Goal: Transaction & Acquisition: Book appointment/travel/reservation

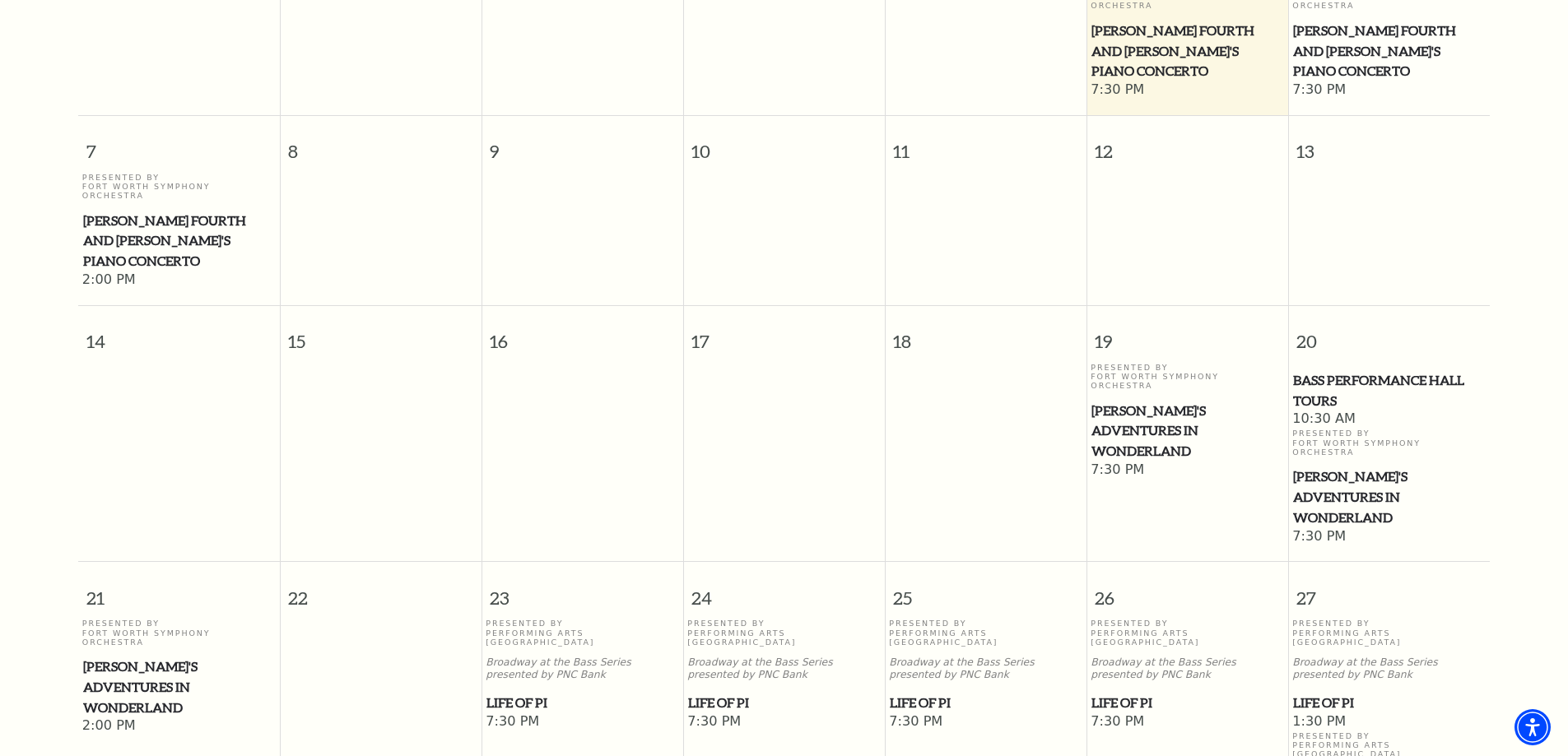
scroll to position [721, 0]
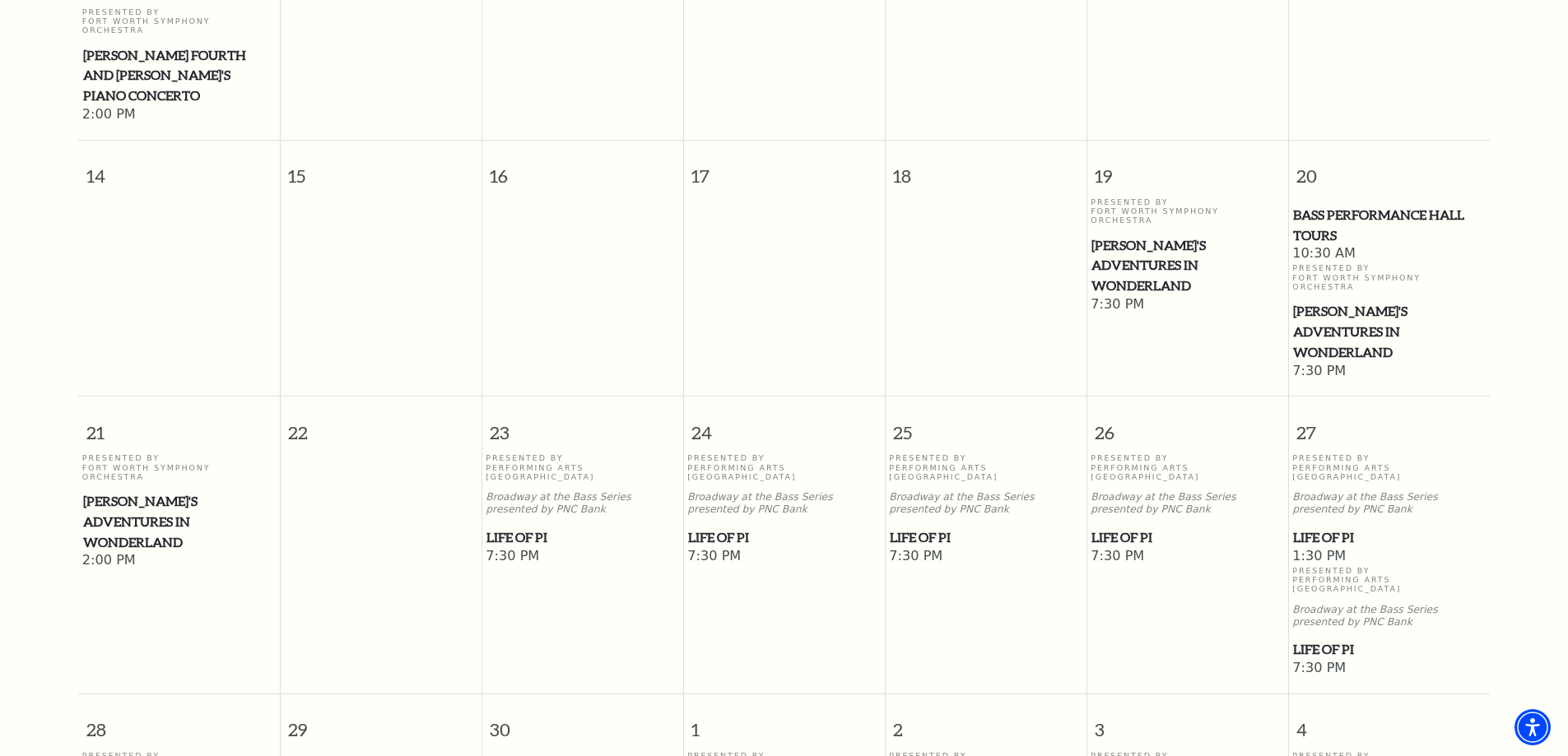
click at [535, 528] on span "Life of Pi" at bounding box center [582, 538] width 192 height 21
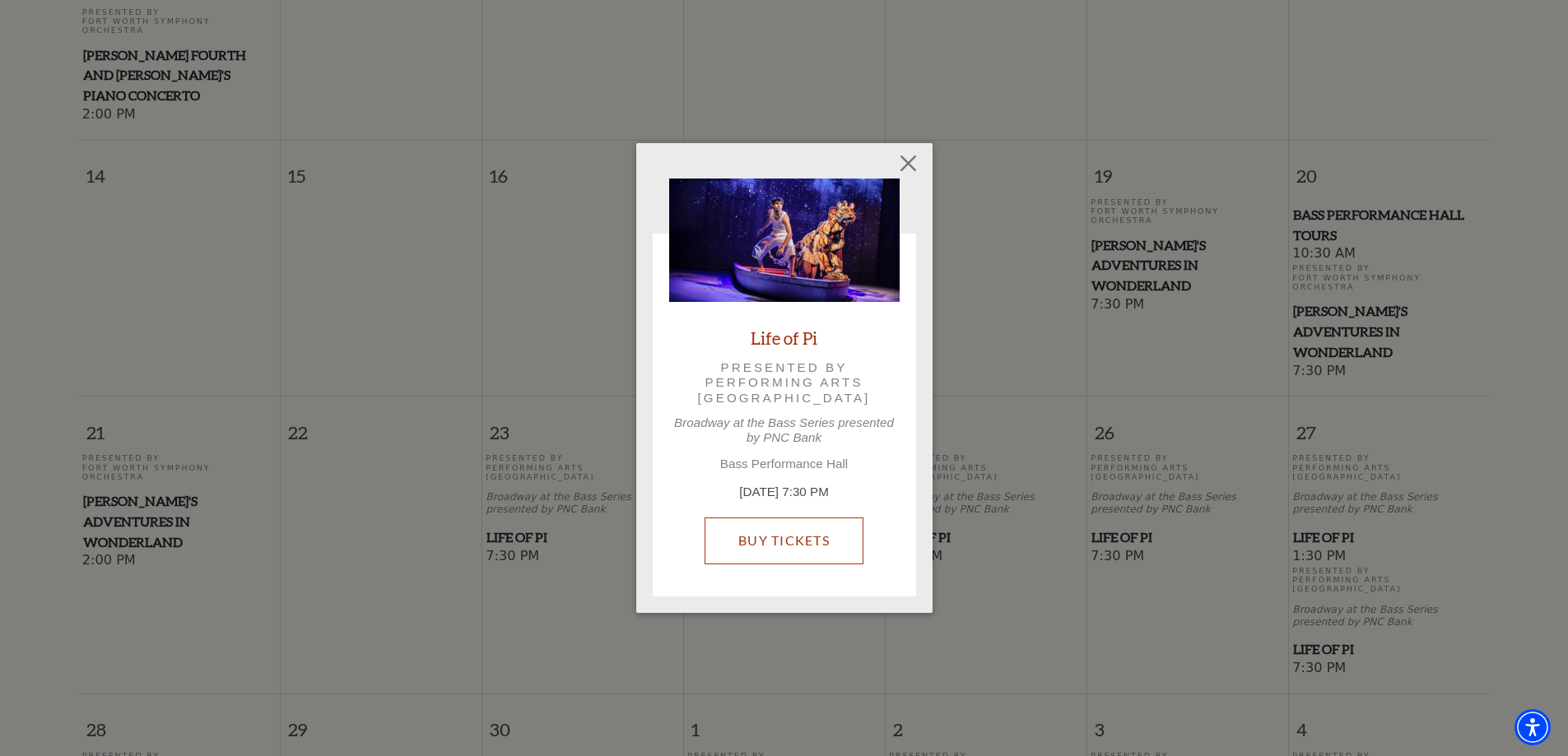
click at [804, 546] on link "Buy Tickets" at bounding box center [784, 540] width 159 height 46
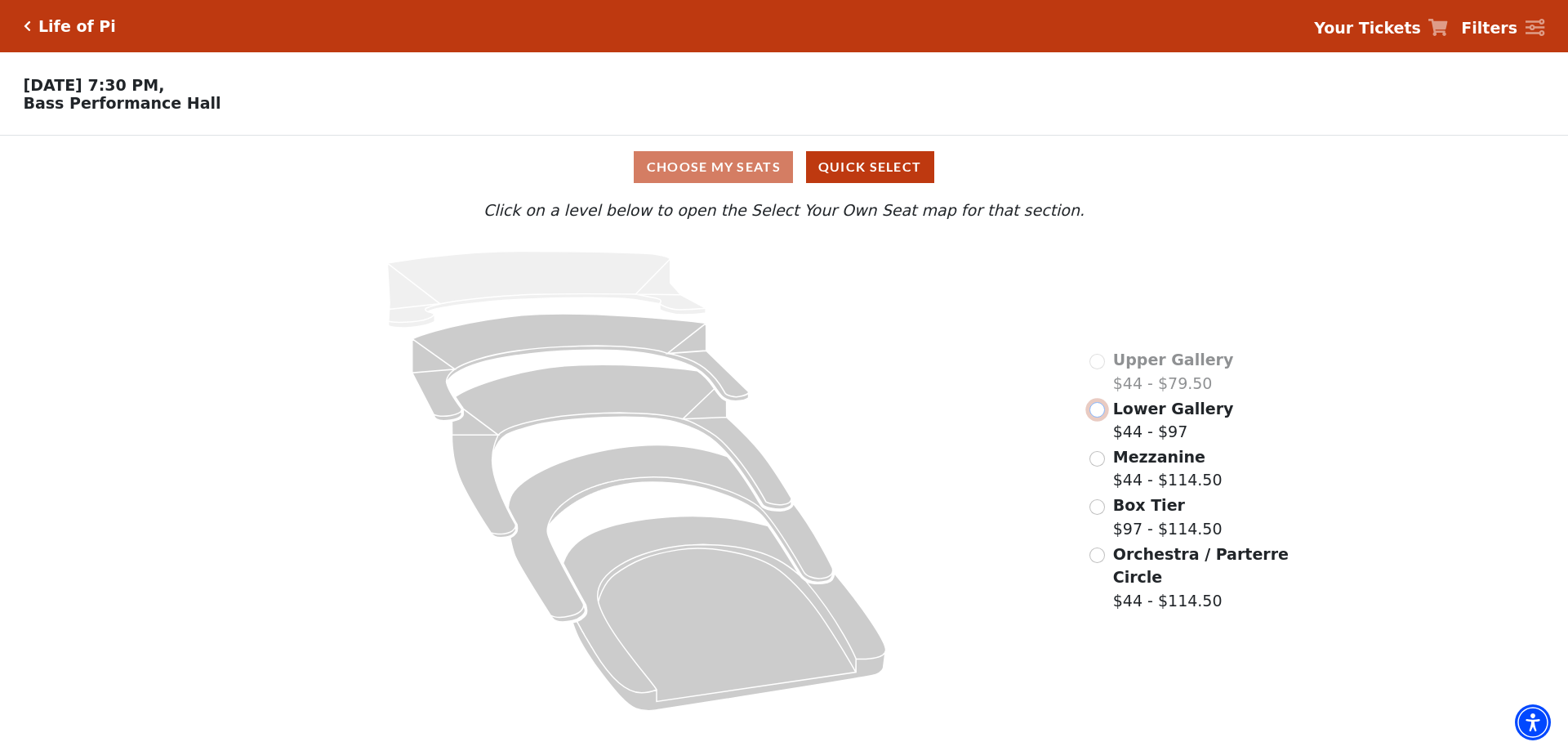
click at [1101, 417] on input "Lower Gallery$44 - $97\a" at bounding box center [1097, 410] width 16 height 16
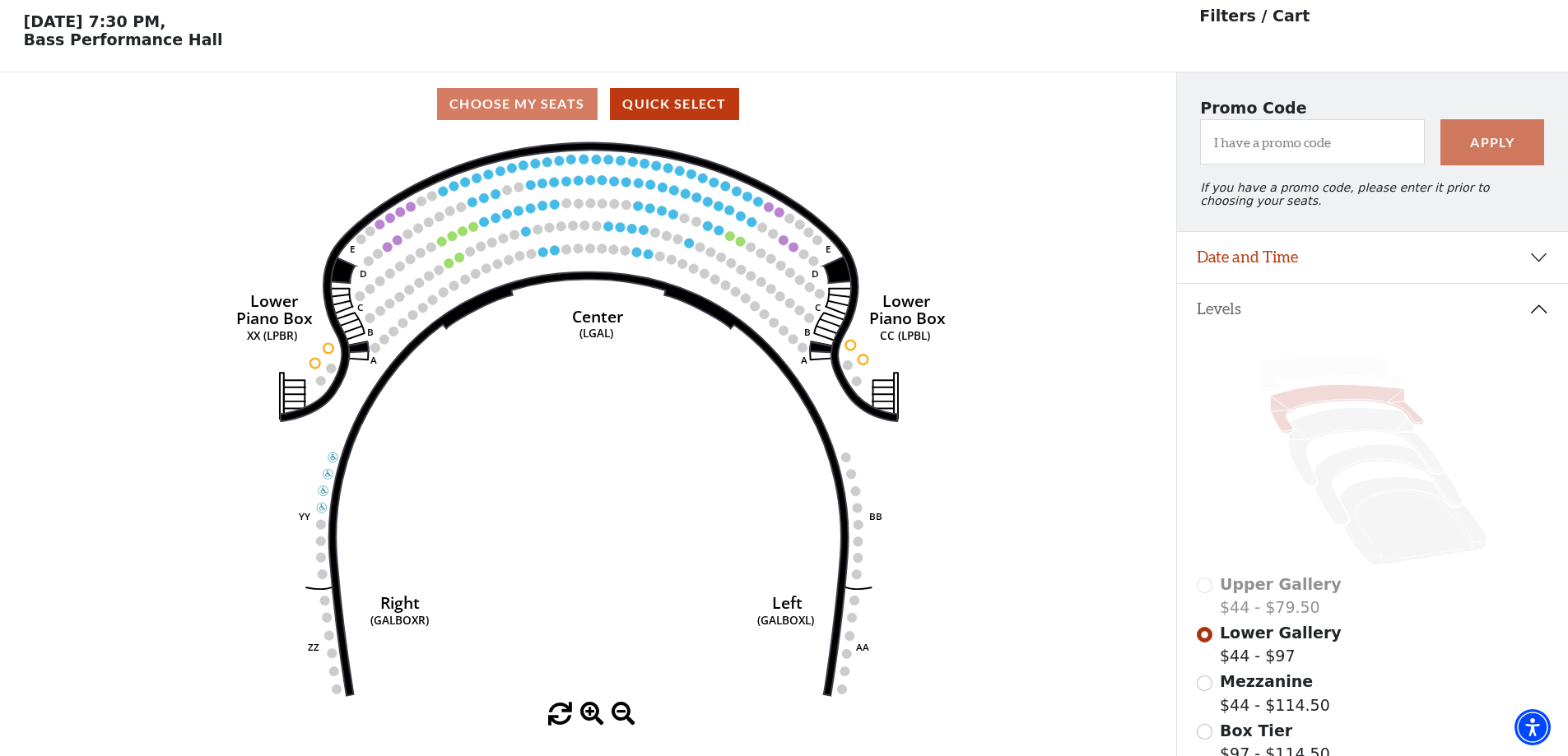
scroll to position [77, 0]
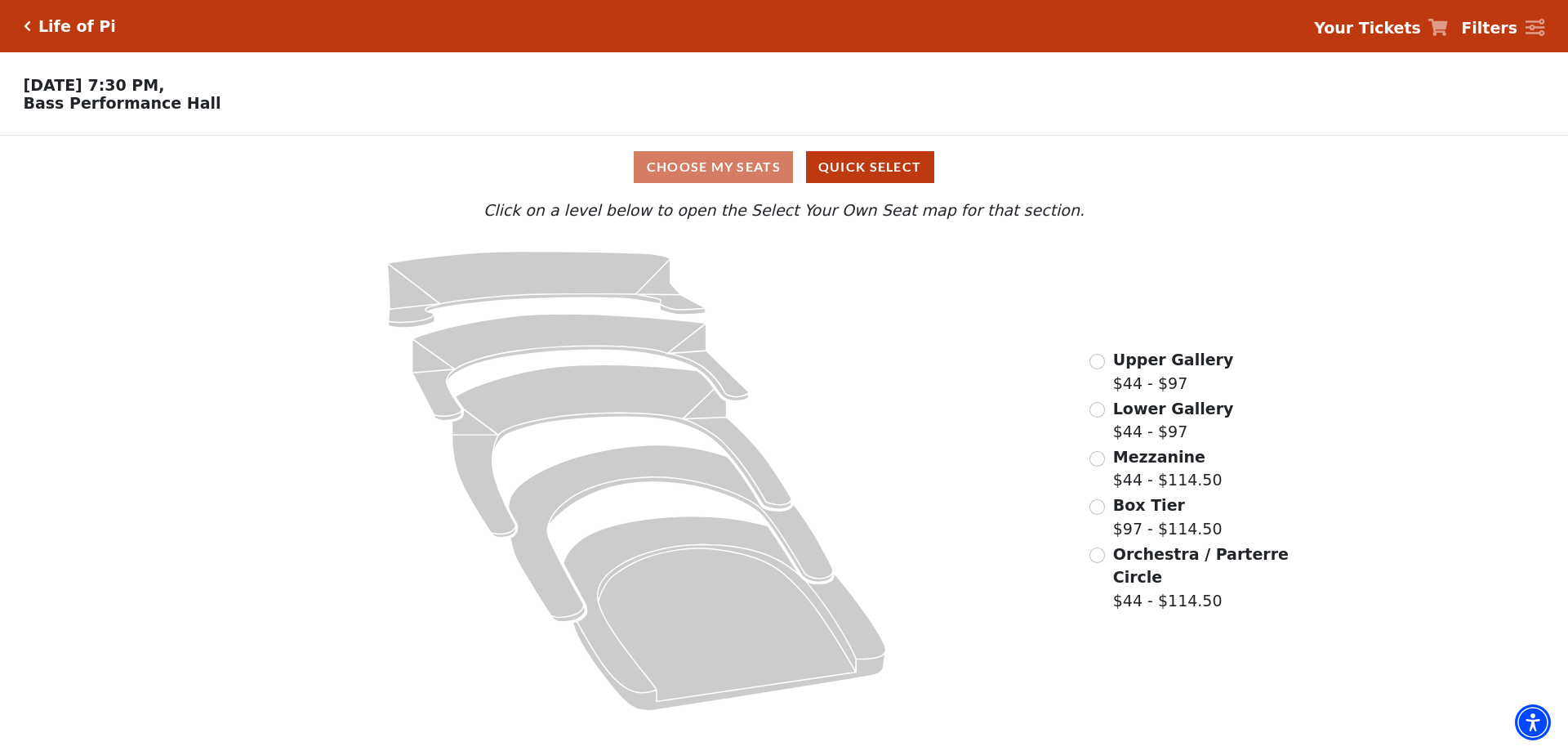
click at [1117, 369] on span "Upper Gallery" at bounding box center [1174, 359] width 121 height 18
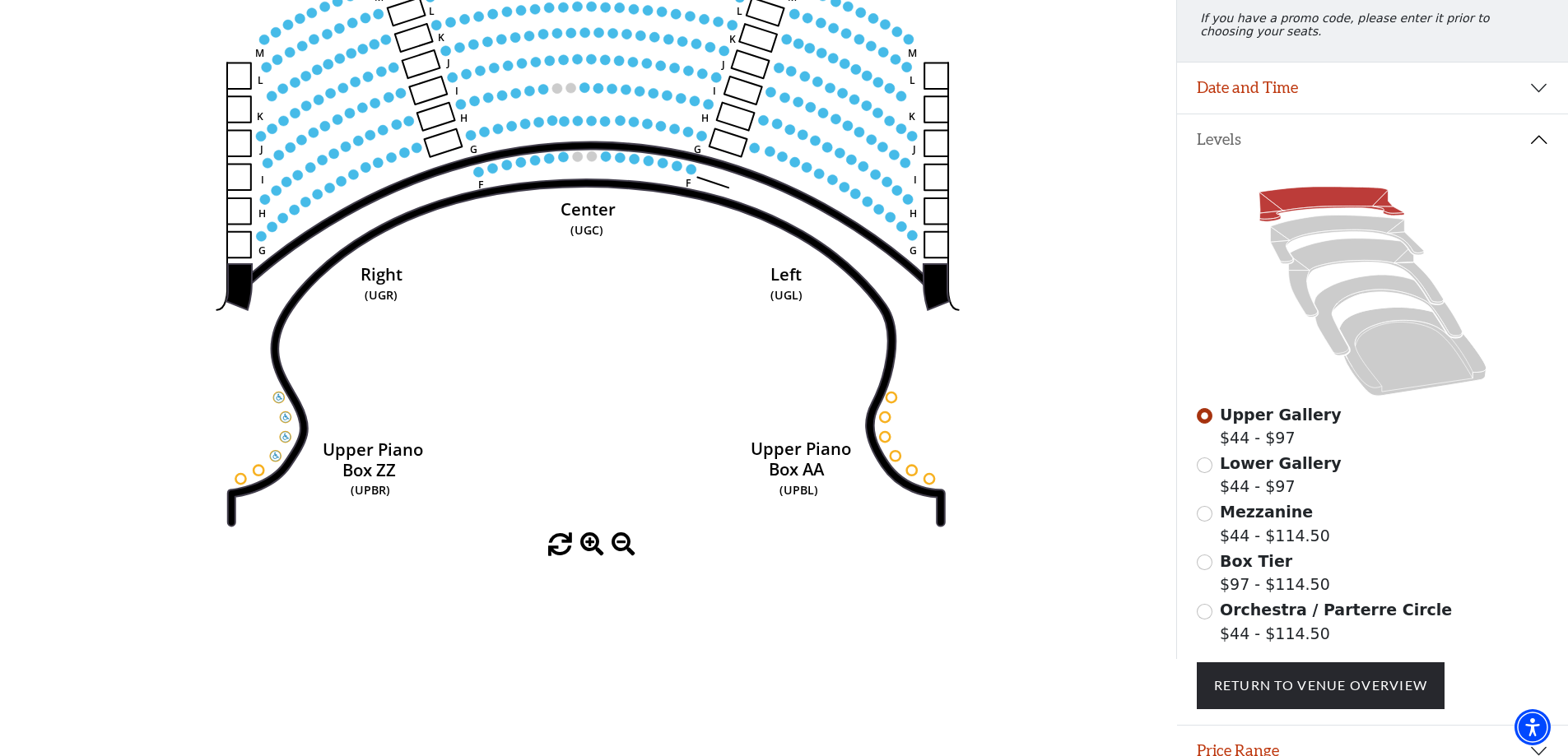
scroll to position [241, 0]
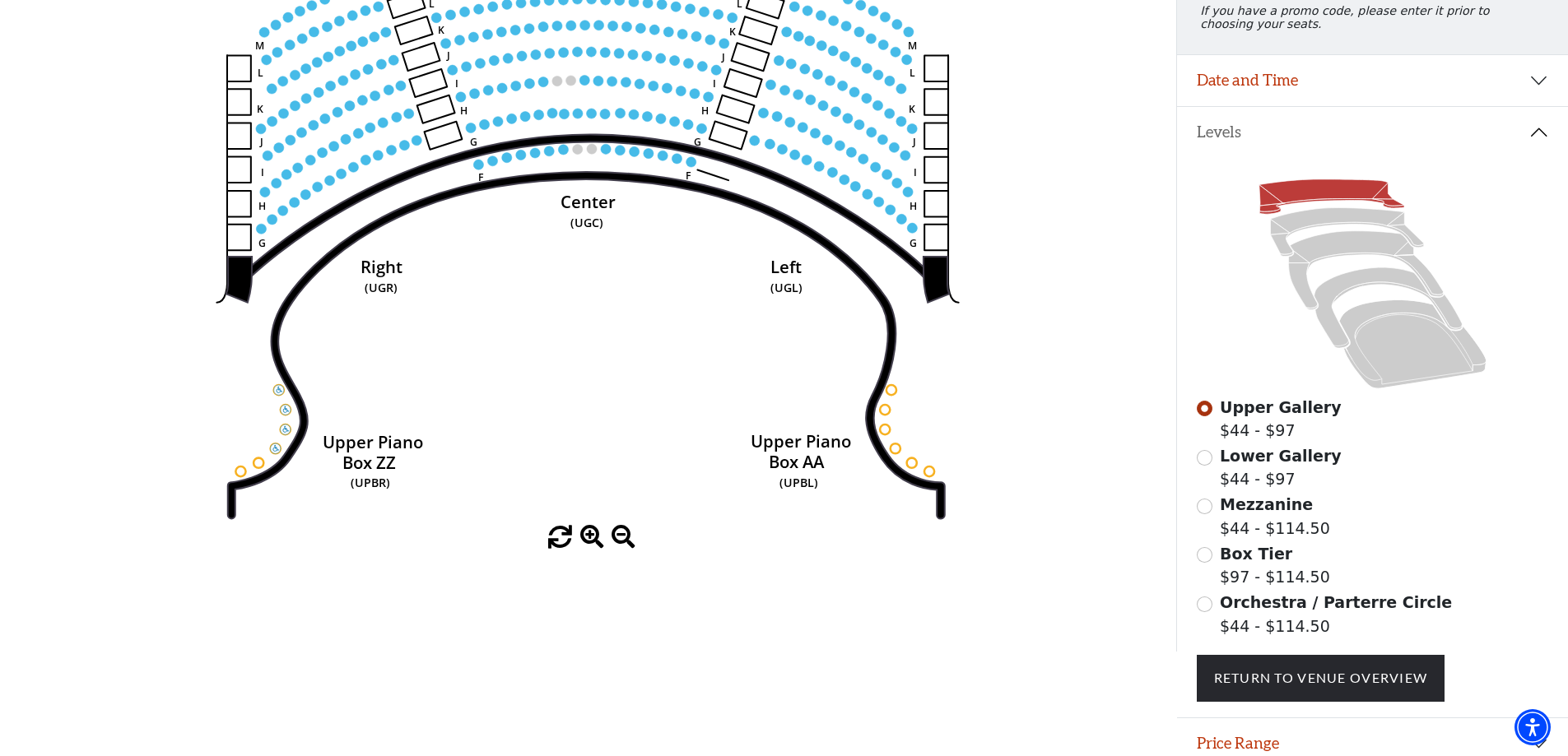
click at [1242, 465] on span "Lower Gallery" at bounding box center [1281, 456] width 122 height 18
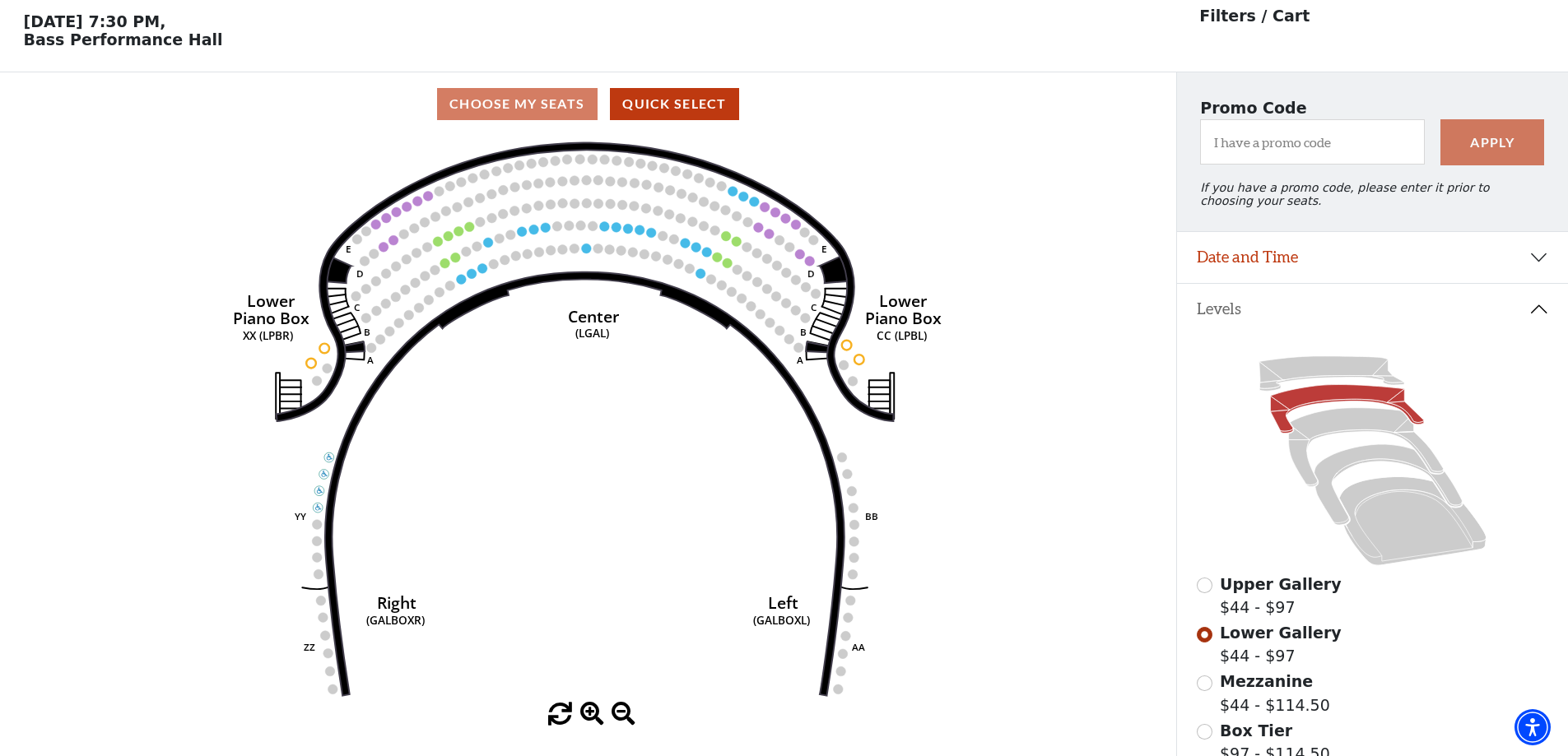
scroll to position [77, 0]
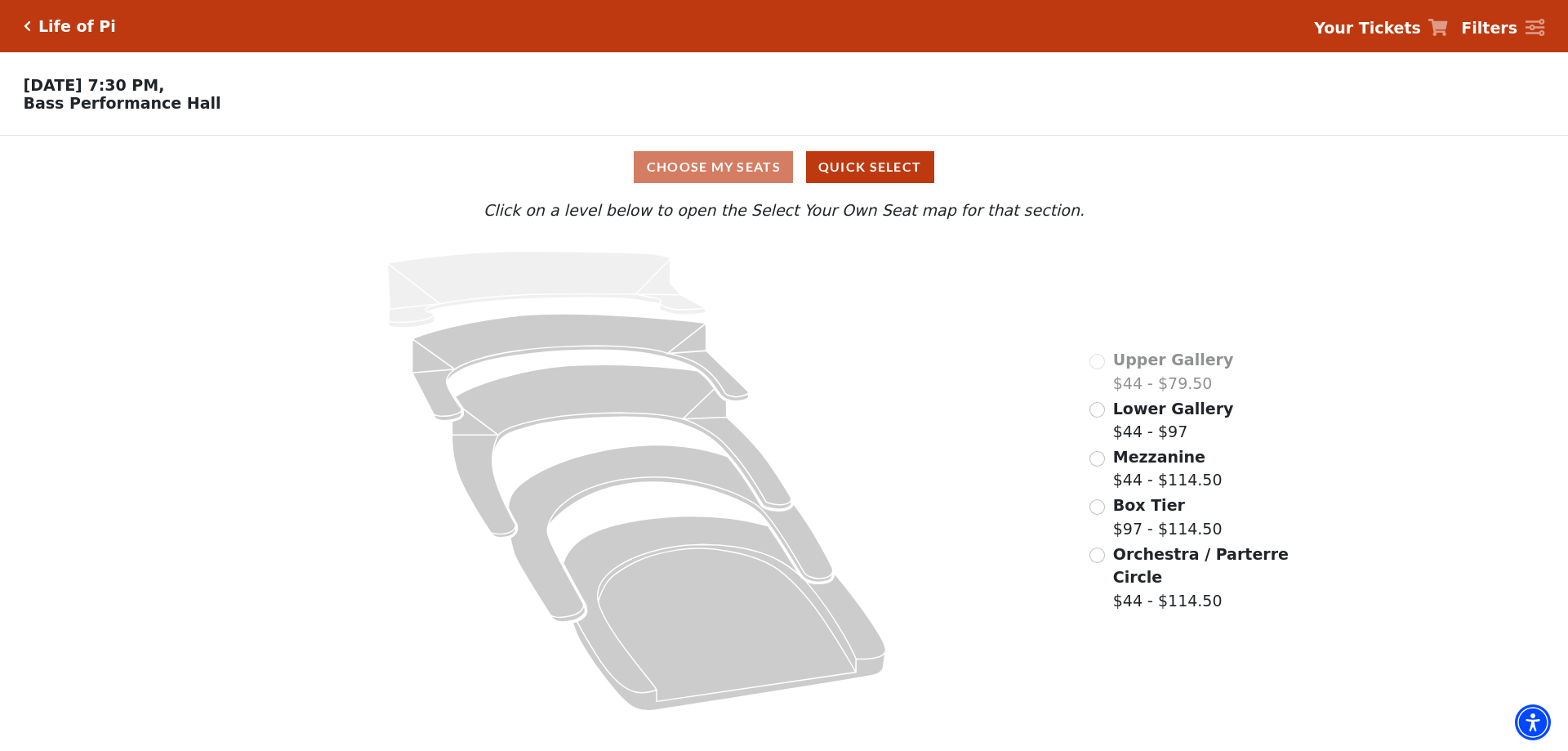
click at [1111, 417] on div "Lower Gallery $44 - $97" at bounding box center [1161, 420] width 144 height 46
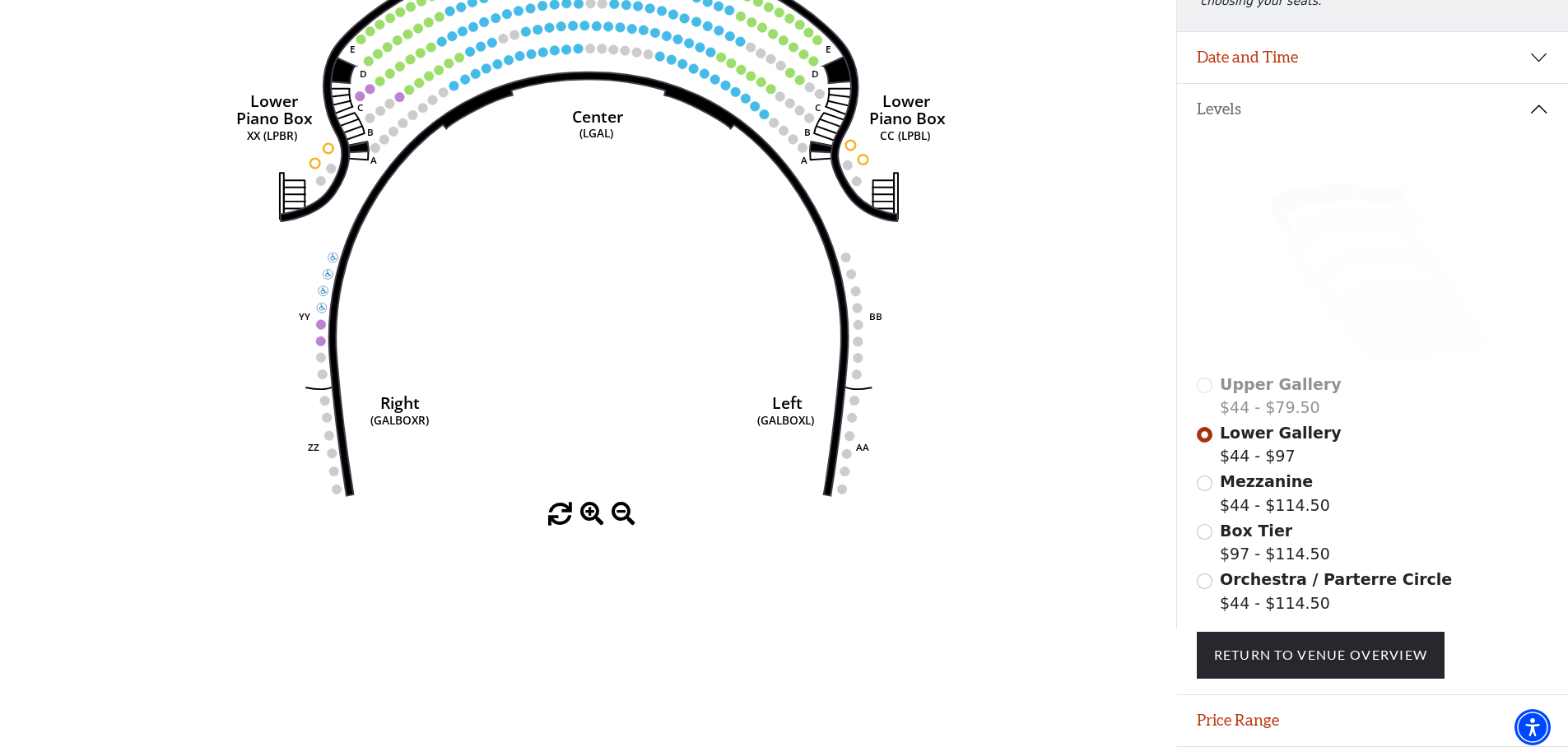
scroll to position [235, 0]
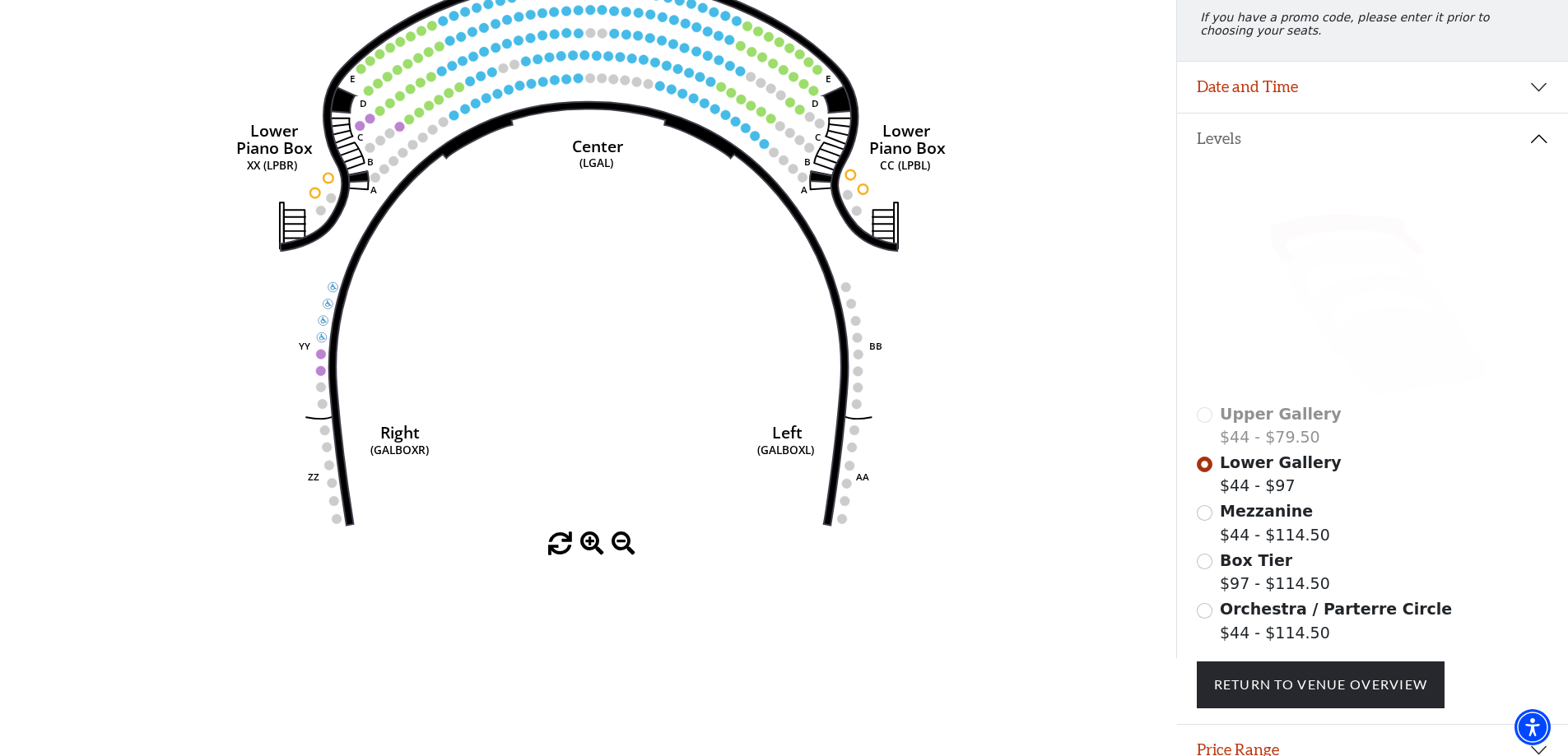
click at [1266, 520] on span "Mezzanine" at bounding box center [1266, 510] width 93 height 18
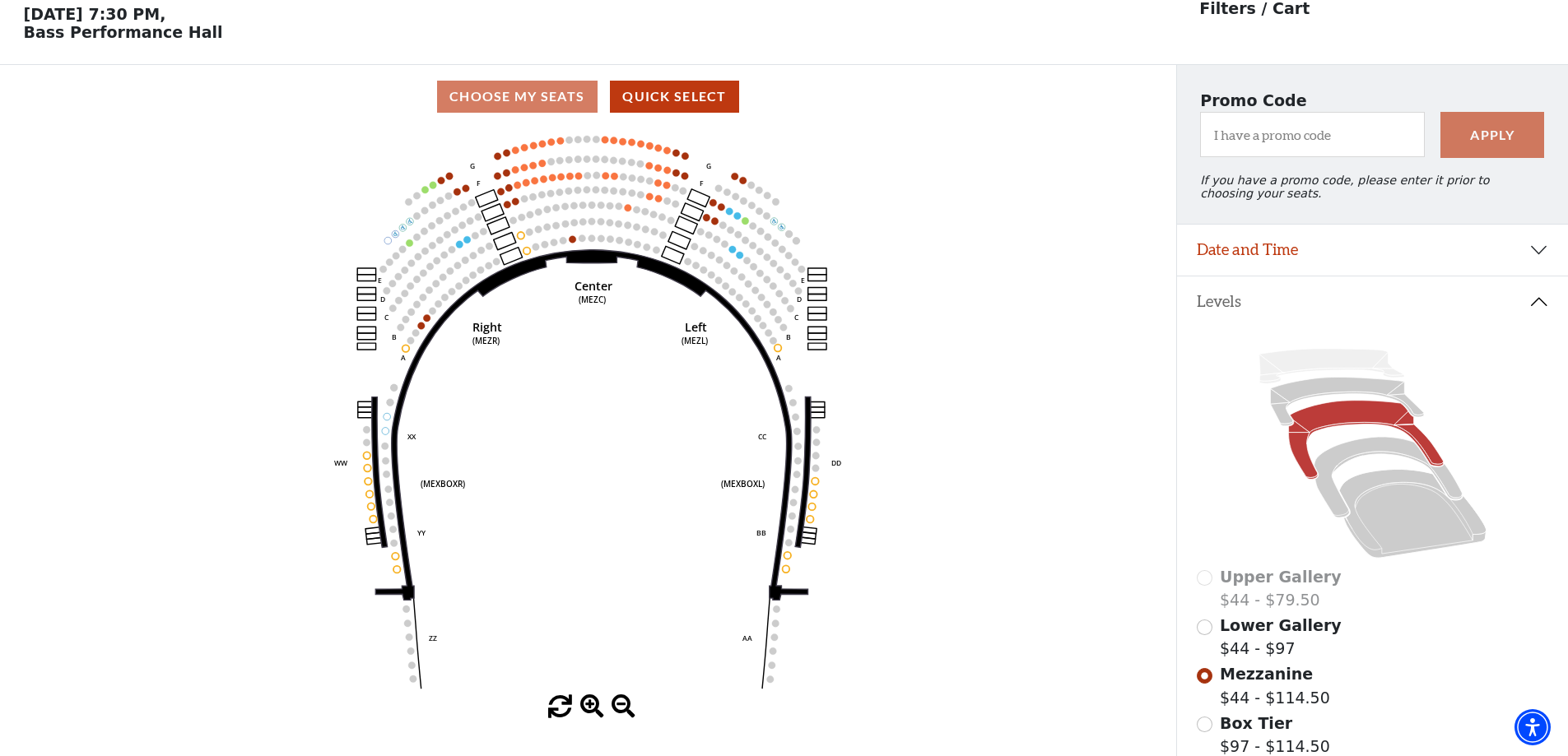
scroll to position [77, 0]
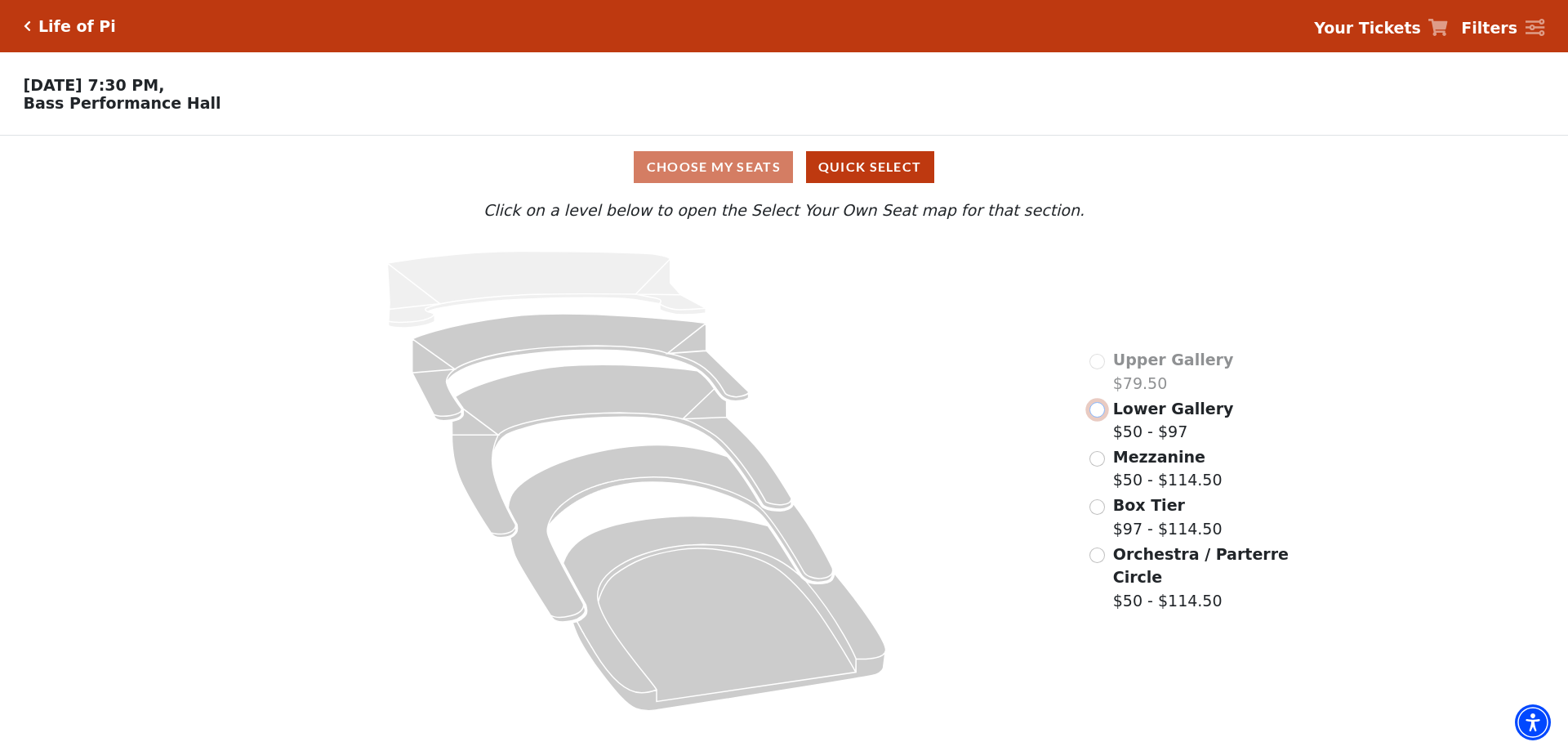
click at [1098, 417] on input "Lower Gallery$50 - $97\a" at bounding box center [1097, 410] width 16 height 16
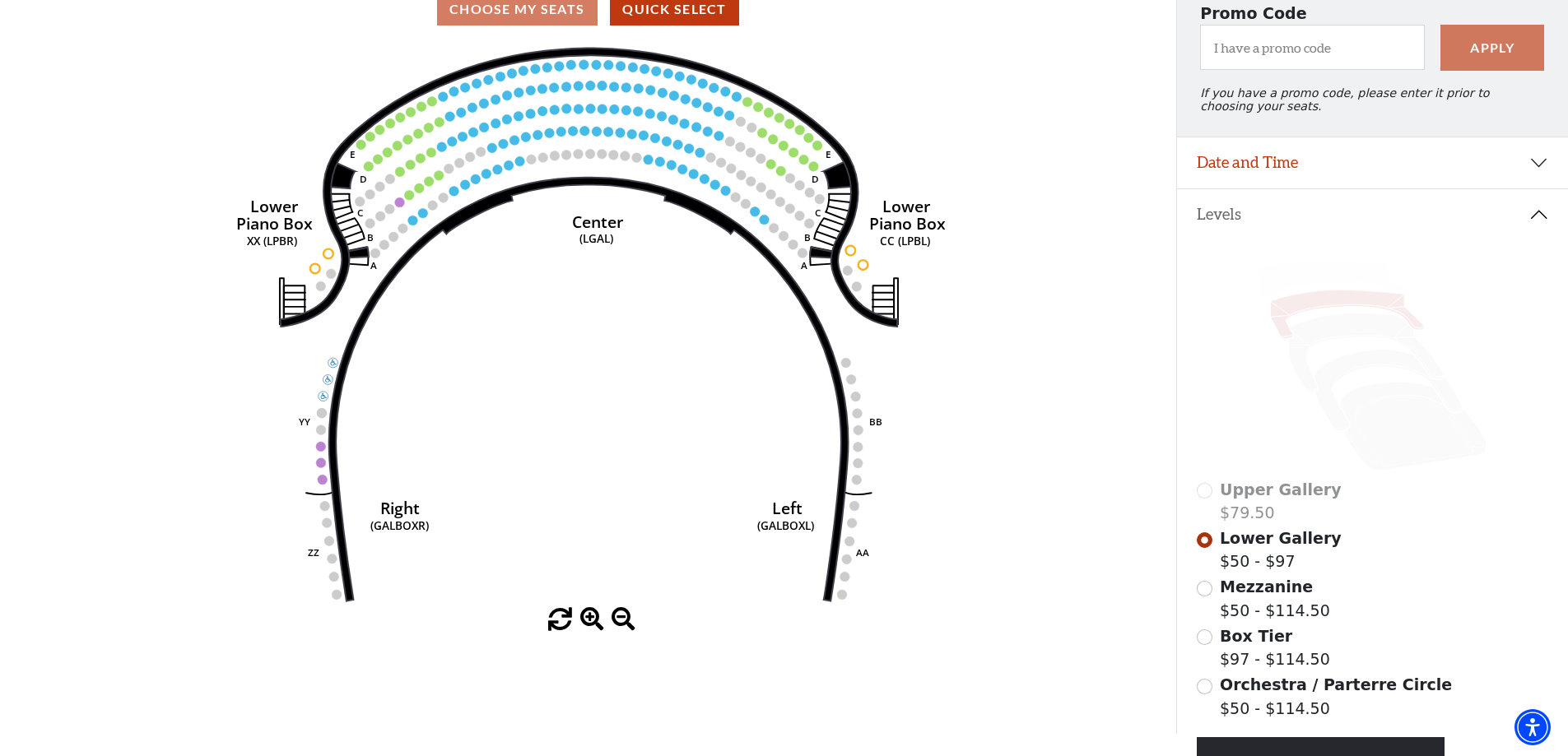
scroll to position [241, 0]
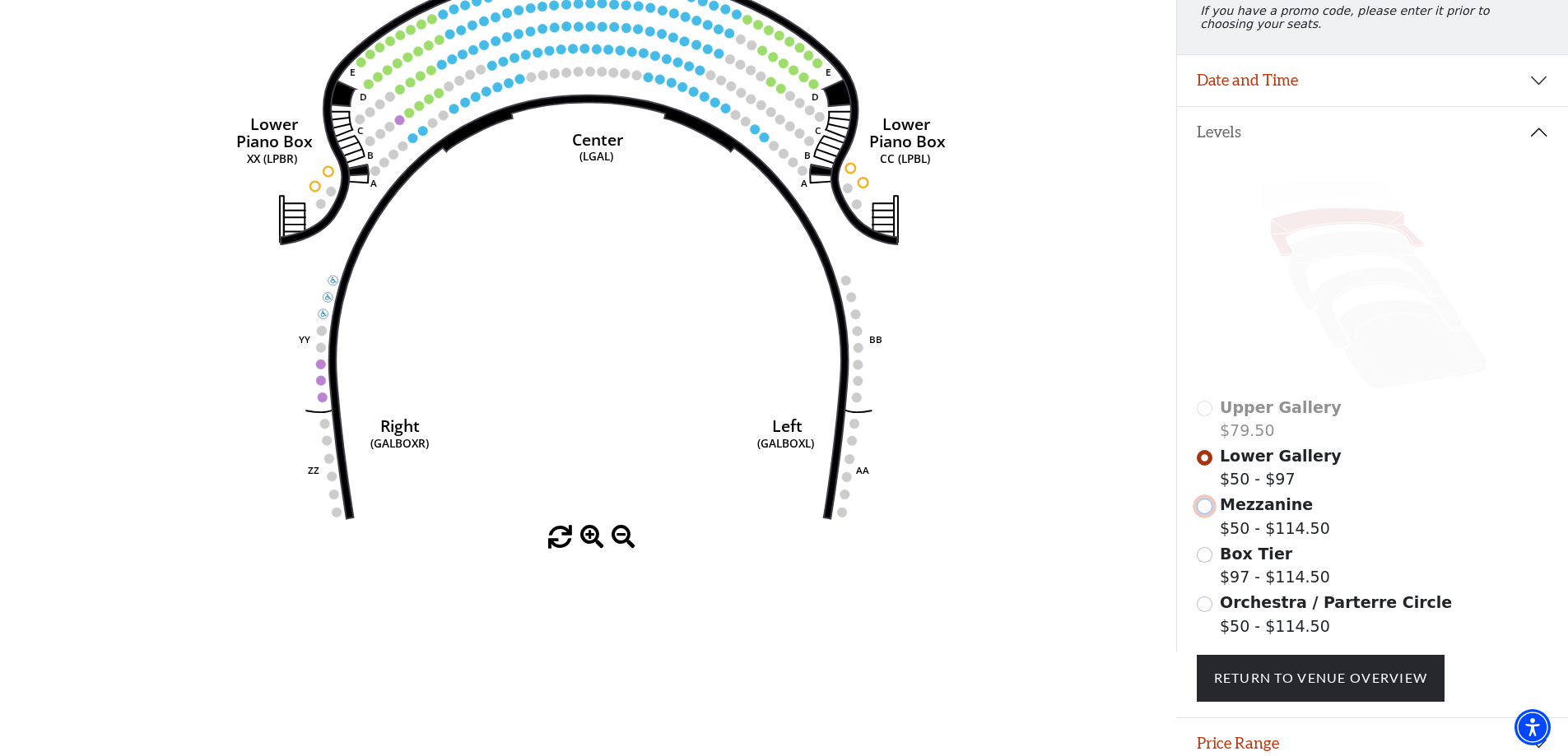
click at [1206, 515] on input "Mezzanine$50 - $114.50\a" at bounding box center [1205, 506] width 16 height 16
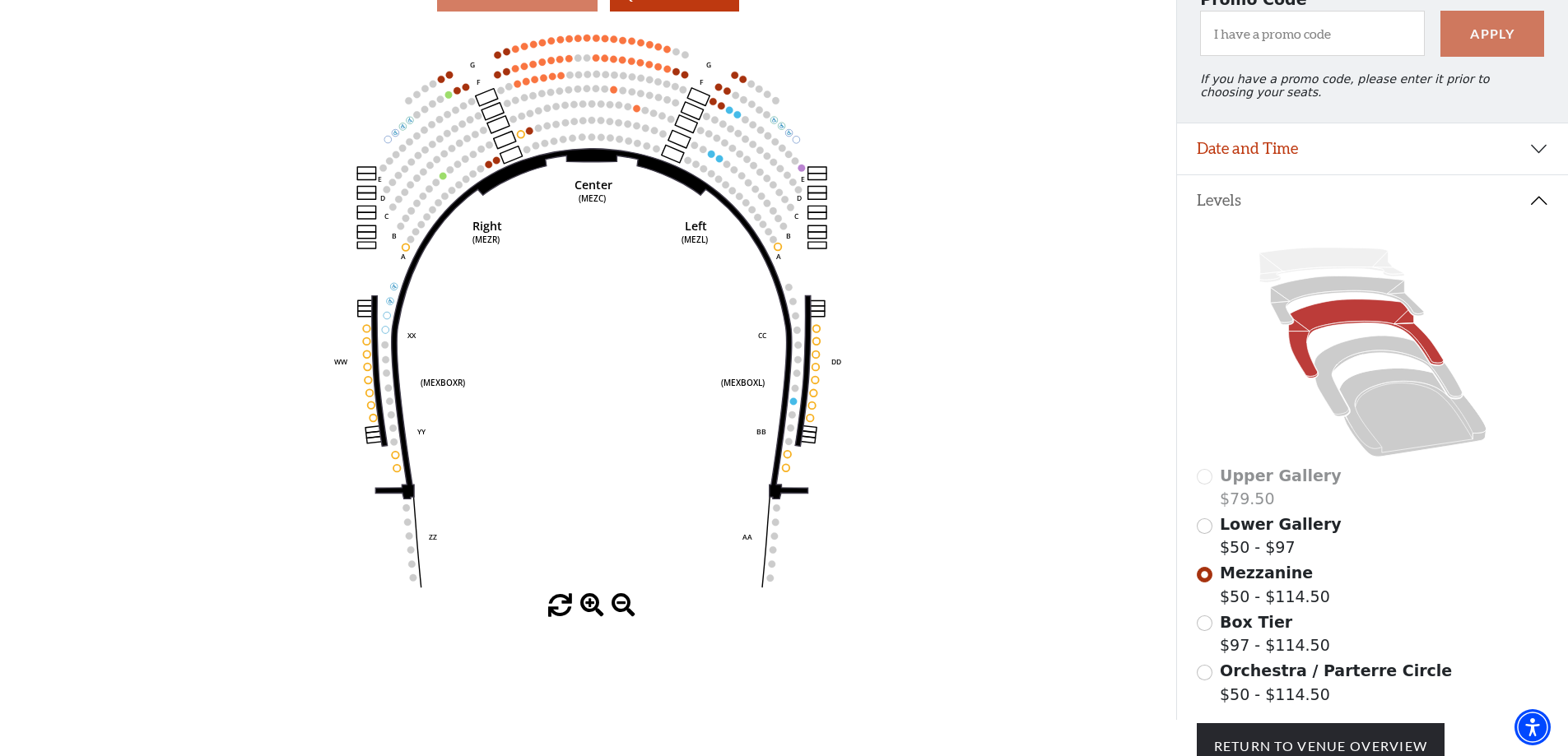
scroll to position [317, 0]
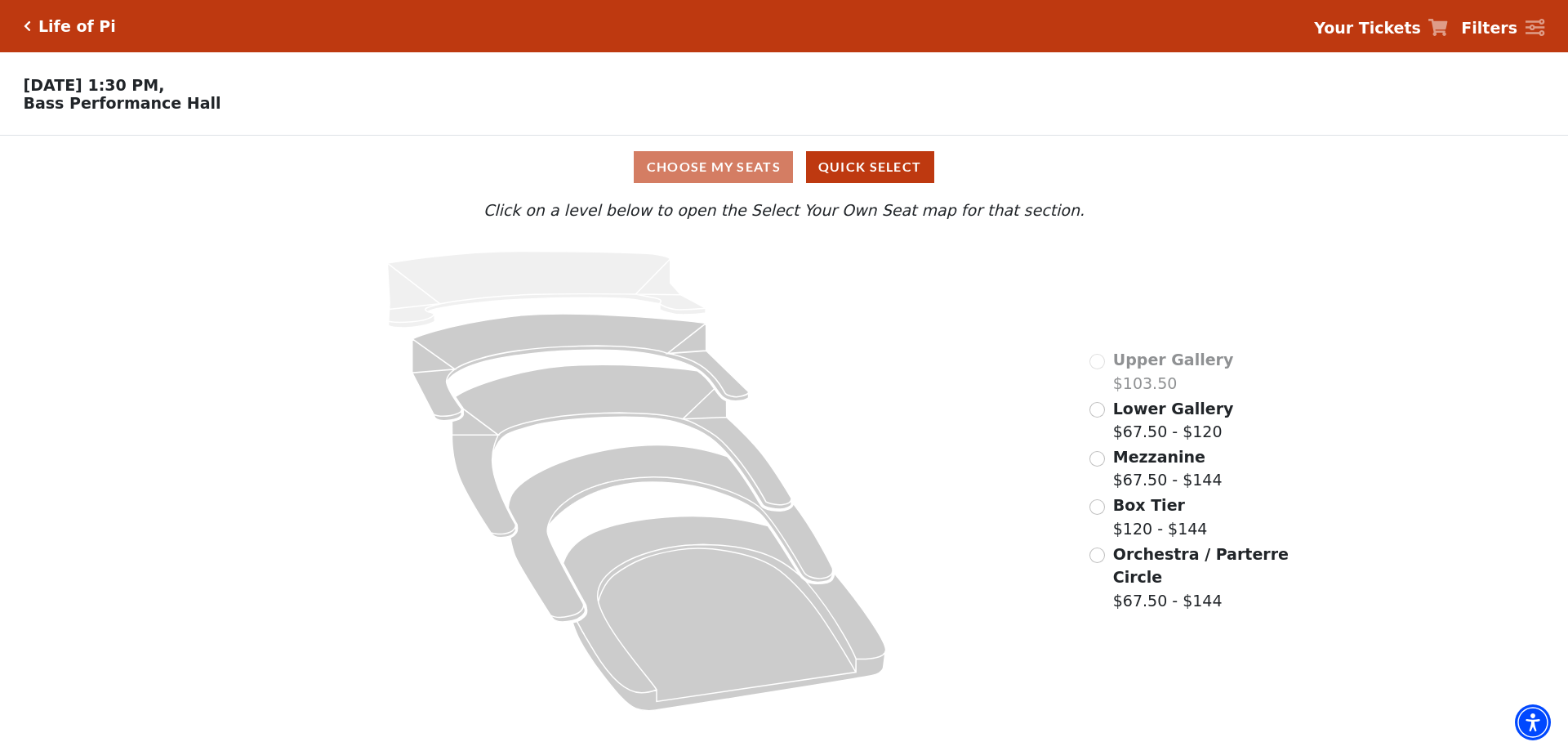
click at [1169, 417] on span "Lower Gallery" at bounding box center [1174, 408] width 121 height 18
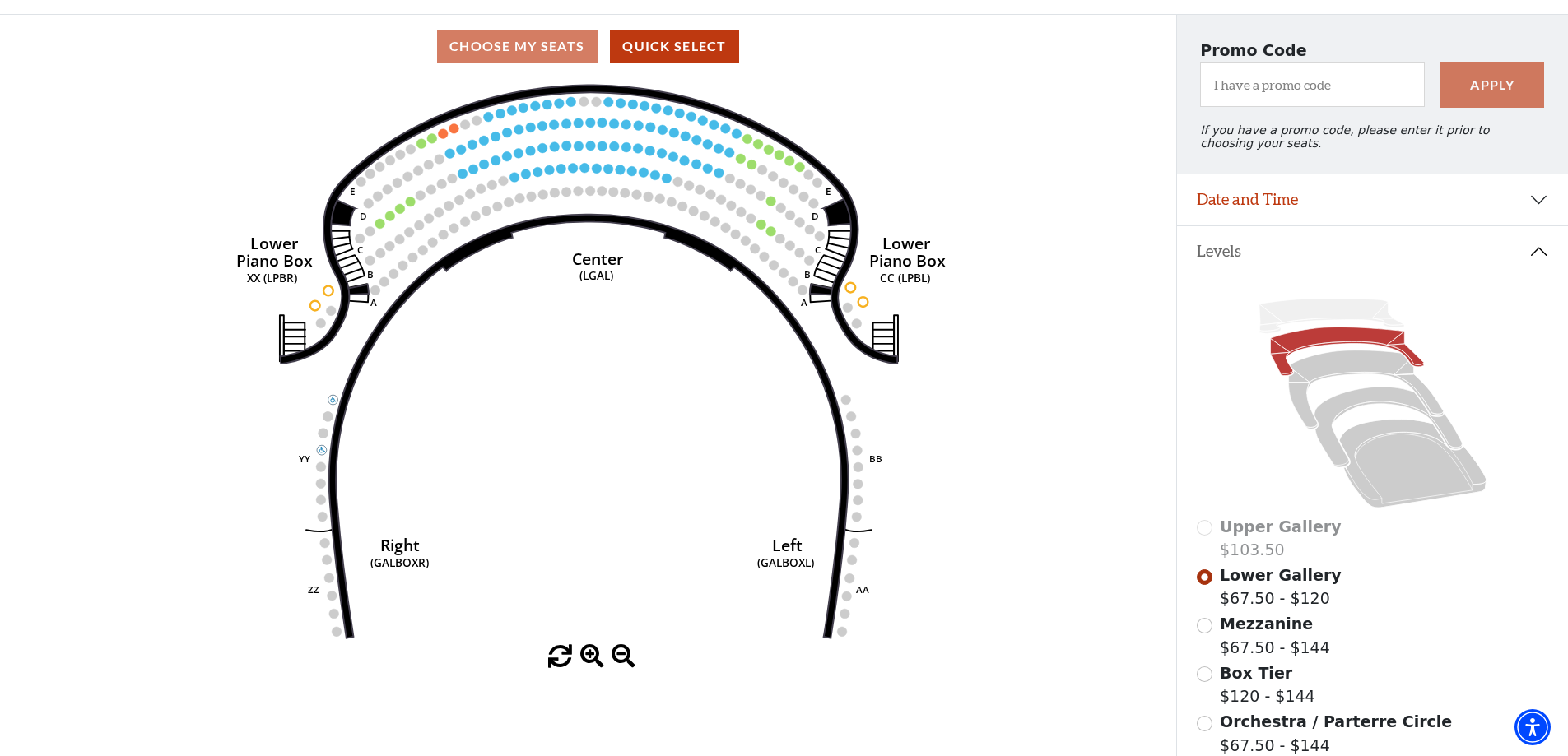
scroll to position [159, 0]
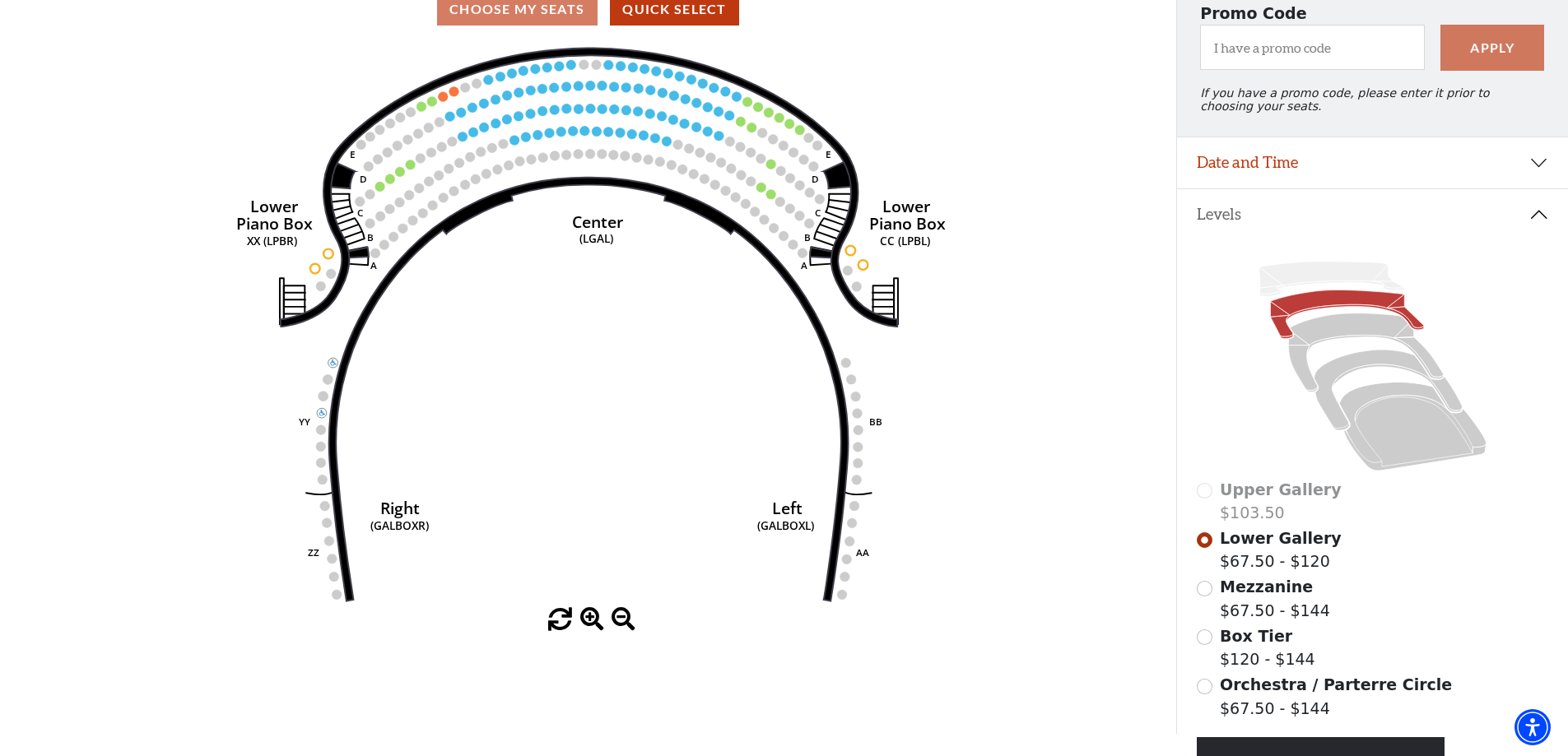
click at [1234, 596] on span "Mezzanine" at bounding box center [1266, 586] width 93 height 18
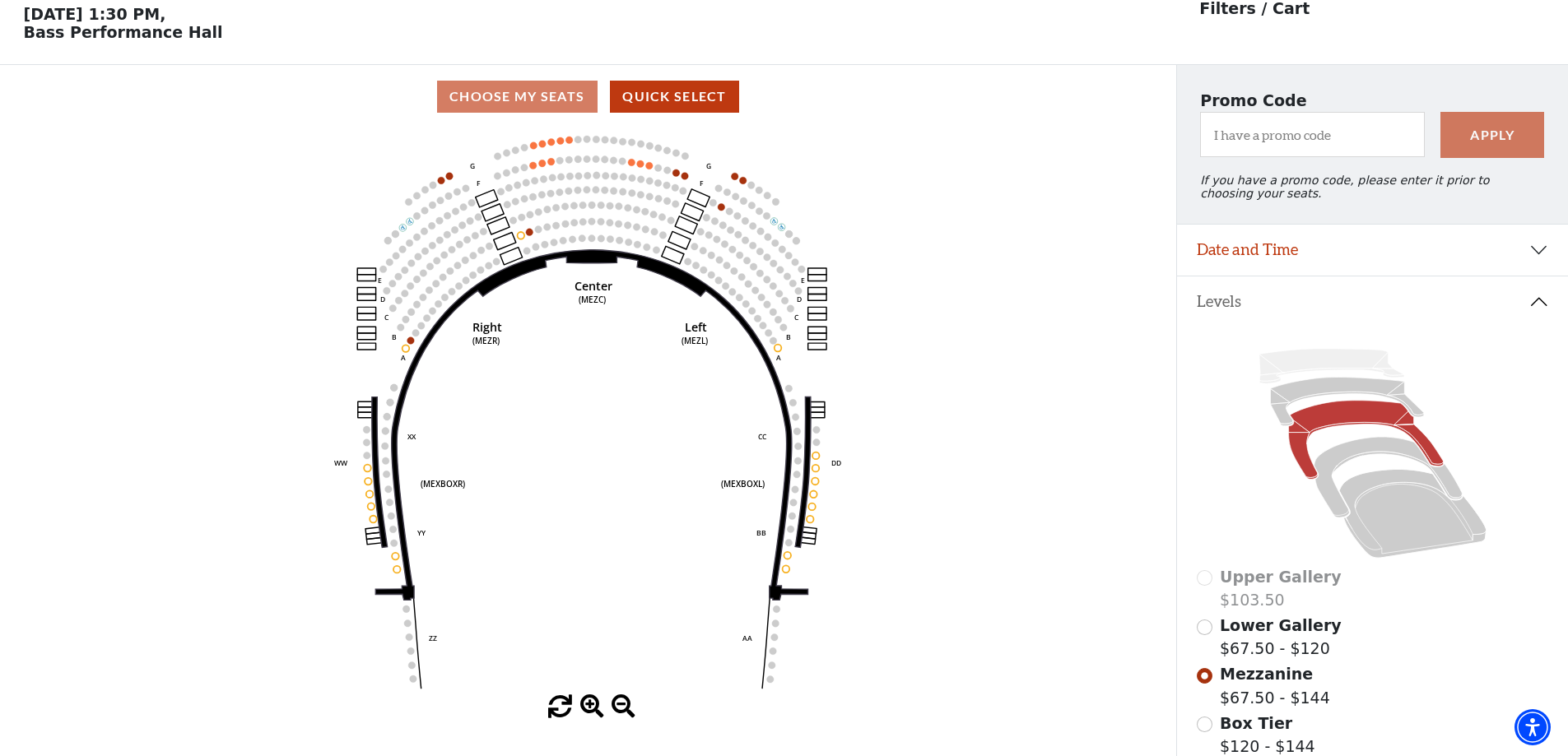
scroll to position [77, 0]
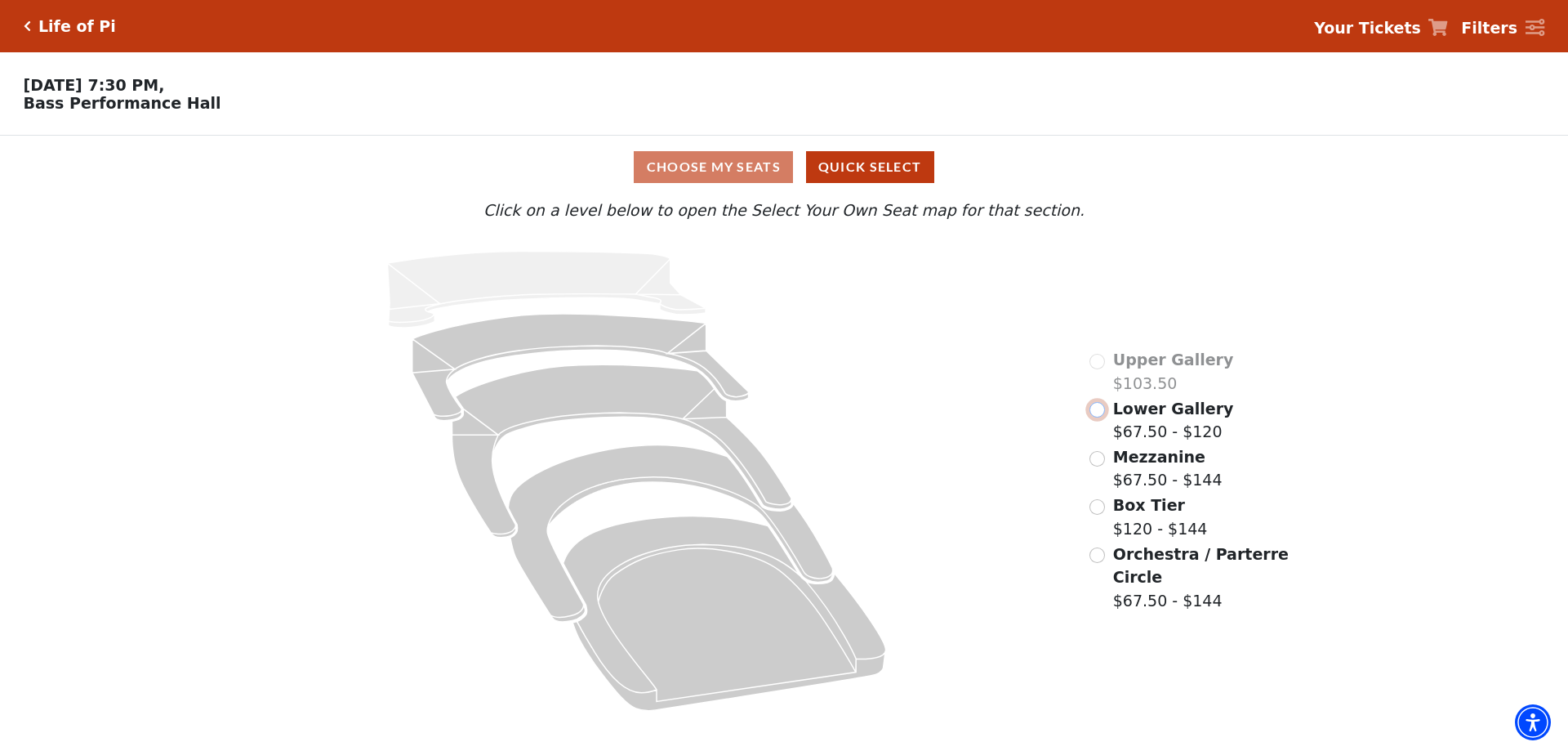
click at [1095, 414] on input "Lower Gallery$67.50 - $120\a" at bounding box center [1097, 410] width 16 height 16
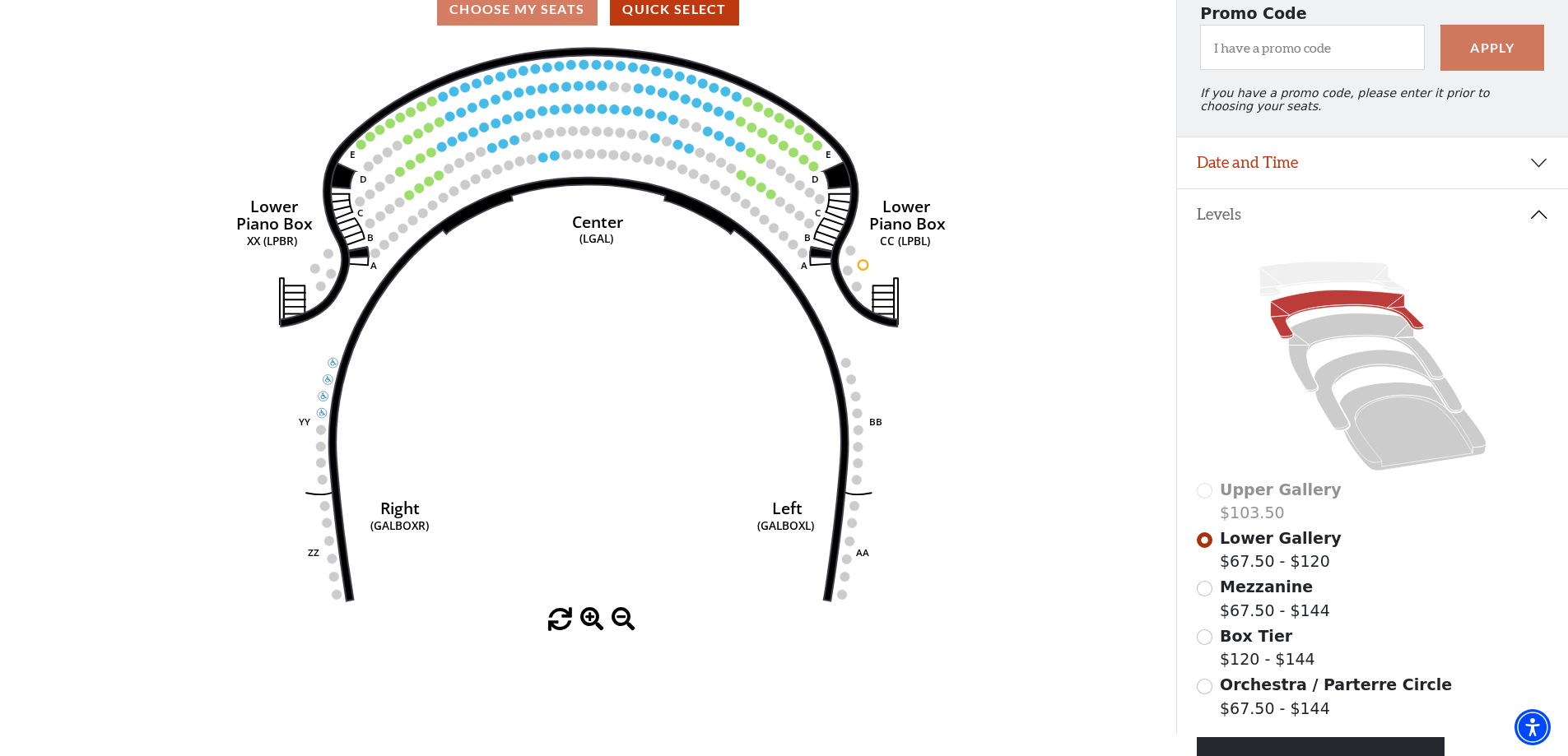
scroll to position [317, 0]
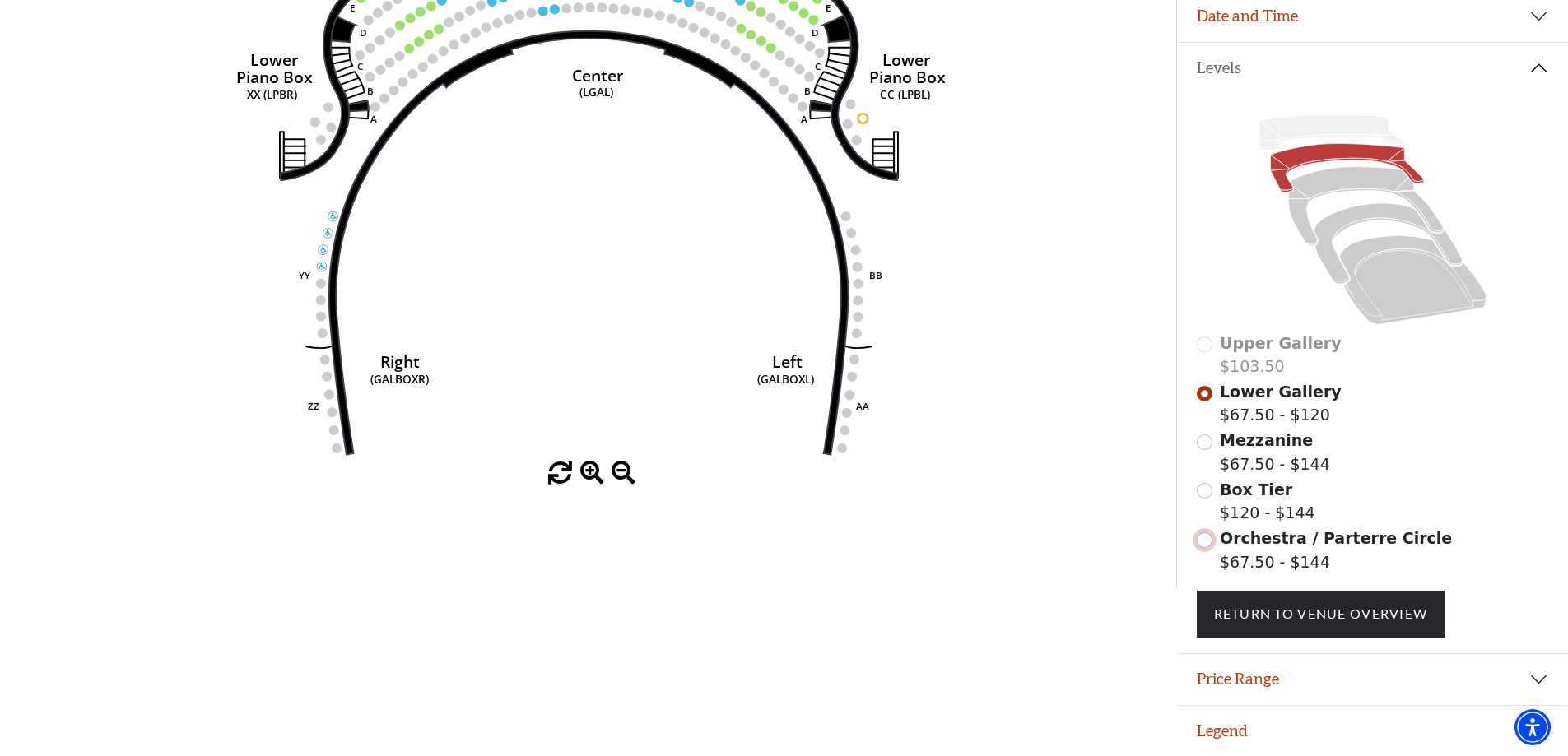
click at [1211, 544] on input "Orchestra / Parterre Circle$67.50 - $144\a" at bounding box center [1205, 540] width 16 height 16
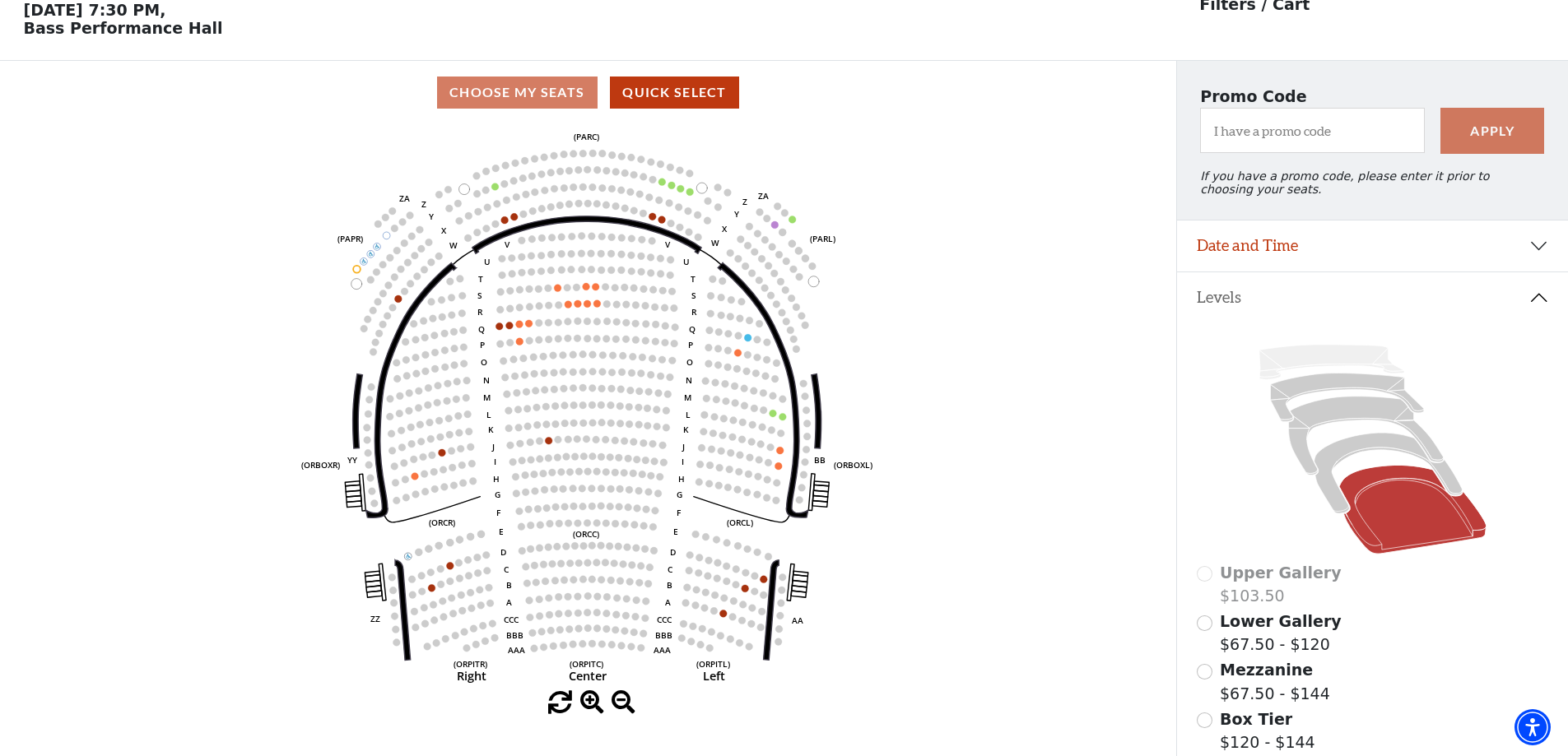
scroll to position [77, 0]
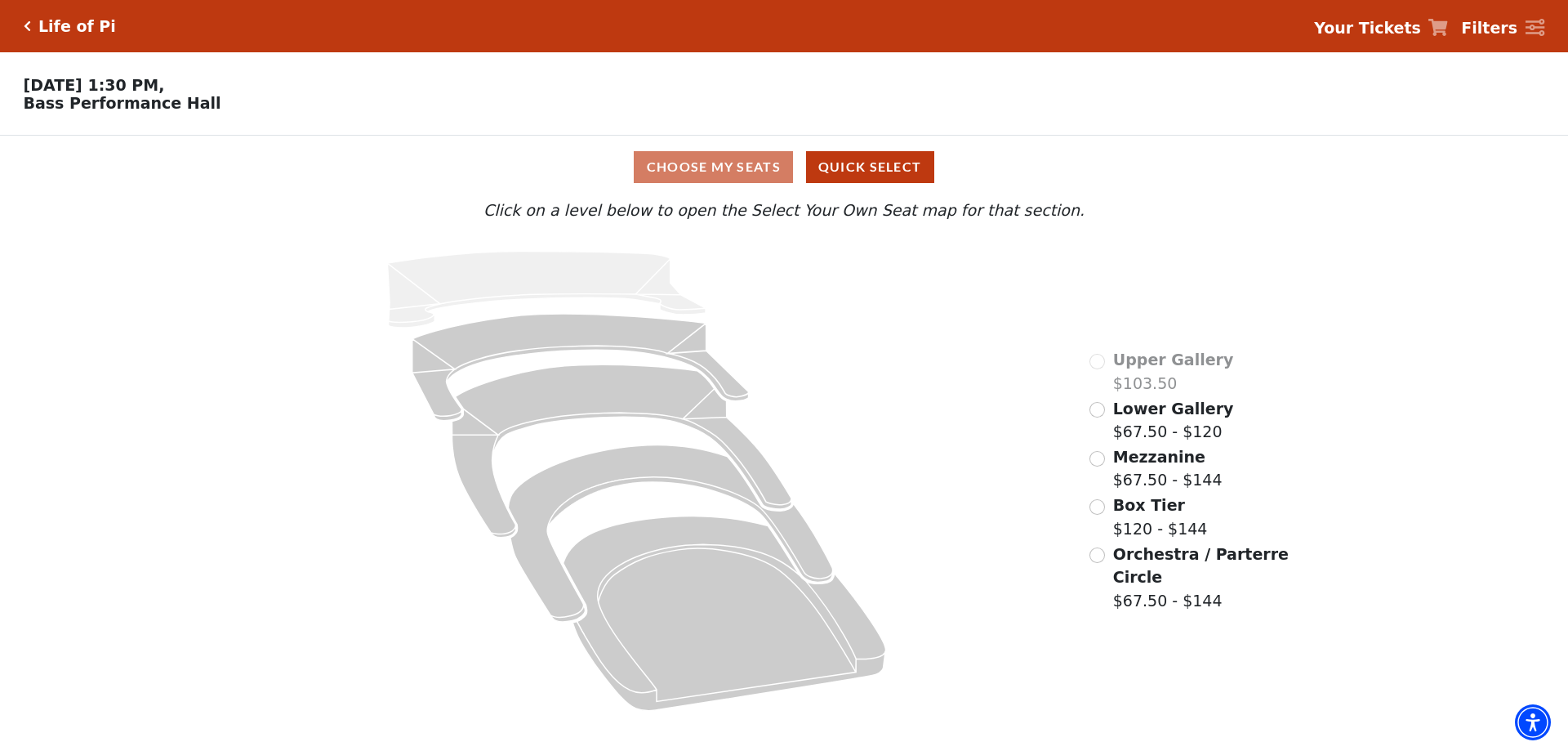
click at [1107, 417] on div "Lower Gallery $67.50 - $120" at bounding box center [1161, 420] width 144 height 46
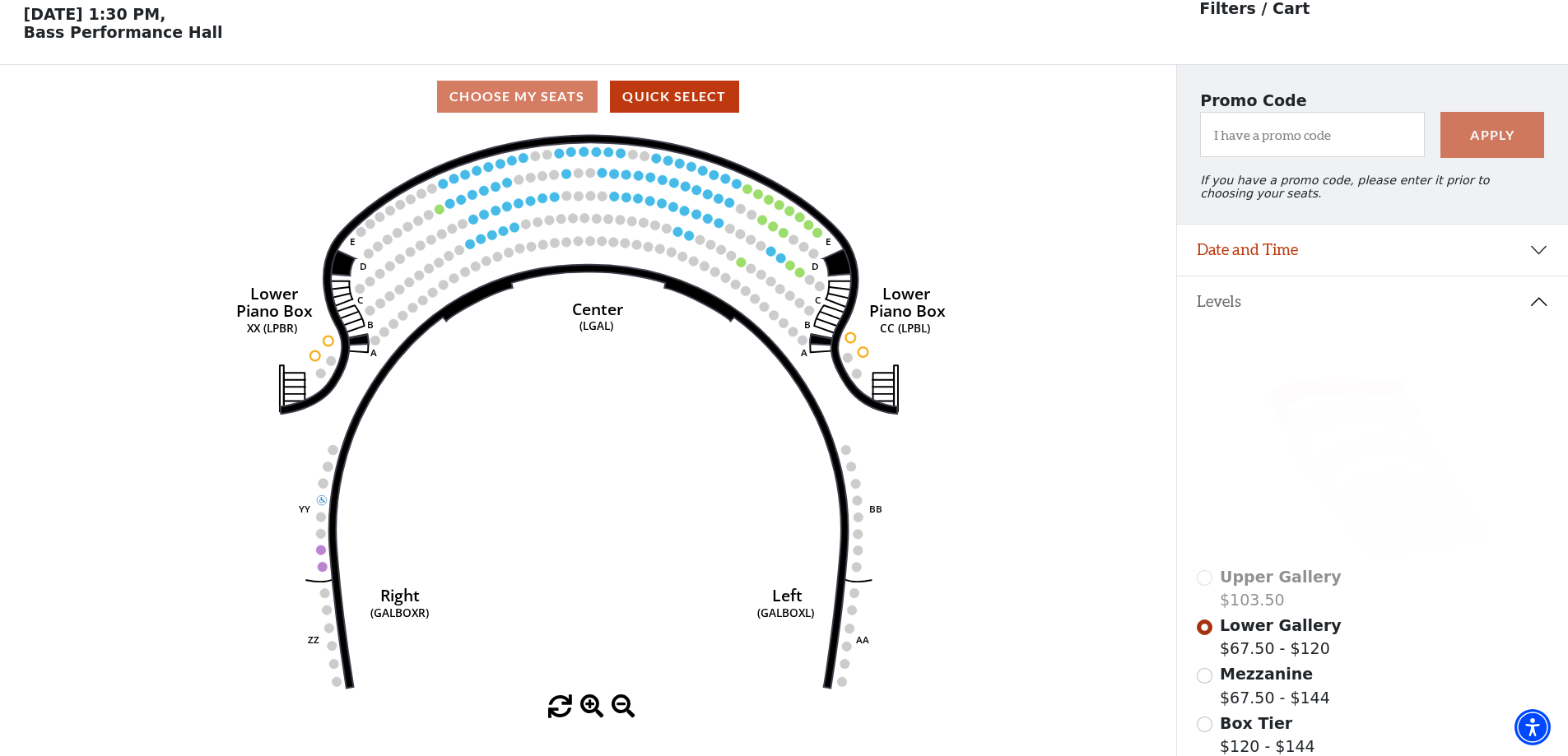
scroll to position [77, 0]
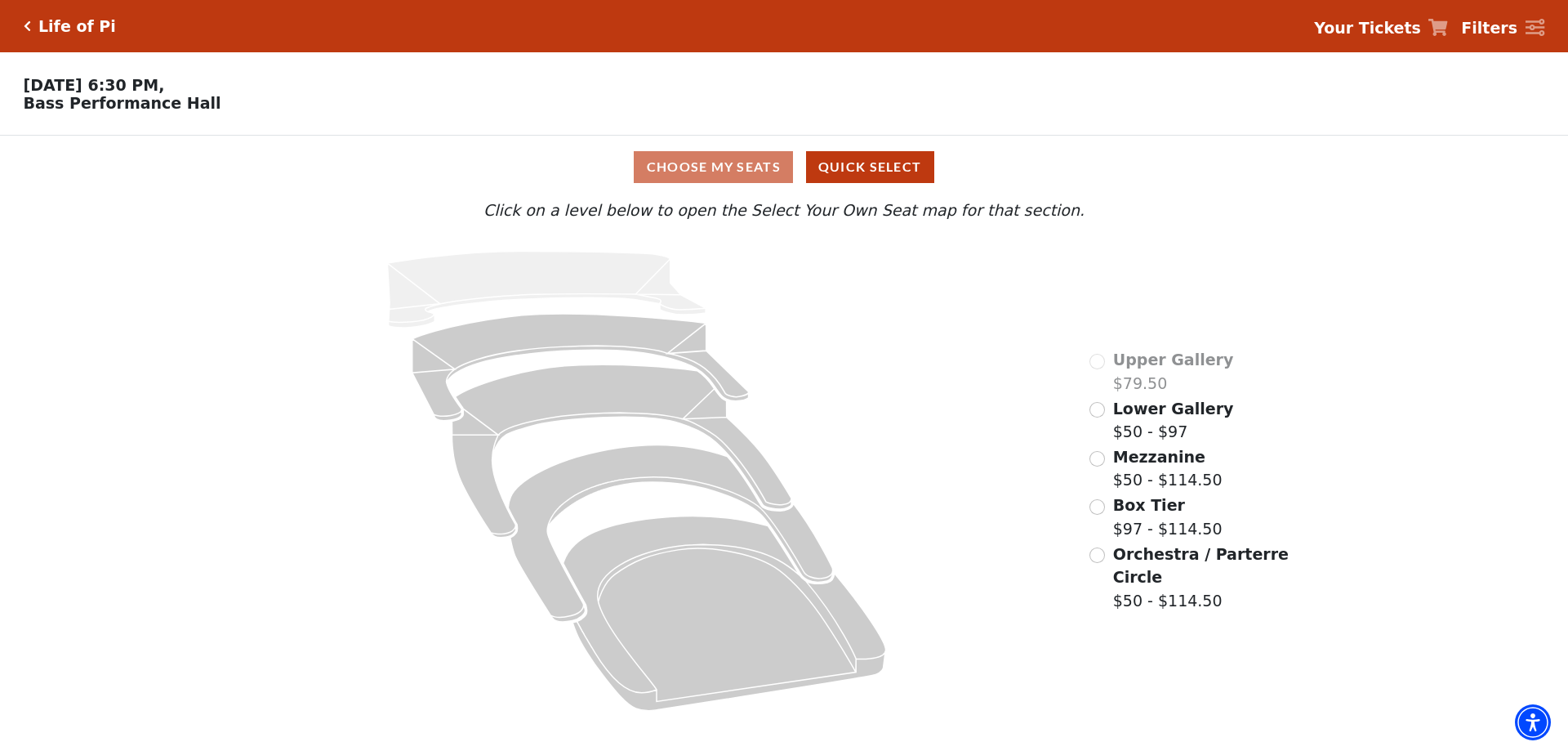
click at [1146, 417] on span "Lower Gallery" at bounding box center [1174, 408] width 121 height 18
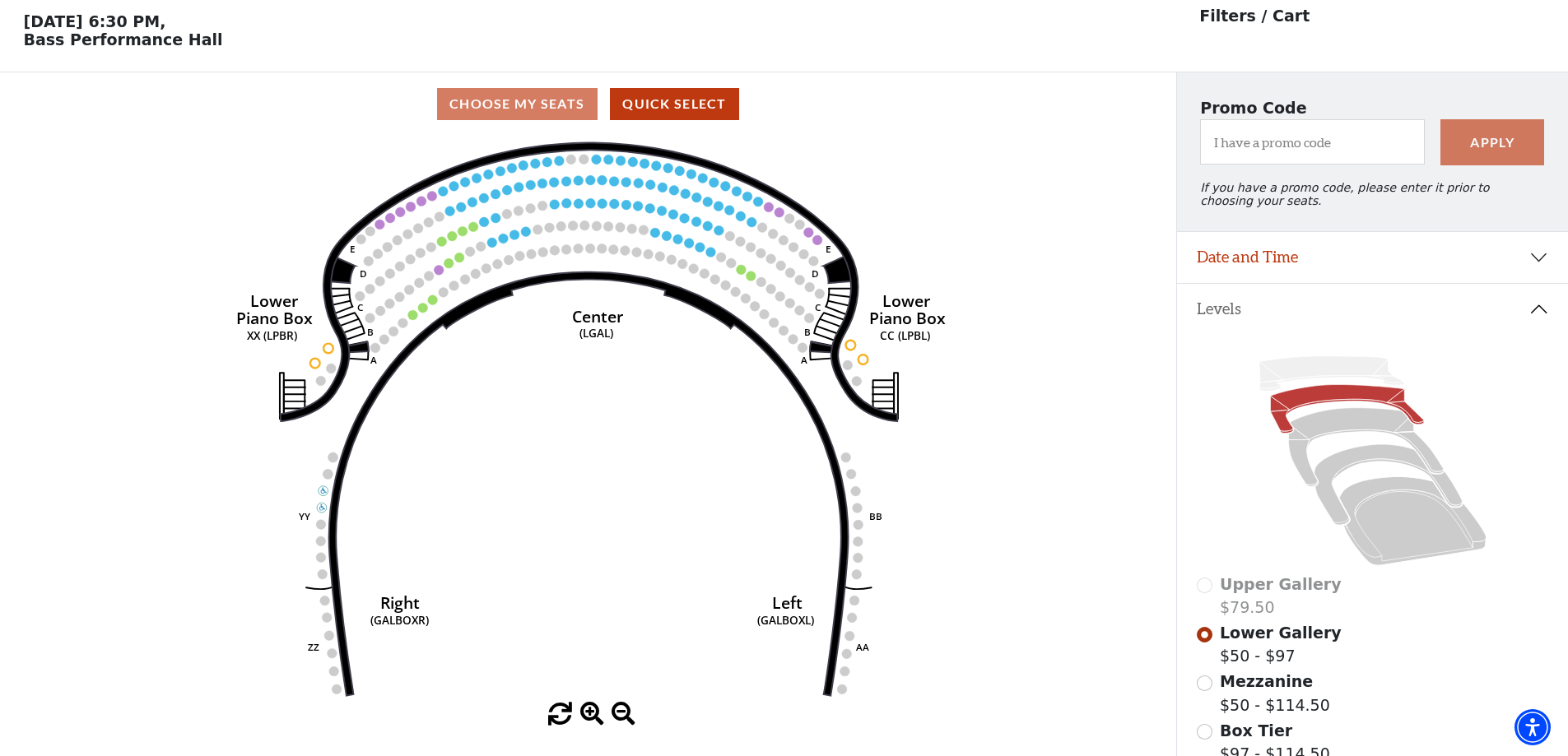
scroll to position [77, 0]
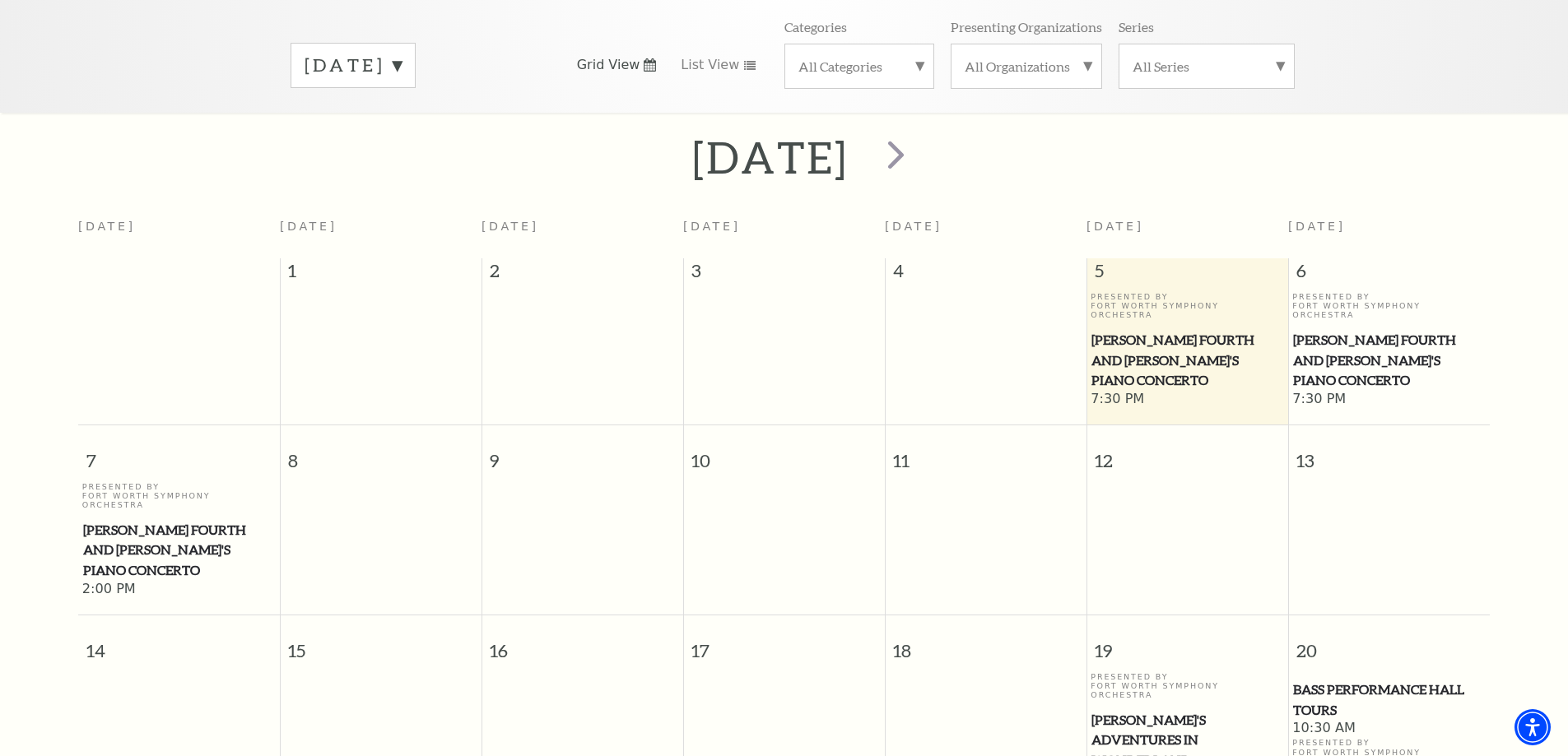
scroll to position [146, 0]
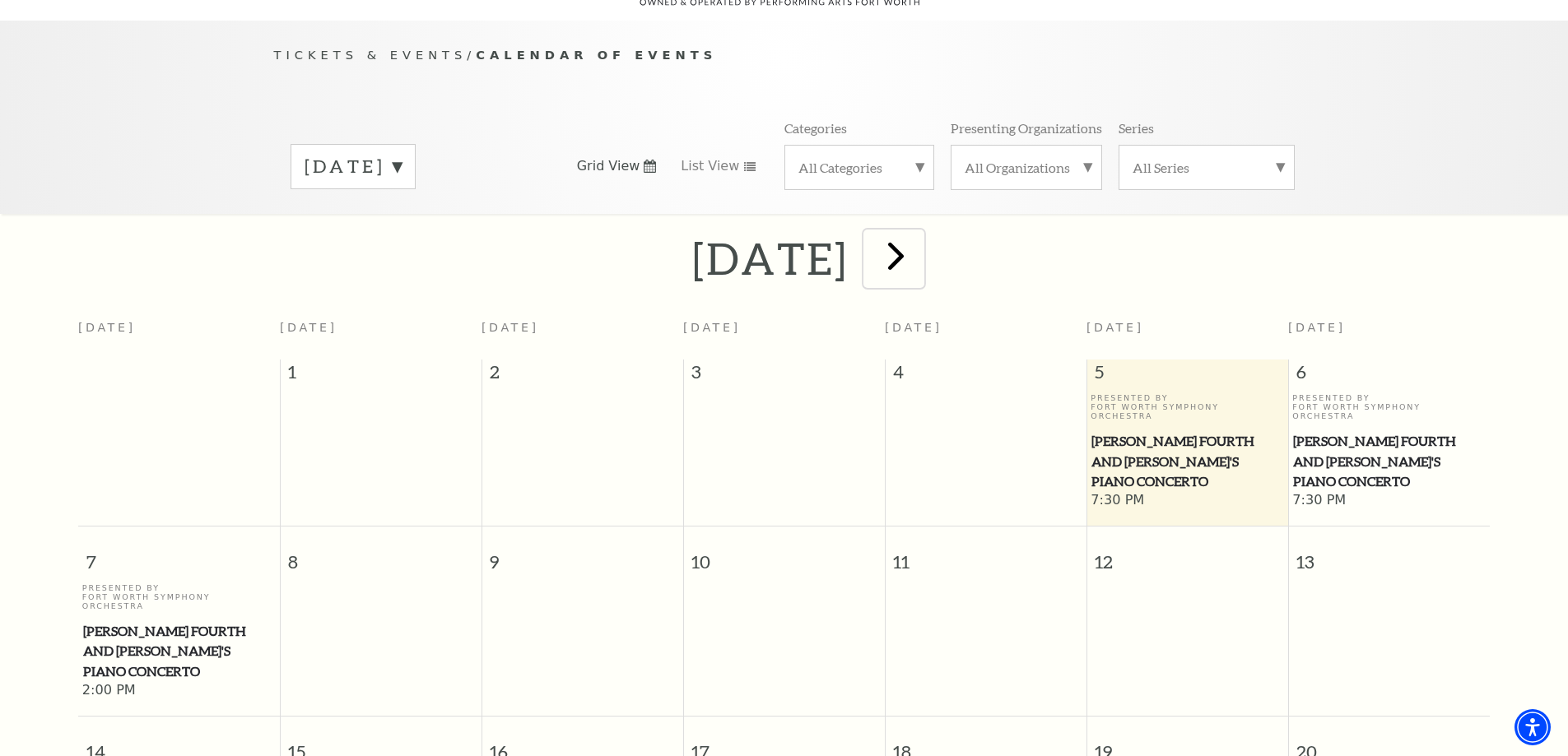
click at [919, 245] on span "next" at bounding box center [896, 255] width 47 height 47
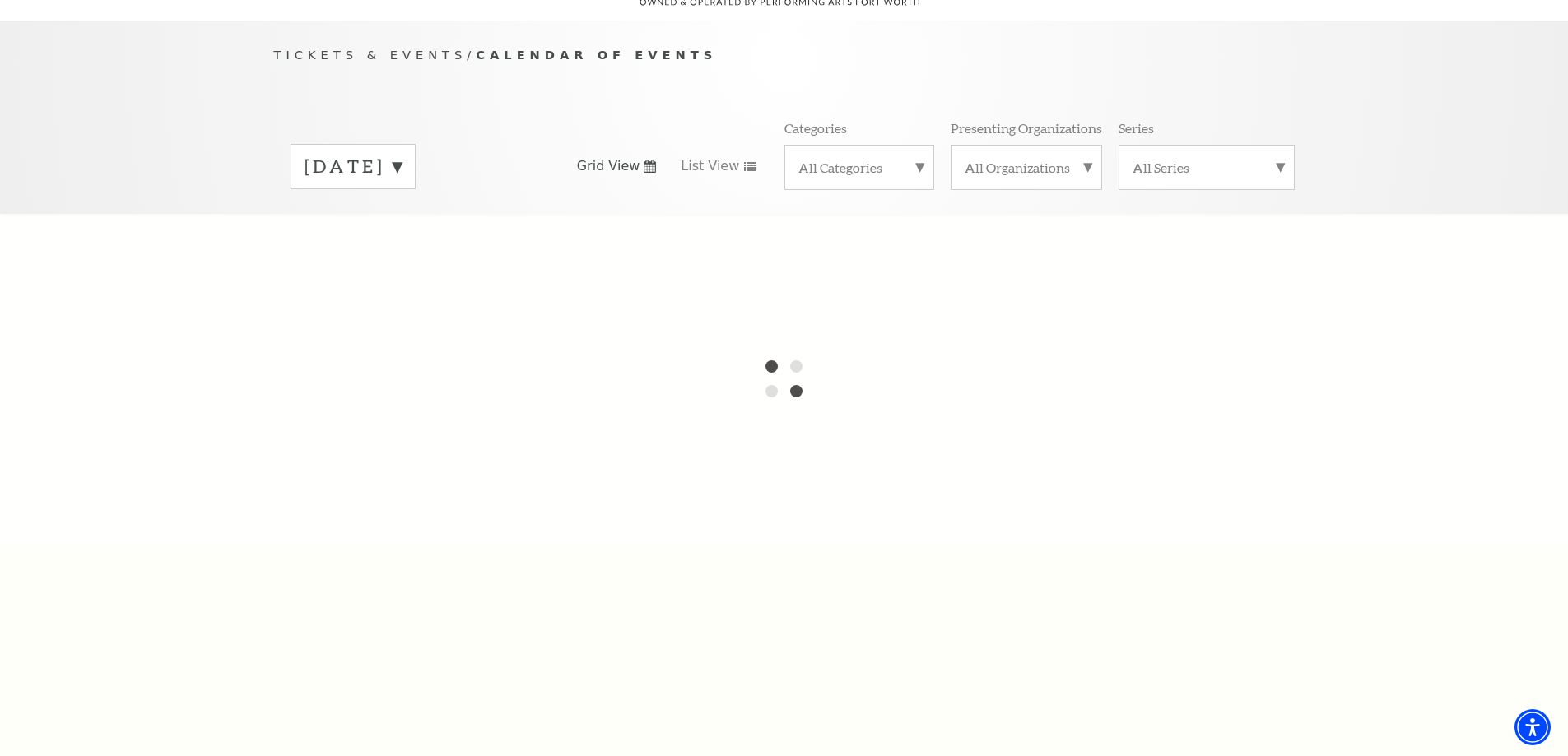
click at [402, 153] on label "September 2025" at bounding box center [353, 166] width 97 height 25
click at [402, 185] on label "October 2025" at bounding box center [353, 201] width 97 height 36
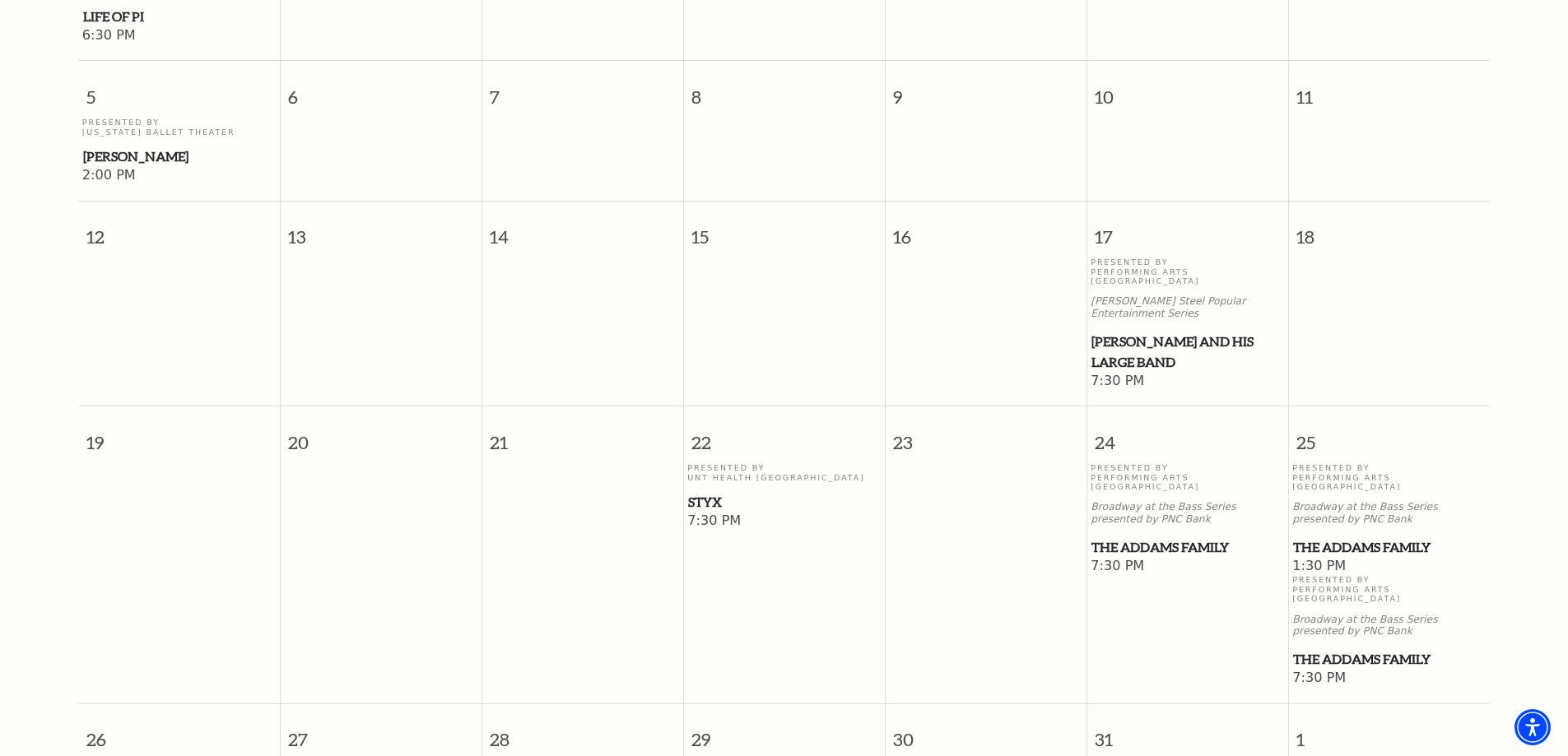
scroll to position [721, 0]
click at [1137, 328] on span "[PERSON_NAME] and his Large Band" at bounding box center [1187, 348] width 192 height 40
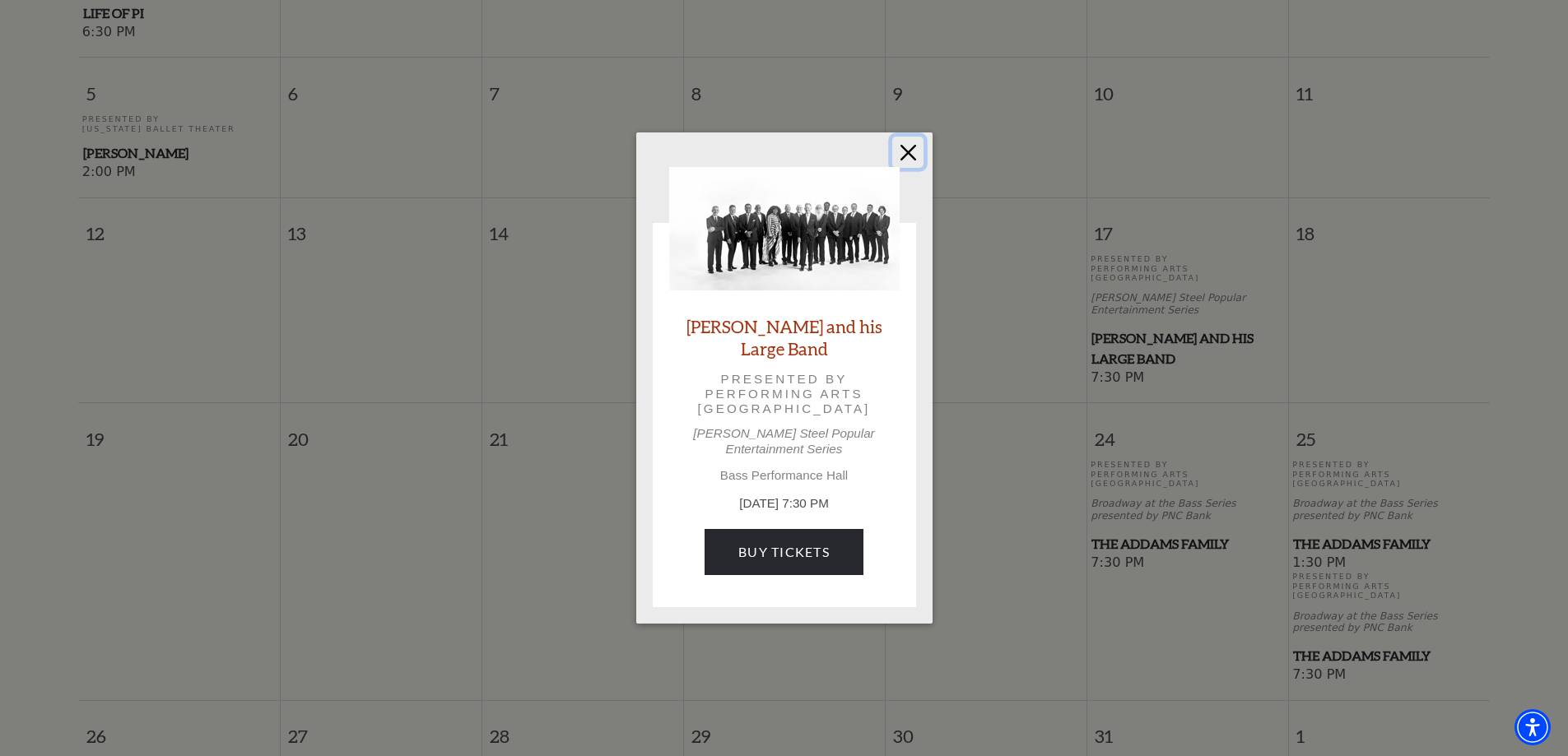
click at [907, 167] on button "Close" at bounding box center [907, 152] width 31 height 31
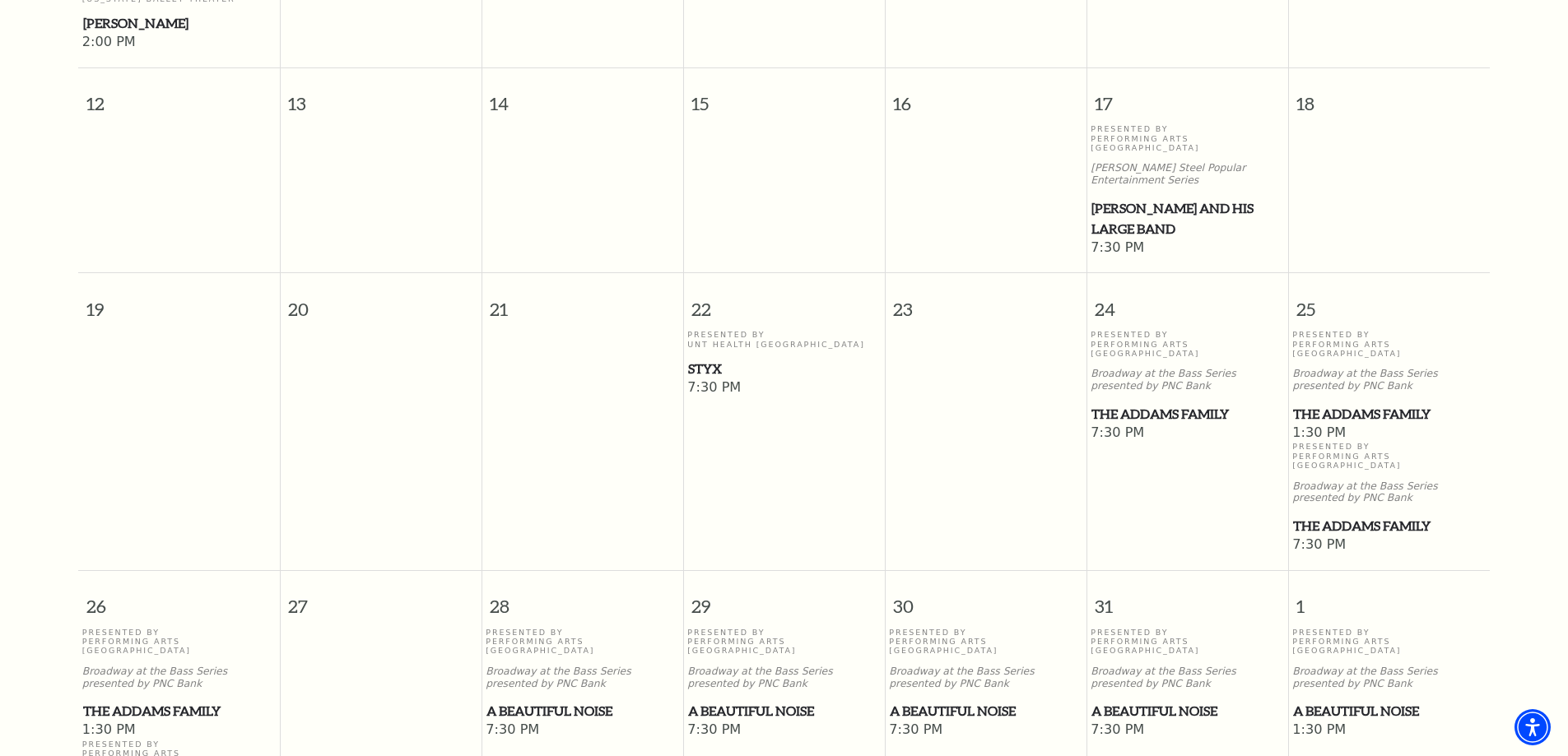
scroll to position [968, 0]
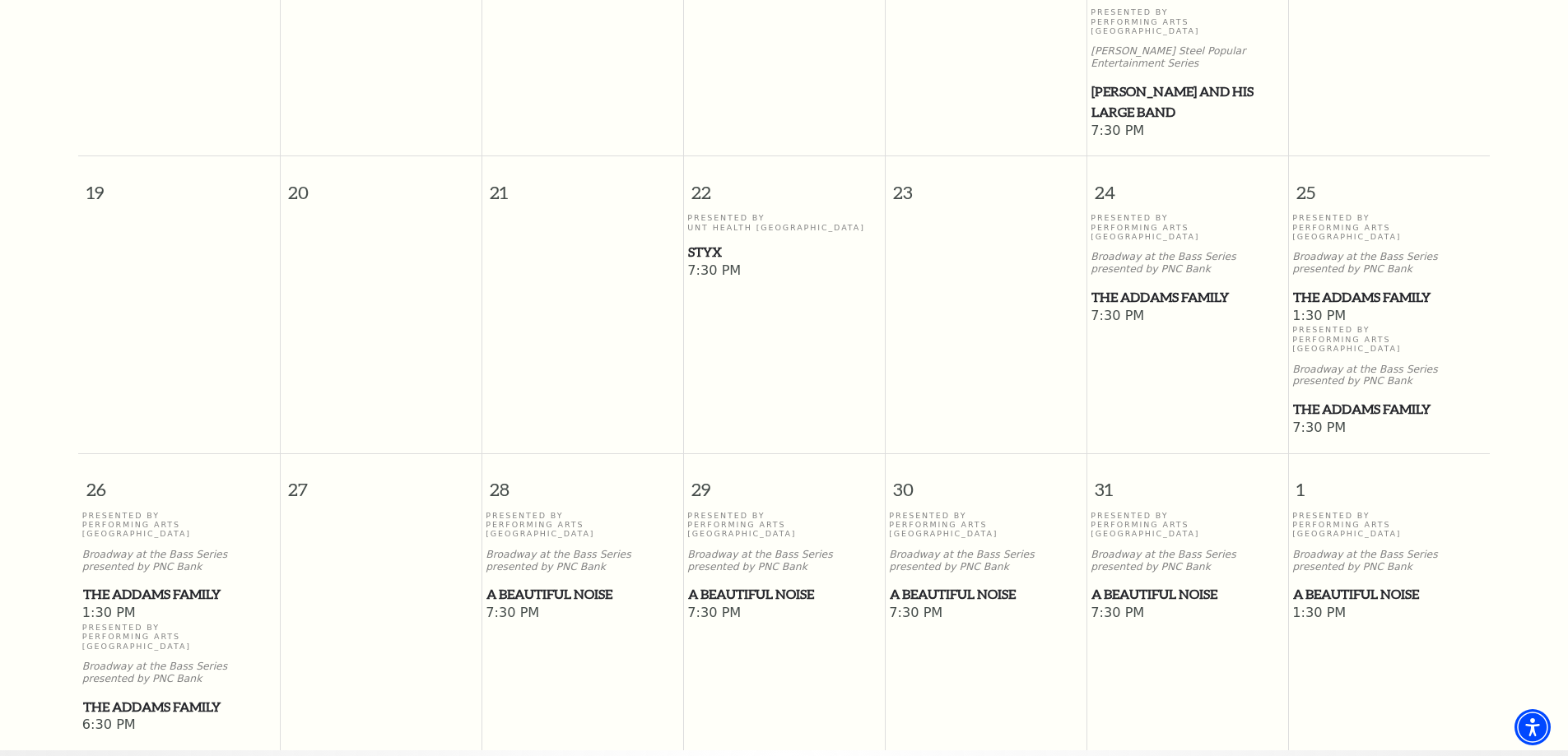
click at [1142, 287] on span "The Addams Family" at bounding box center [1187, 298] width 192 height 21
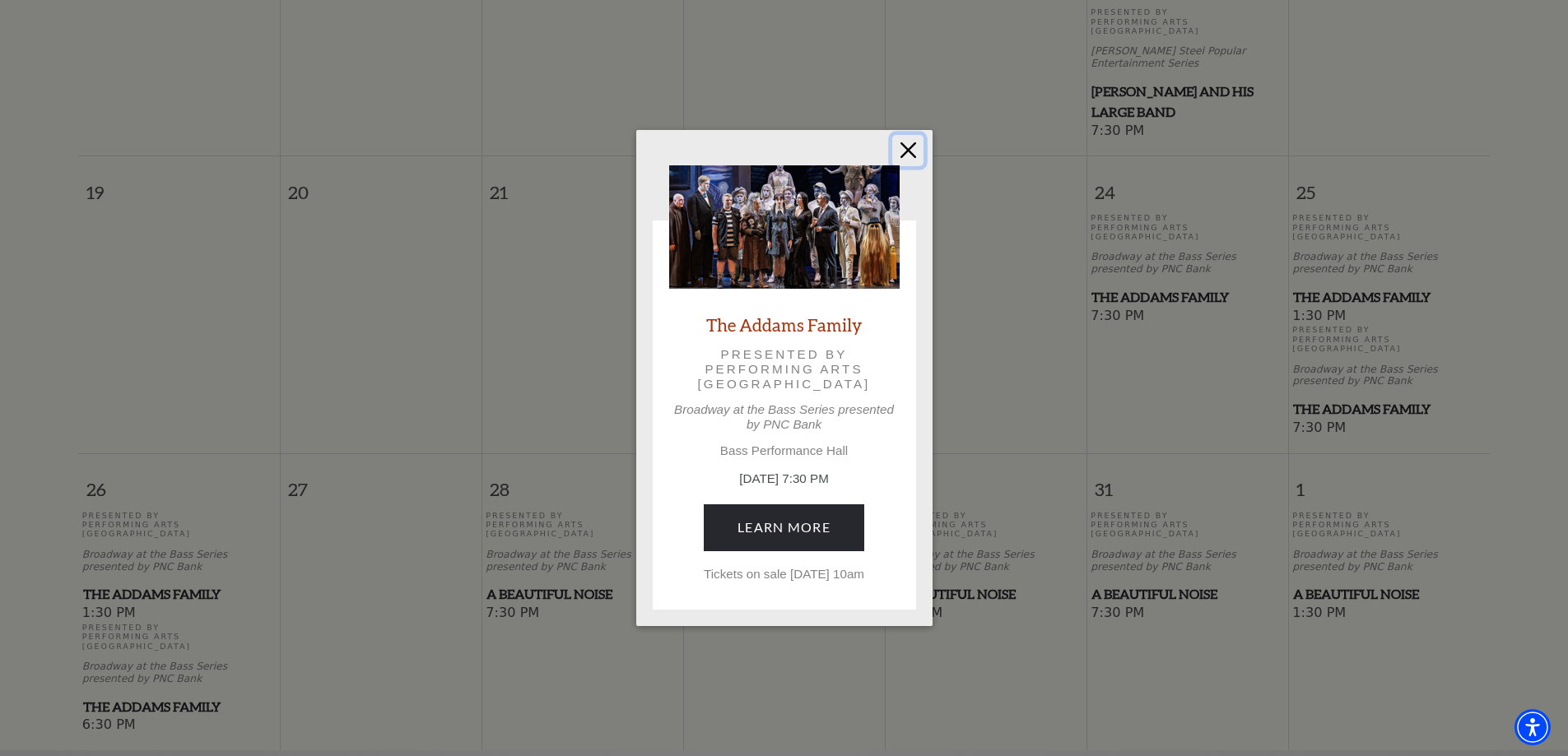
click at [917, 143] on button "Close" at bounding box center [907, 150] width 31 height 31
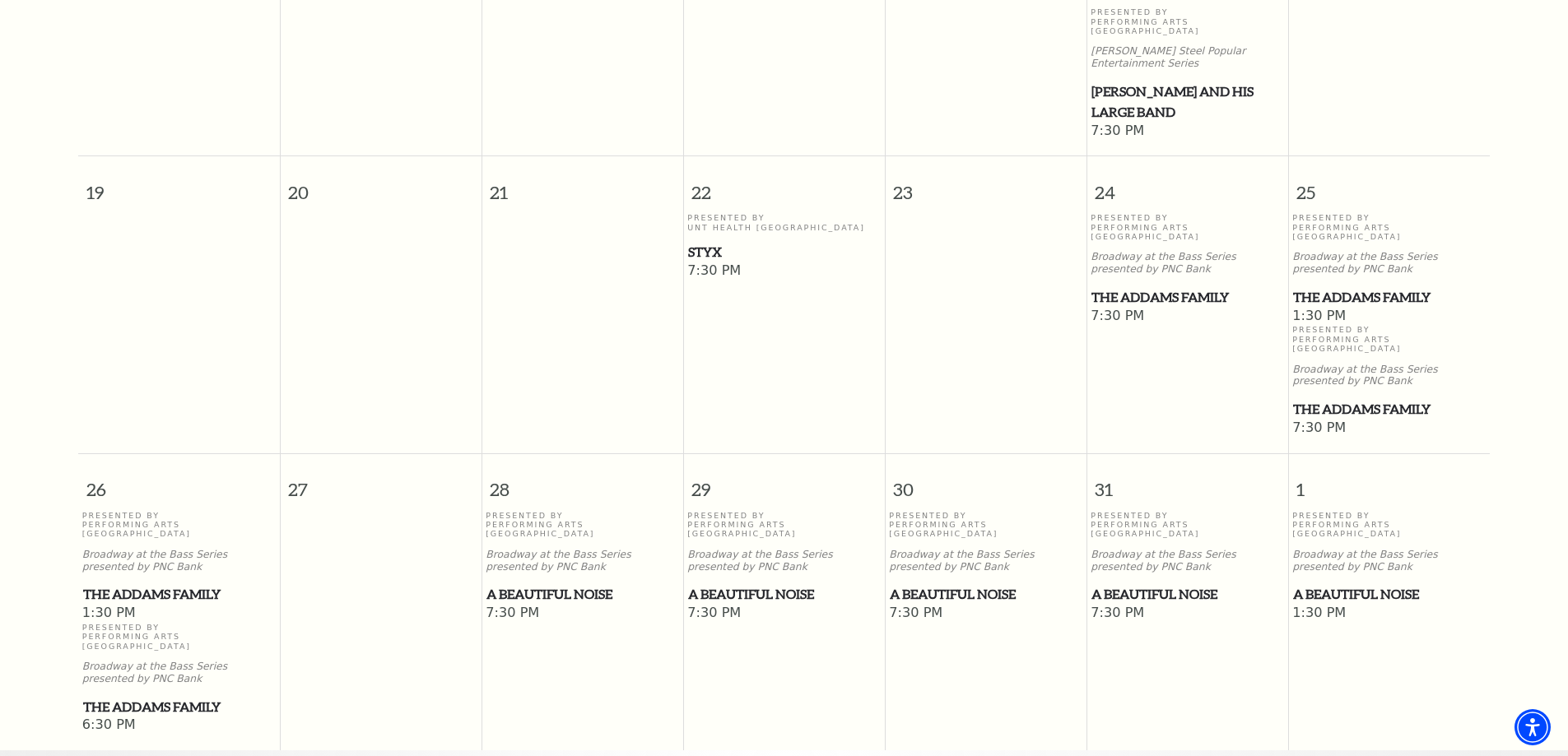
click at [206, 584] on span "The Addams Family" at bounding box center [179, 594] width 192 height 21
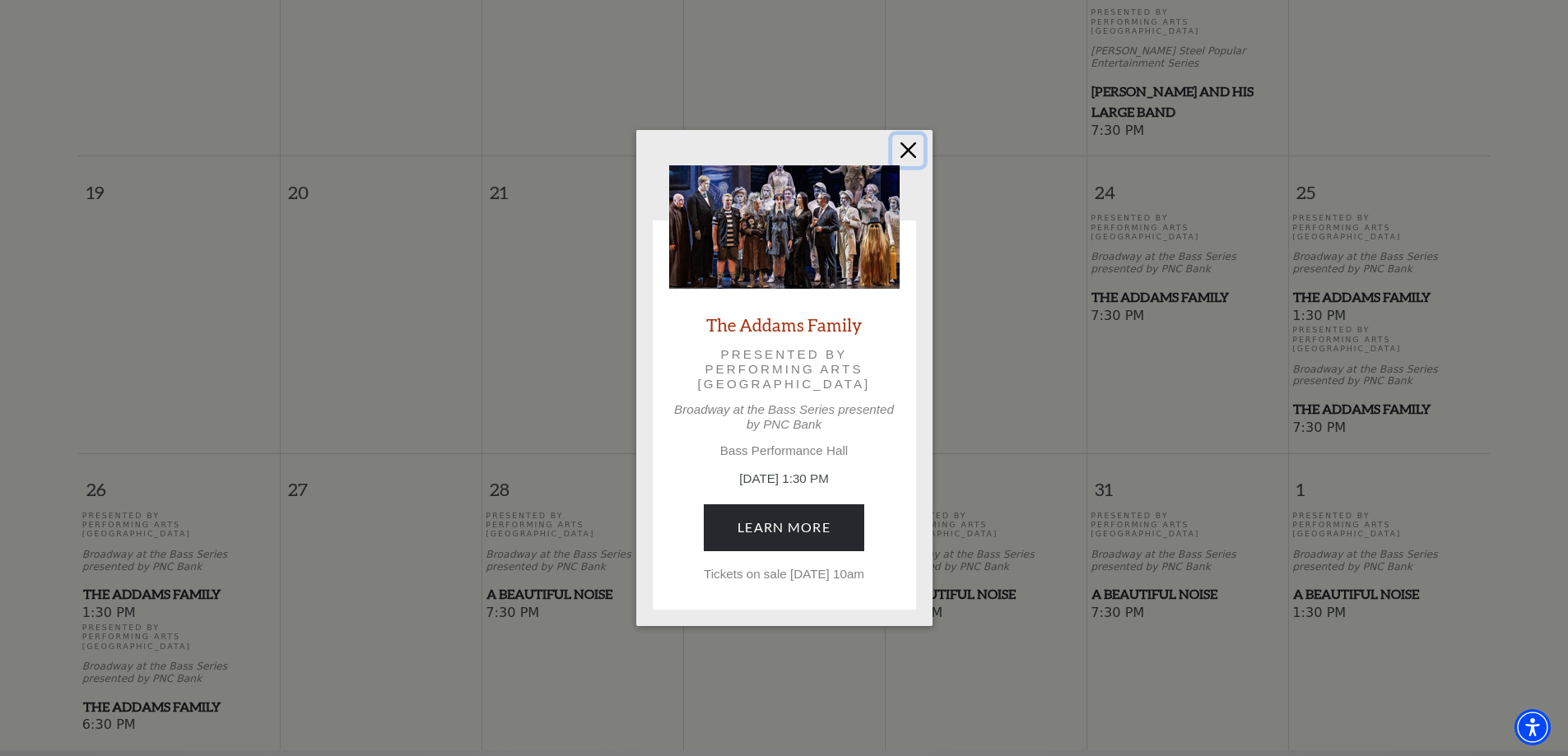
click at [912, 142] on button "Close" at bounding box center [907, 150] width 31 height 31
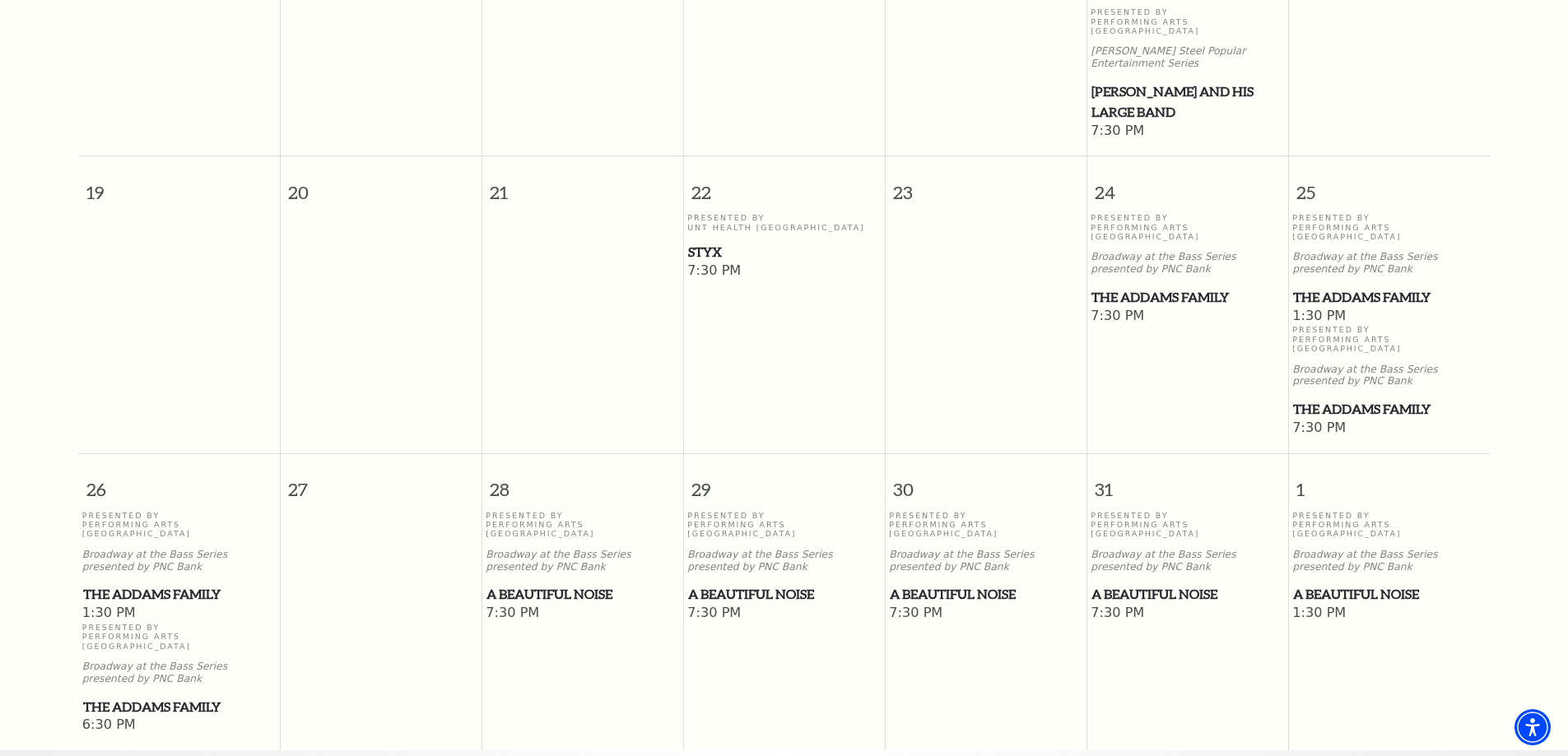
scroll to position [969, 0]
click at [590, 583] on span "A Beautiful Noise" at bounding box center [582, 593] width 192 height 21
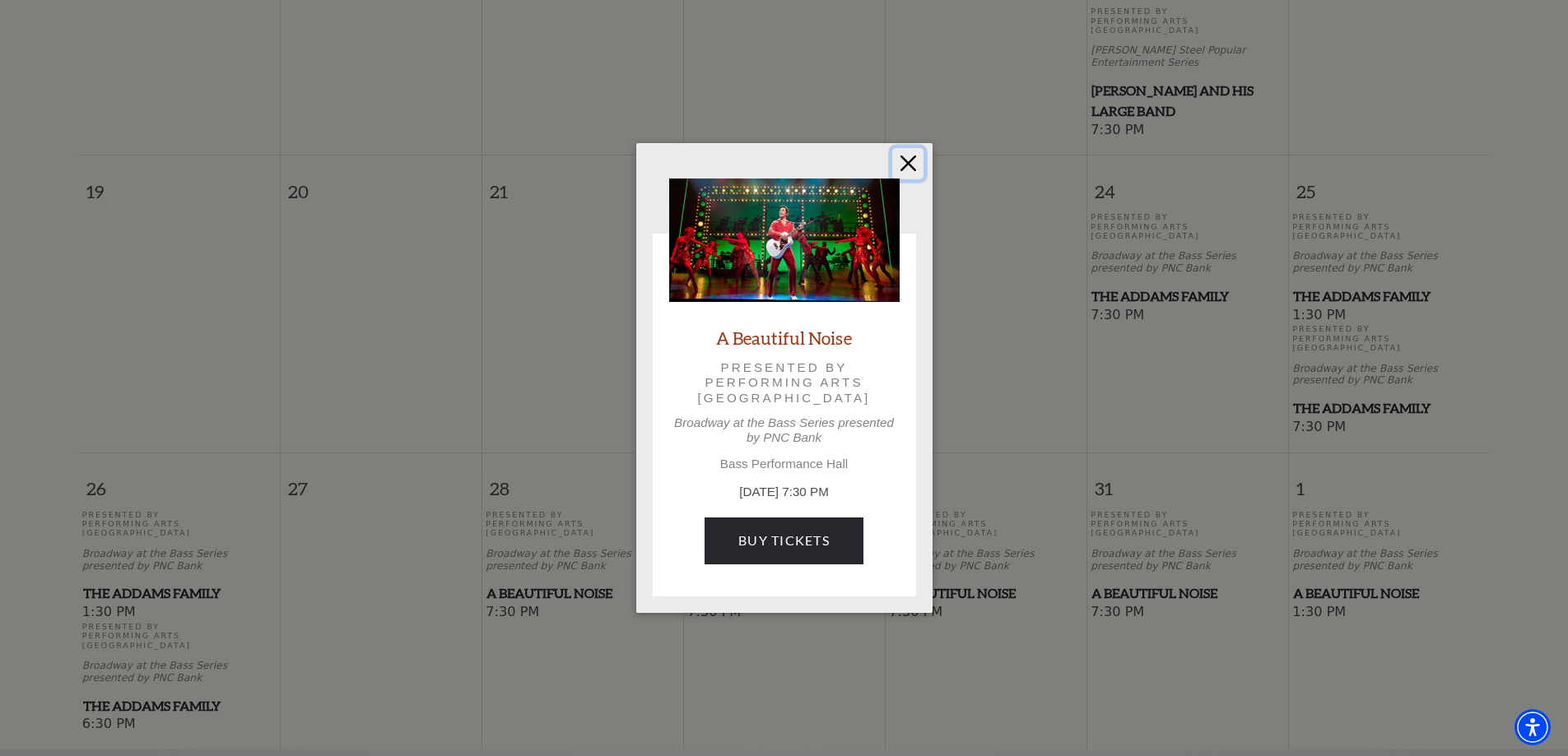
click at [911, 162] on button "Close" at bounding box center [907, 163] width 31 height 31
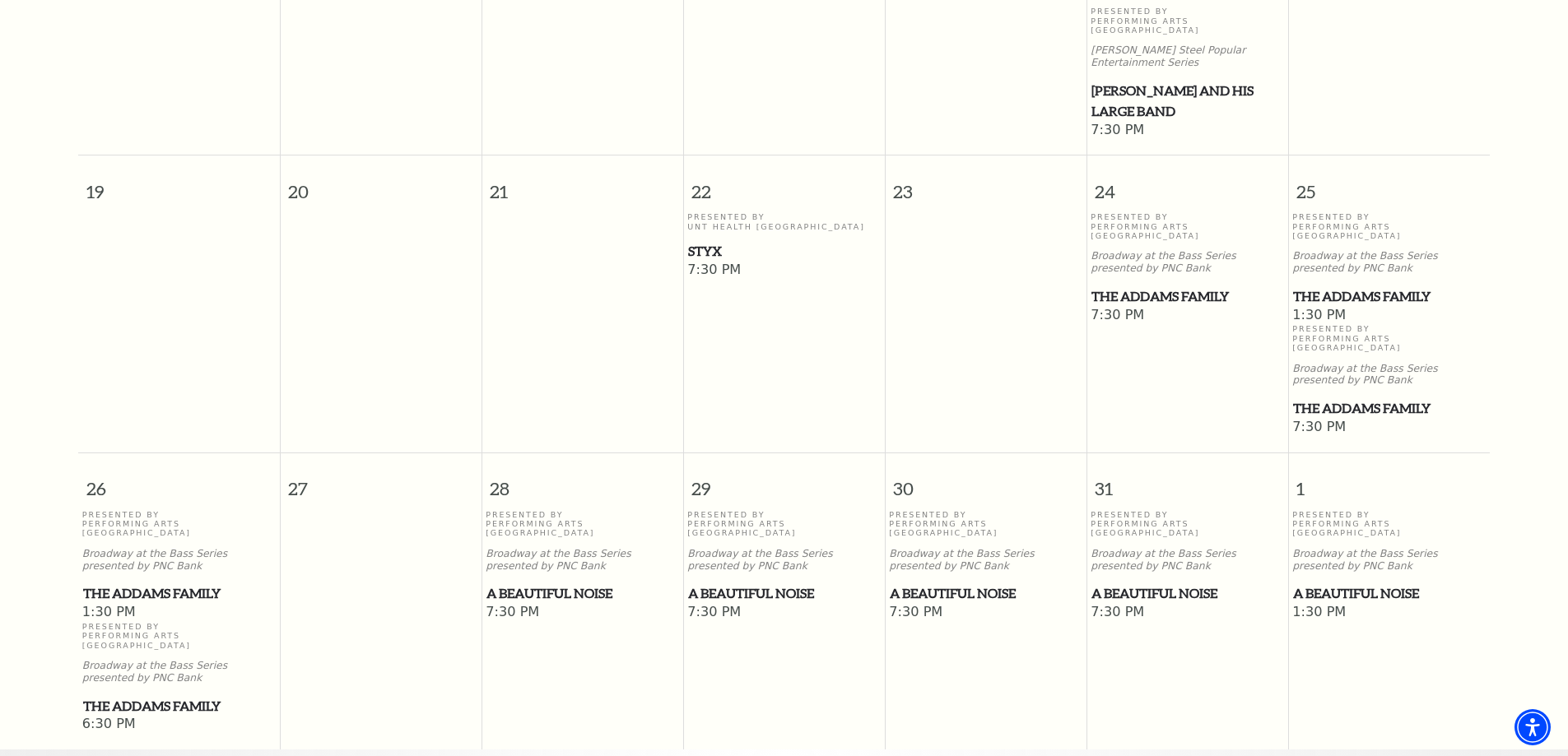
click at [751, 583] on span "A Beautiful Noise" at bounding box center [784, 593] width 192 height 21
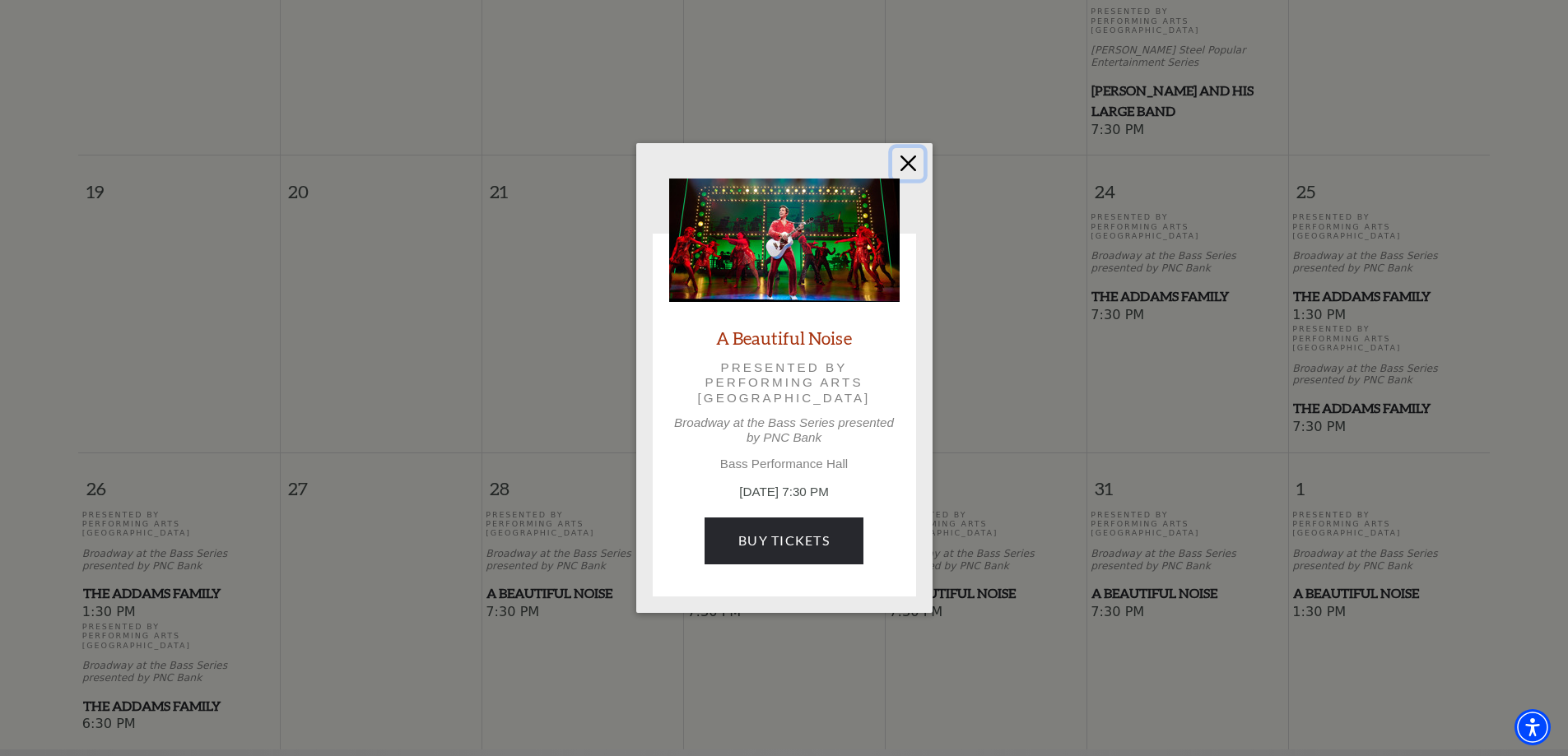
click at [910, 159] on button "Close" at bounding box center [907, 163] width 31 height 31
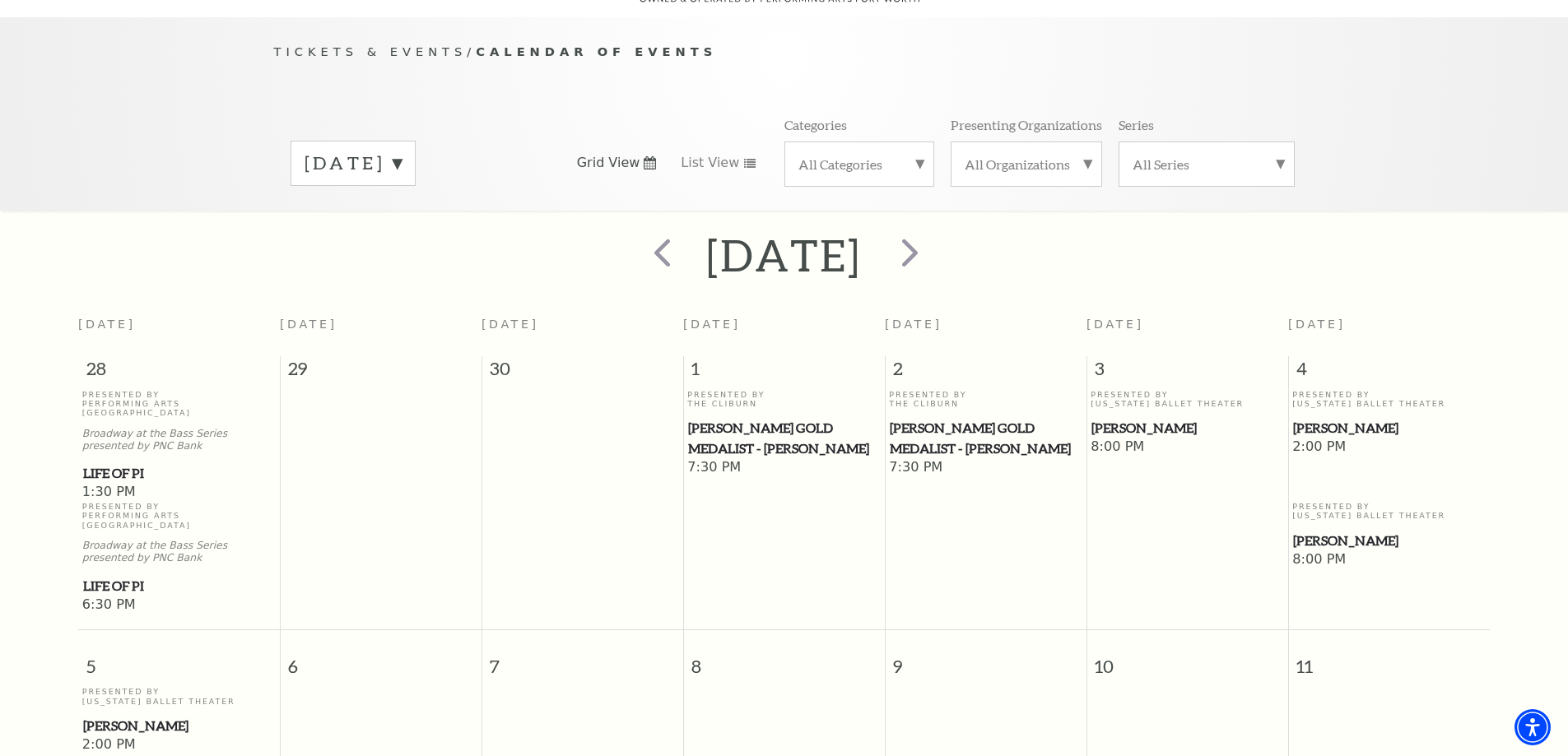
scroll to position [147, 0]
click at [933, 236] on span "next" at bounding box center [910, 254] width 47 height 47
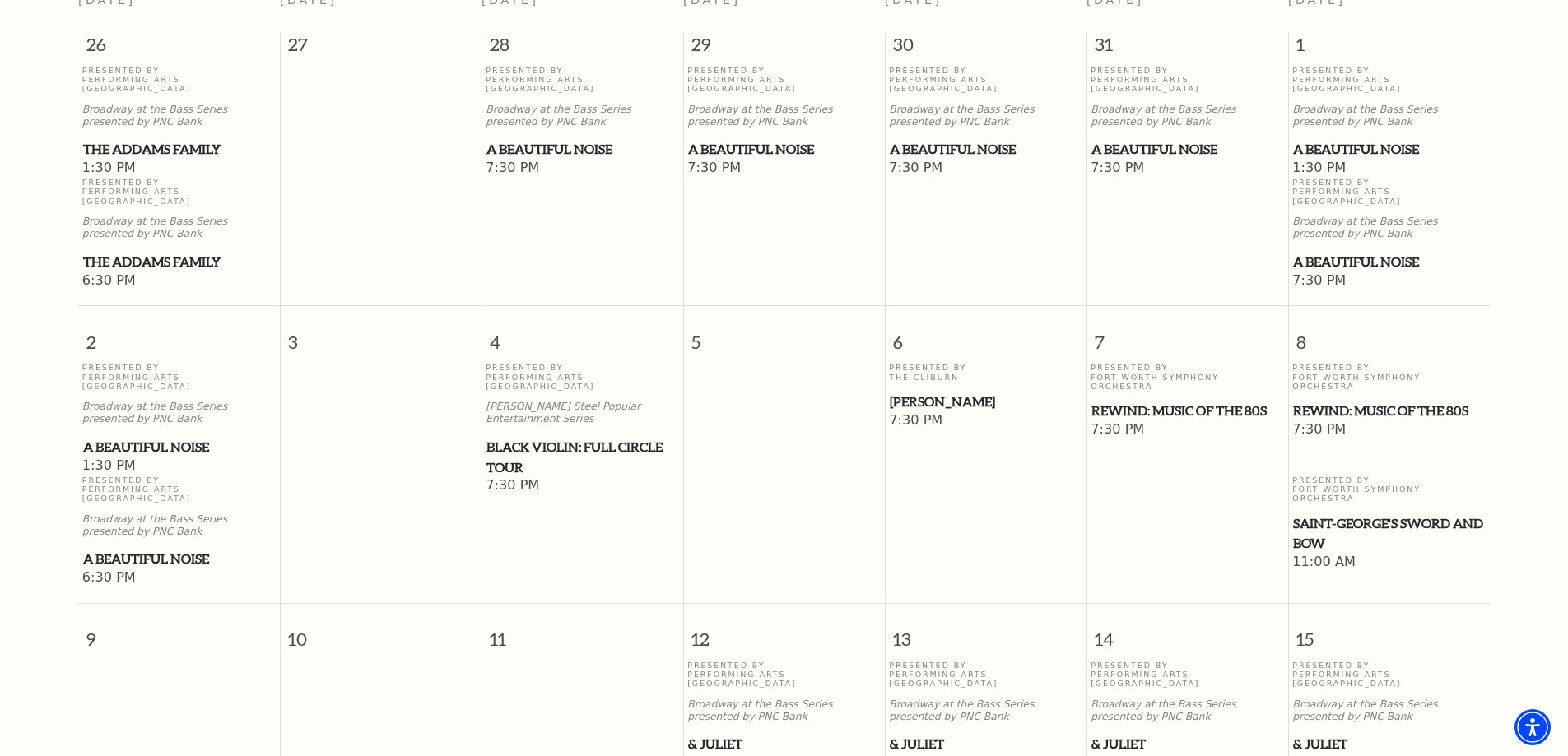
scroll to position [474, 0]
click at [561, 435] on span "Black Violin: Full Circle Tour" at bounding box center [582, 455] width 192 height 40
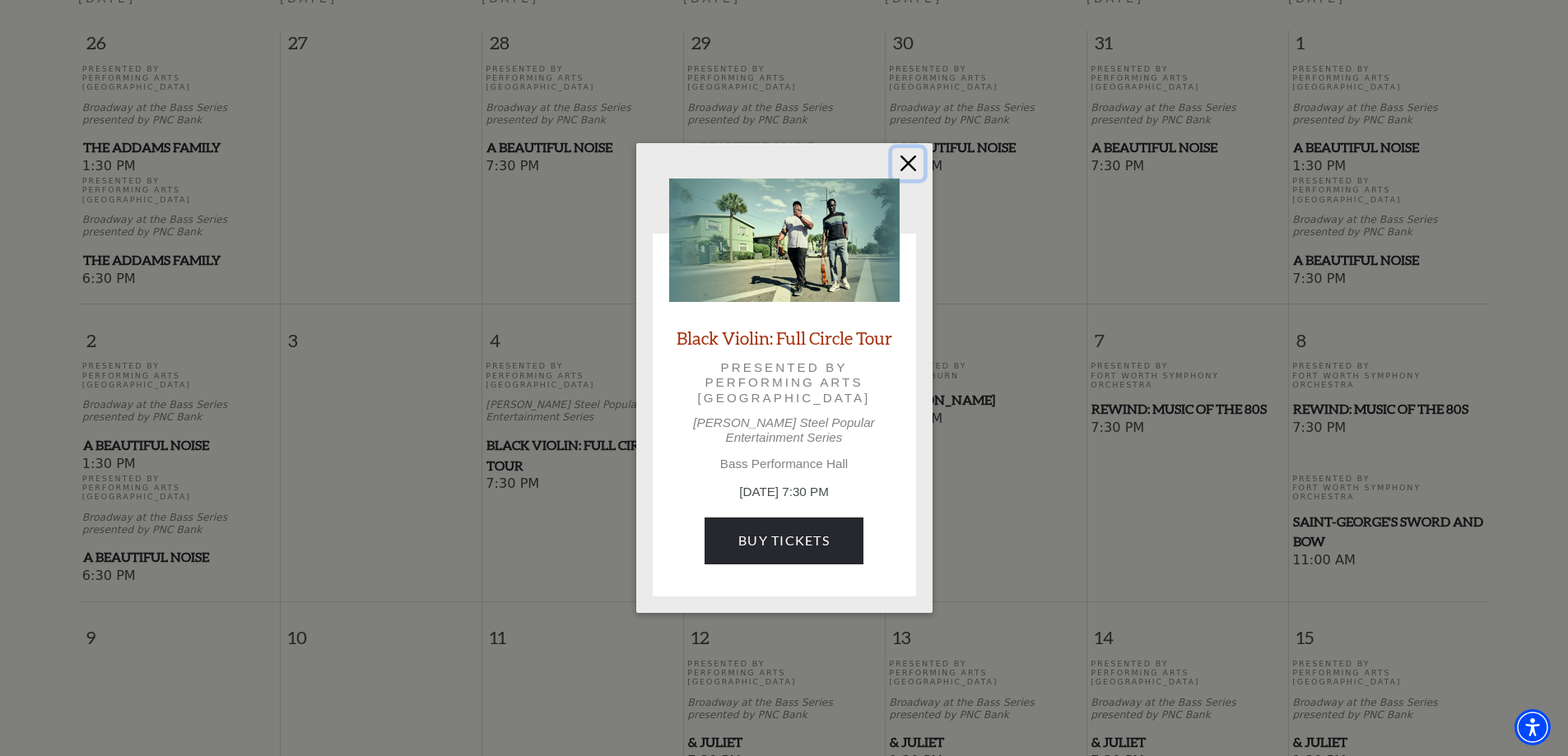
click at [916, 173] on button "Close" at bounding box center [907, 163] width 31 height 31
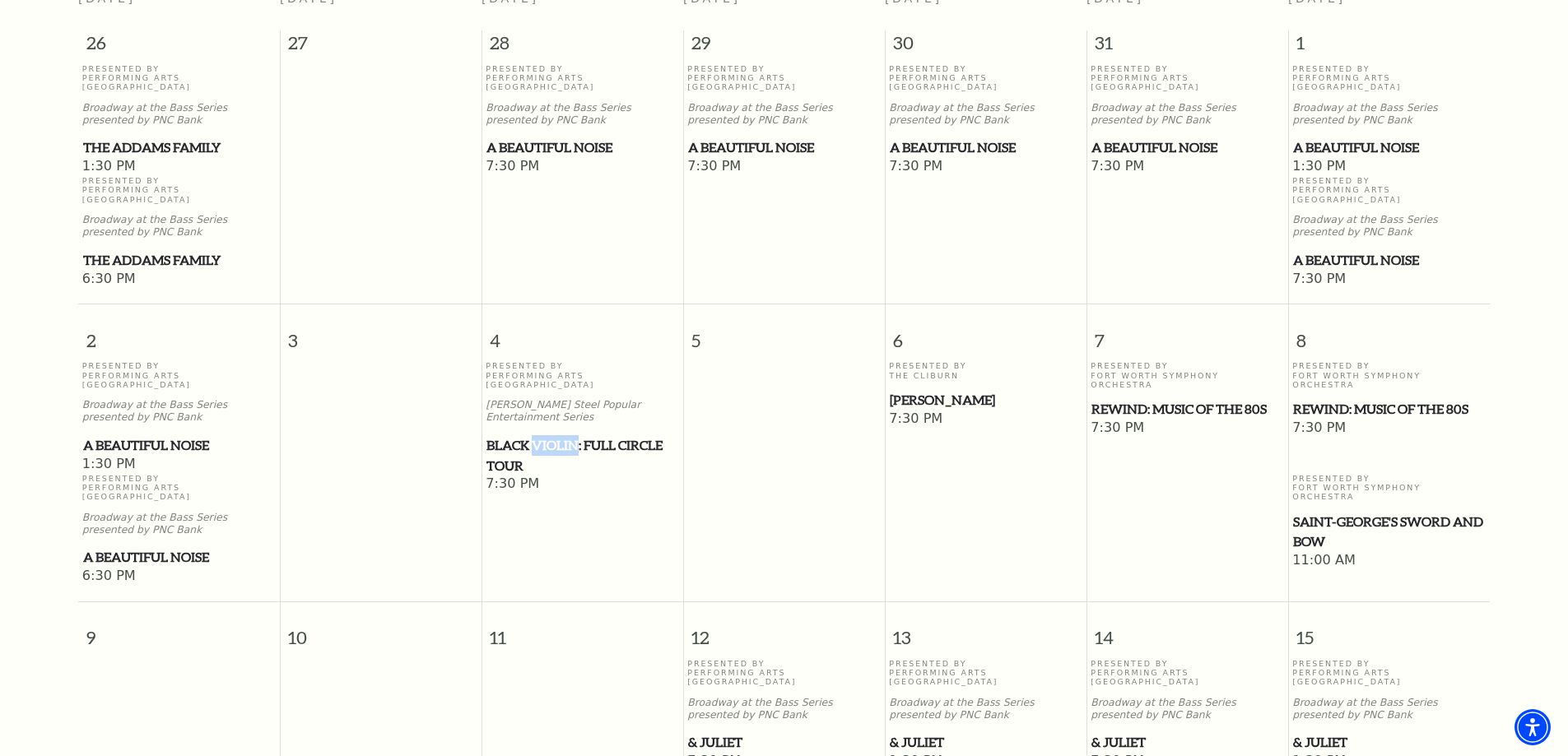
click at [536, 435] on span "Black Violin: Full Circle Tour" at bounding box center [582, 455] width 192 height 40
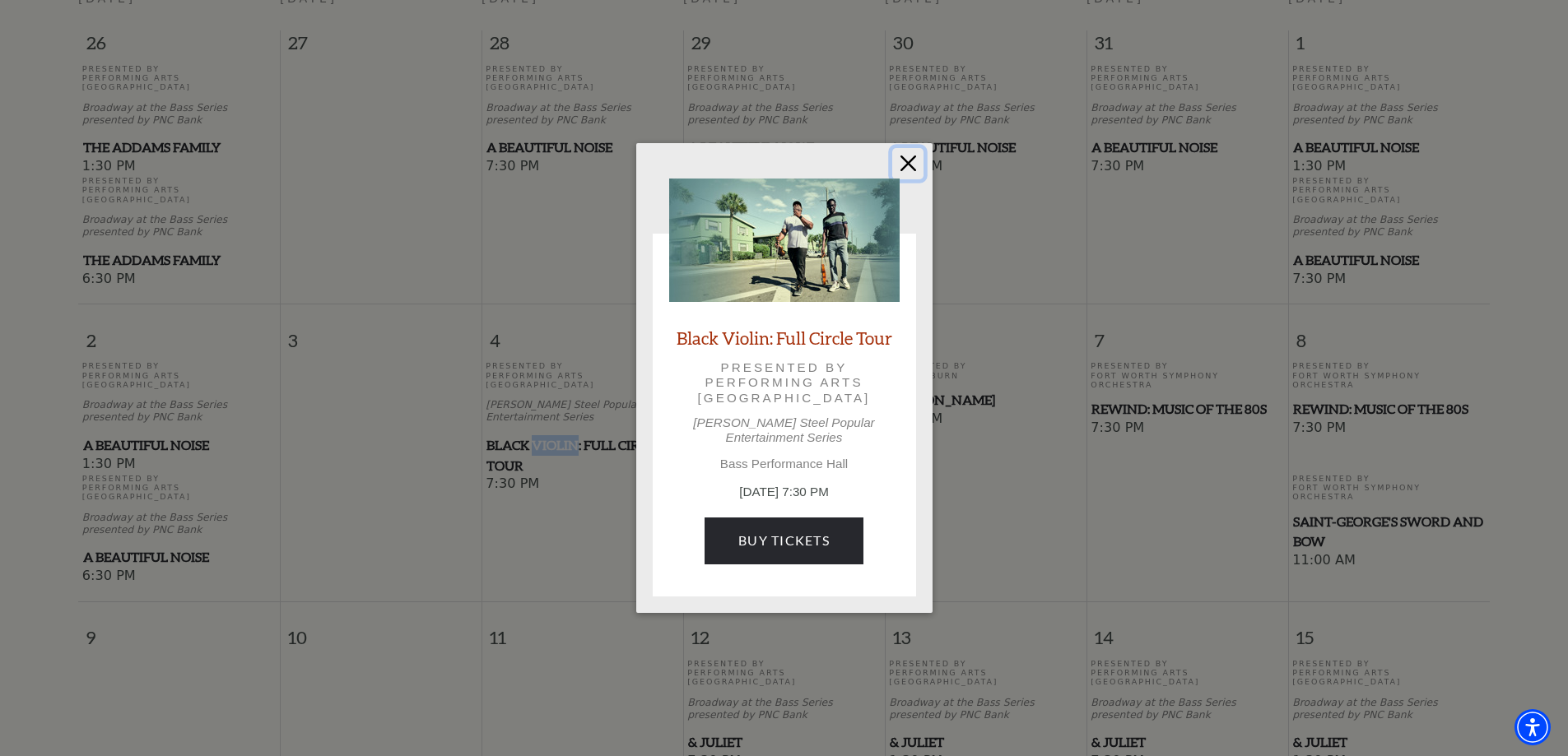
click at [904, 180] on button "Close" at bounding box center [907, 163] width 31 height 31
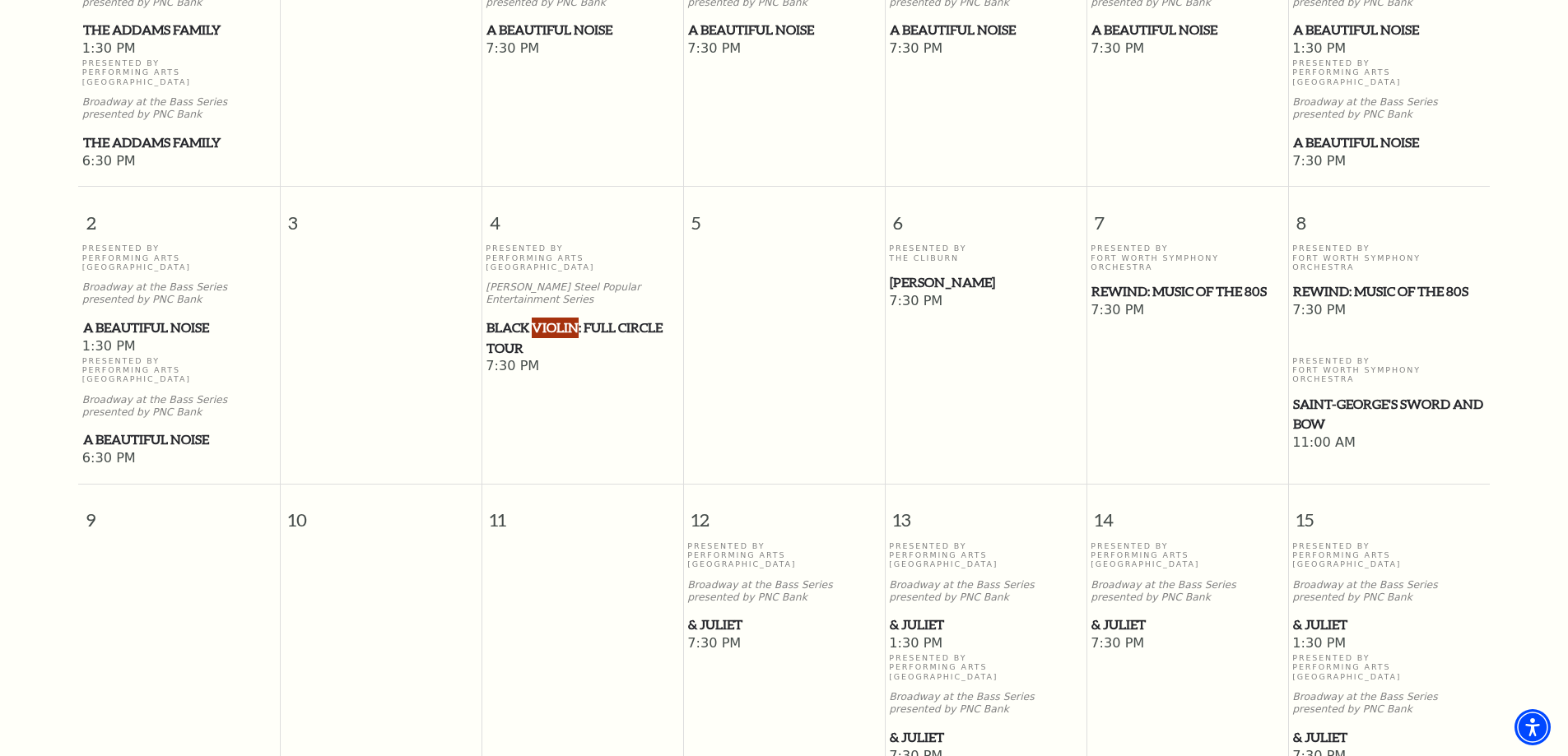
scroll to position [639, 0]
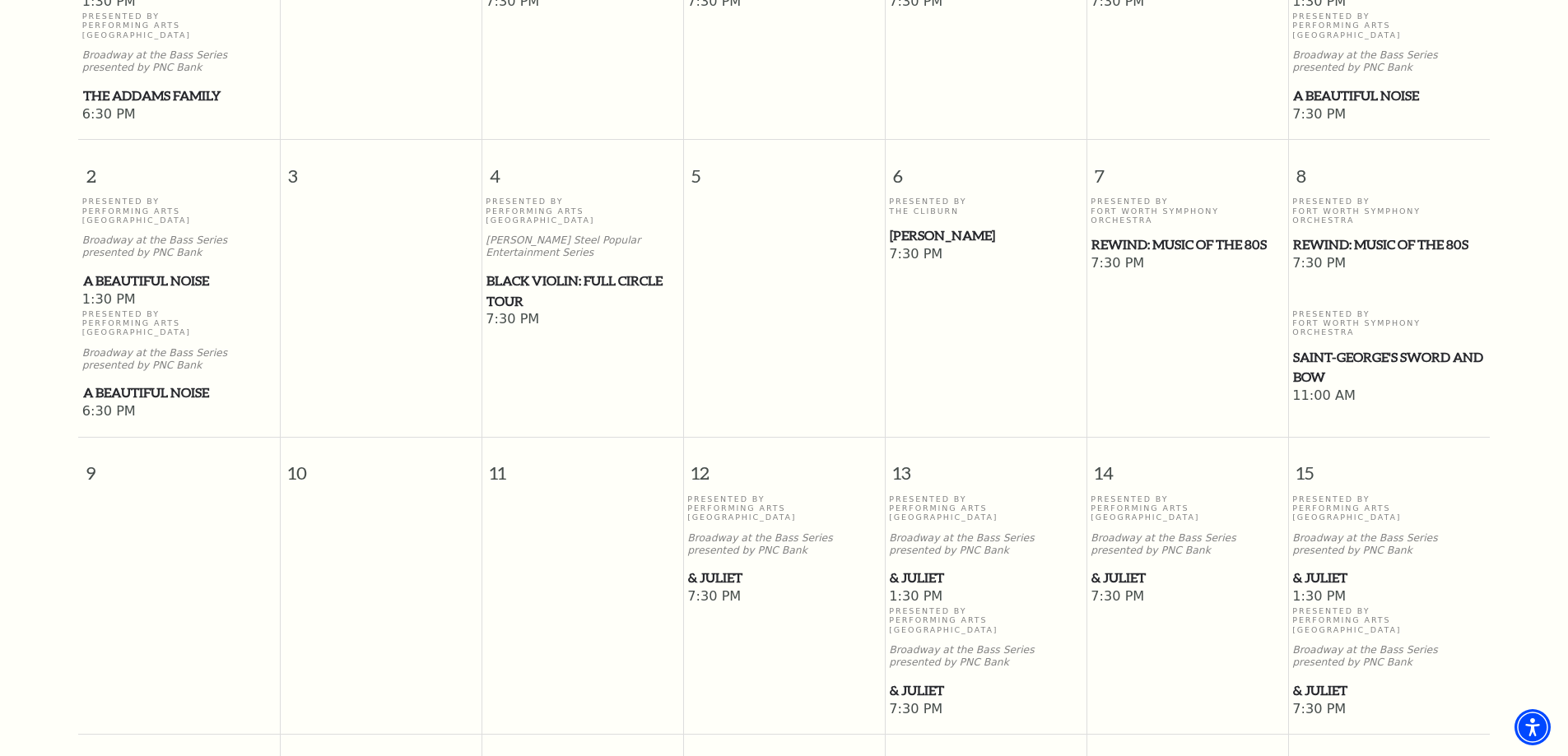
click at [731, 568] on span "& Juliet" at bounding box center [784, 578] width 192 height 21
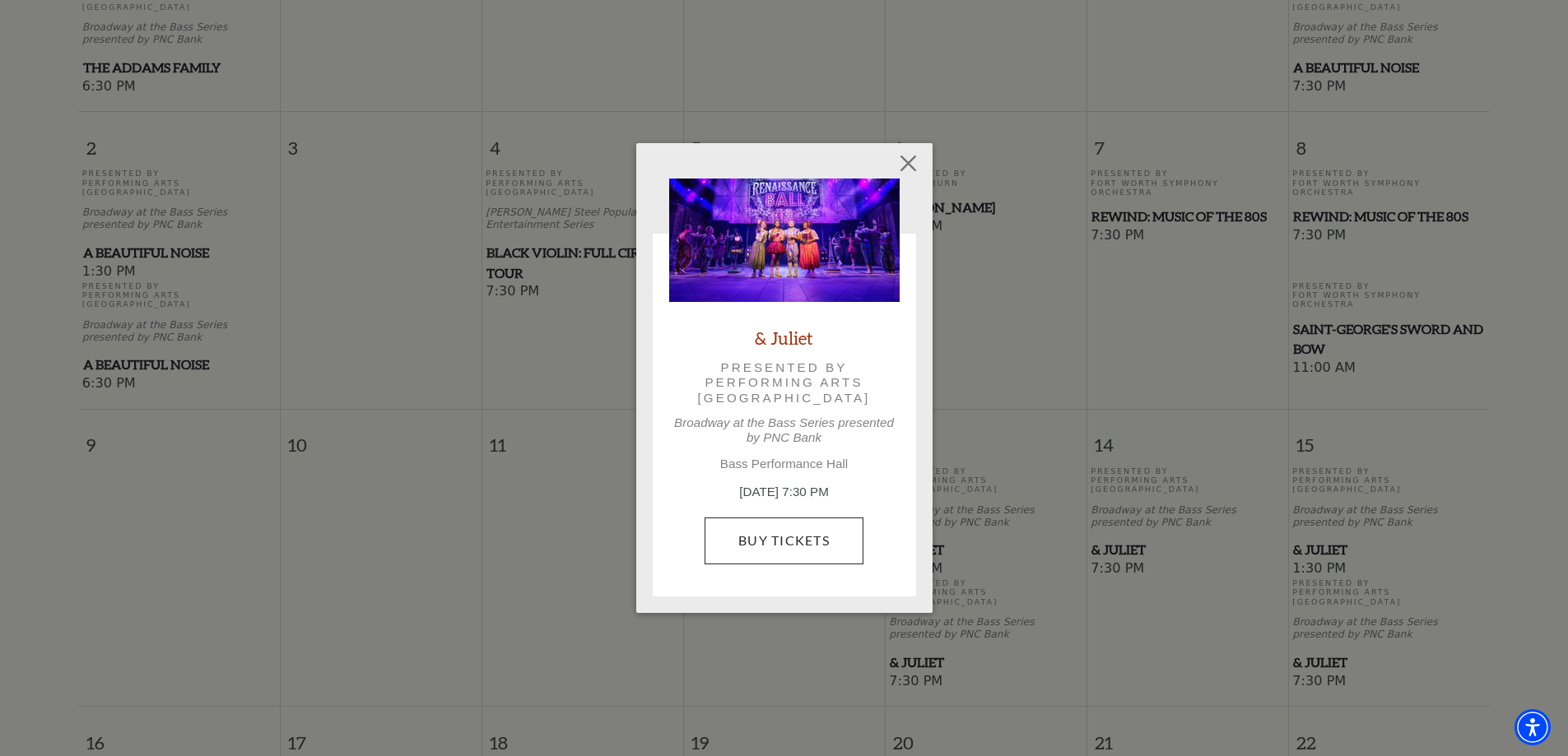
scroll to position [682, 0]
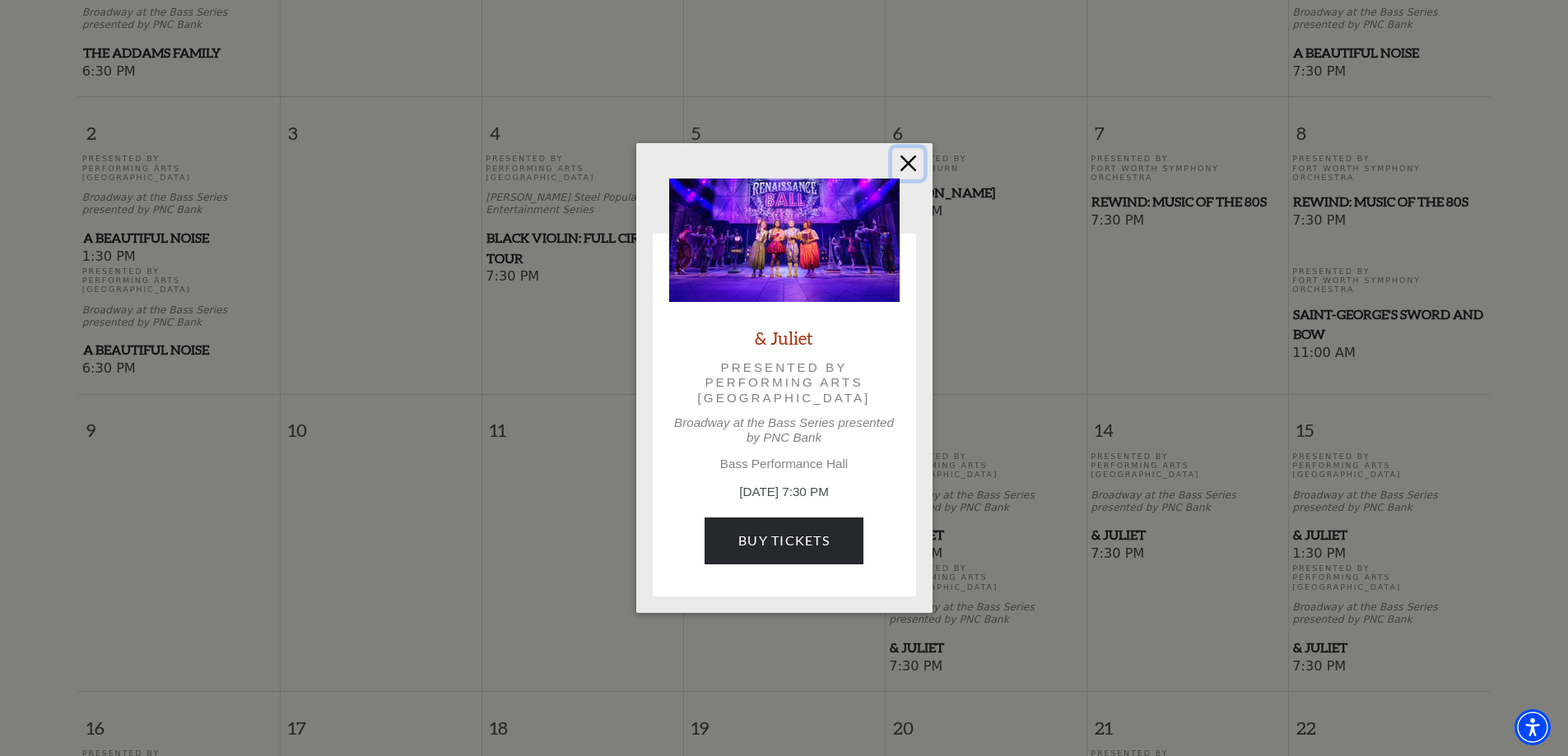
click at [905, 167] on button "Close" at bounding box center [907, 163] width 31 height 31
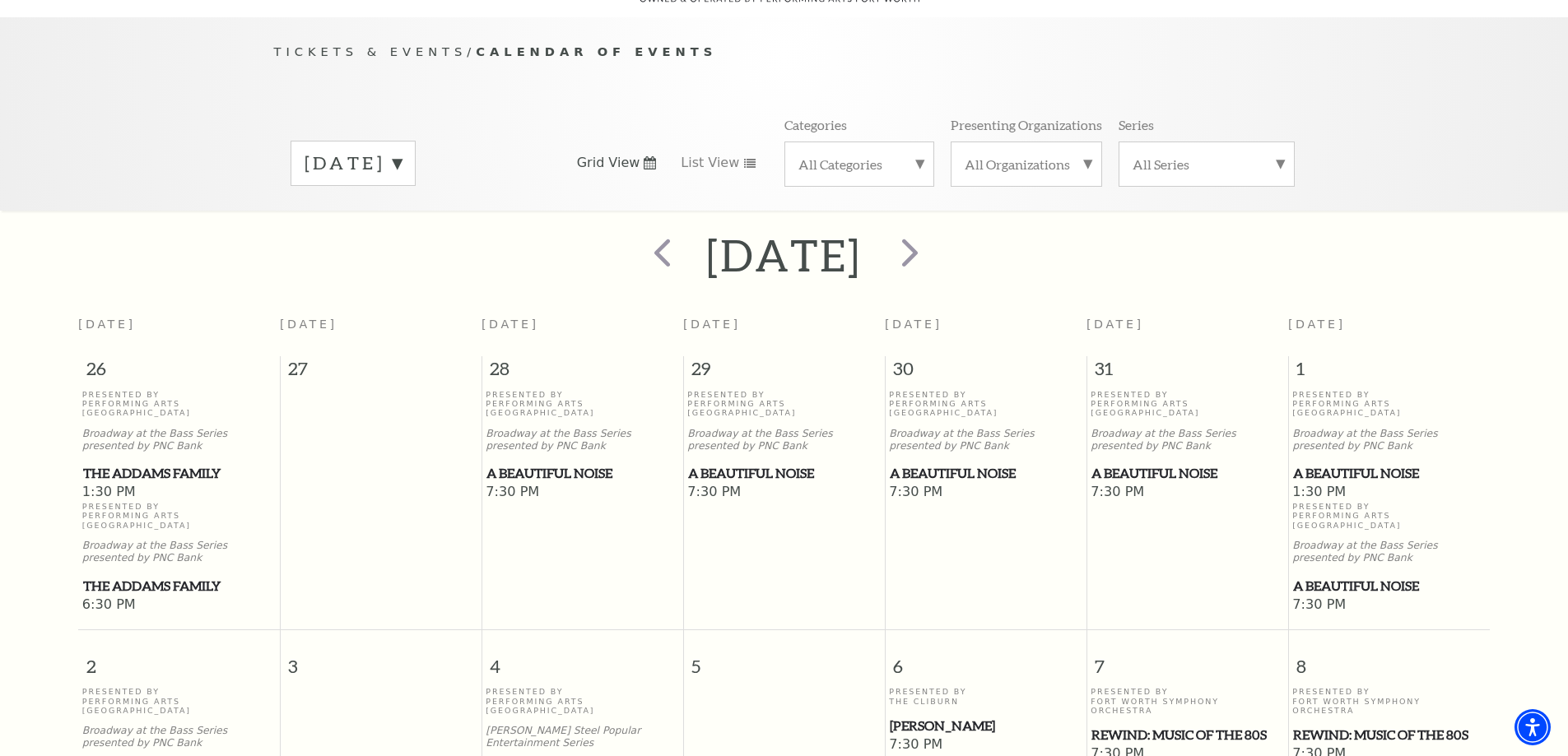
scroll to position [106, 0]
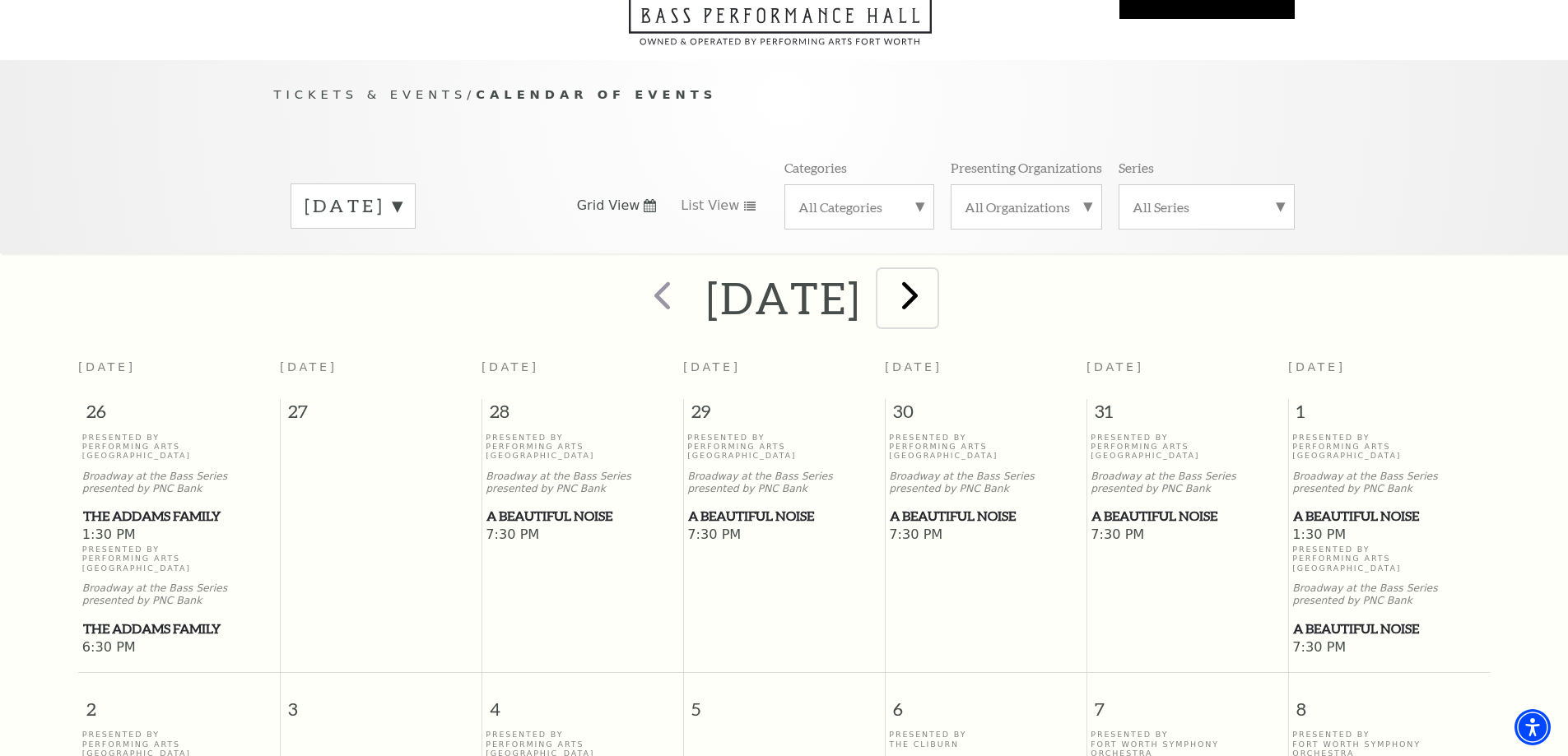
click at [933, 280] on span "next" at bounding box center [910, 295] width 47 height 47
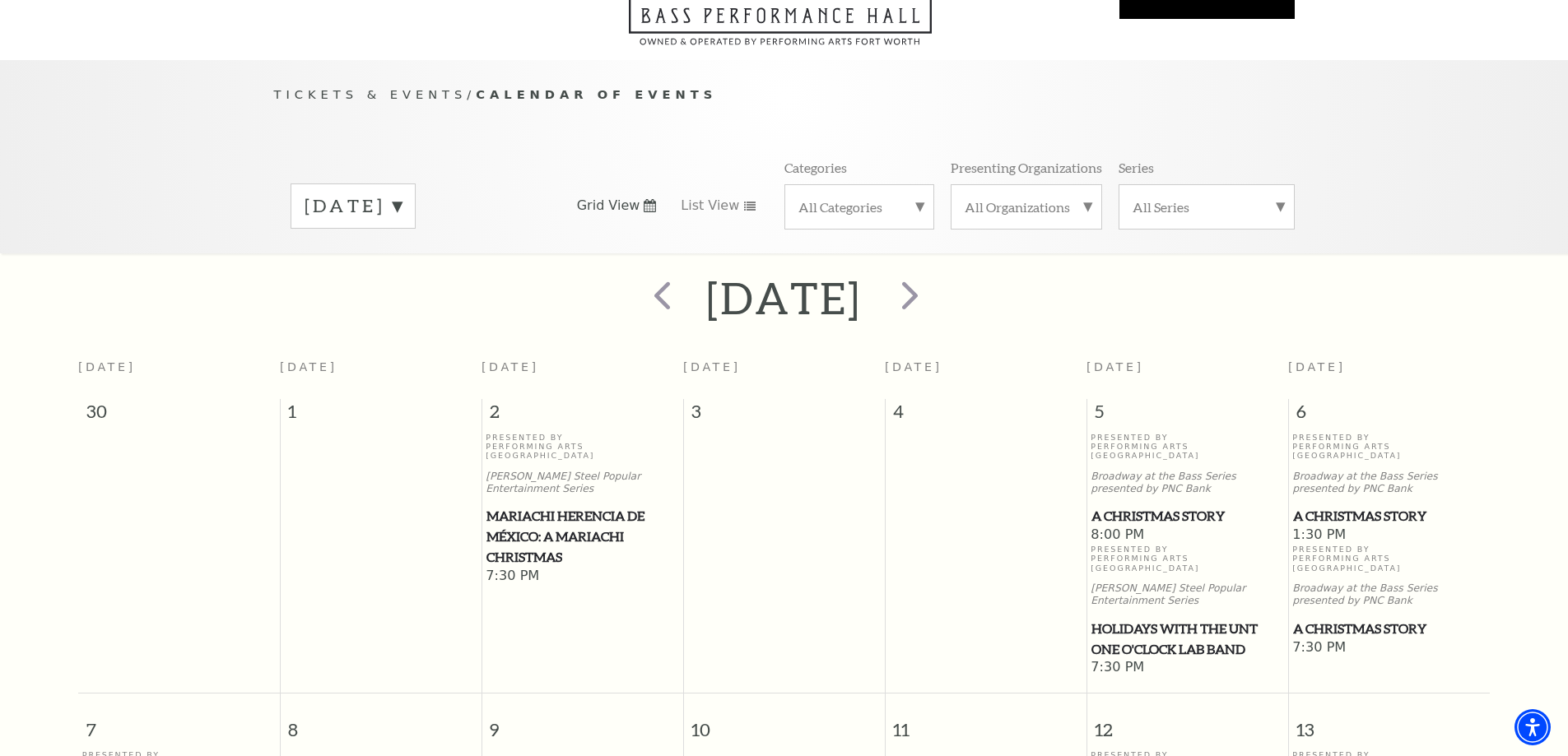
scroll to position [146, 0]
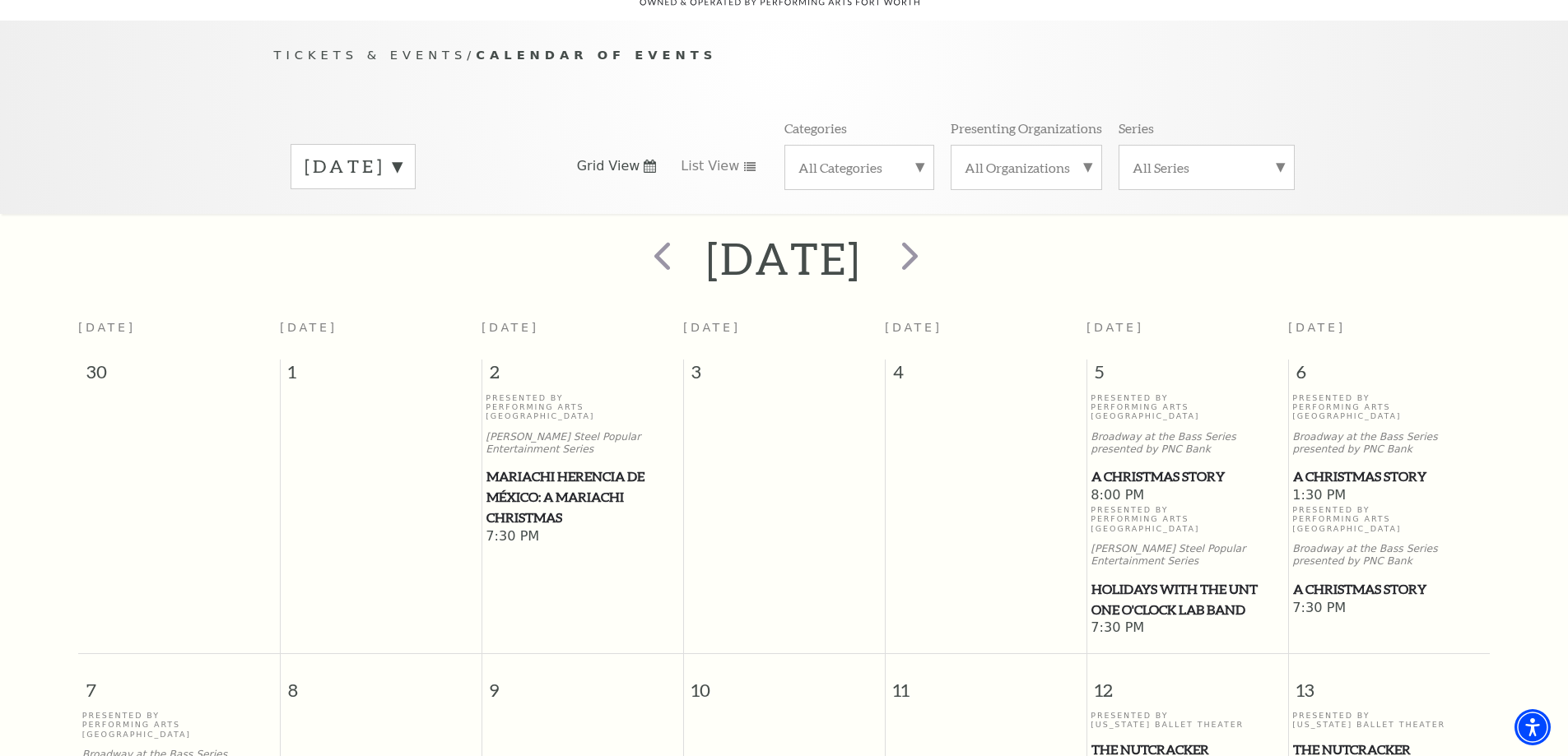
click at [535, 467] on span "Mariachi Herencia de México: A Mariachi Christmas" at bounding box center [582, 497] width 192 height 61
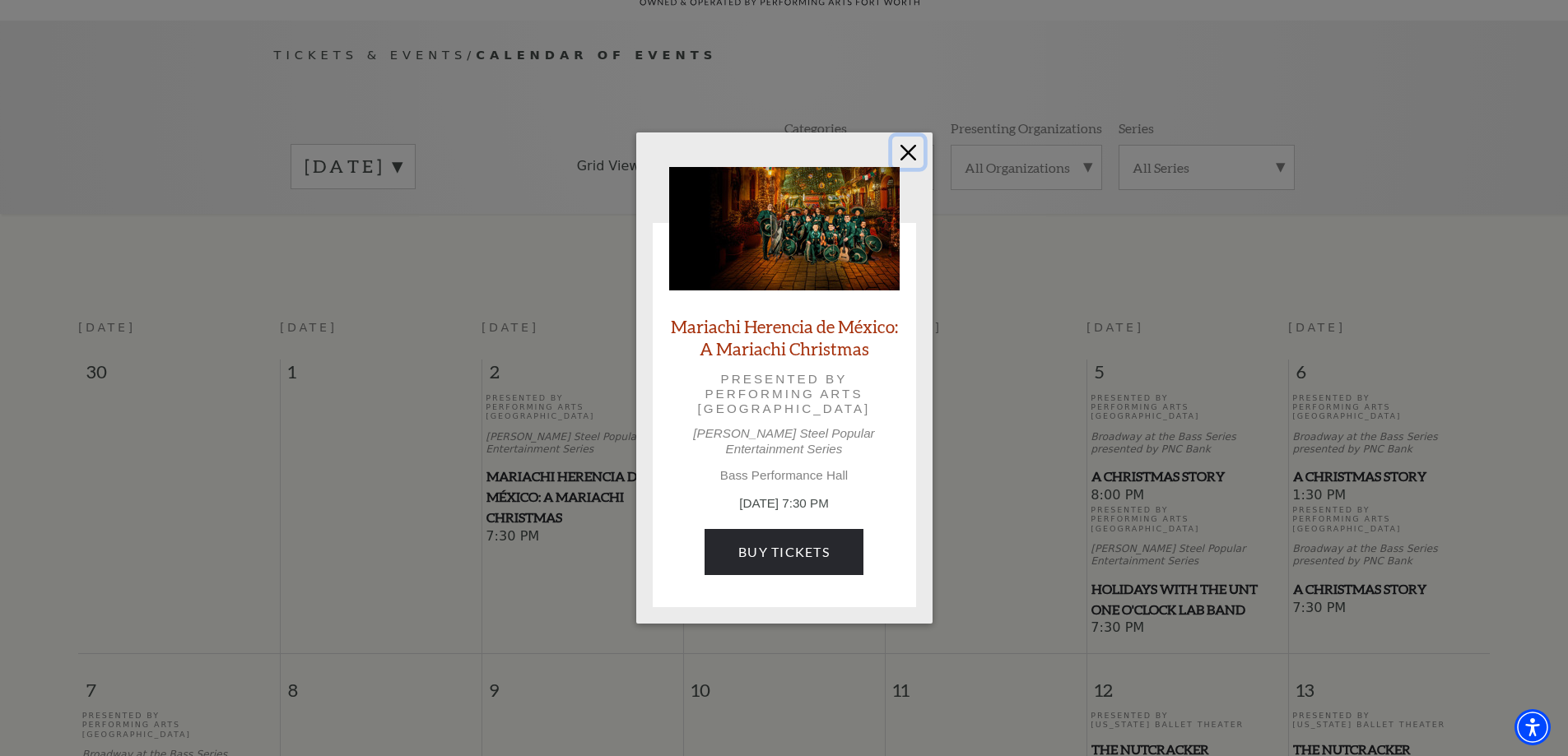
click at [905, 153] on button "Close" at bounding box center [907, 152] width 31 height 31
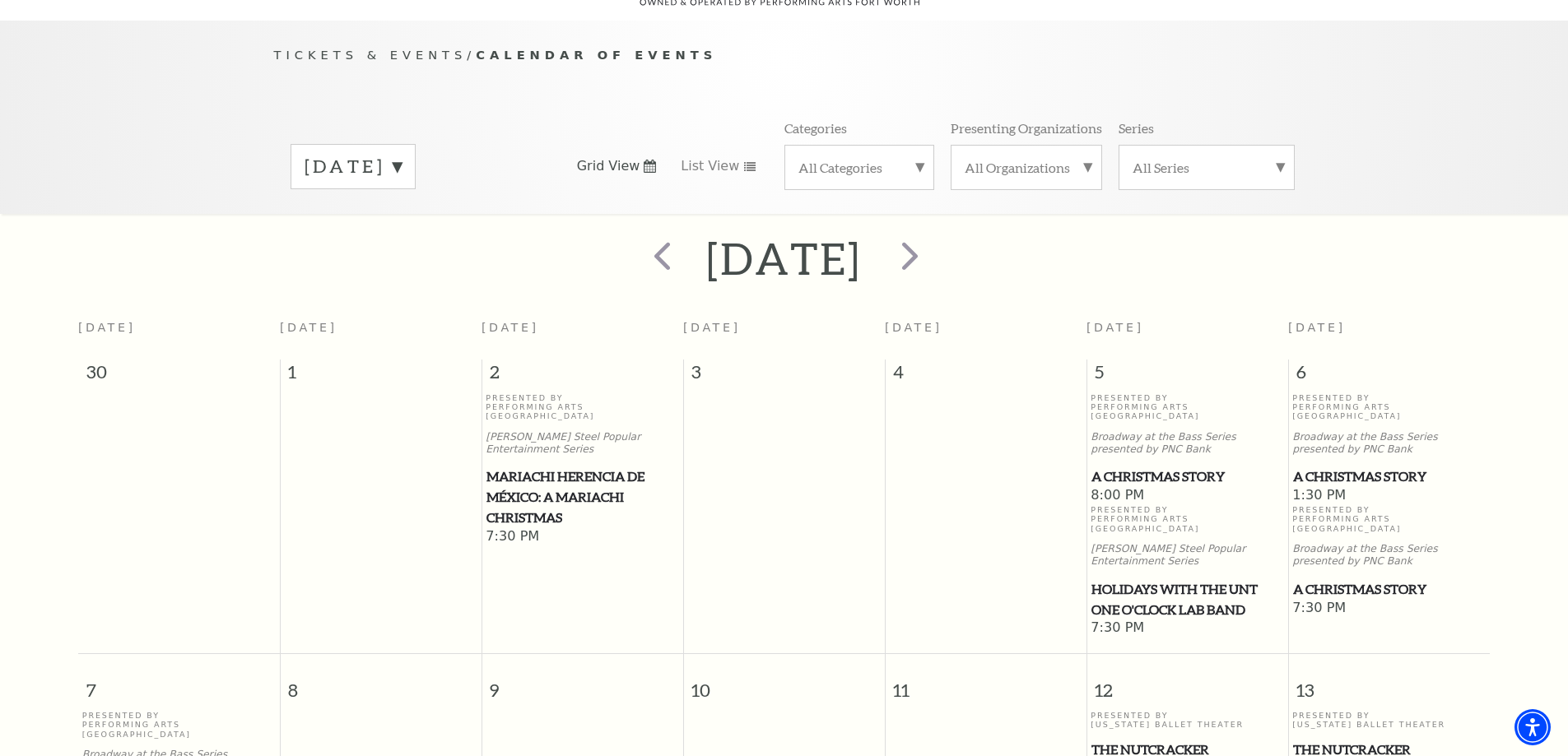
scroll to position [228, 0]
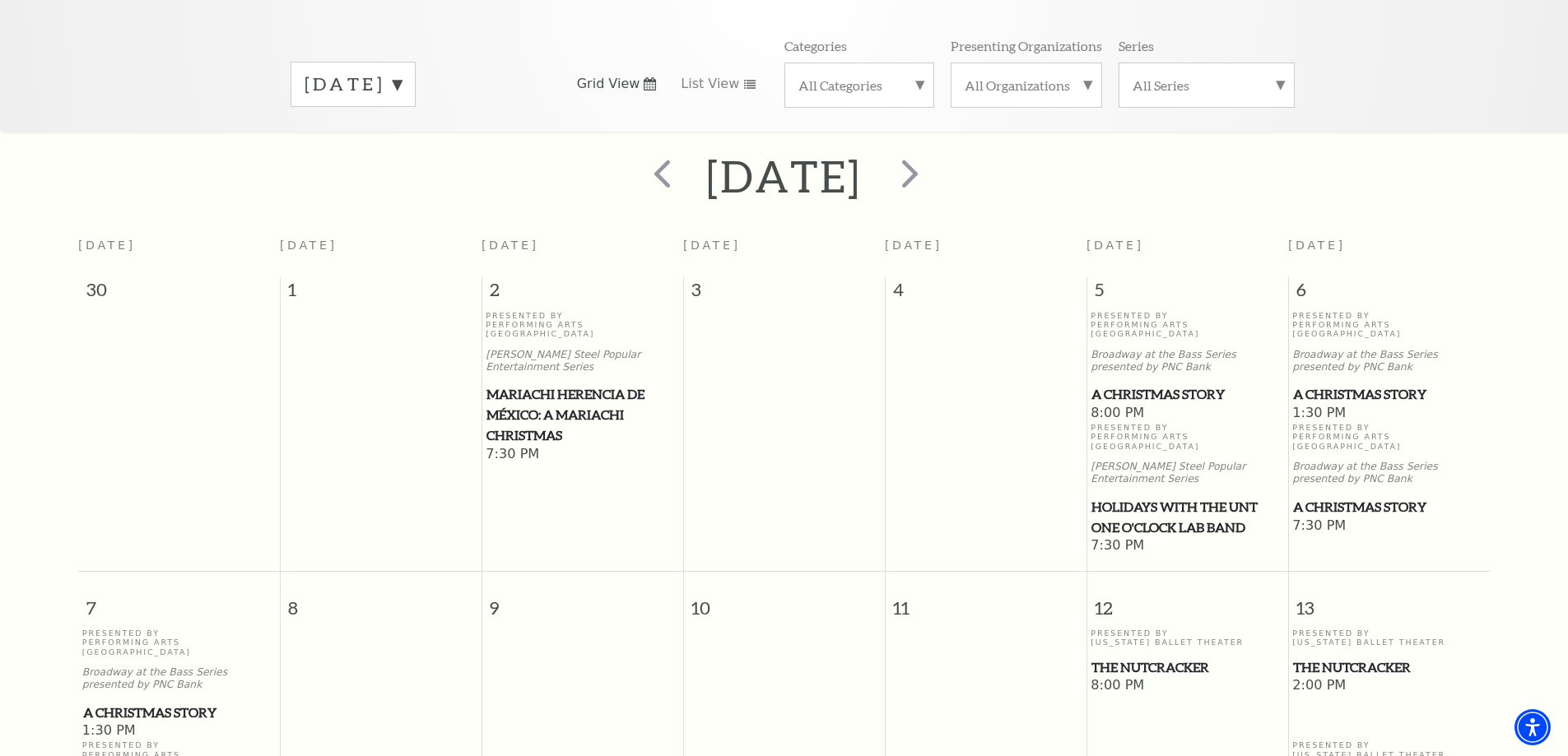
click at [1160, 385] on span "A Christmas Story" at bounding box center [1187, 395] width 192 height 21
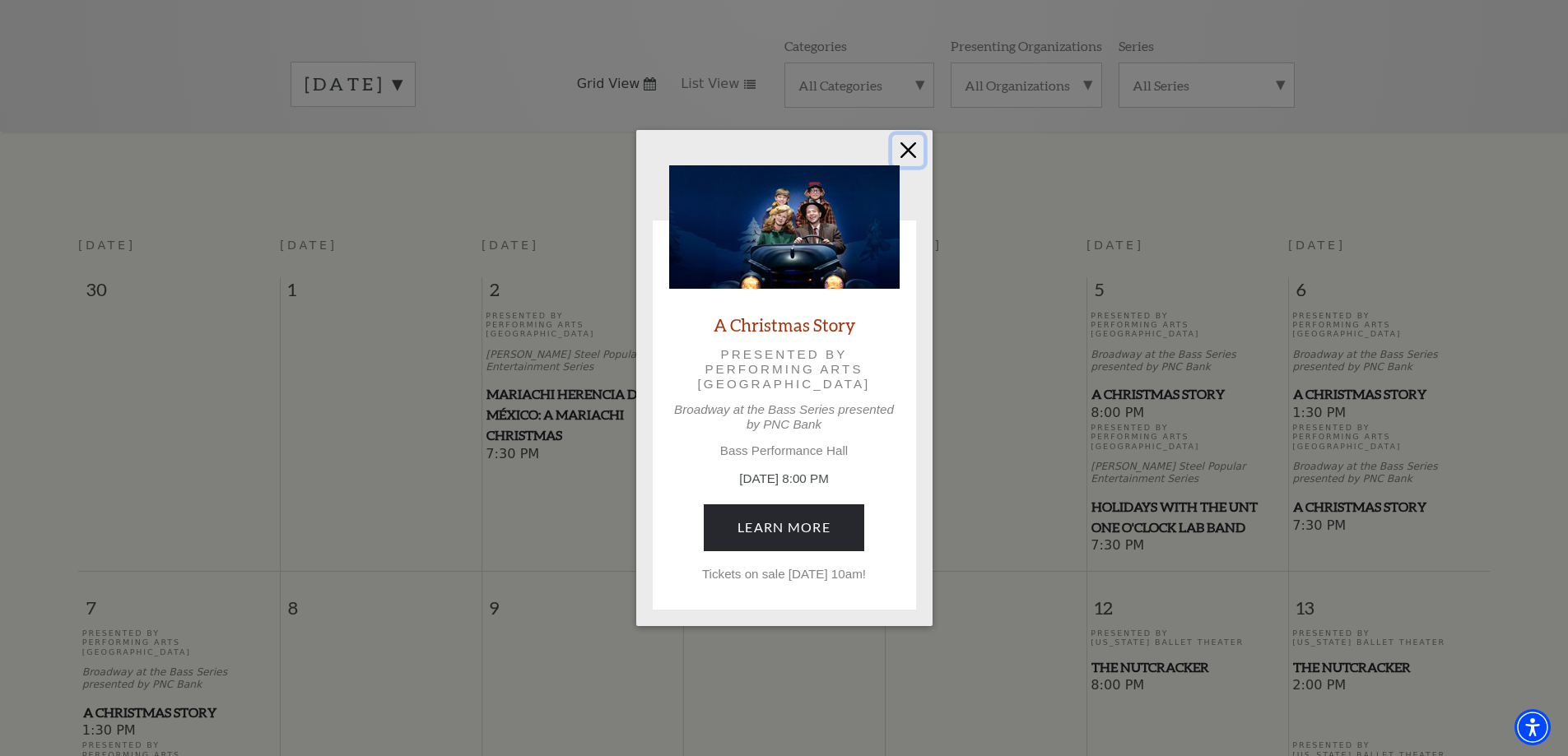
click at [907, 143] on button "Close" at bounding box center [907, 150] width 31 height 31
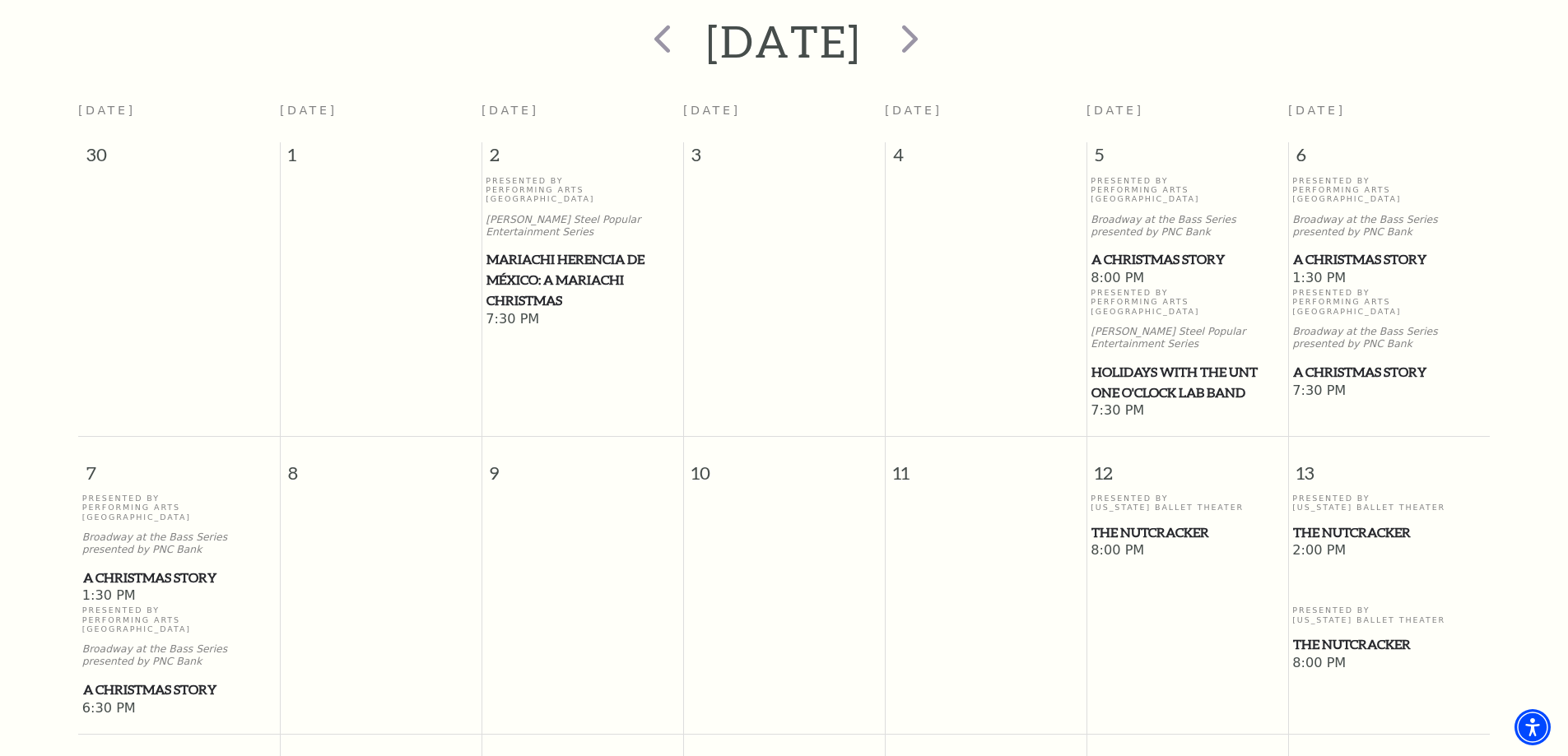
scroll to position [392, 0]
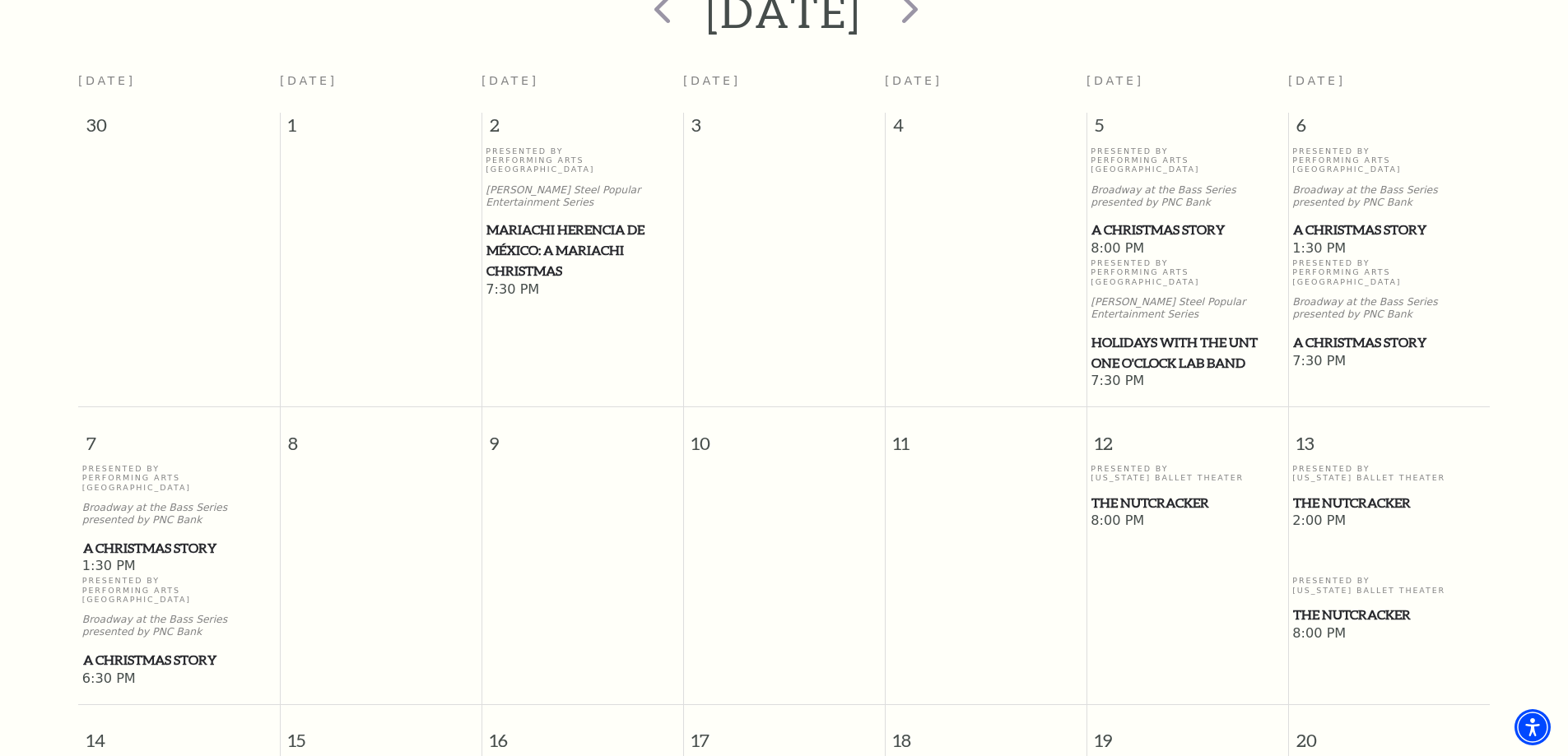
click at [1351, 220] on span "A Christmas Story" at bounding box center [1389, 230] width 192 height 21
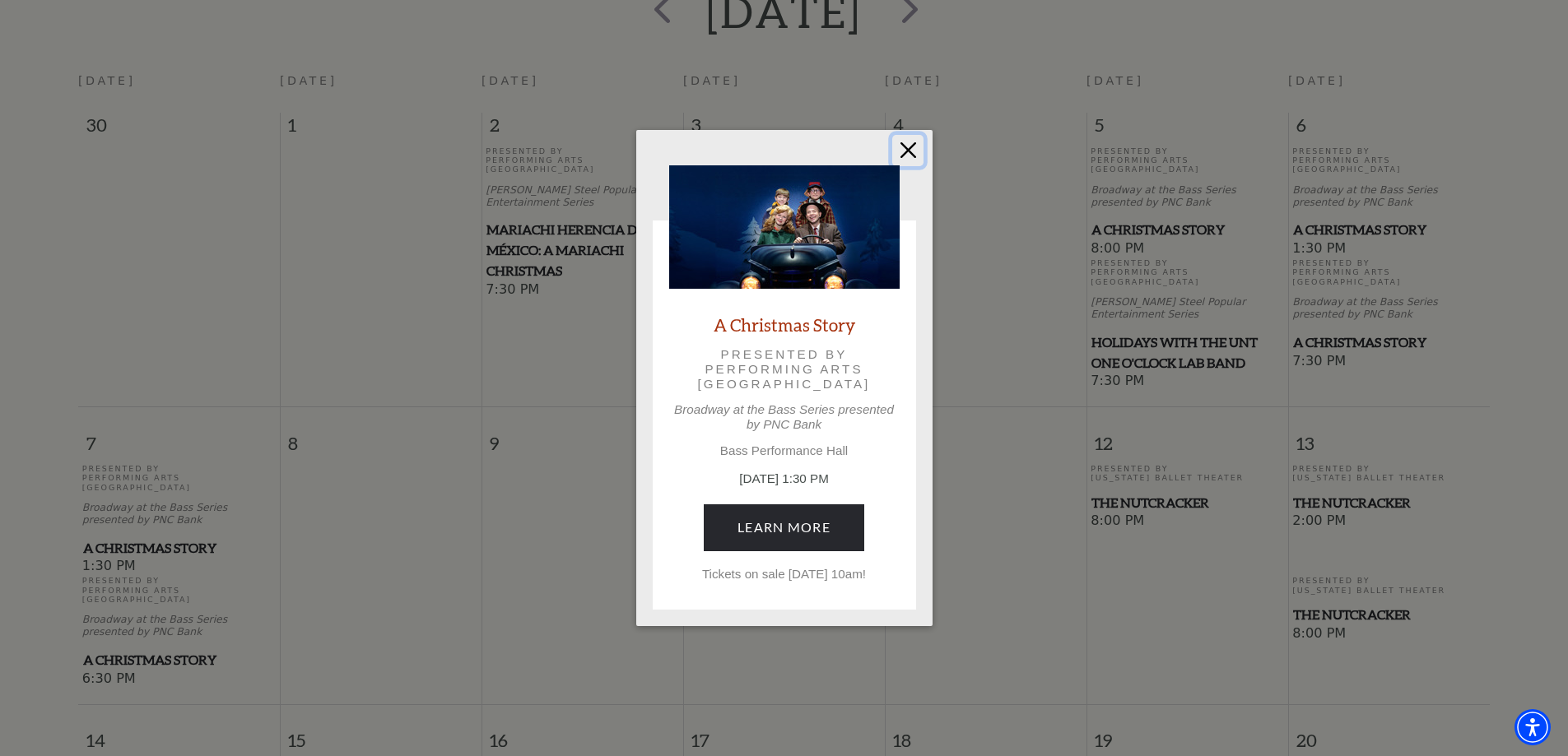
click at [906, 151] on button "Close" at bounding box center [907, 150] width 31 height 31
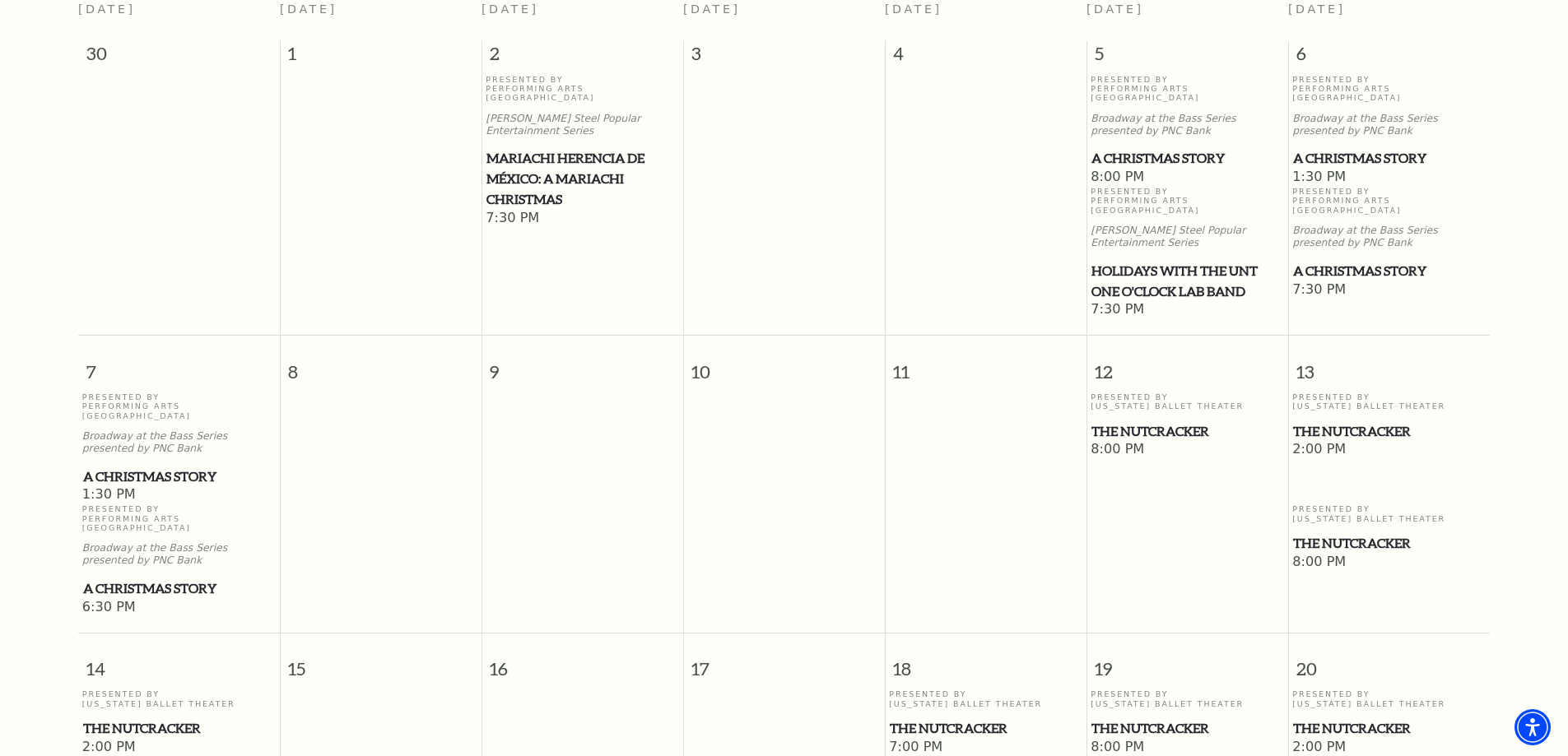
scroll to position [557, 0]
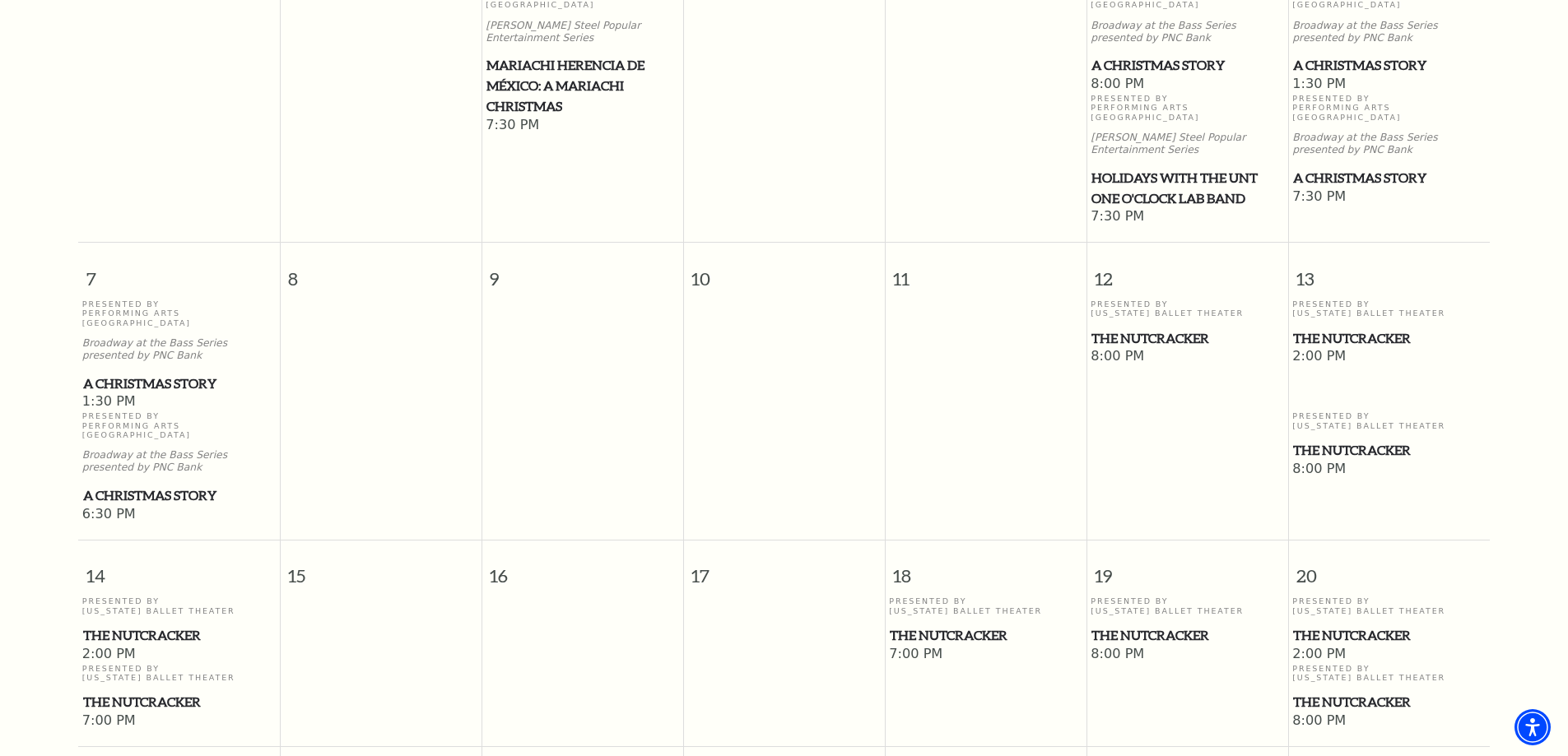
click at [1134, 328] on span "The Nutcracker" at bounding box center [1187, 339] width 192 height 21
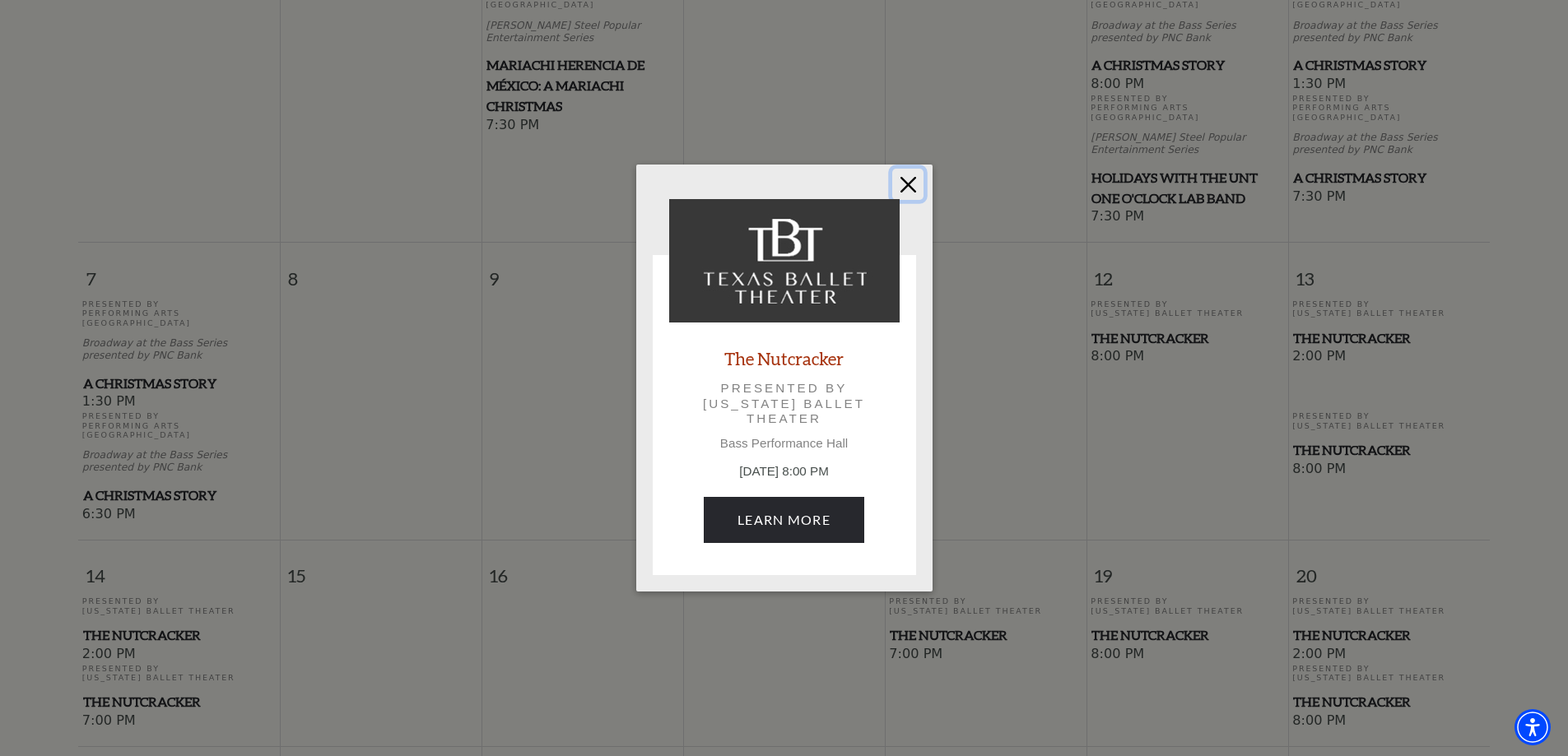
click at [914, 188] on button "Close" at bounding box center [907, 183] width 31 height 31
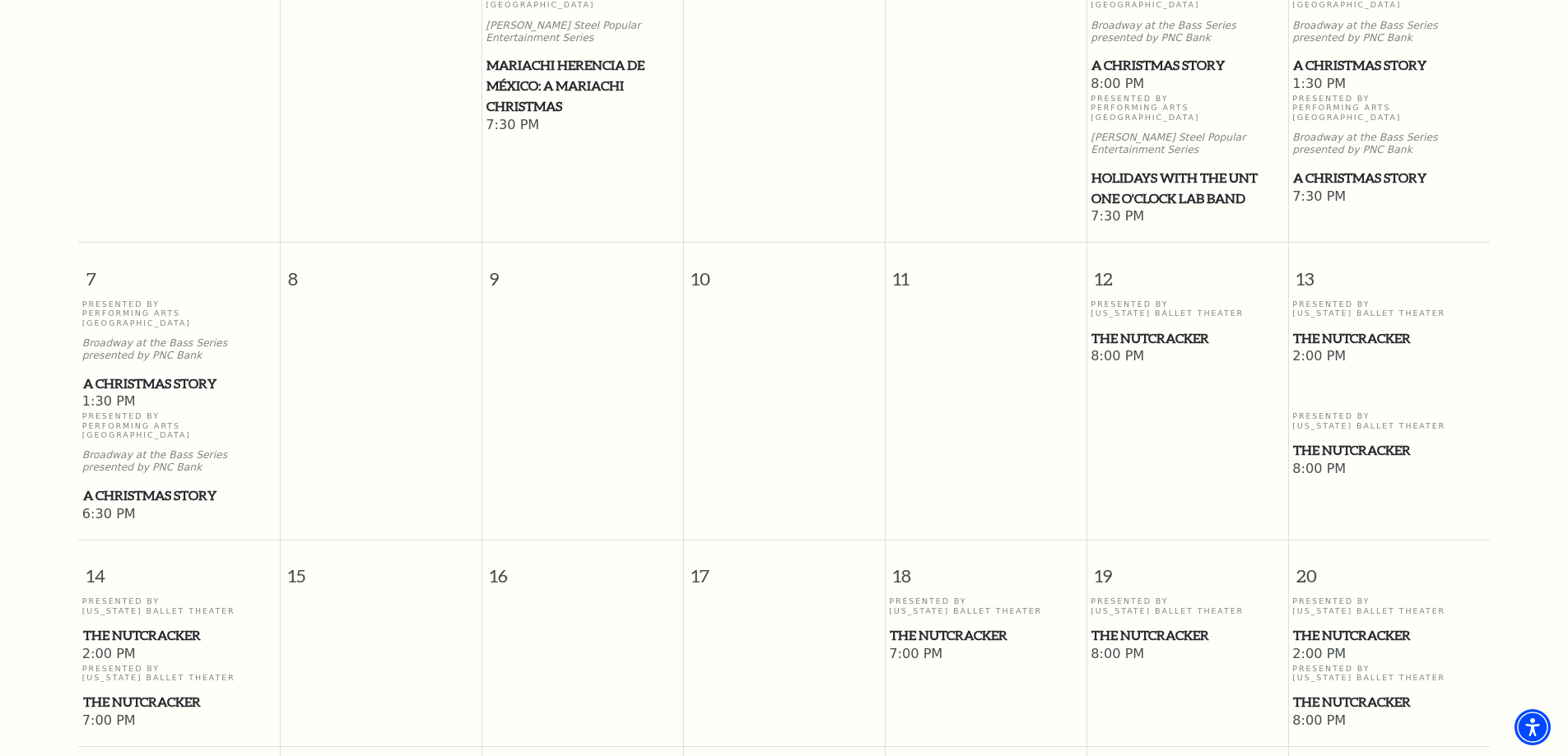
click at [1161, 328] on span "The Nutcracker" at bounding box center [1187, 339] width 192 height 21
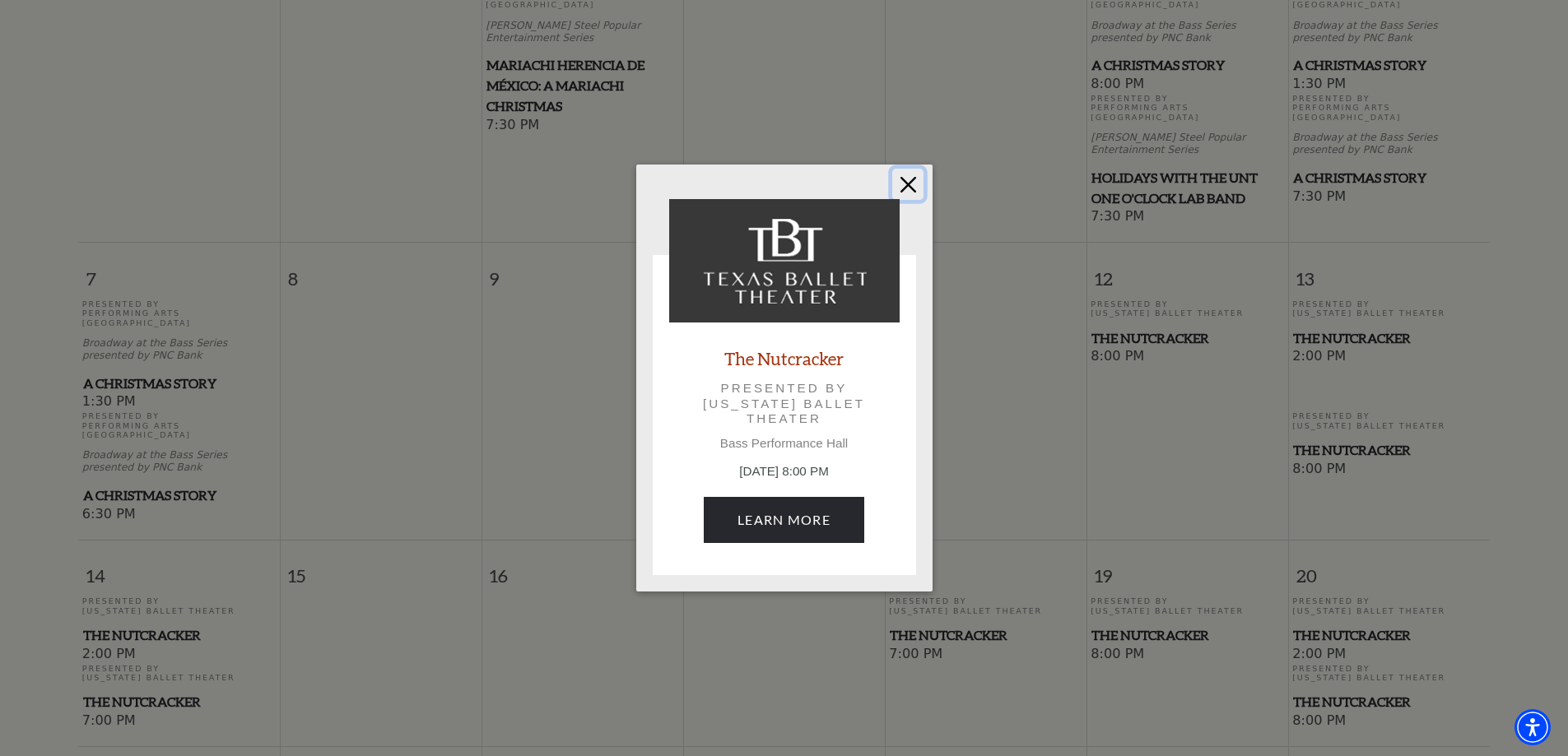
click at [916, 183] on button "Close" at bounding box center [907, 183] width 31 height 31
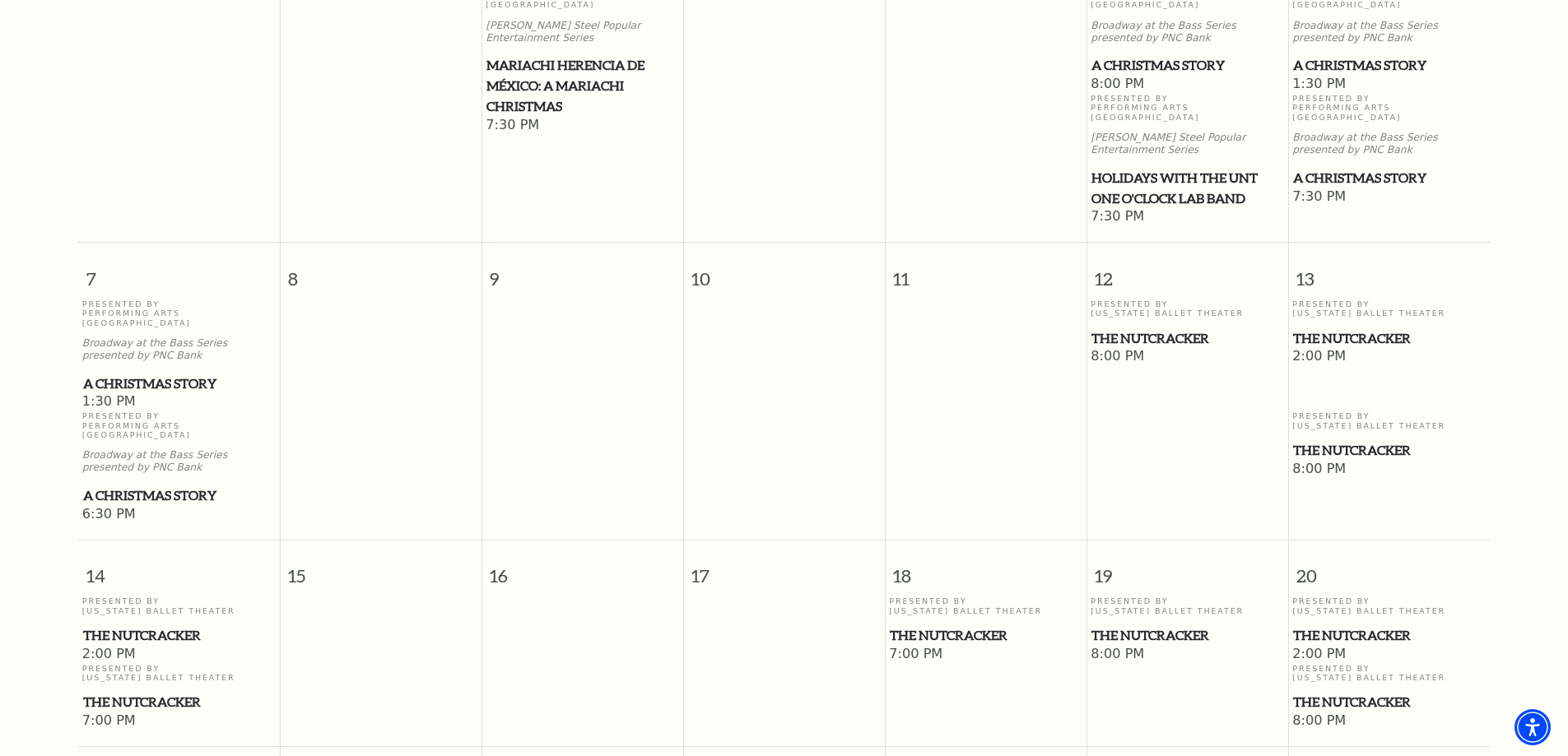
click at [1166, 328] on span "The Nutcracker" at bounding box center [1187, 339] width 192 height 21
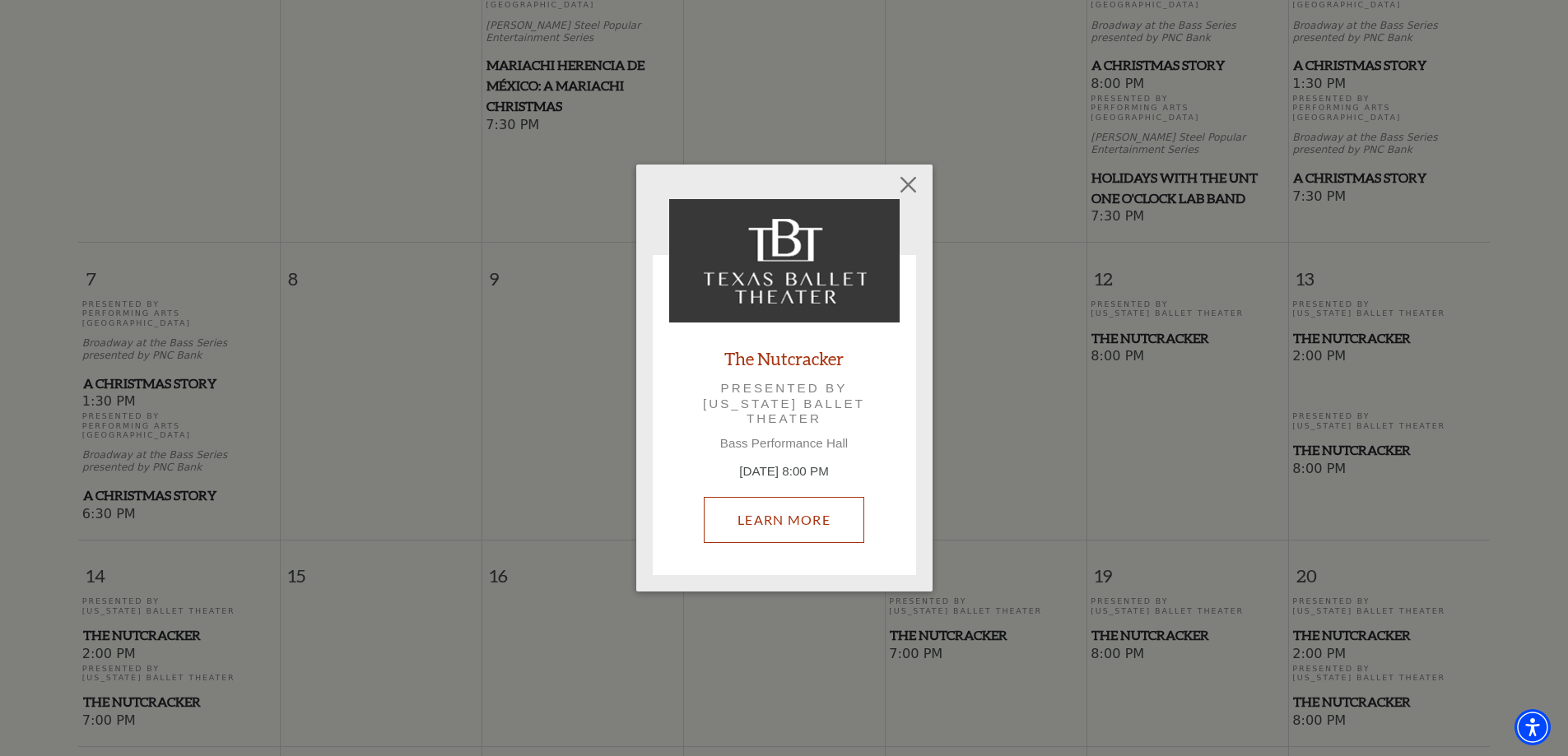
click at [768, 538] on link "Learn More" at bounding box center [784, 519] width 160 height 46
click at [911, 186] on button "Close" at bounding box center [907, 183] width 31 height 31
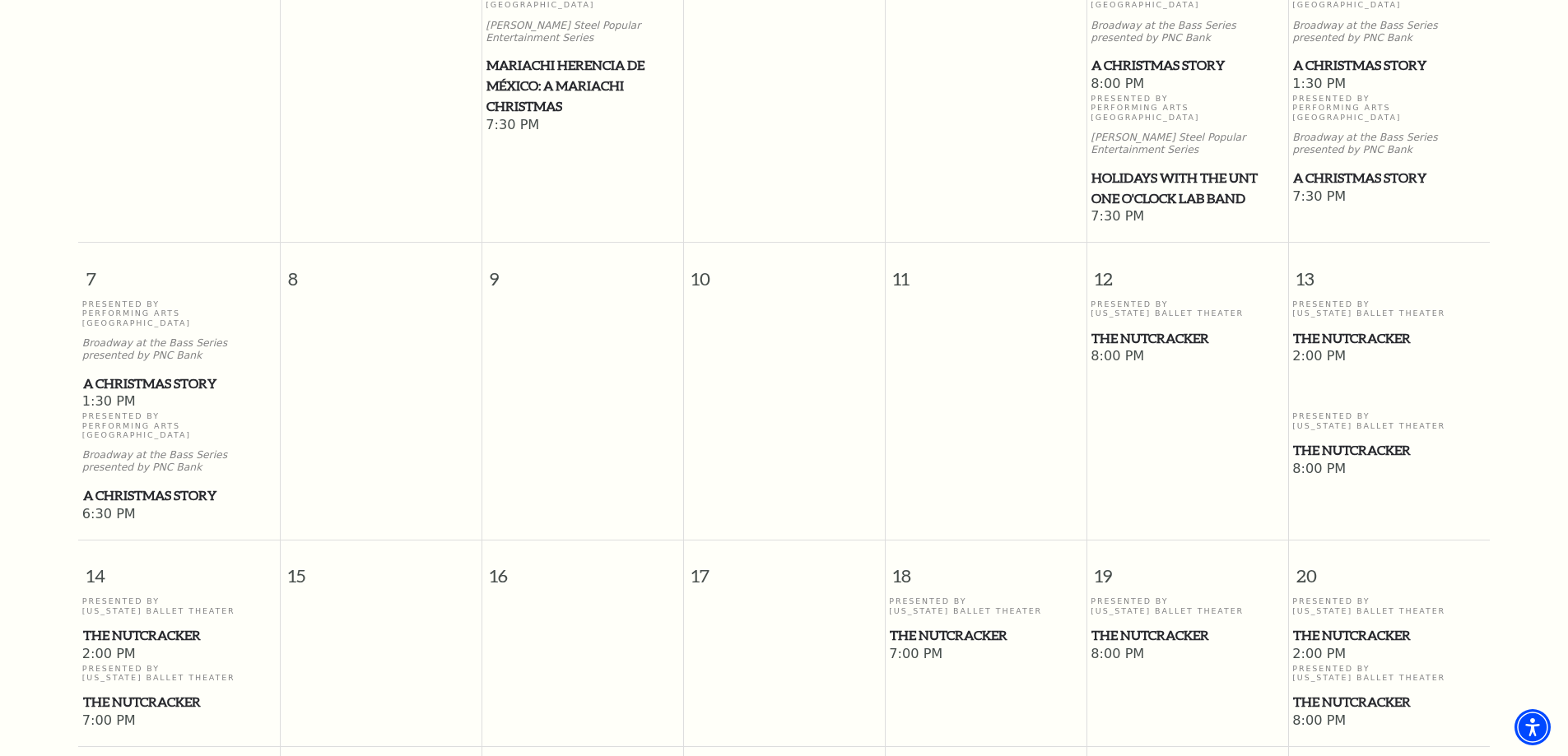
click at [1151, 328] on span "The Nutcracker" at bounding box center [1187, 339] width 192 height 21
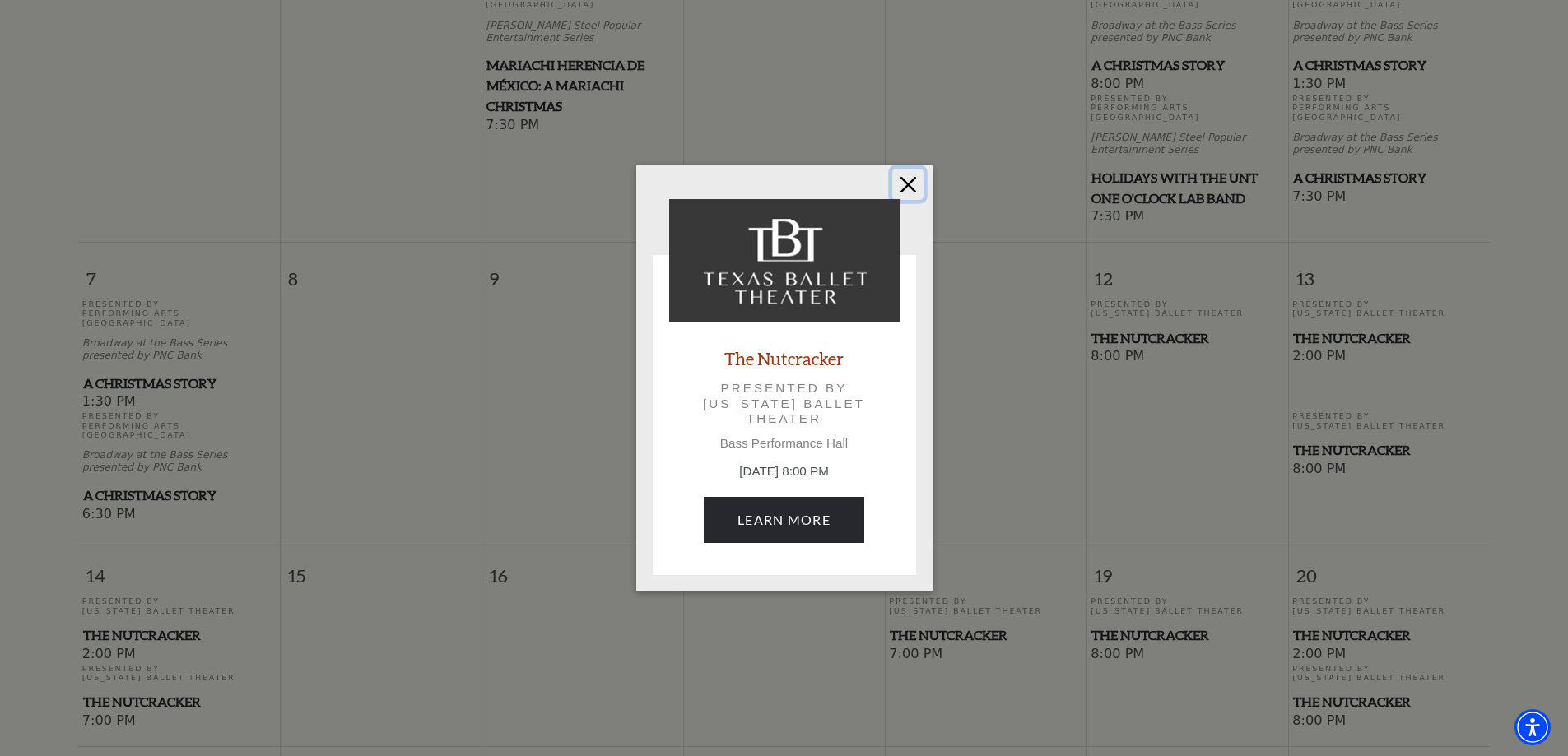
click at [907, 182] on button "Close" at bounding box center [907, 183] width 31 height 31
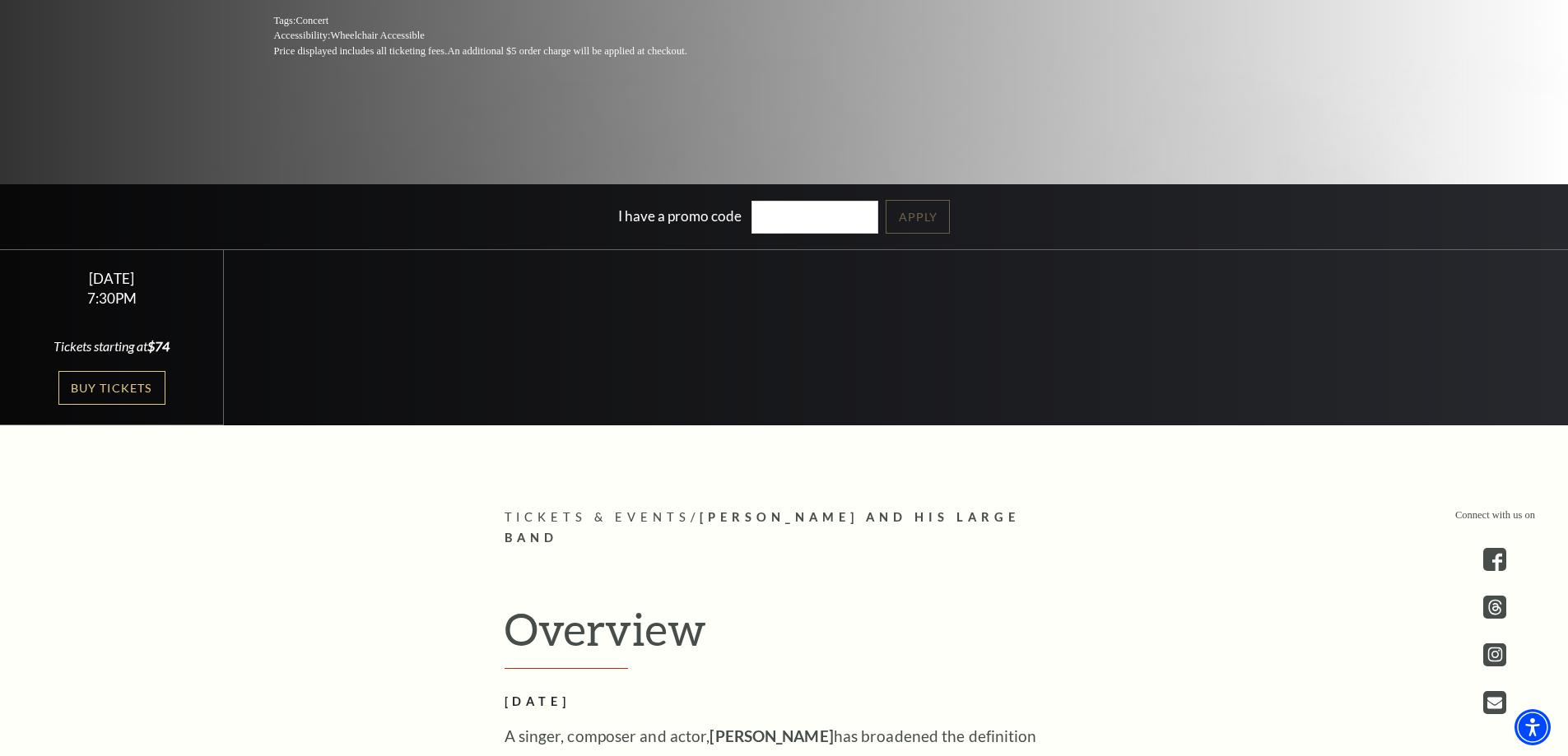
scroll to position [247, 0]
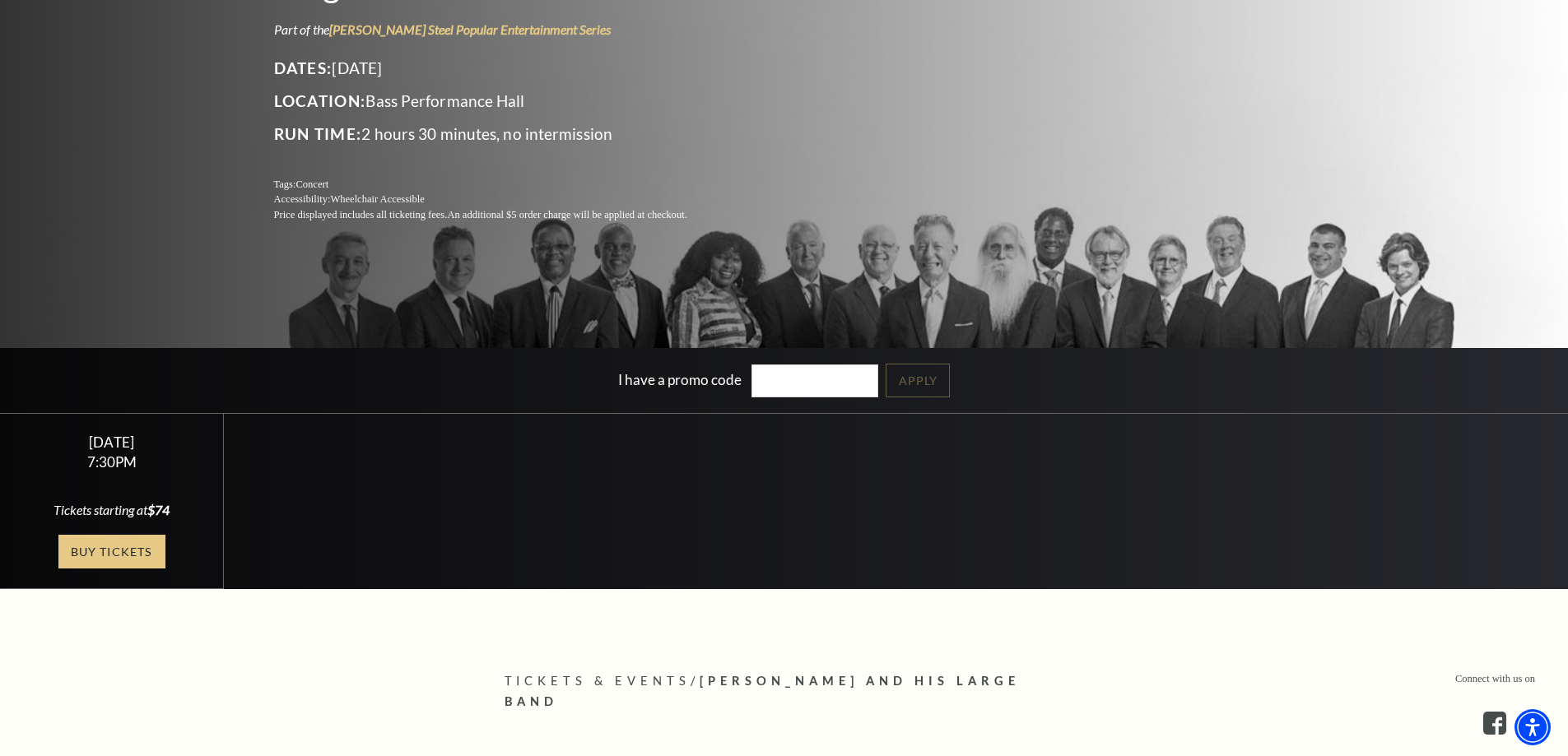
click at [111, 543] on link "Buy Tickets" at bounding box center [111, 552] width 107 height 34
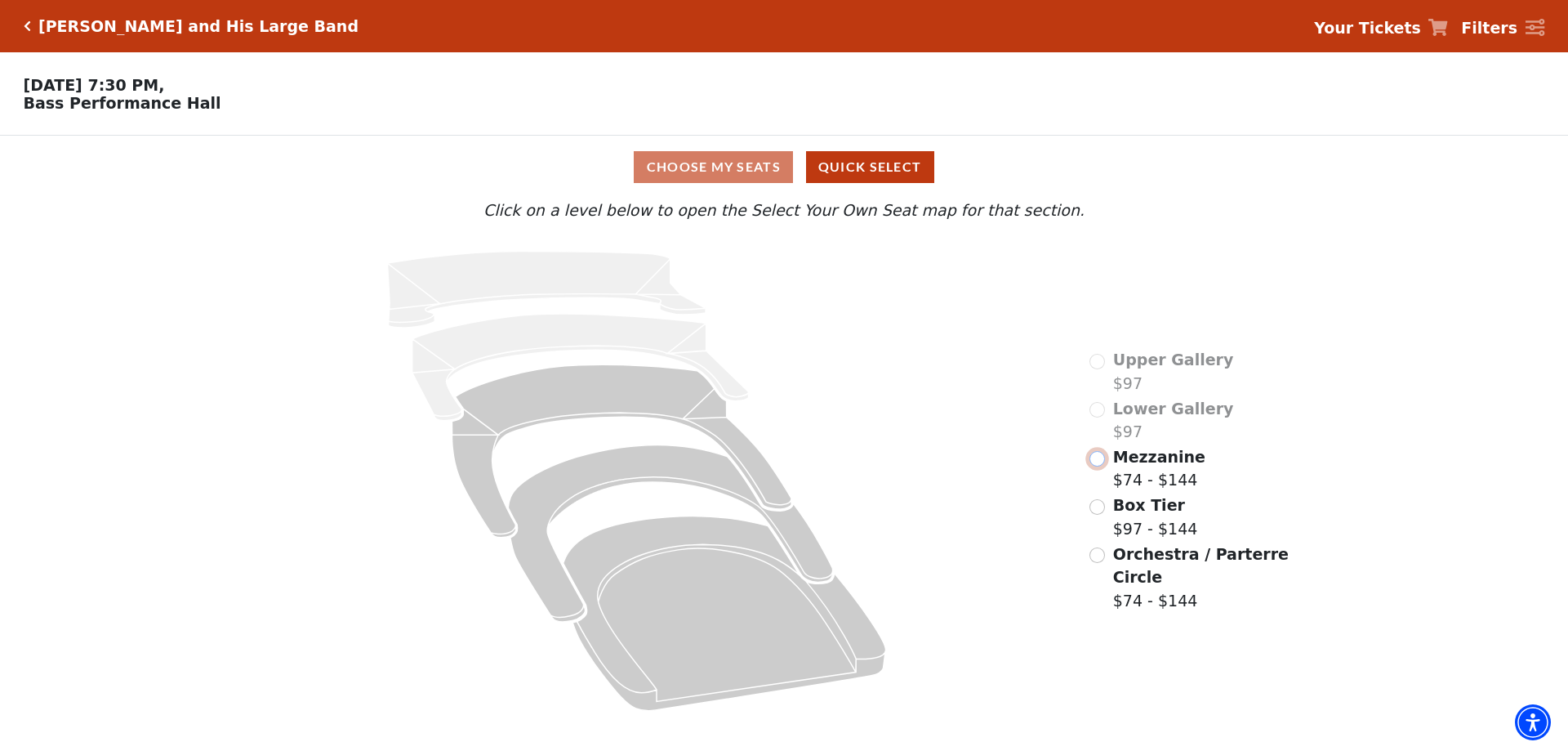
click at [1100, 467] on input "Mezzanine$74 - $144\a" at bounding box center [1097, 458] width 16 height 16
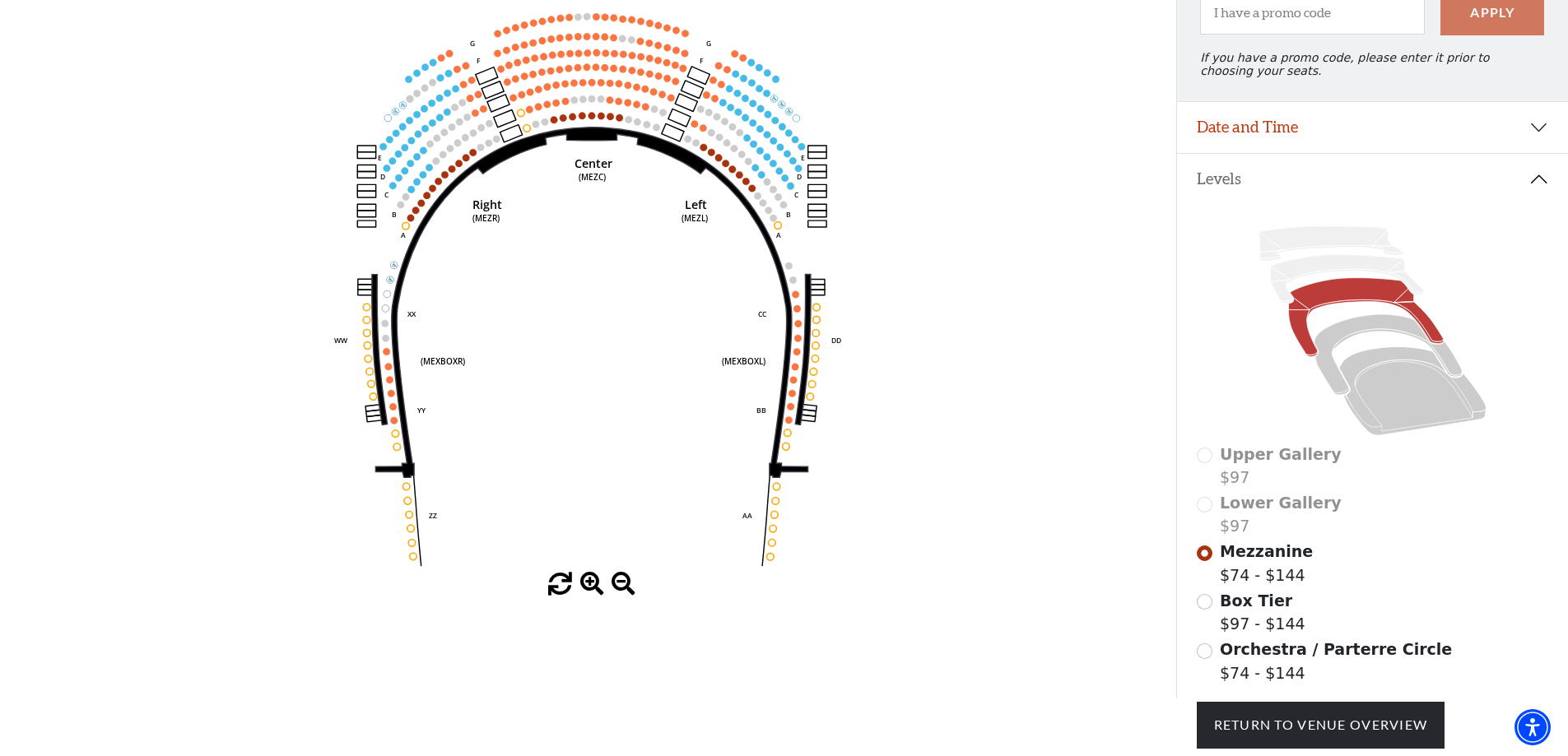
scroll to position [317, 0]
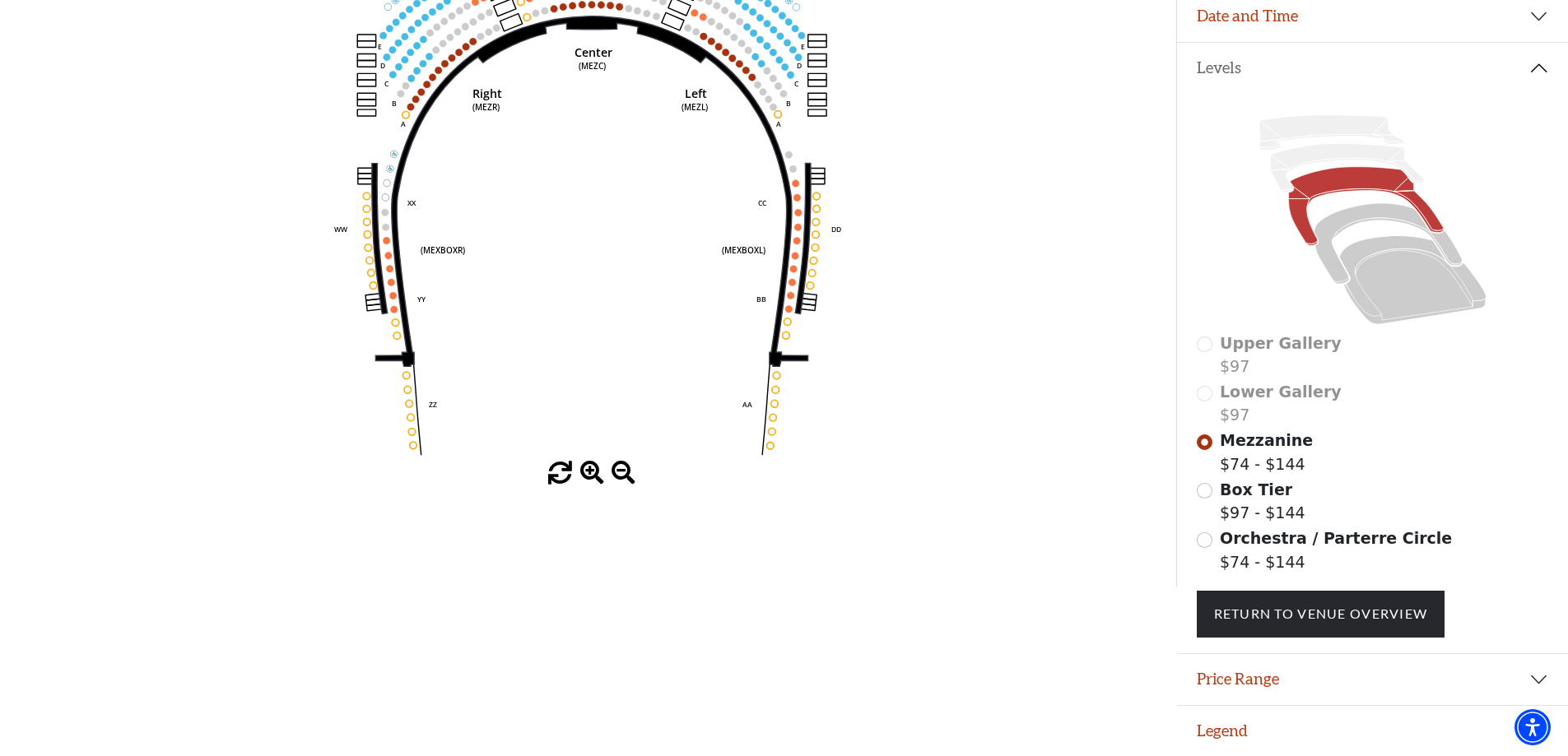
click at [1238, 541] on span "Orchestra / Parterre Circle" at bounding box center [1336, 537] width 232 height 18
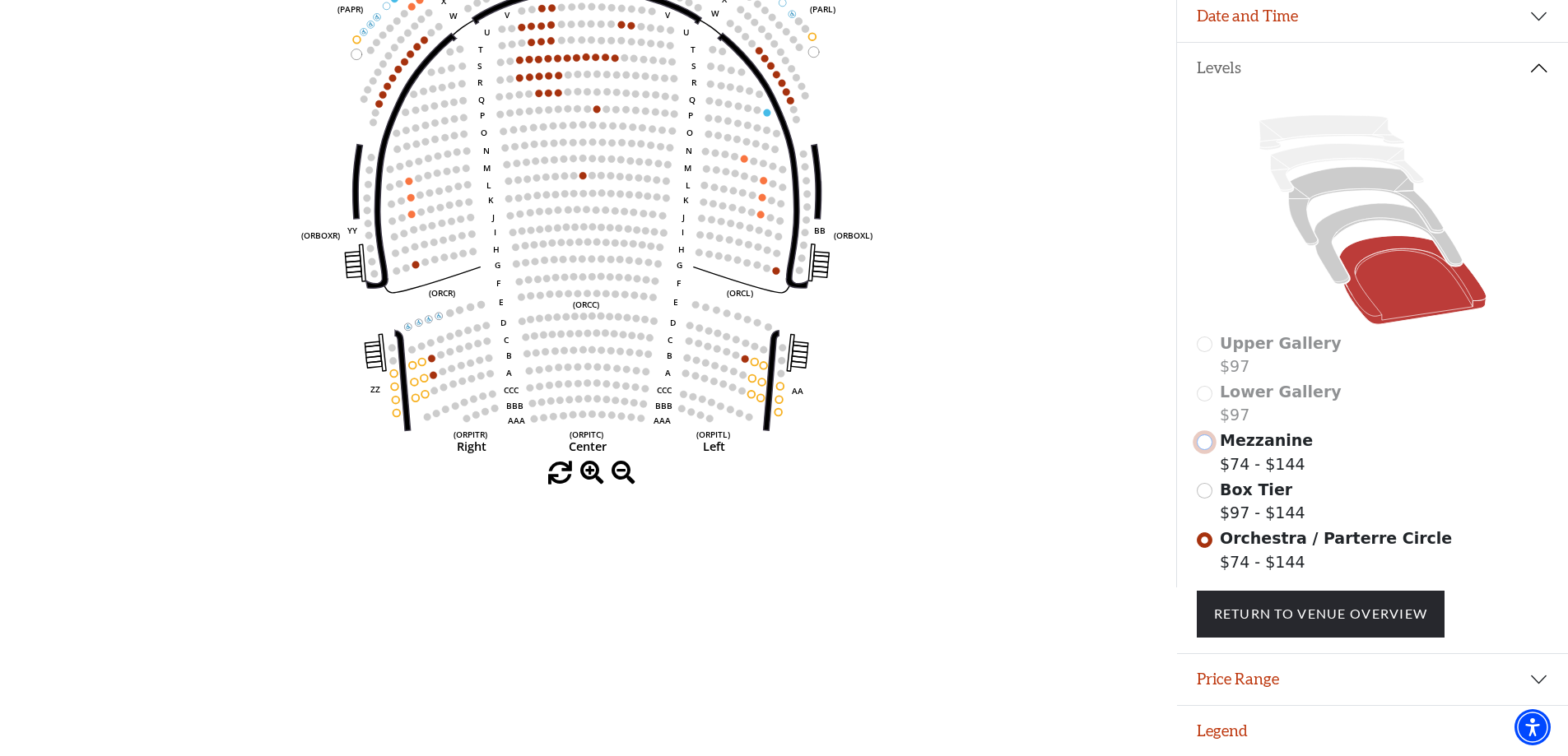
click at [1209, 440] on input "Mezzanine$74 - $144\a" at bounding box center [1205, 442] width 16 height 16
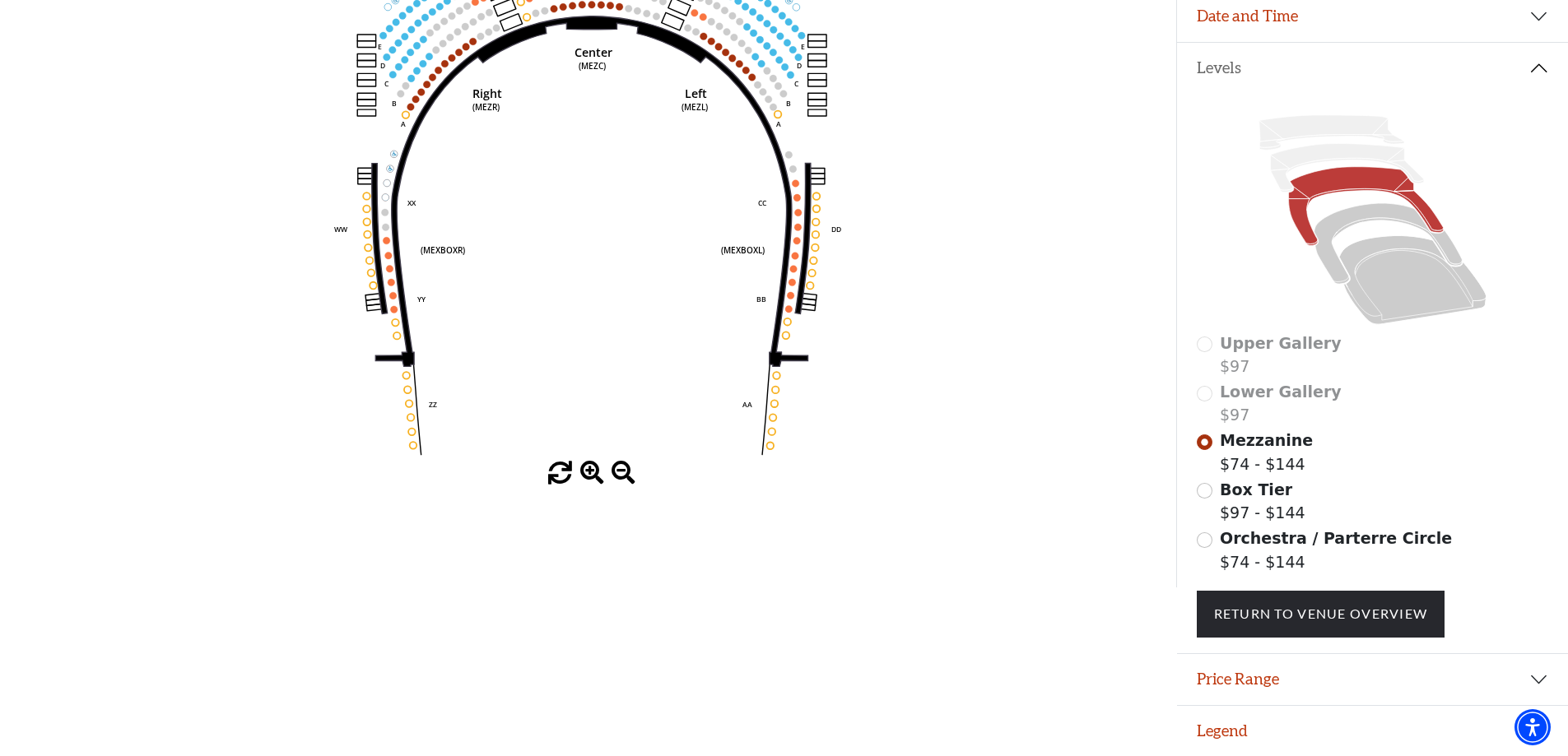
click at [1243, 539] on span "Orchestra / Parterre Circle" at bounding box center [1336, 537] width 232 height 18
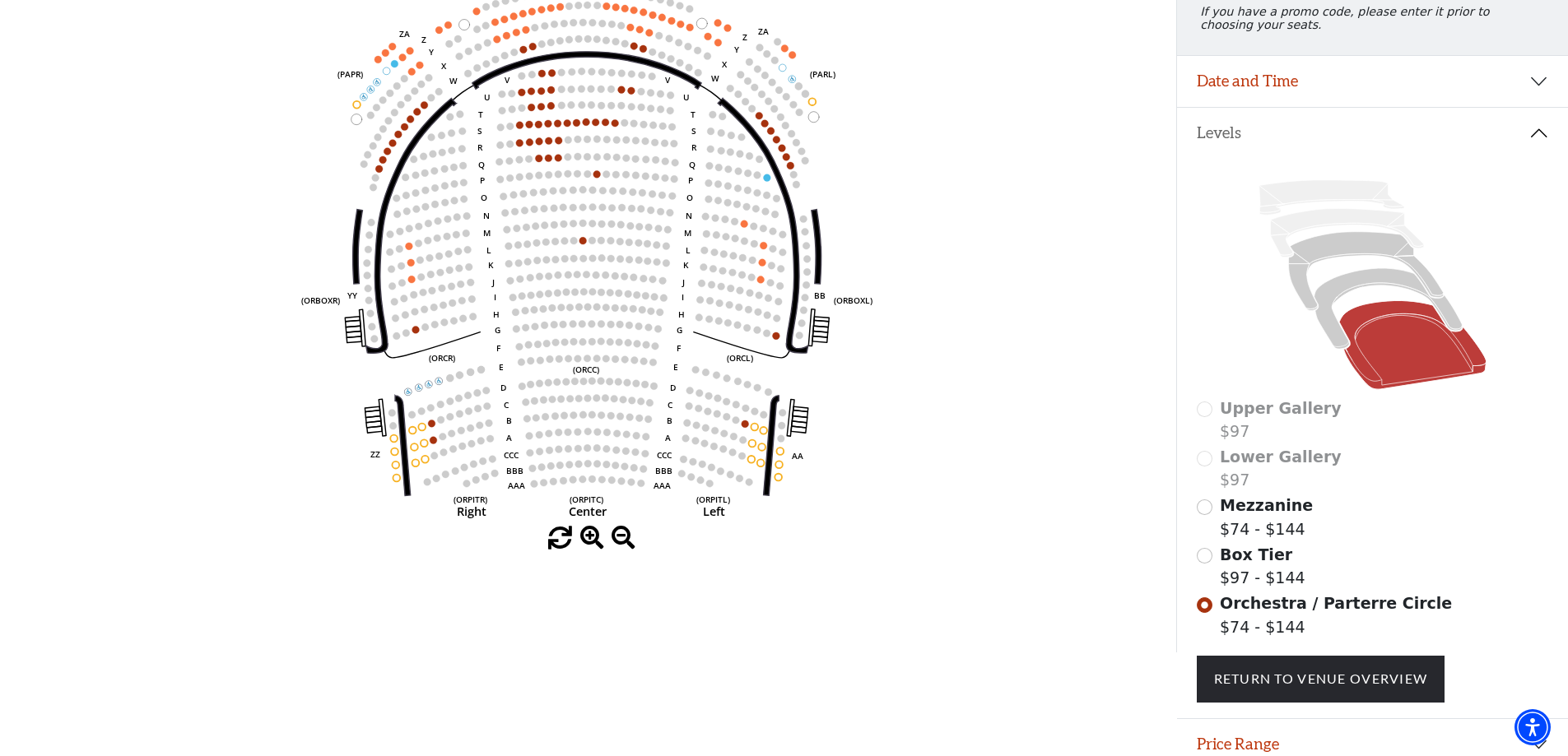
scroll to position [153, 0]
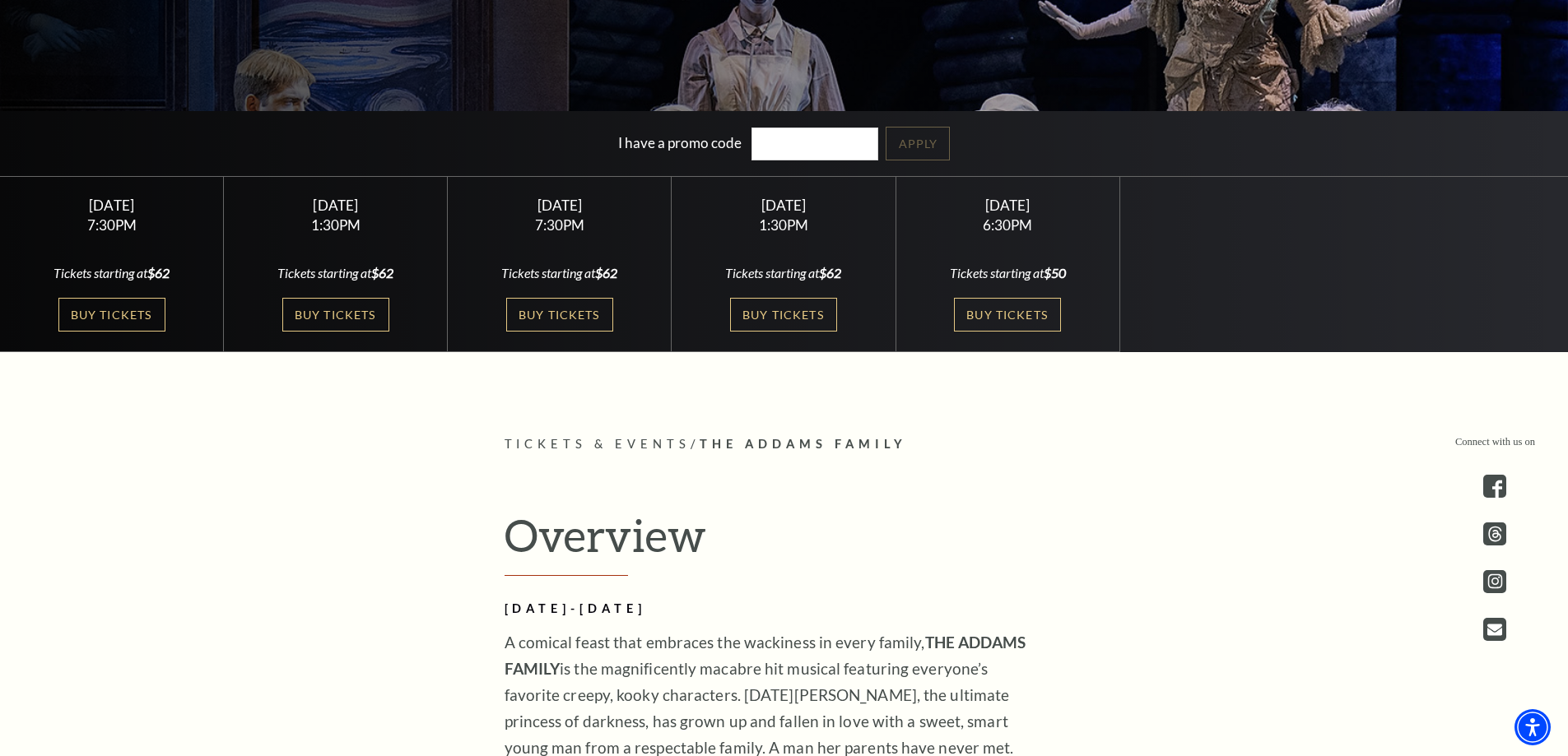
scroll to position [494, 0]
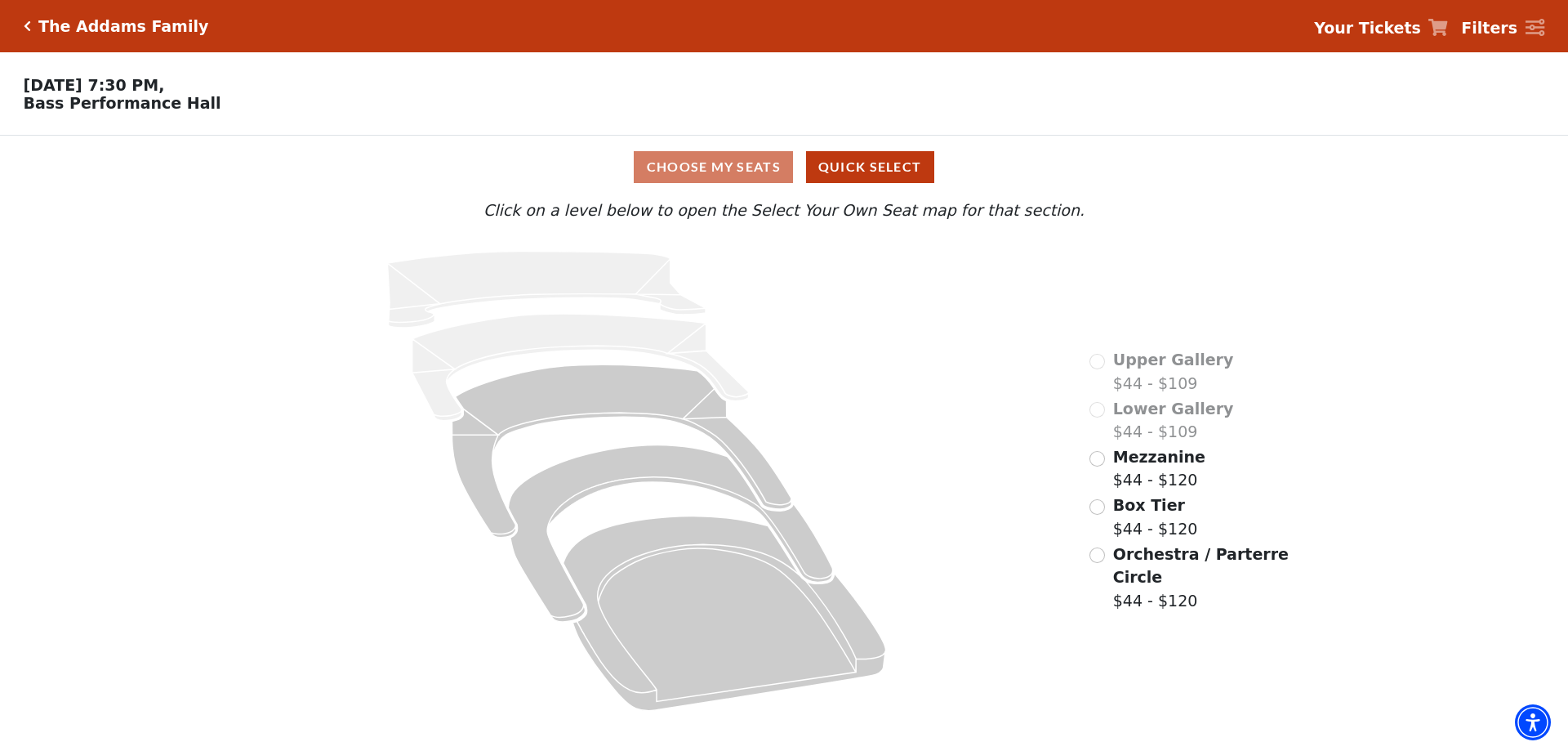
click at [1106, 492] on div "Mezzanine $44 - $120" at bounding box center [1147, 468] width 116 height 46
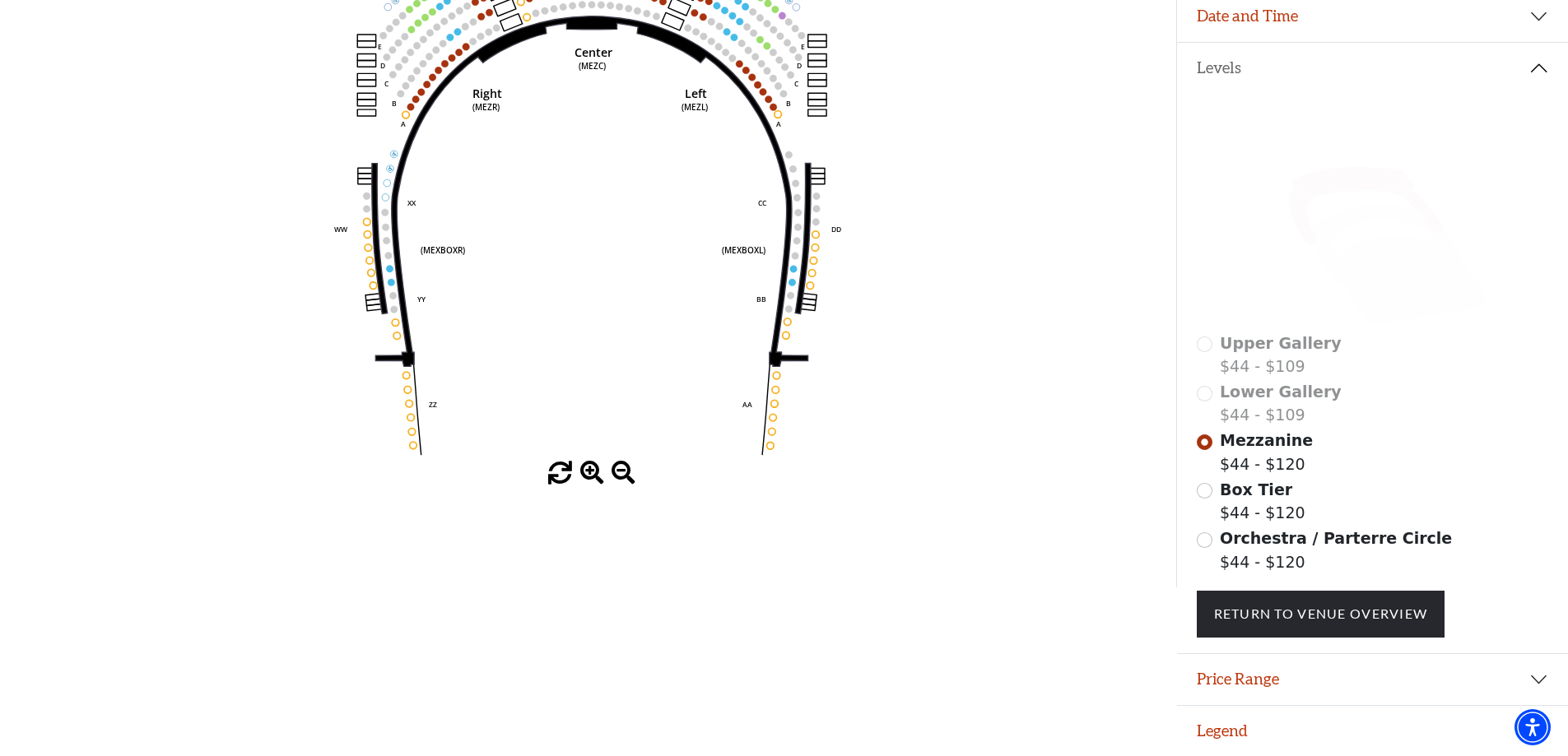
scroll to position [317, 0]
click at [1211, 538] on input "Orchestra / Parterre Circle$44 - $120\a" at bounding box center [1205, 540] width 16 height 16
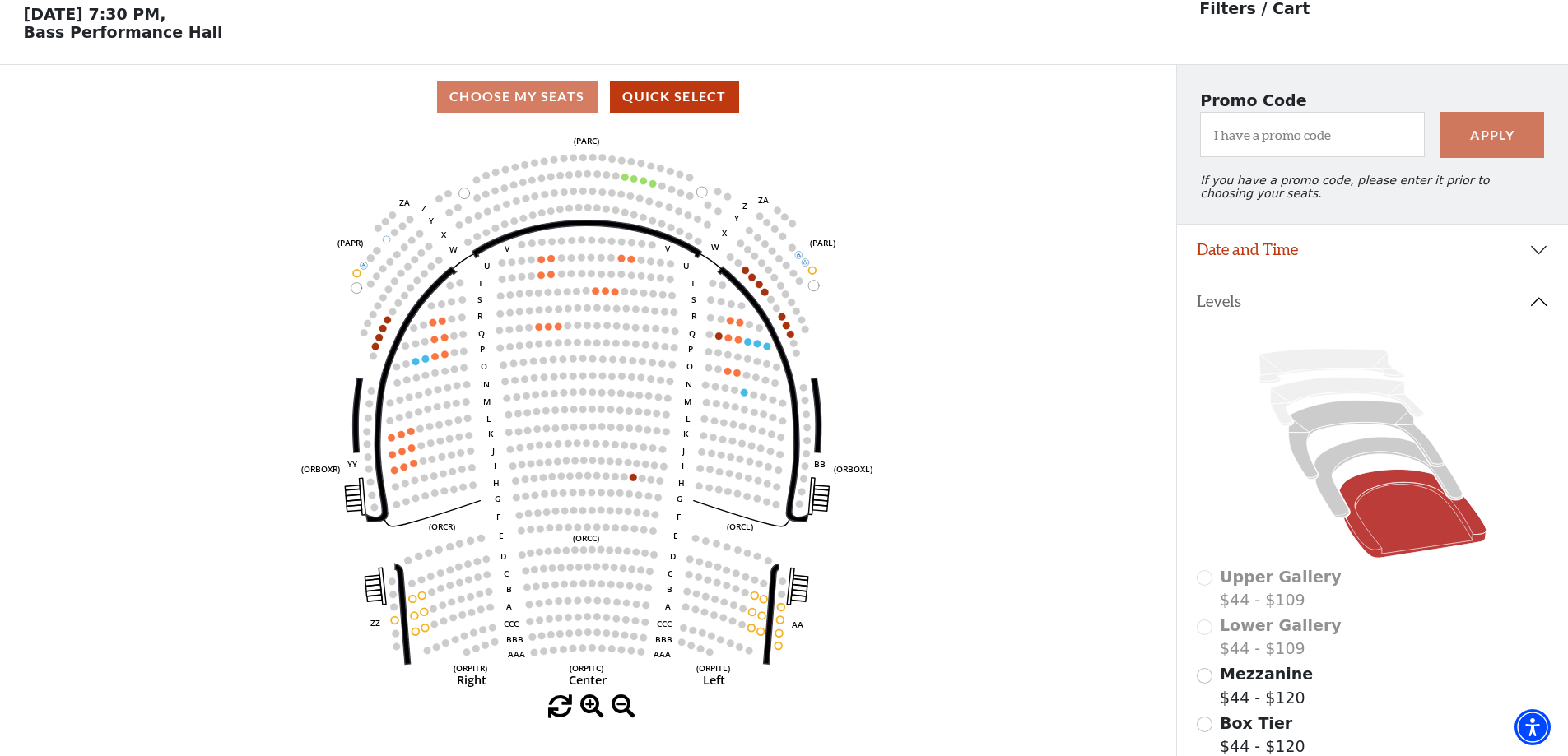
scroll to position [77, 0]
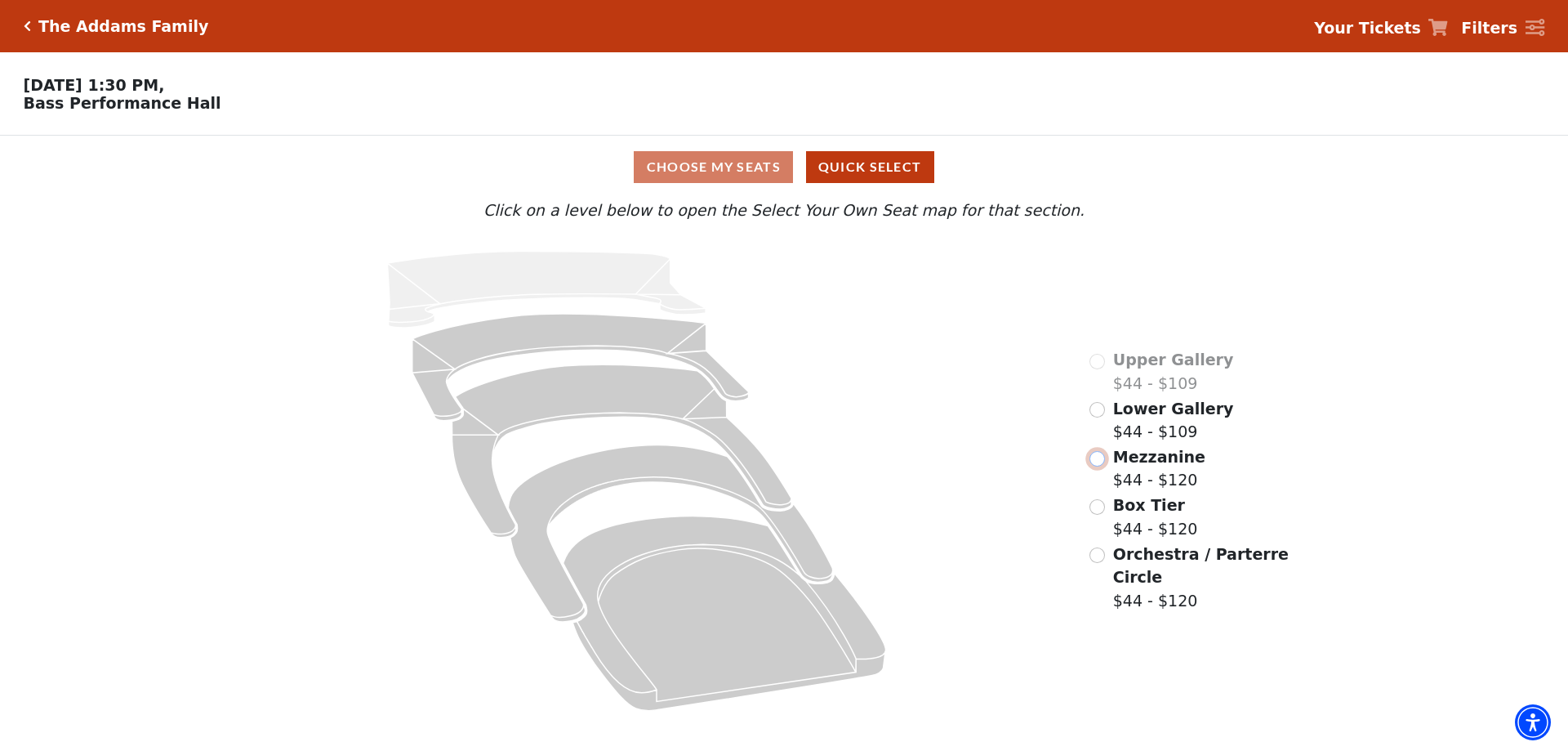
click at [1094, 467] on input "Mezzanine$44 - $120\a" at bounding box center [1097, 458] width 16 height 16
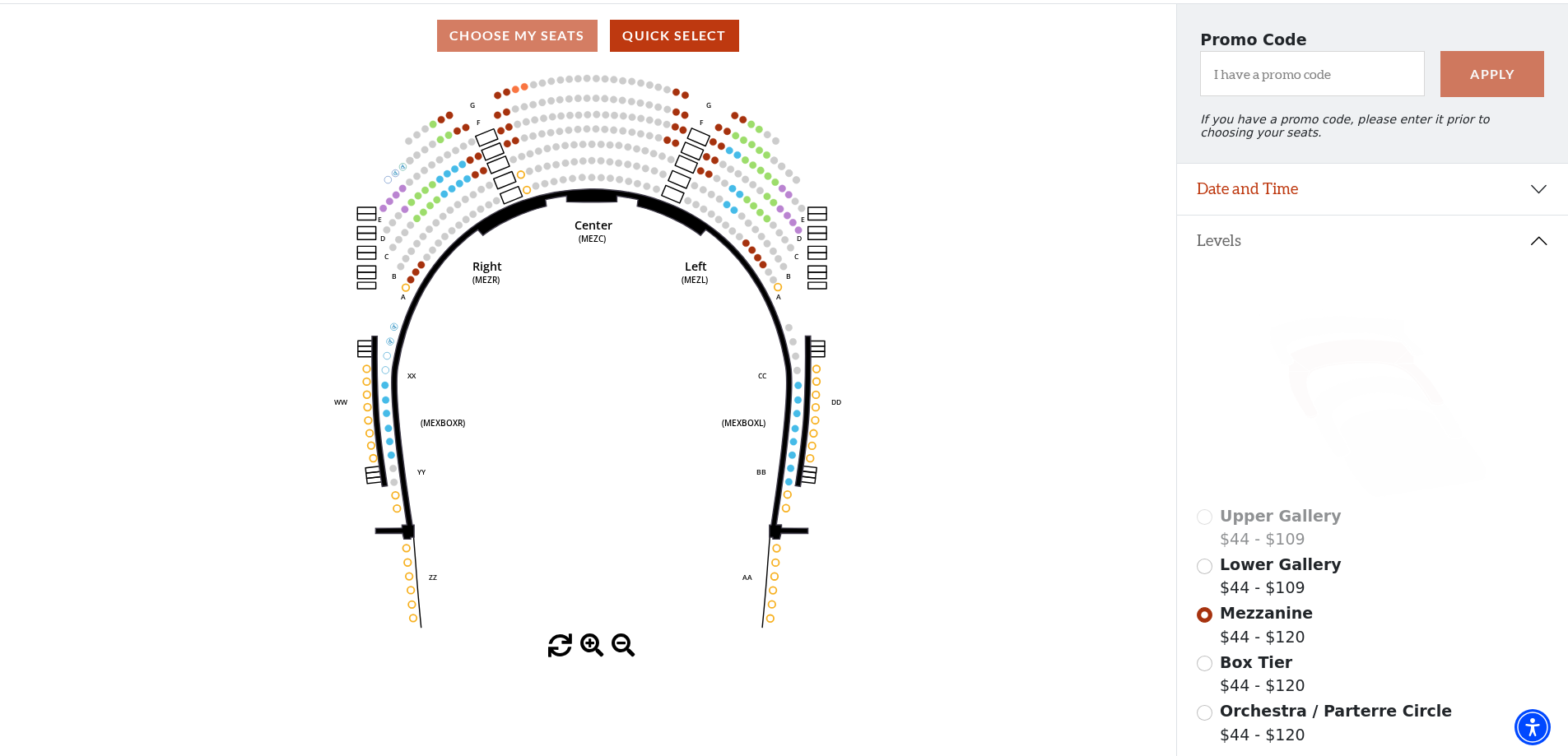
scroll to position [159, 0]
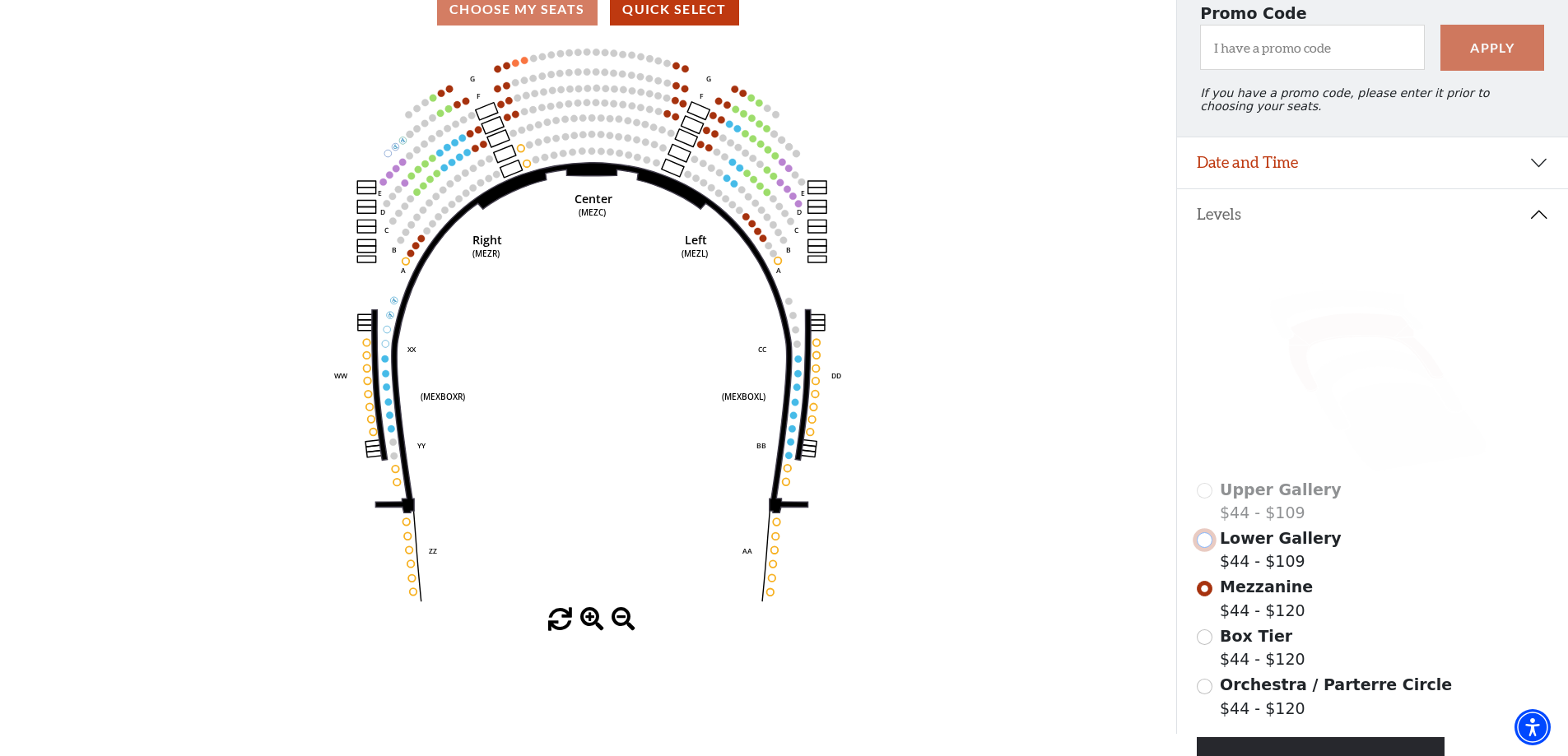
click at [1209, 546] on input "Lower Gallery$44 - $109\a" at bounding box center [1205, 540] width 16 height 16
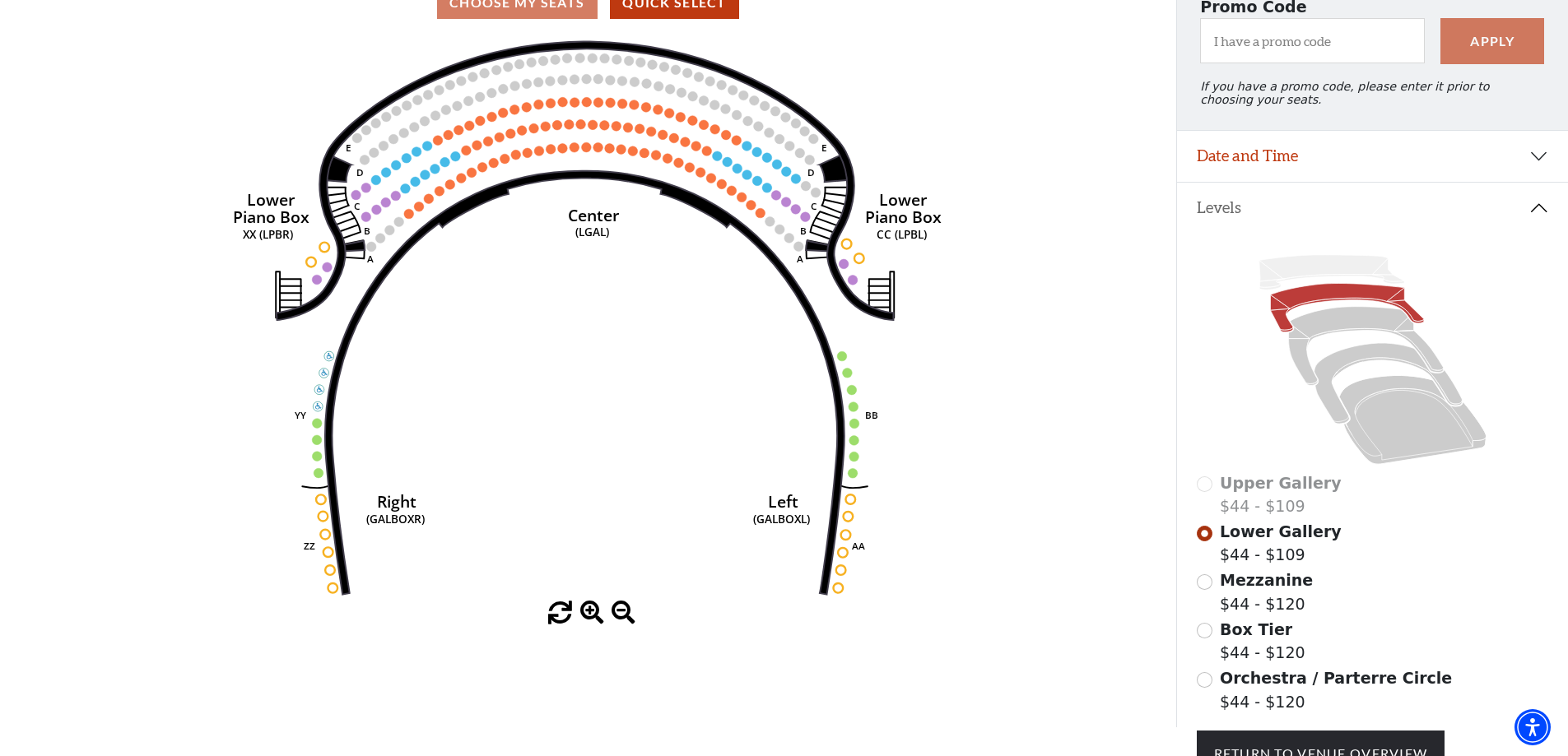
scroll to position [317, 0]
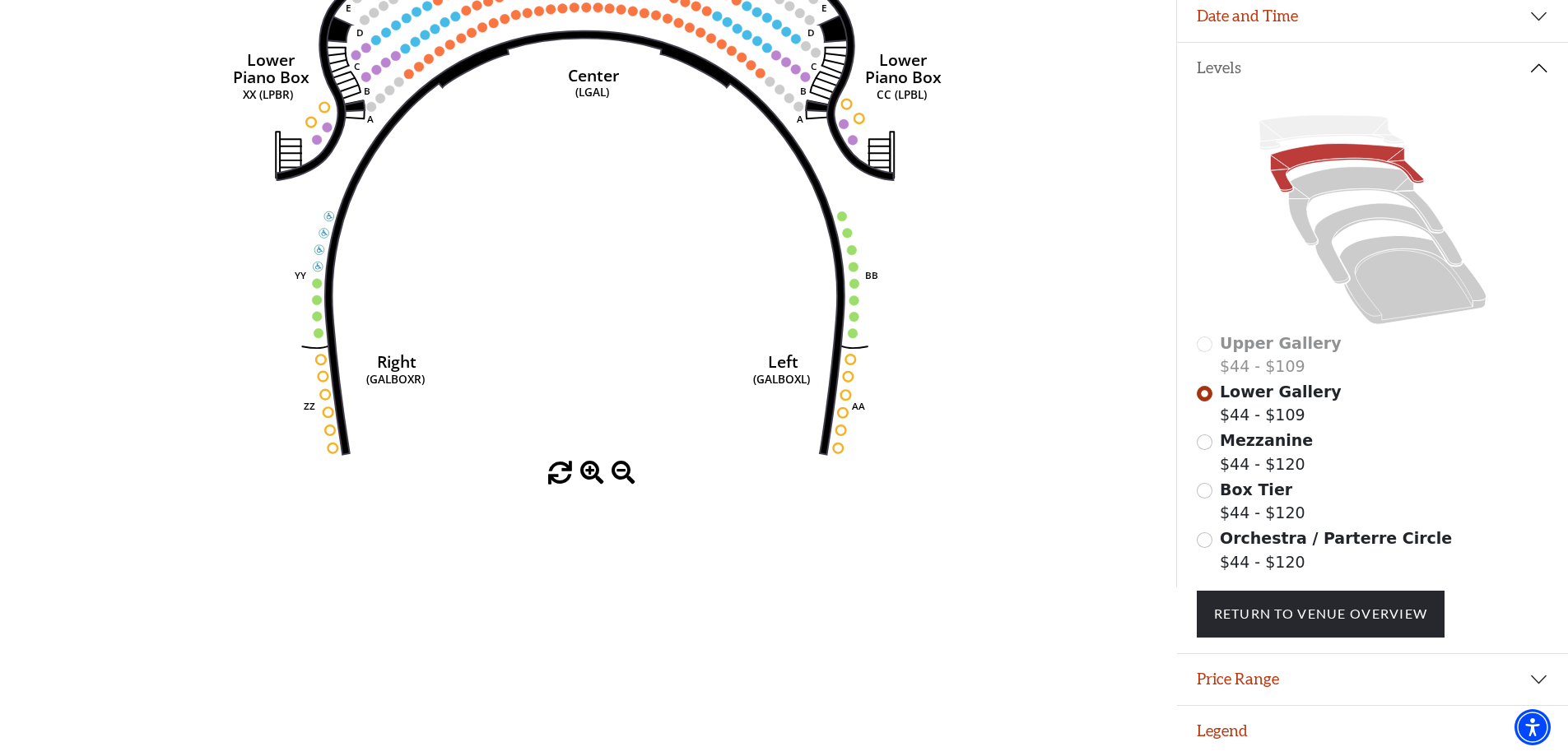
click at [1225, 537] on span "Orchestra / Parterre Circle" at bounding box center [1336, 537] width 232 height 18
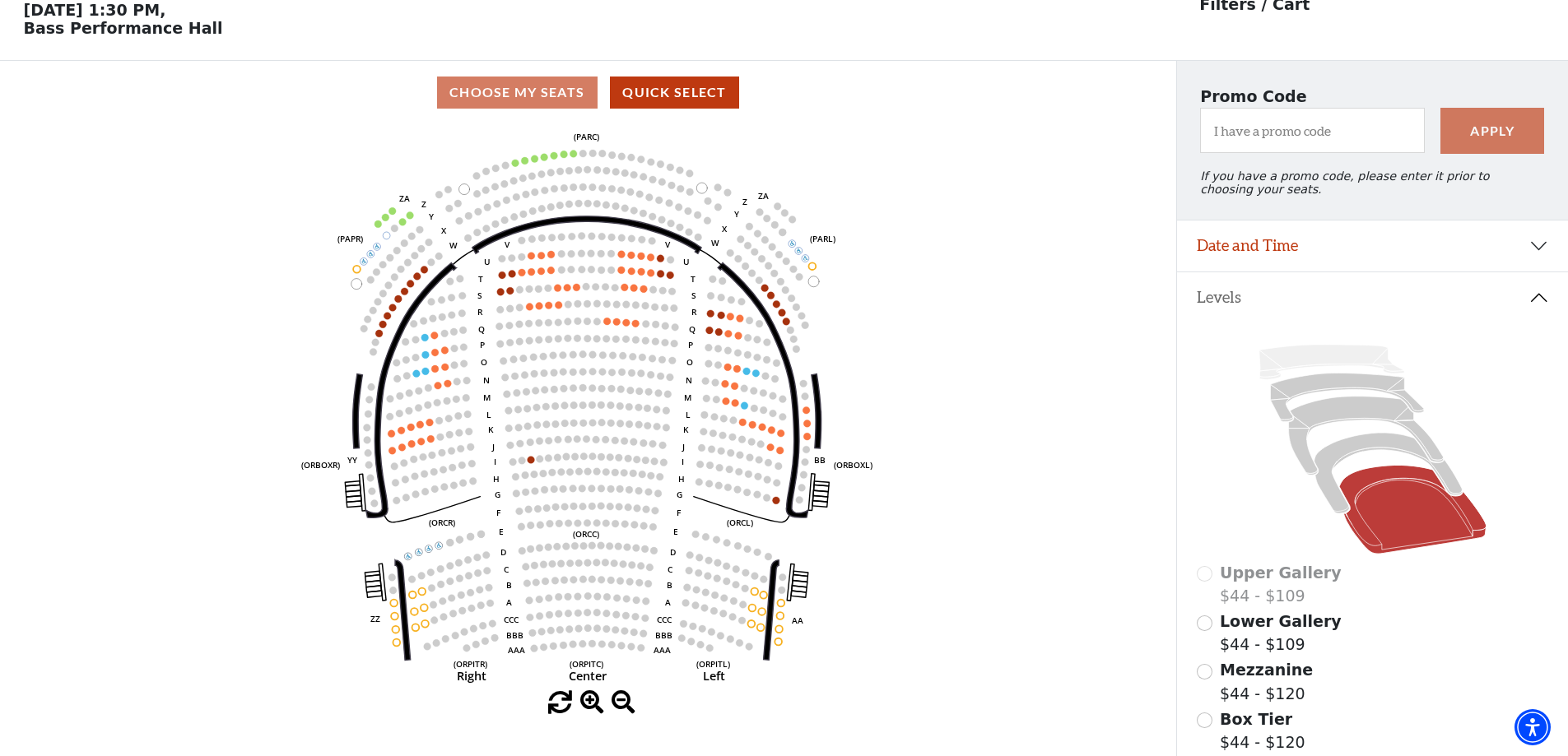
scroll to position [77, 0]
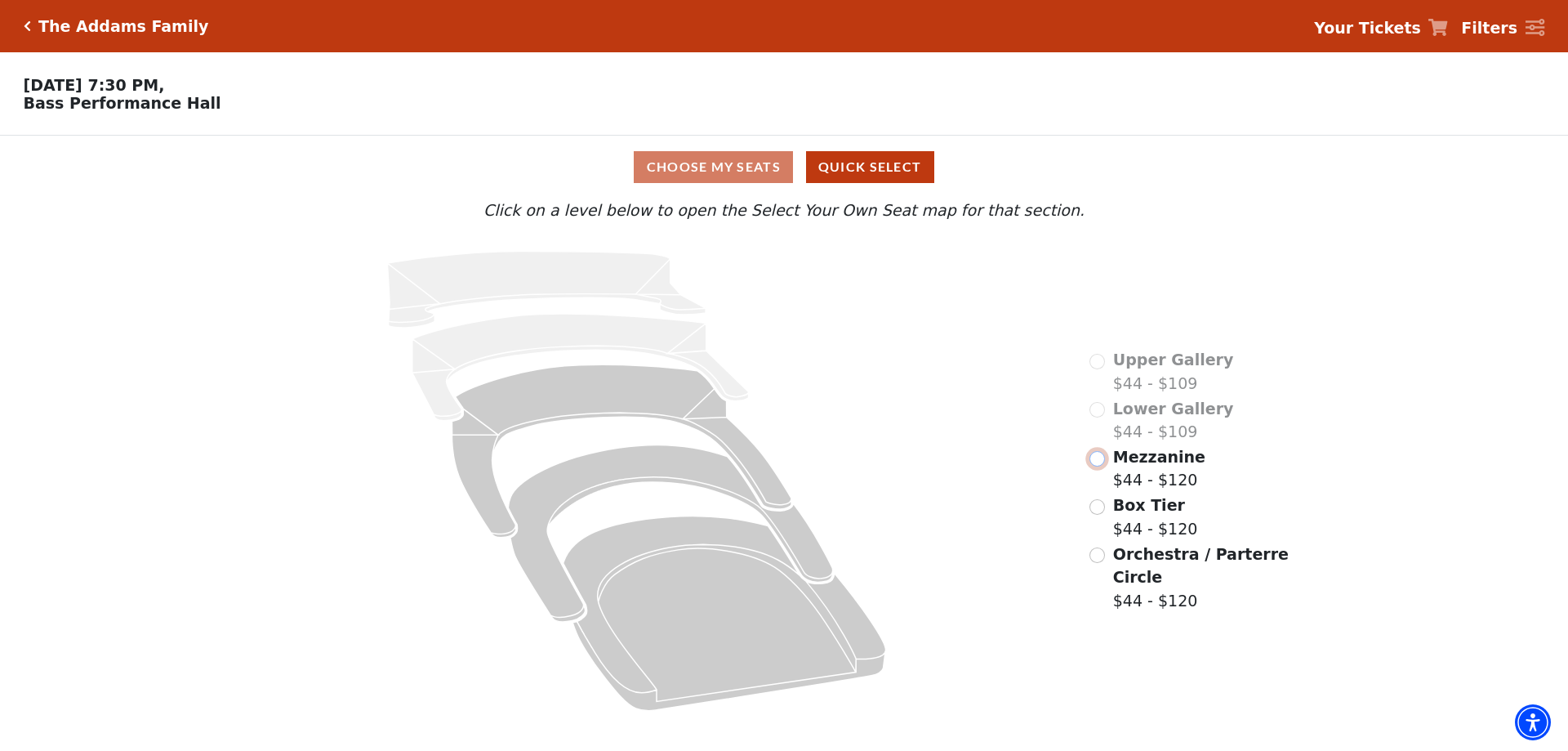
click at [1098, 467] on input "Mezzanine$44 - $120\a" at bounding box center [1097, 458] width 16 height 16
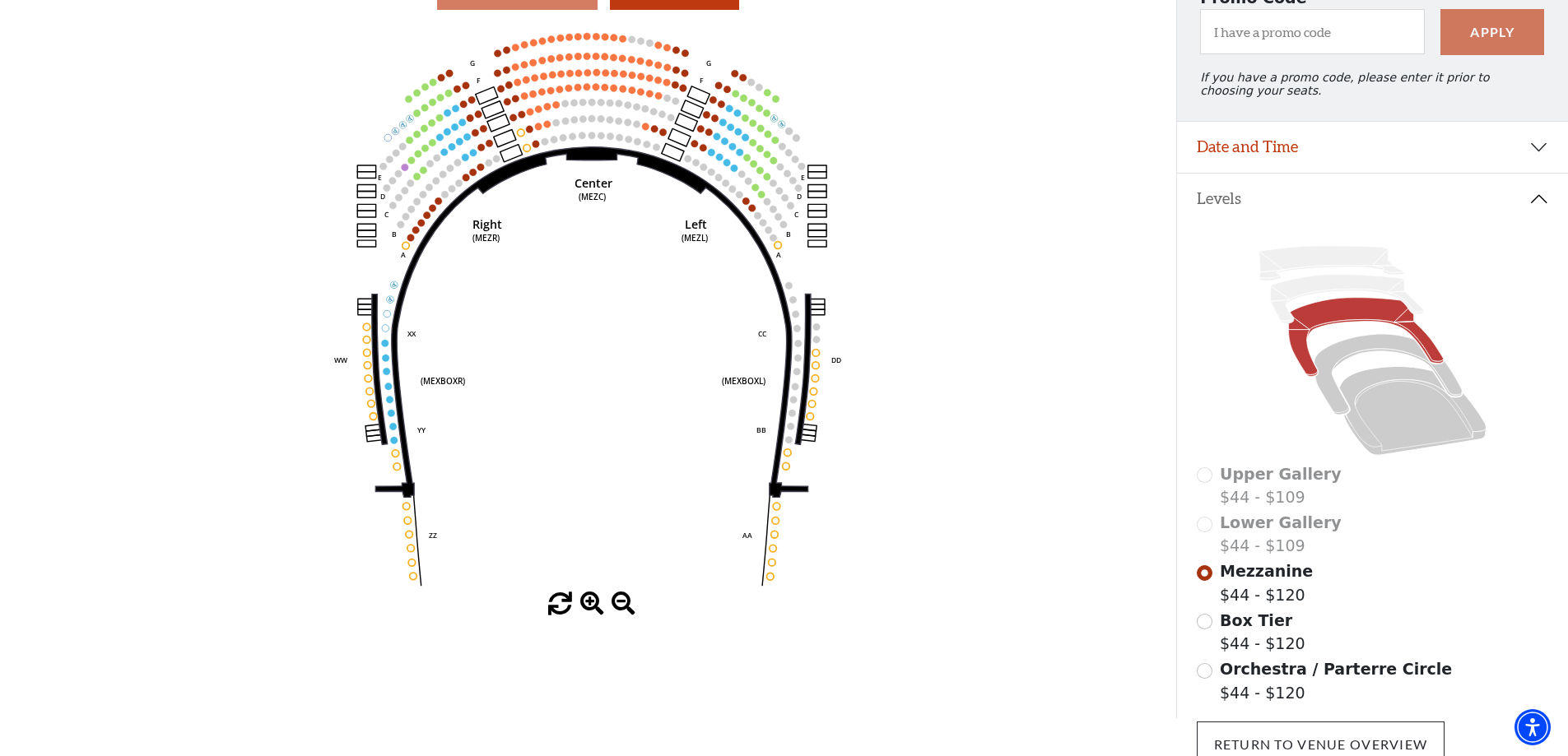
scroll to position [317, 0]
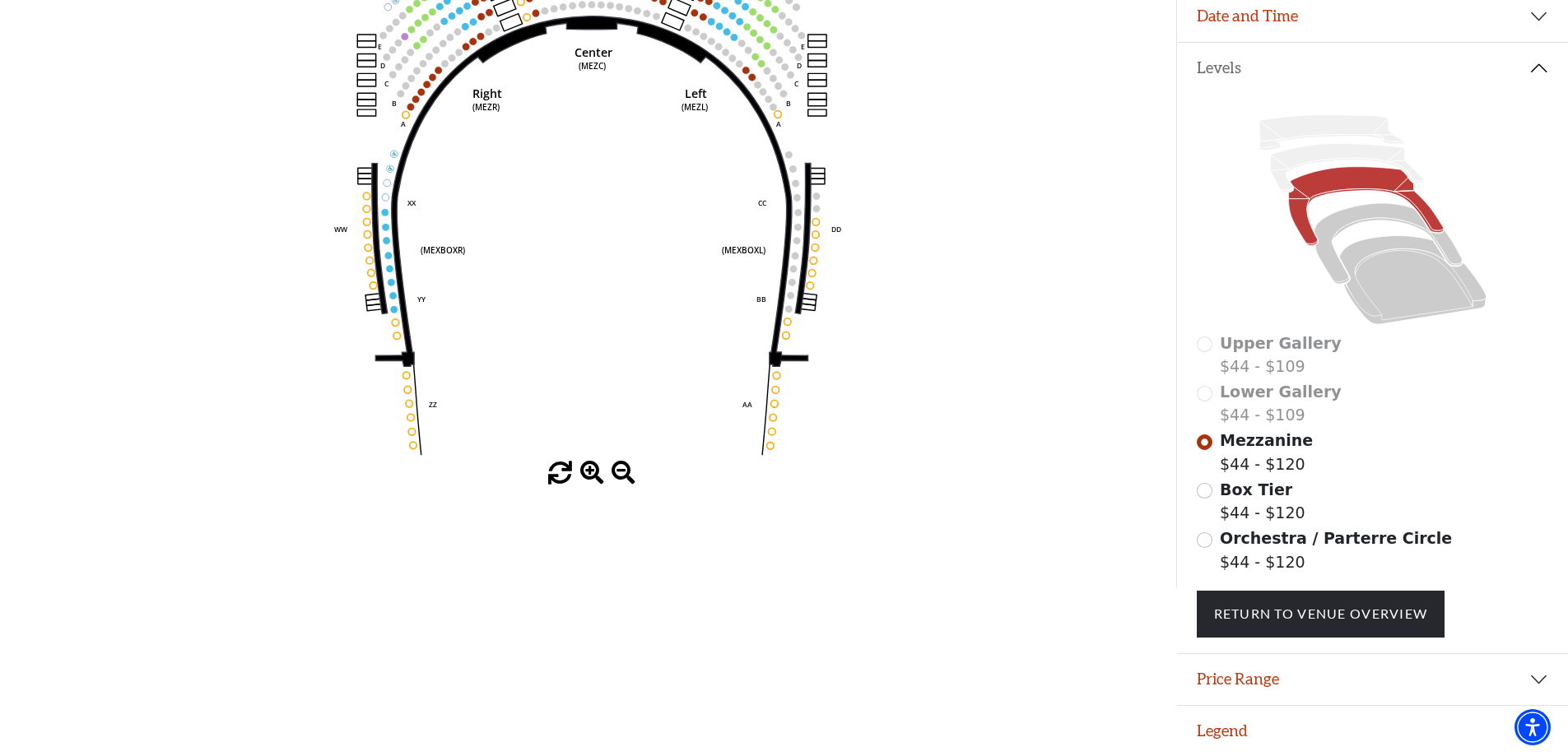
click at [1225, 543] on span "Orchestra / Parterre Circle" at bounding box center [1336, 537] width 232 height 18
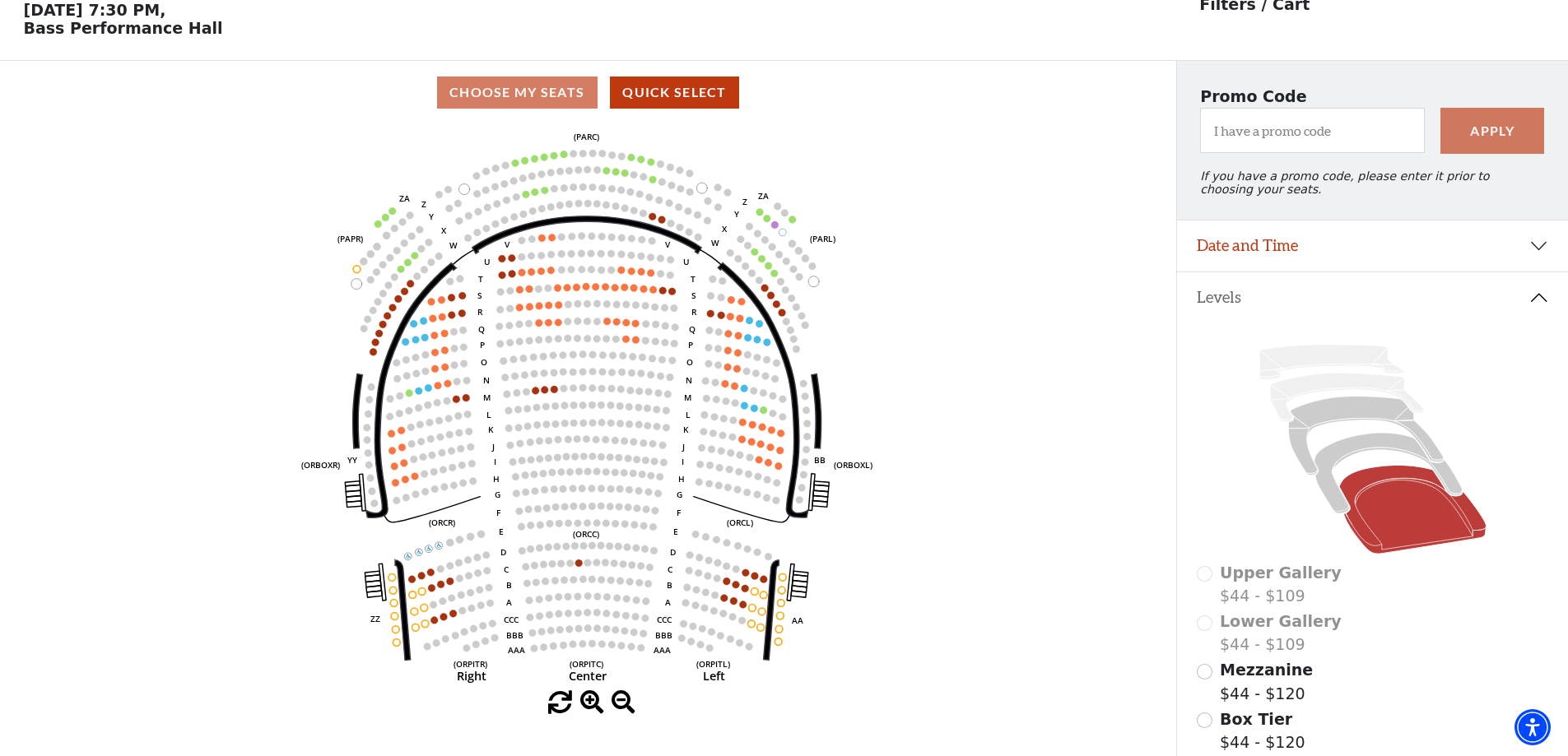
scroll to position [77, 0]
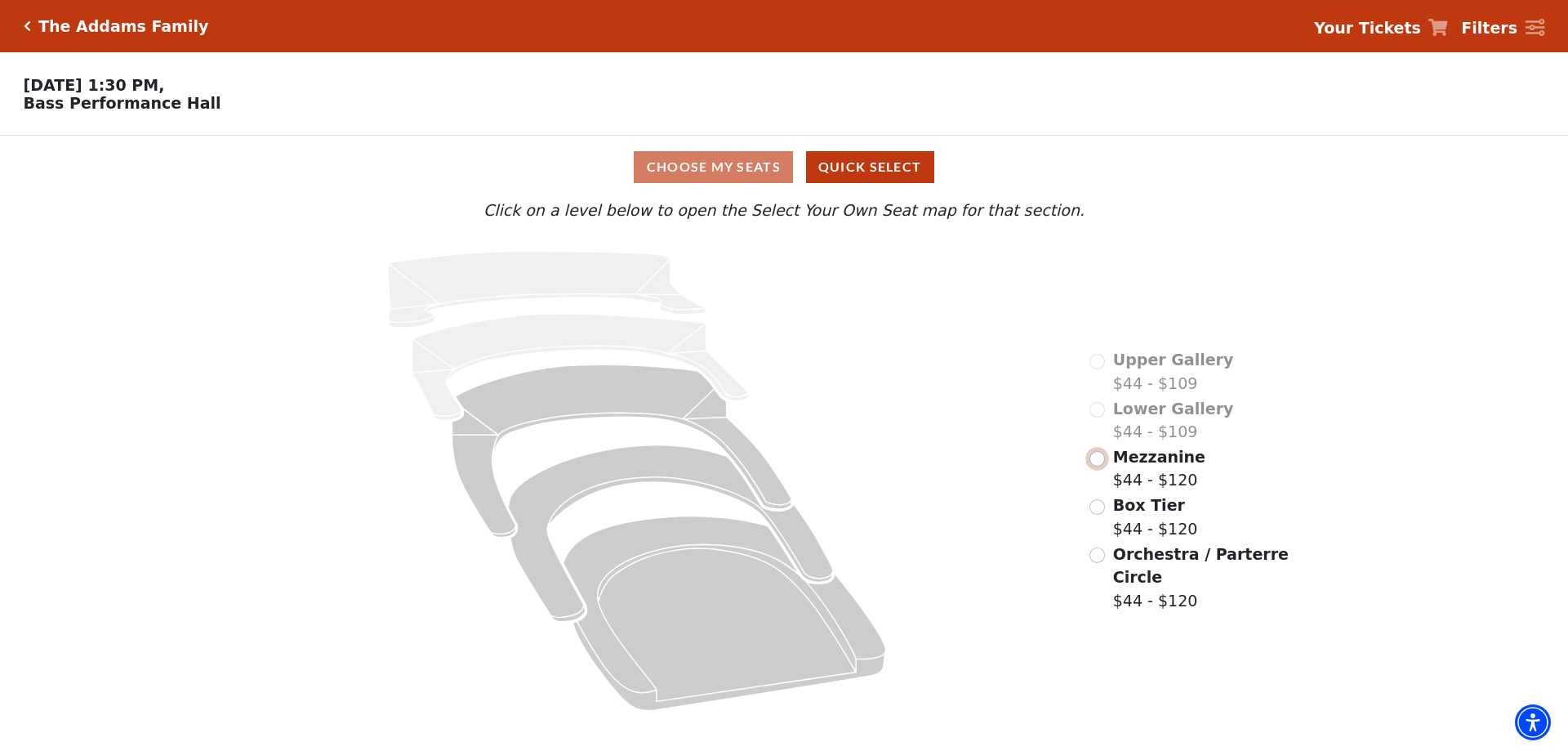
click at [1098, 467] on input "Mezzanine$44 - $120\a" at bounding box center [1097, 458] width 16 height 16
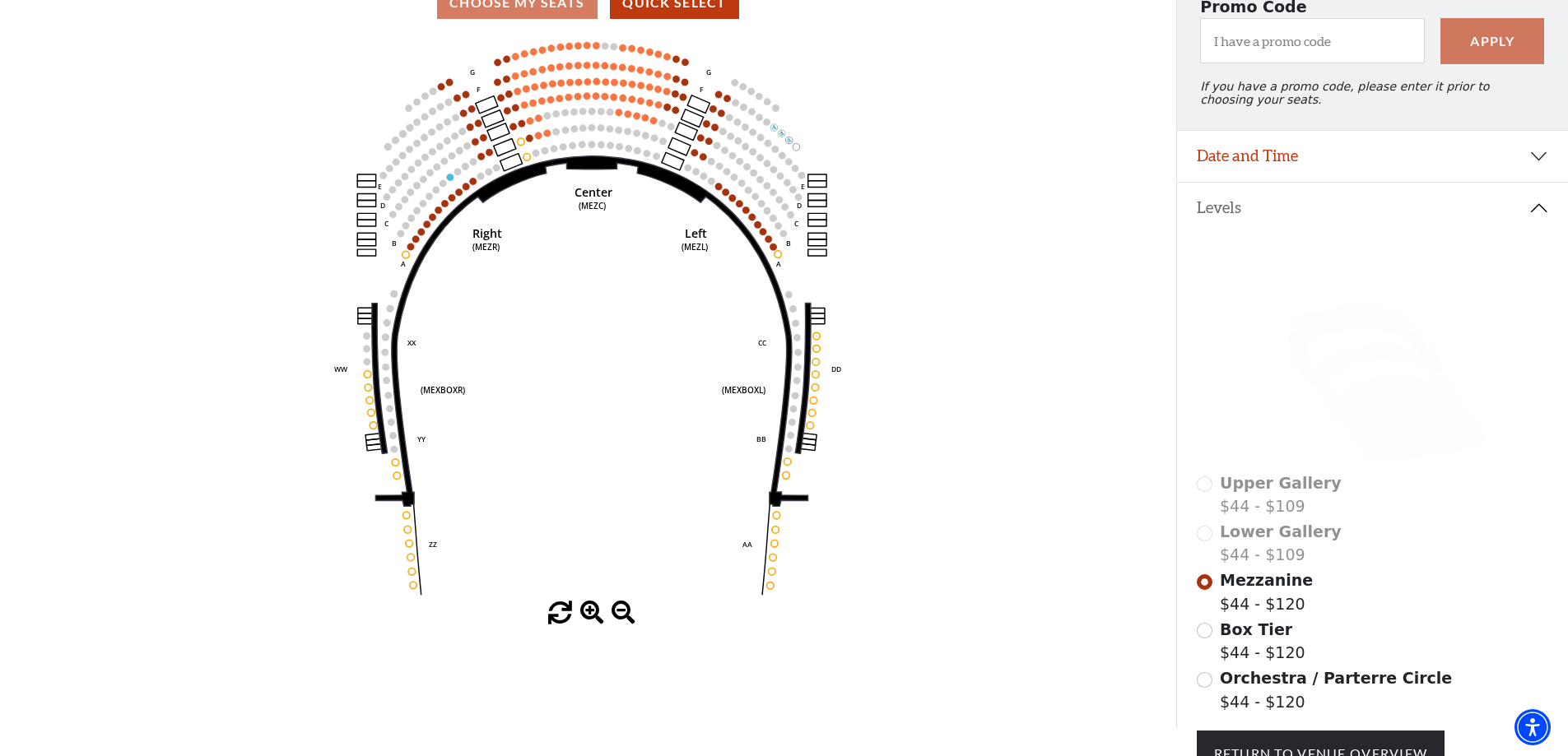
scroll to position [317, 0]
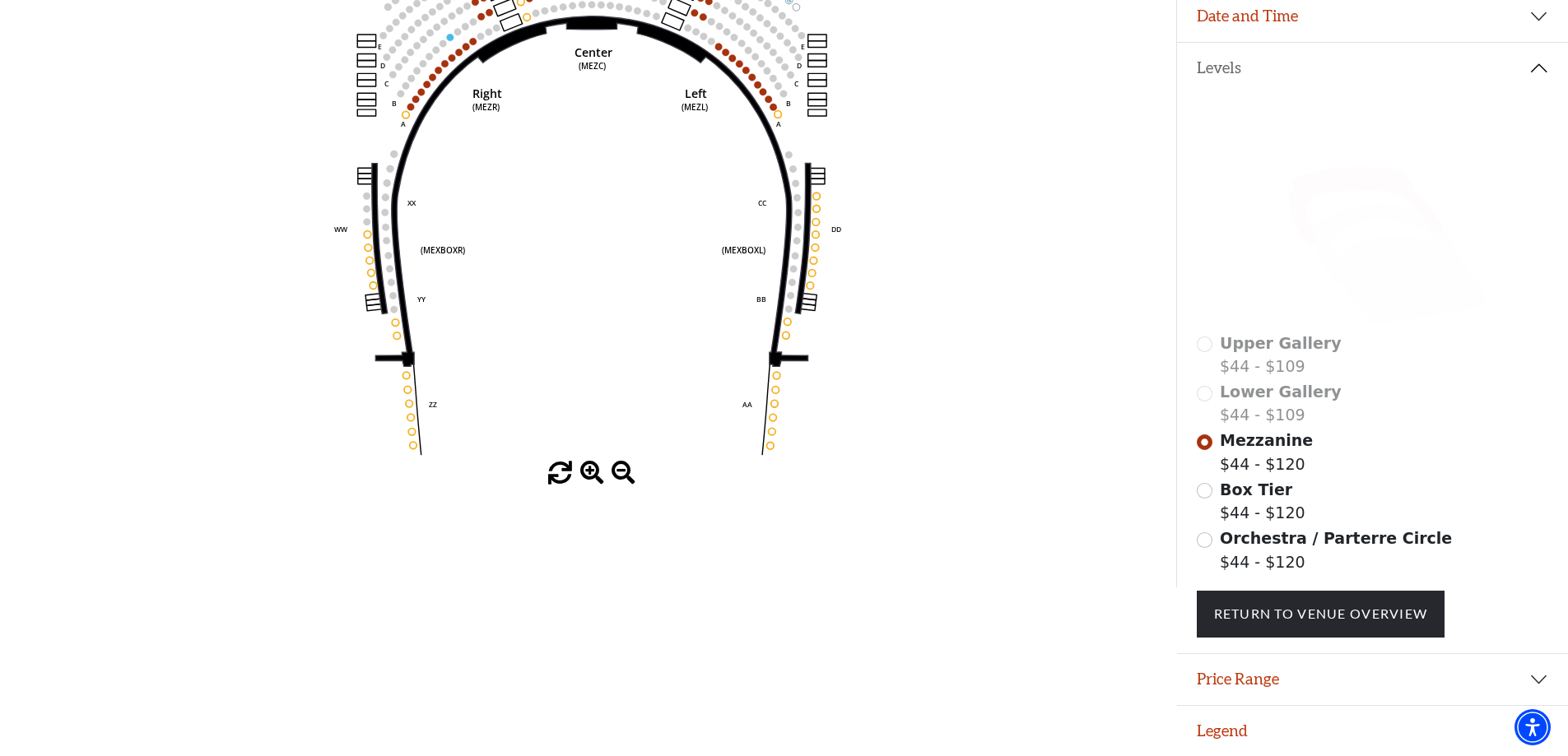
click at [1225, 537] on span "Orchestra / Parterre Circle" at bounding box center [1336, 537] width 232 height 18
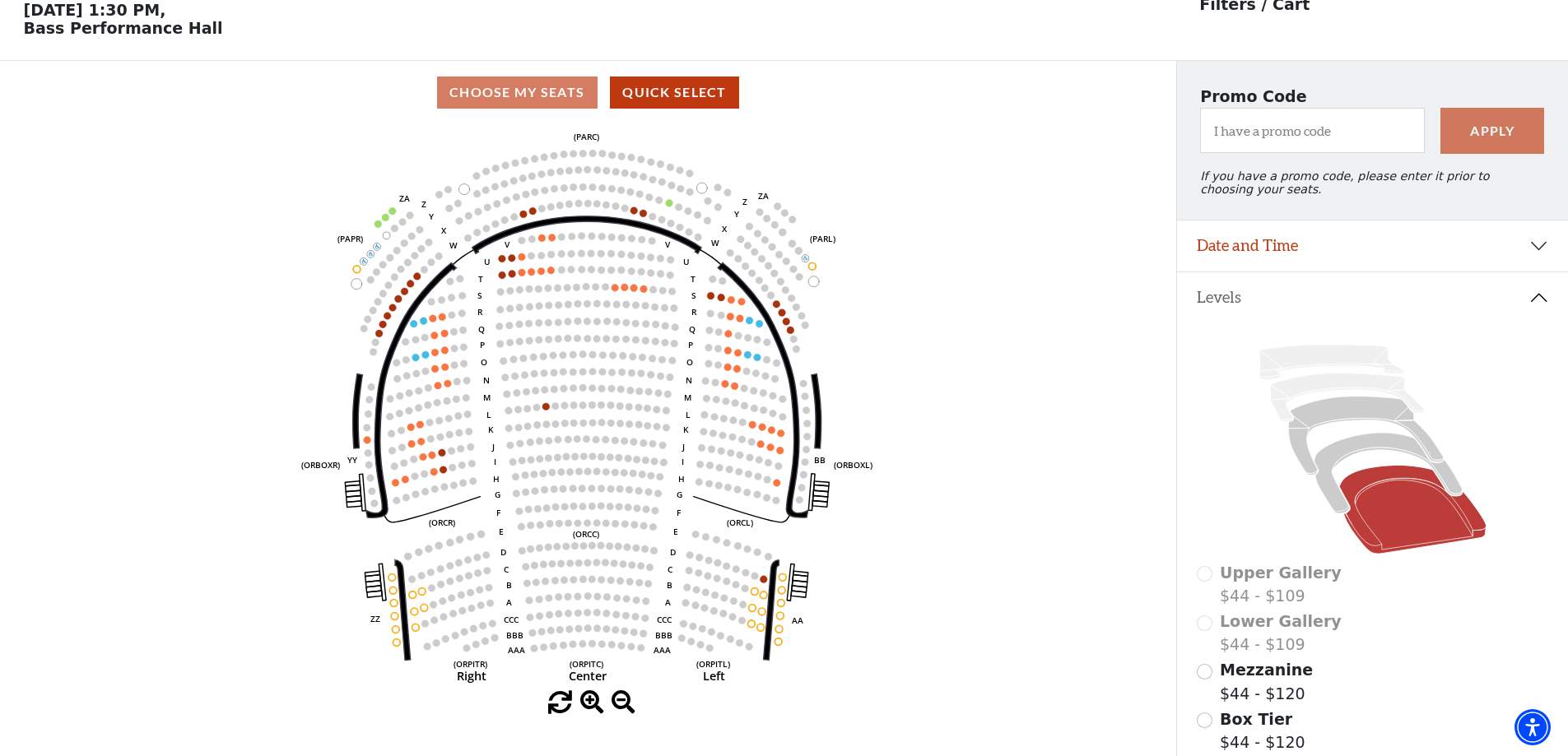
scroll to position [77, 0]
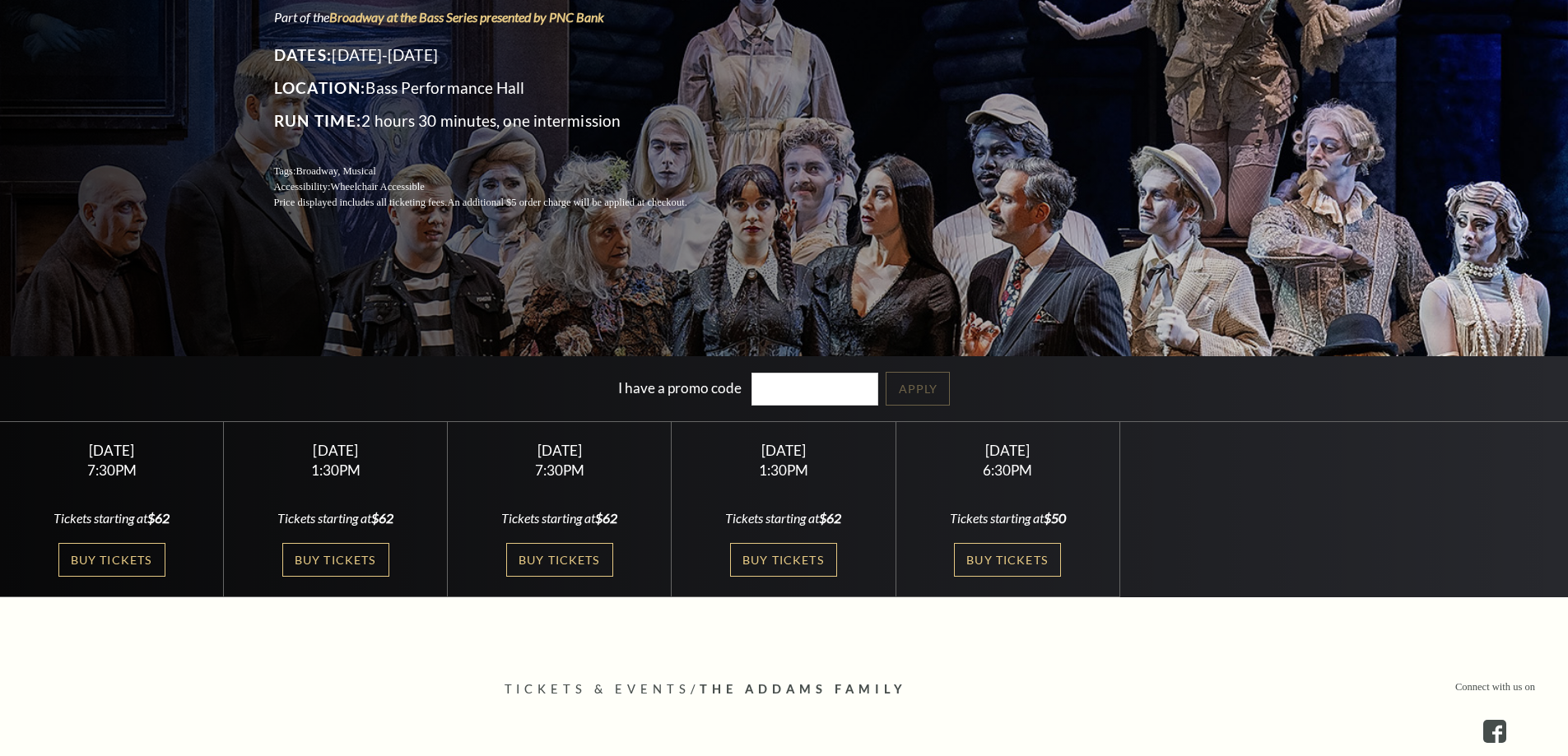
scroll to position [412, 0]
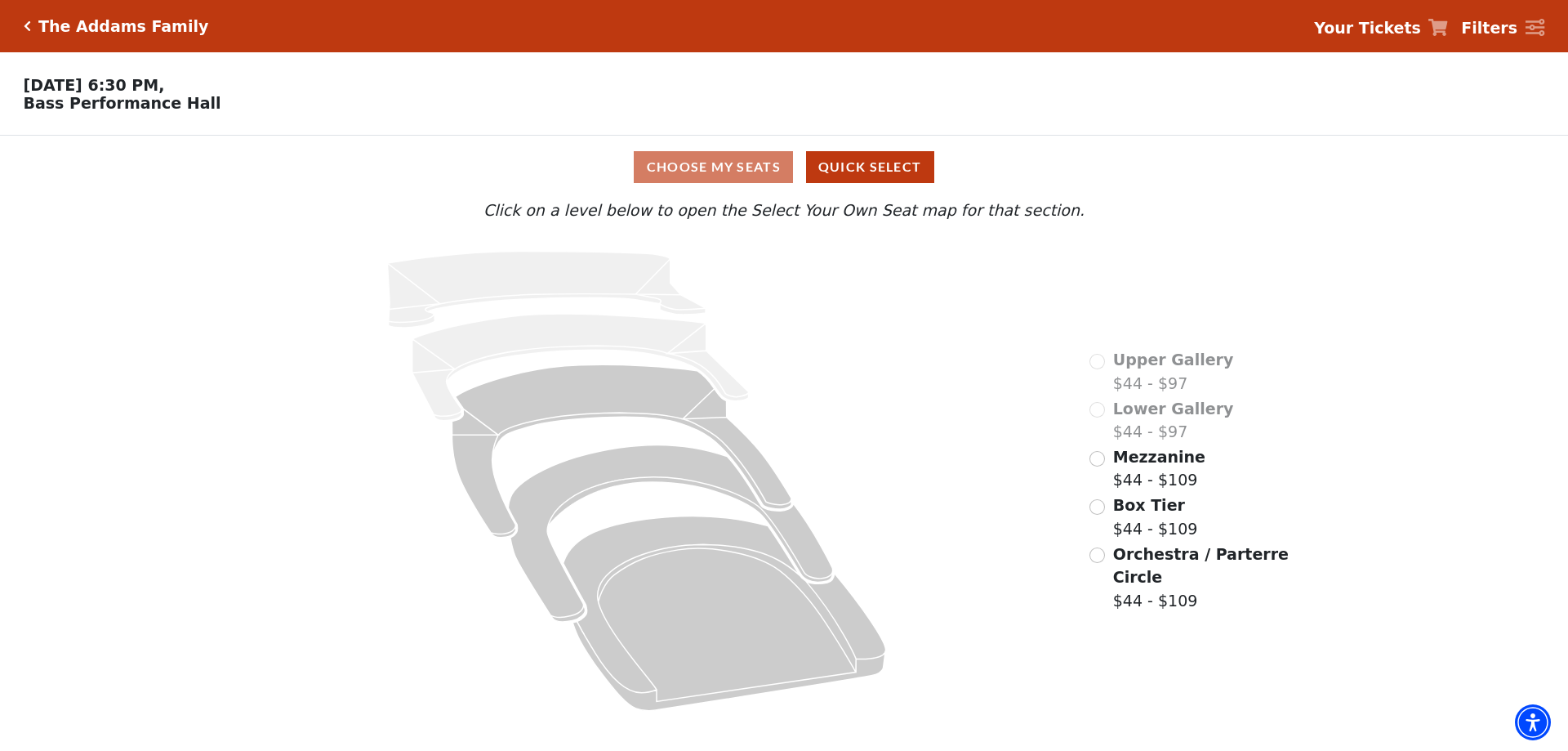
click at [1105, 491] on div "Mezzanine $44 - $109" at bounding box center [1147, 468] width 116 height 46
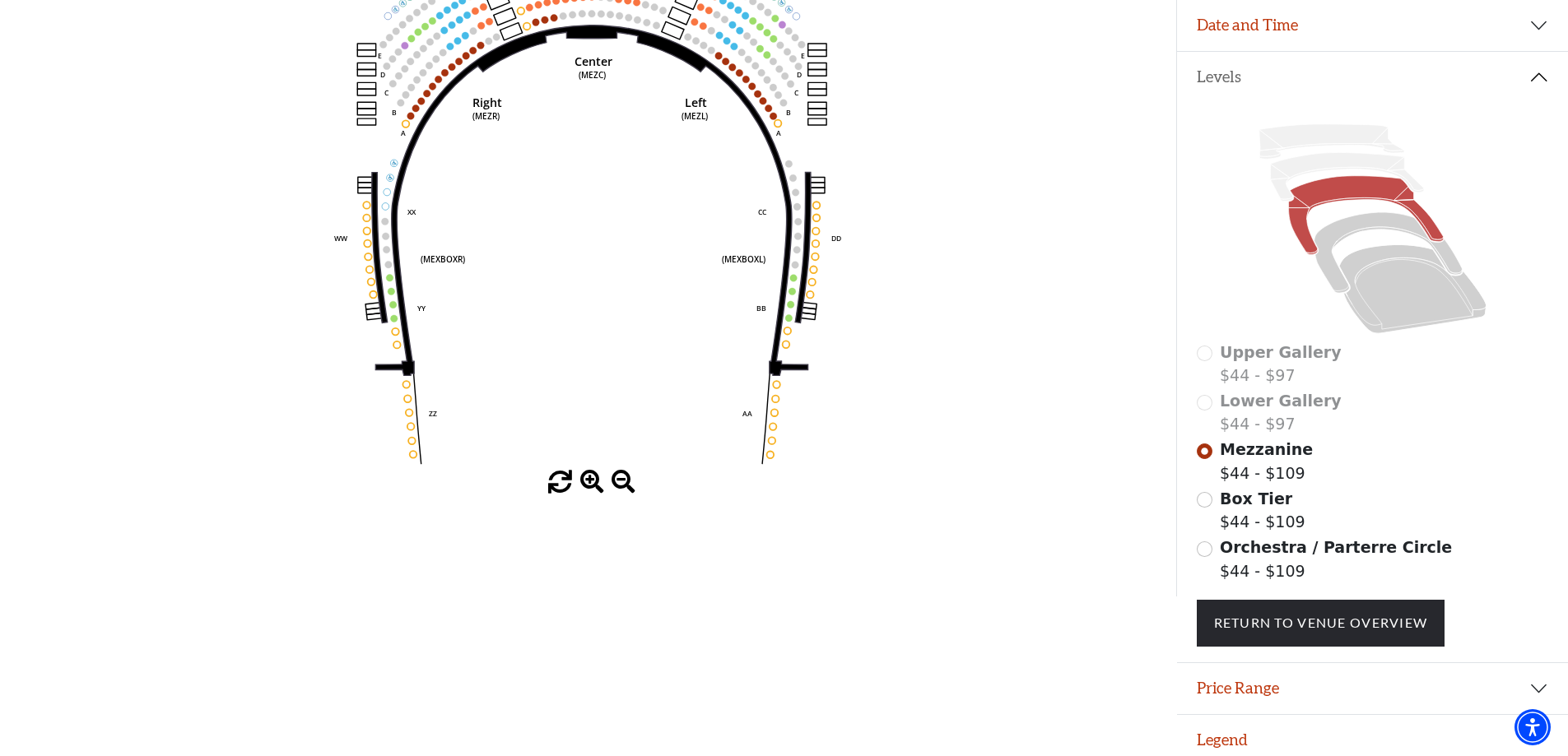
scroll to position [317, 0]
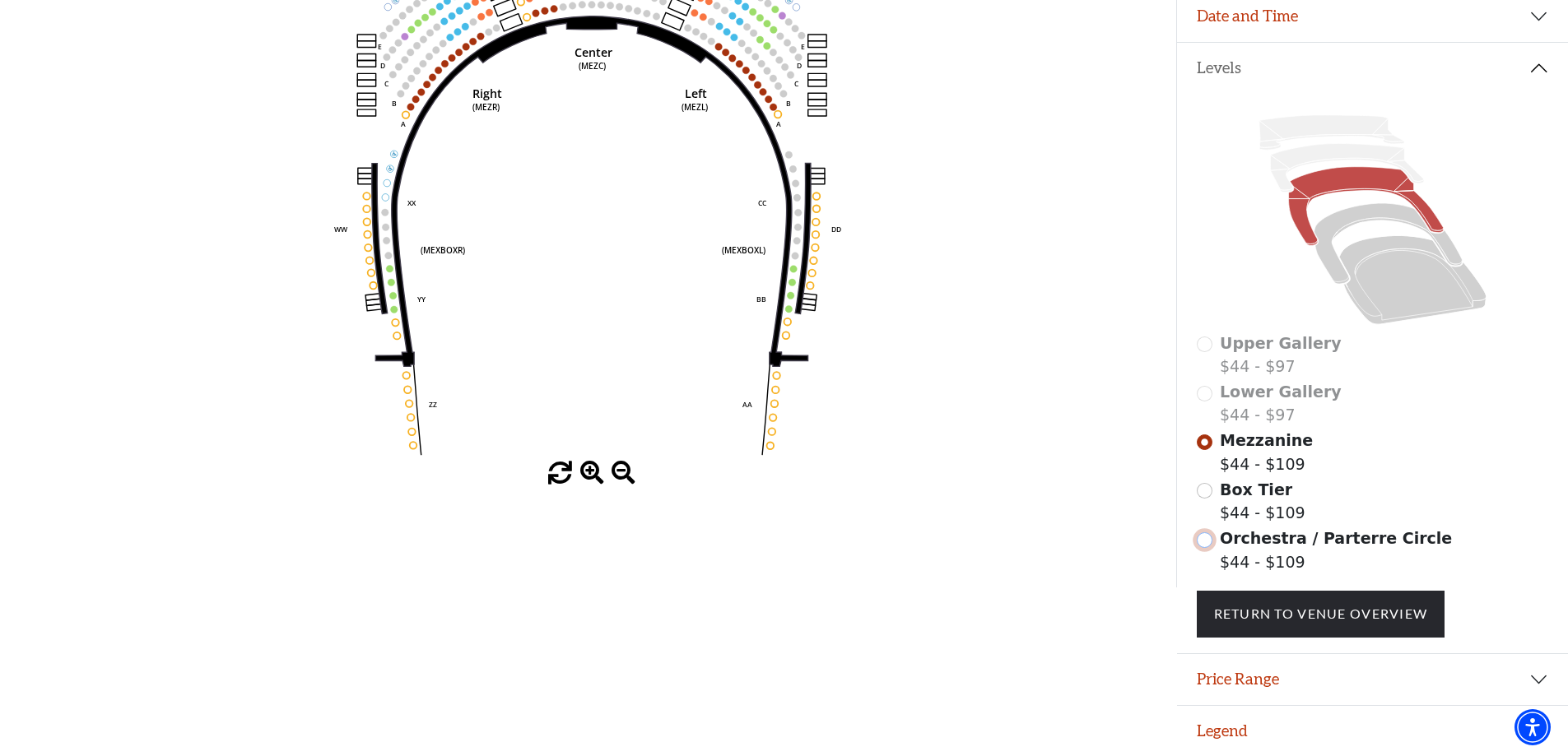
click at [1208, 542] on input "Orchestra / Parterre Circle$44 - $109\a" at bounding box center [1205, 540] width 16 height 16
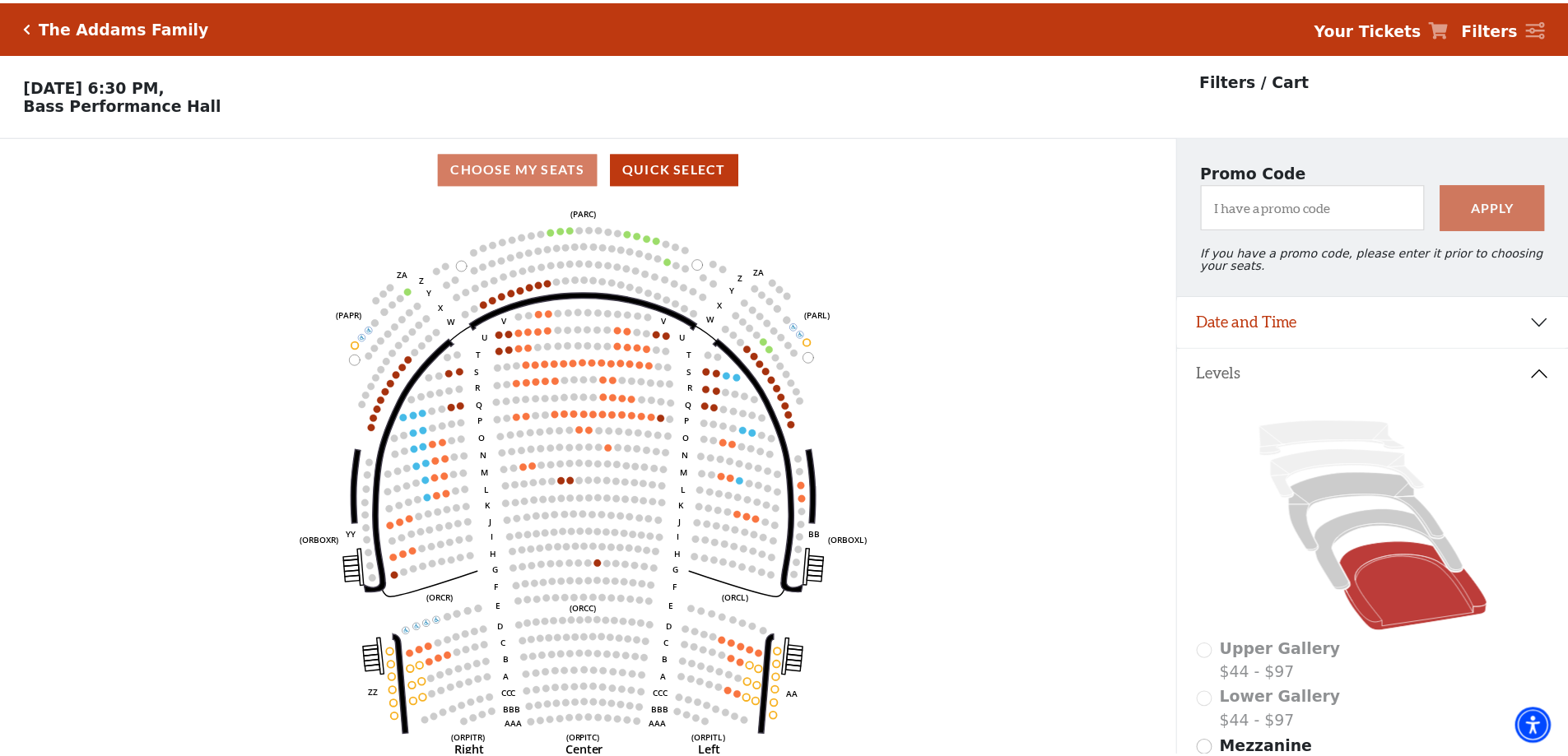
scroll to position [77, 0]
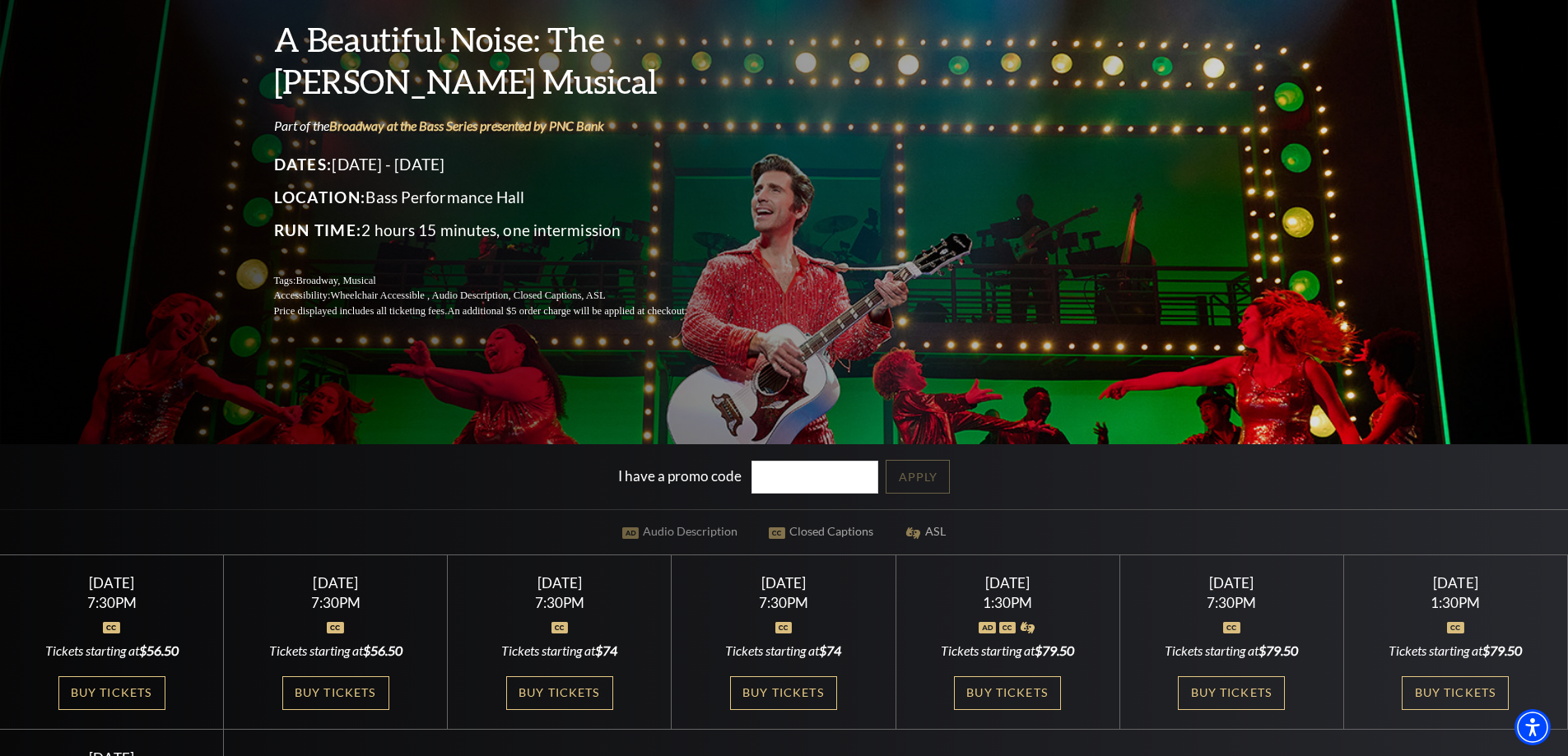
scroll to position [412, 0]
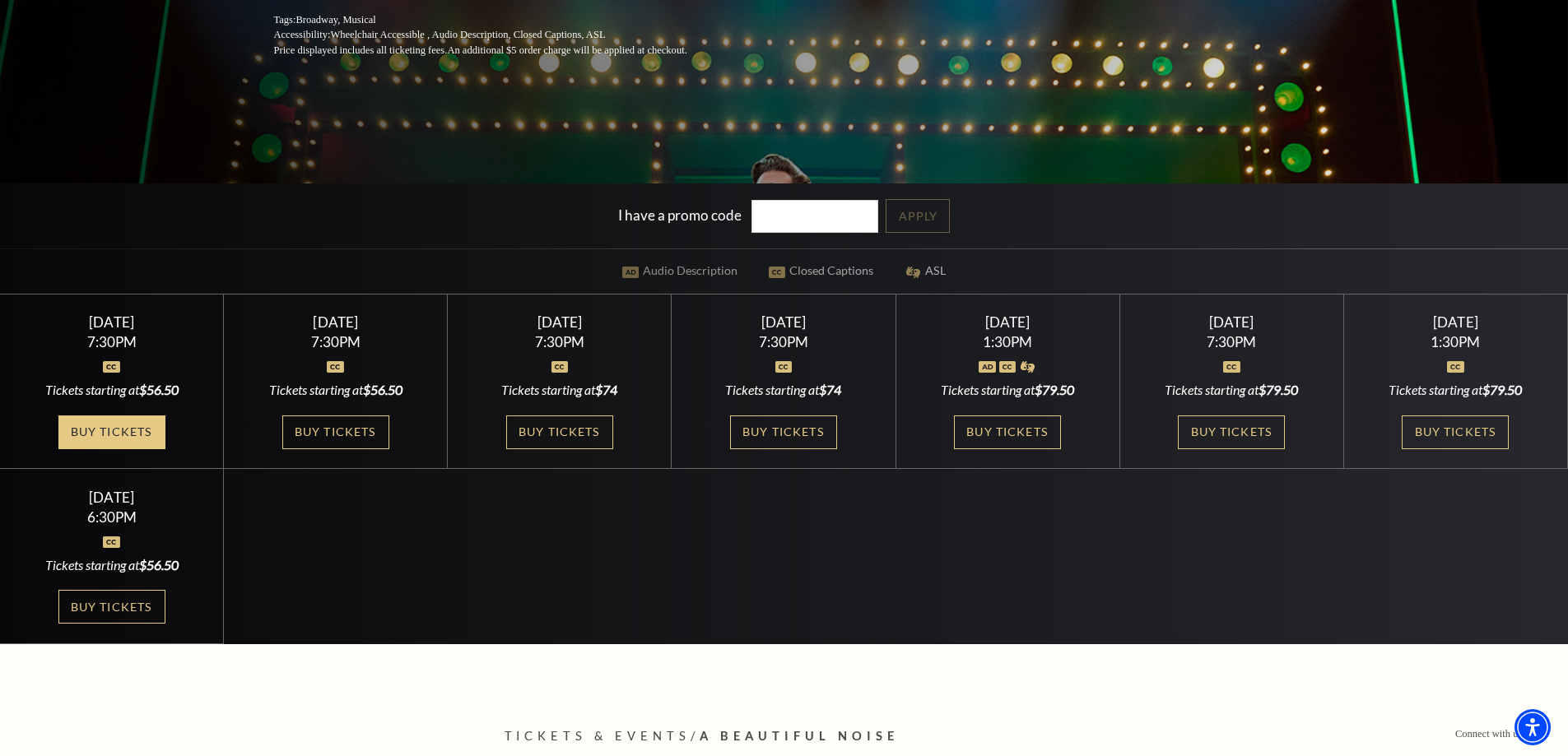
click at [142, 438] on link "Buy Tickets" at bounding box center [111, 432] width 107 height 34
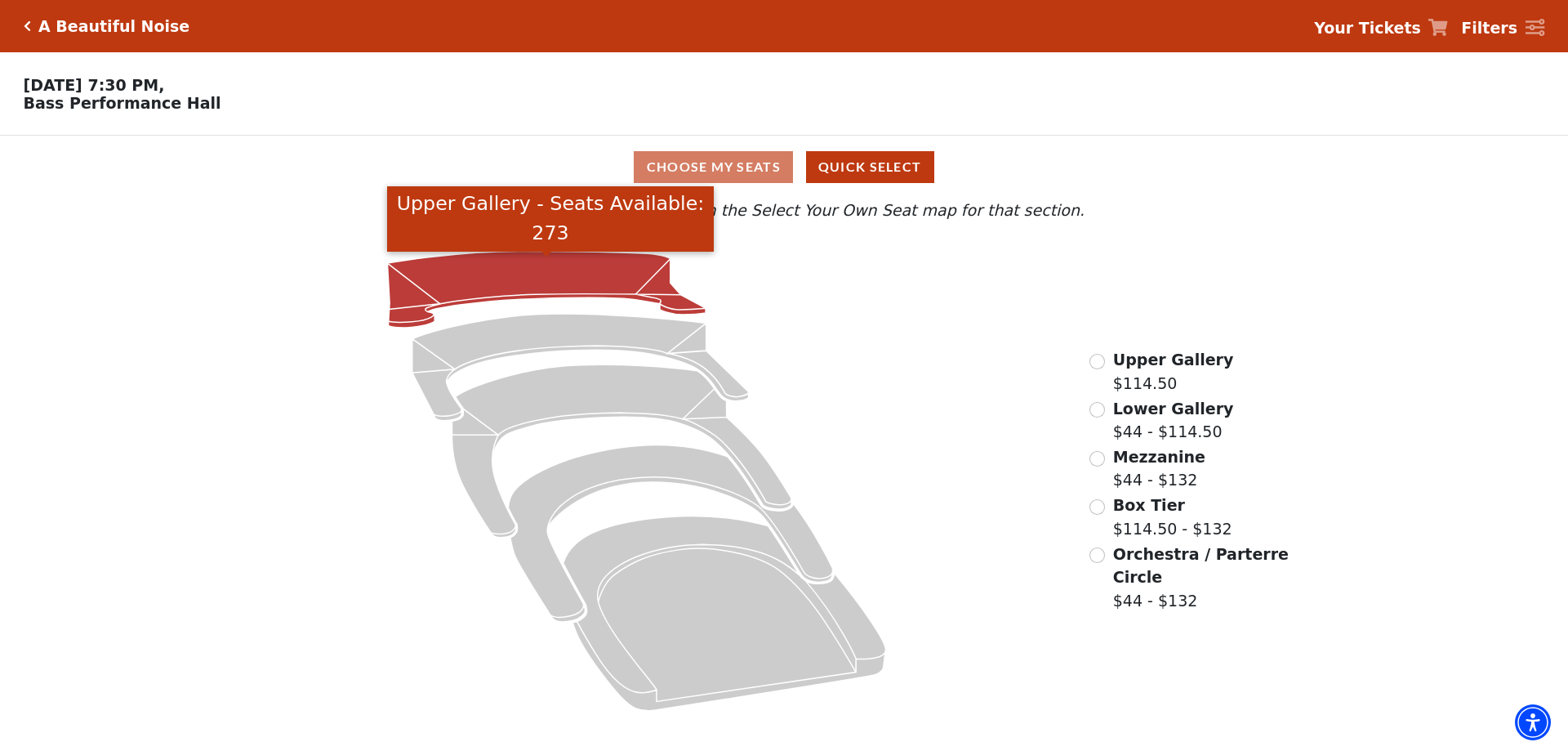
click at [540, 273] on icon "Upper Gallery - Seats Available: 273" at bounding box center [547, 290] width 319 height 77
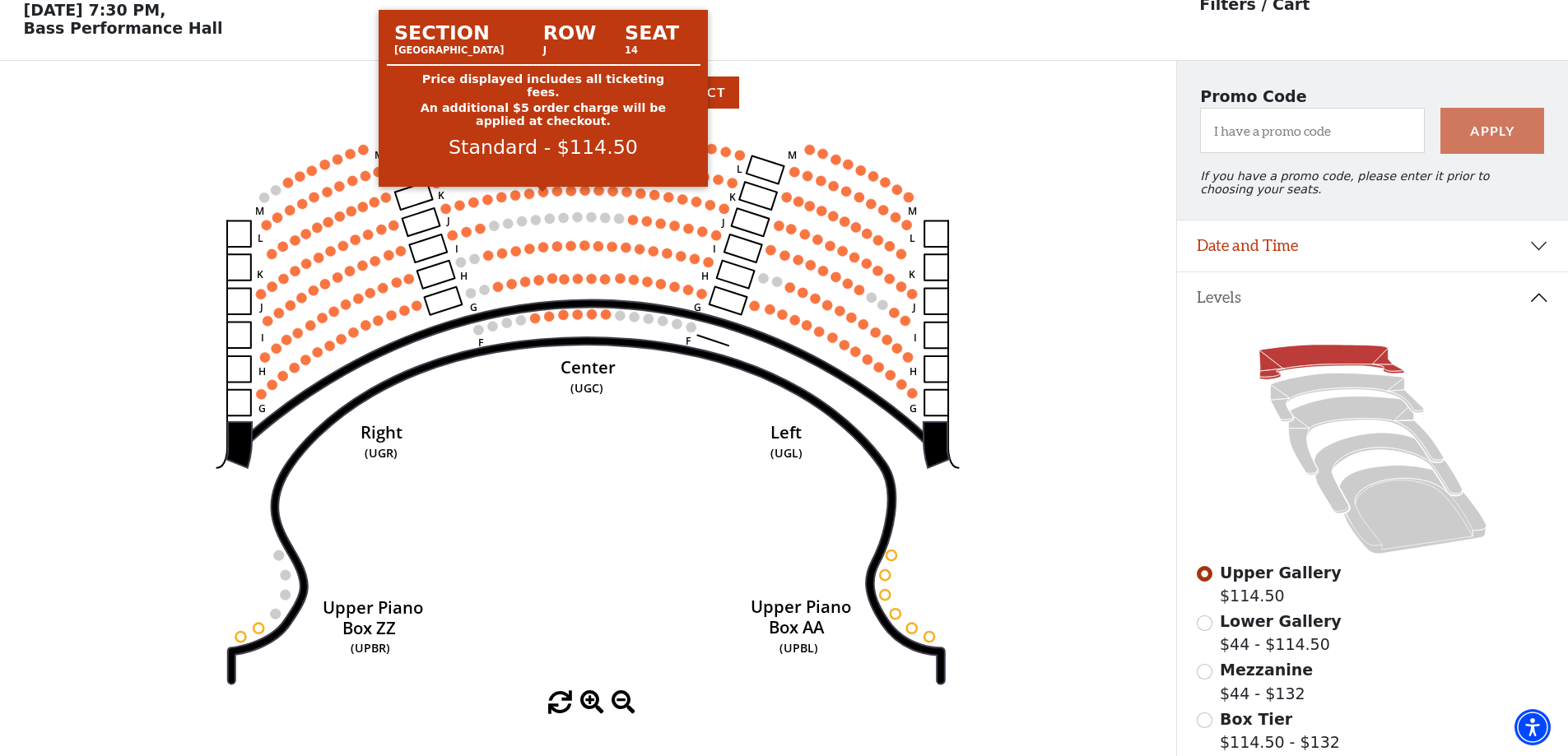
scroll to position [77, 0]
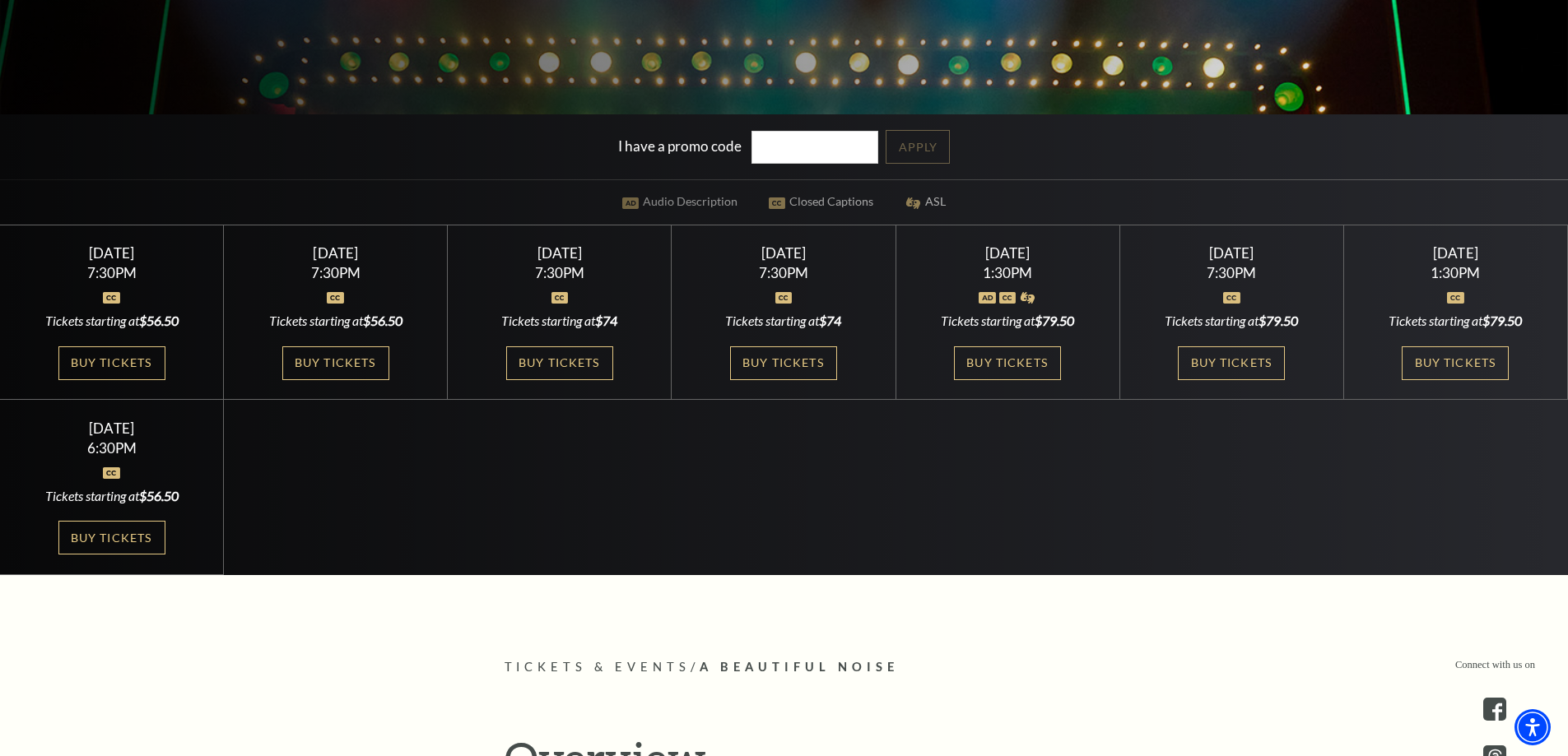
scroll to position [576, 0]
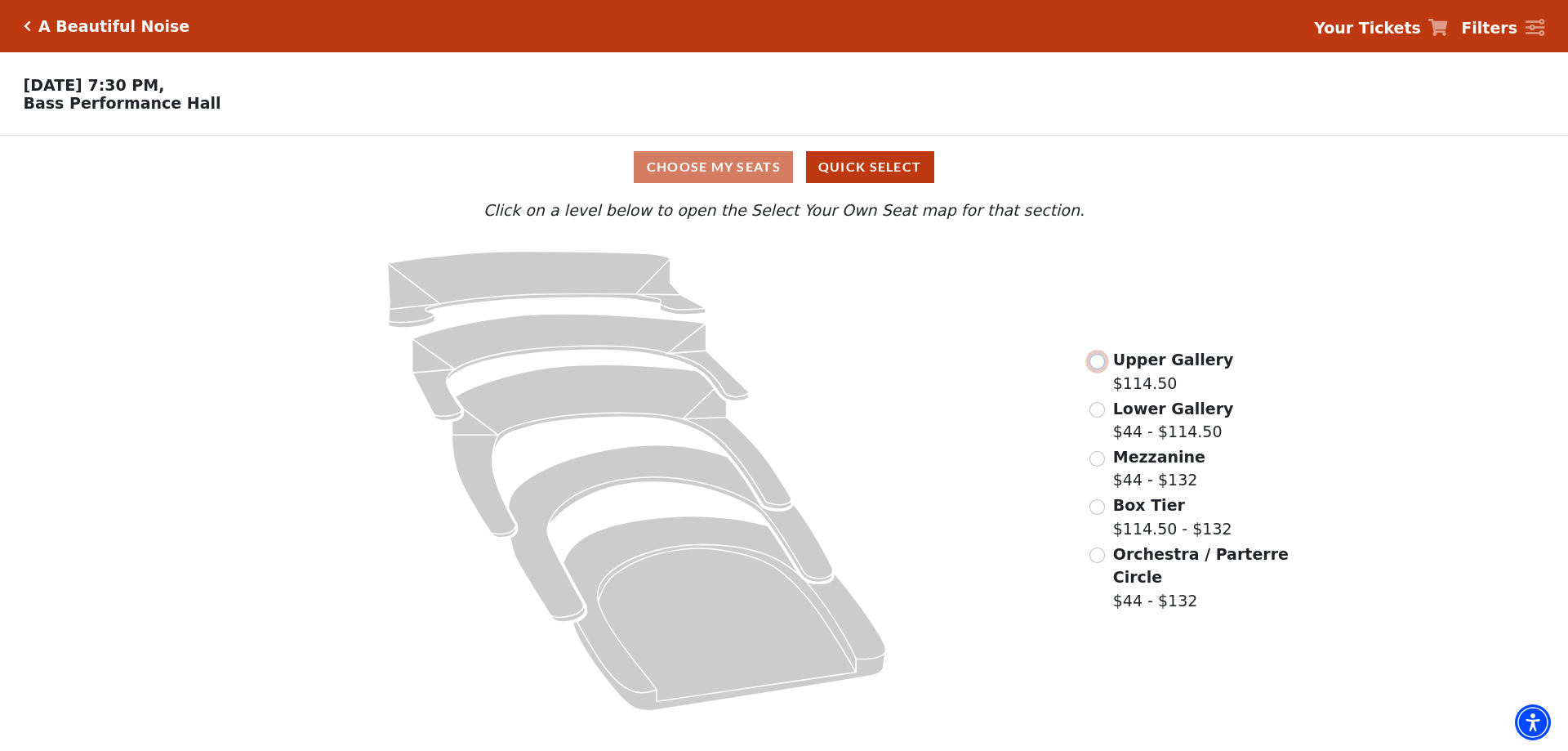
click at [1100, 366] on input "Upper Gallery$114.50\a" at bounding box center [1097, 362] width 16 height 16
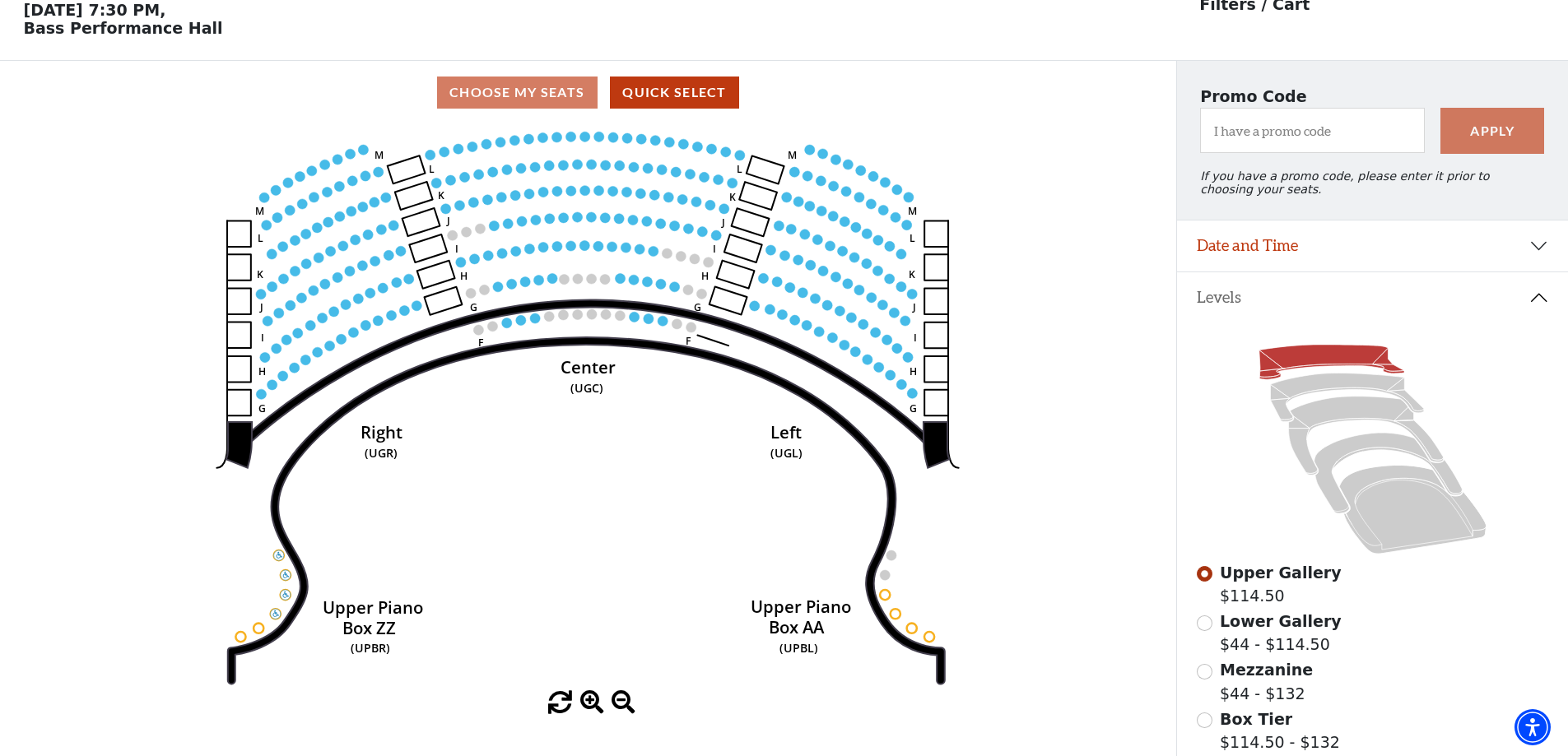
scroll to position [77, 0]
click at [1208, 631] on input "Lower Gallery$44 - $114.50\a" at bounding box center [1205, 622] width 16 height 16
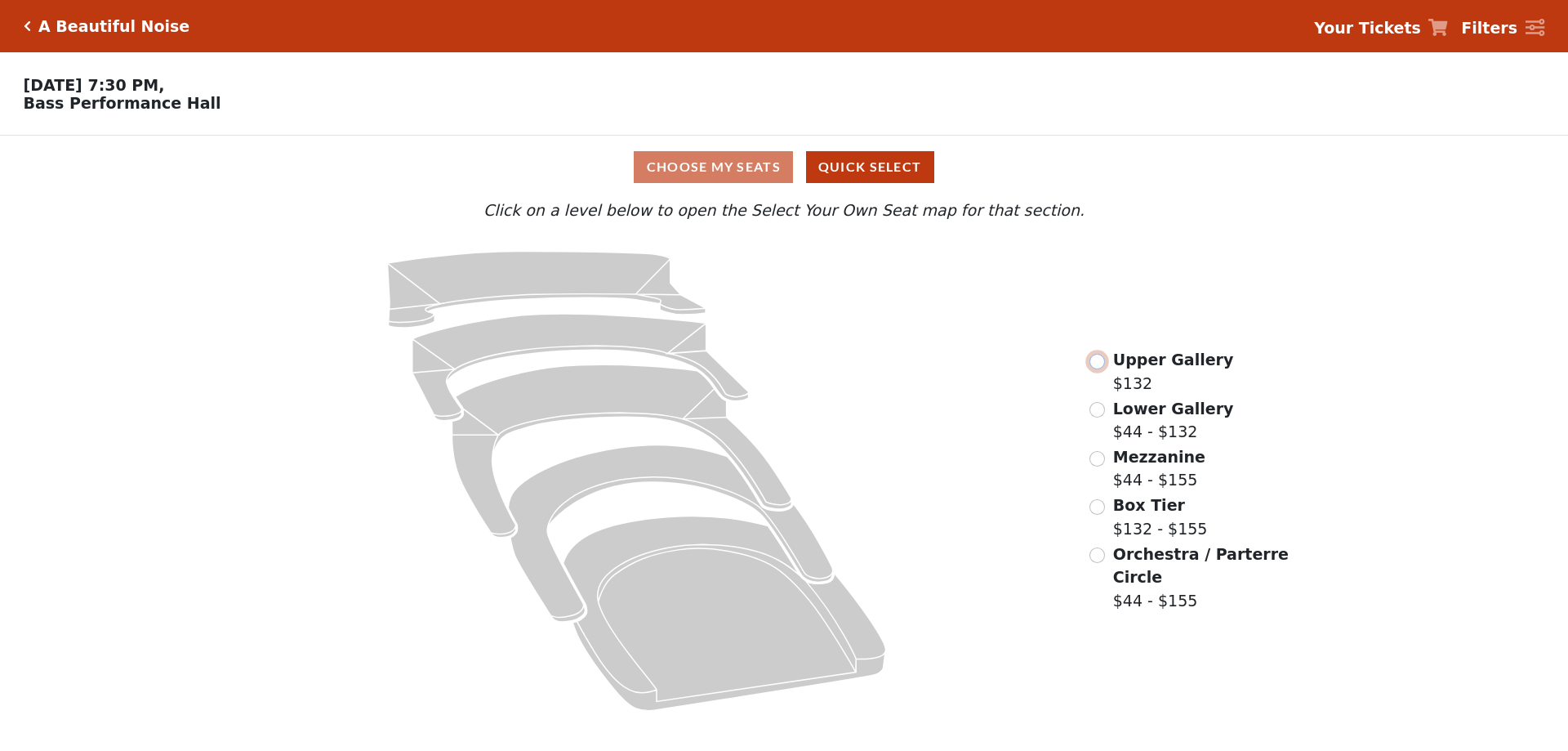
click at [1104, 366] on input "radio" at bounding box center [1097, 362] width 16 height 16
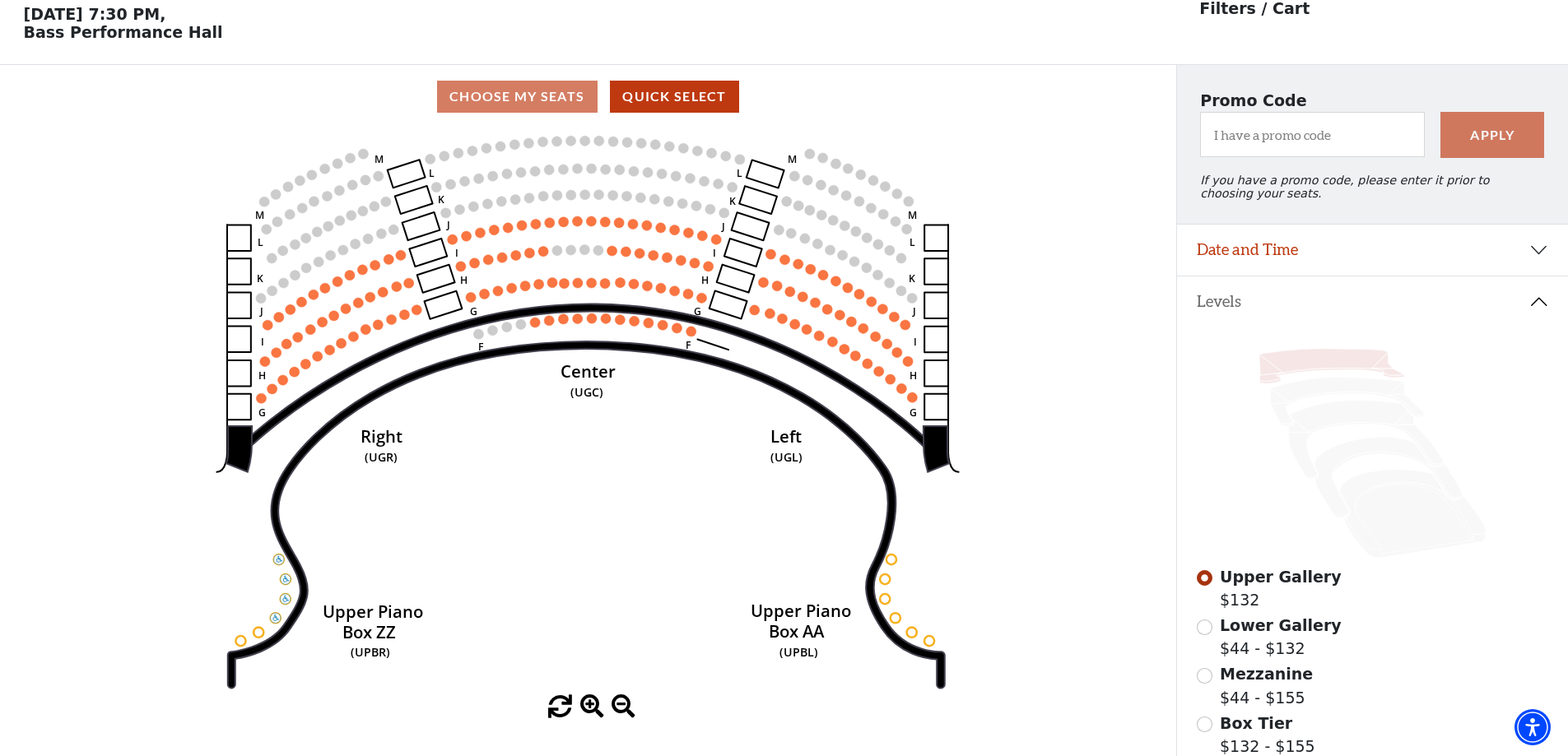
scroll to position [77, 0]
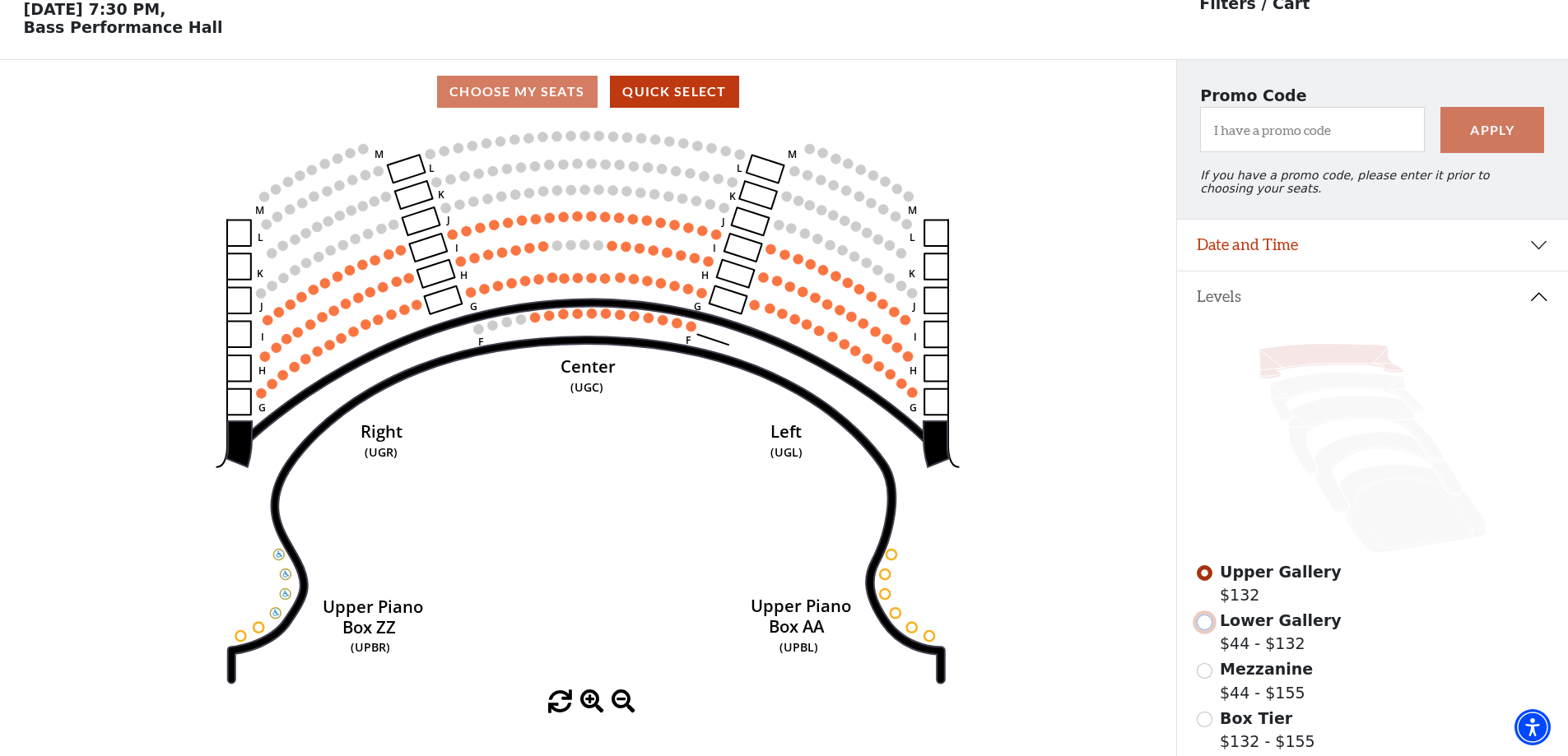
click at [1202, 628] on input "Lower Gallery$44 - $132\a" at bounding box center [1205, 622] width 16 height 16
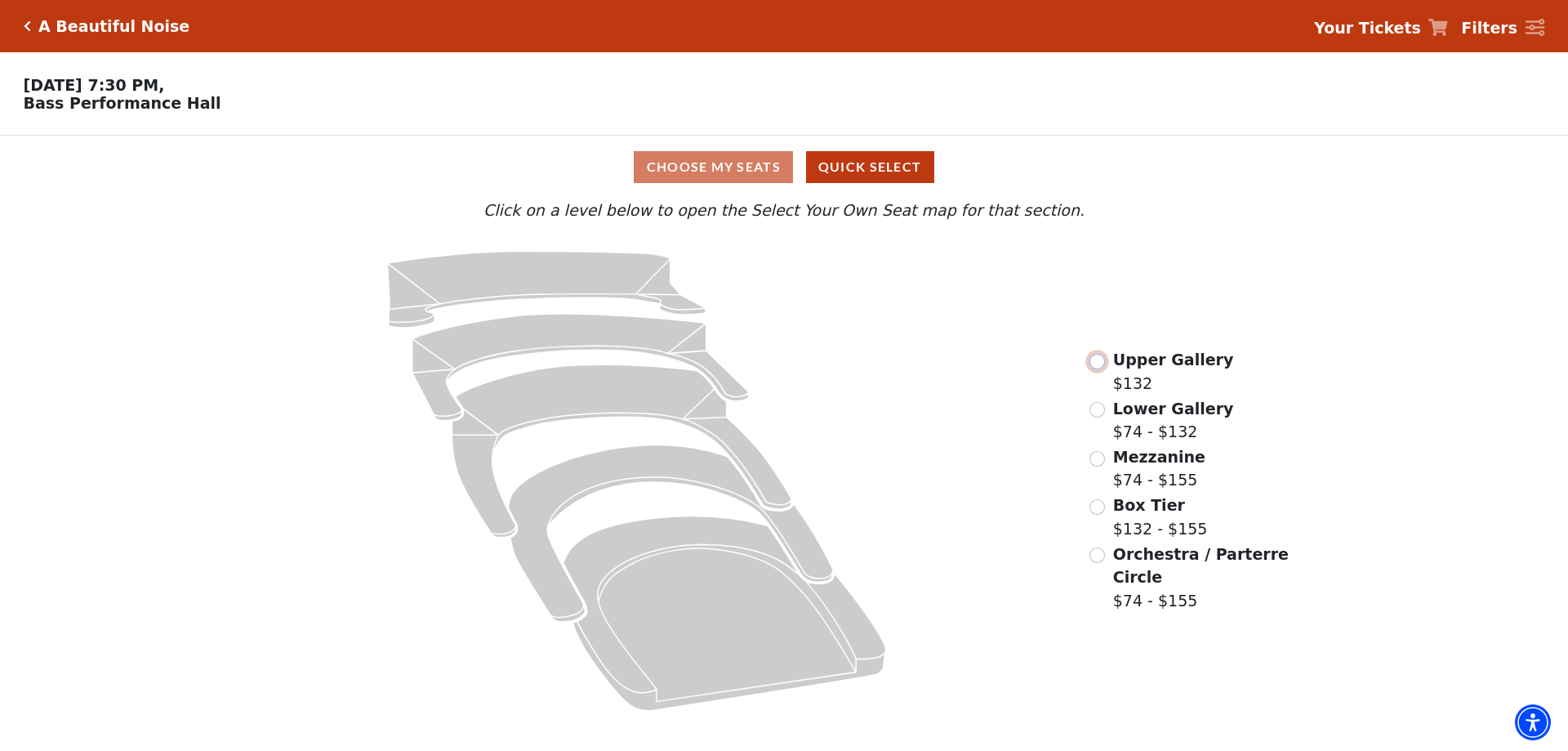
click at [1101, 367] on input "Upper Gallery$132\a" at bounding box center [1097, 362] width 16 height 16
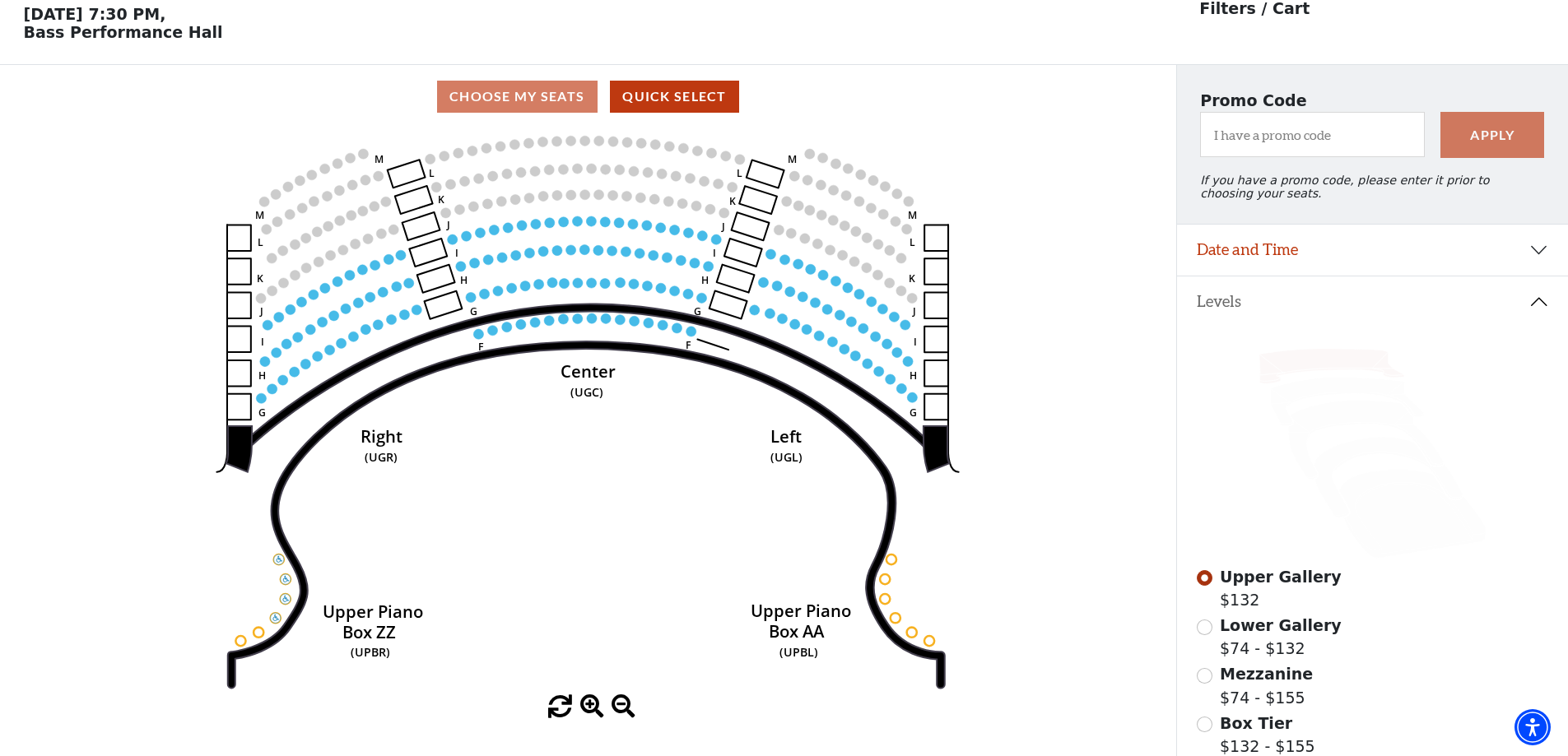
scroll to position [77, 0]
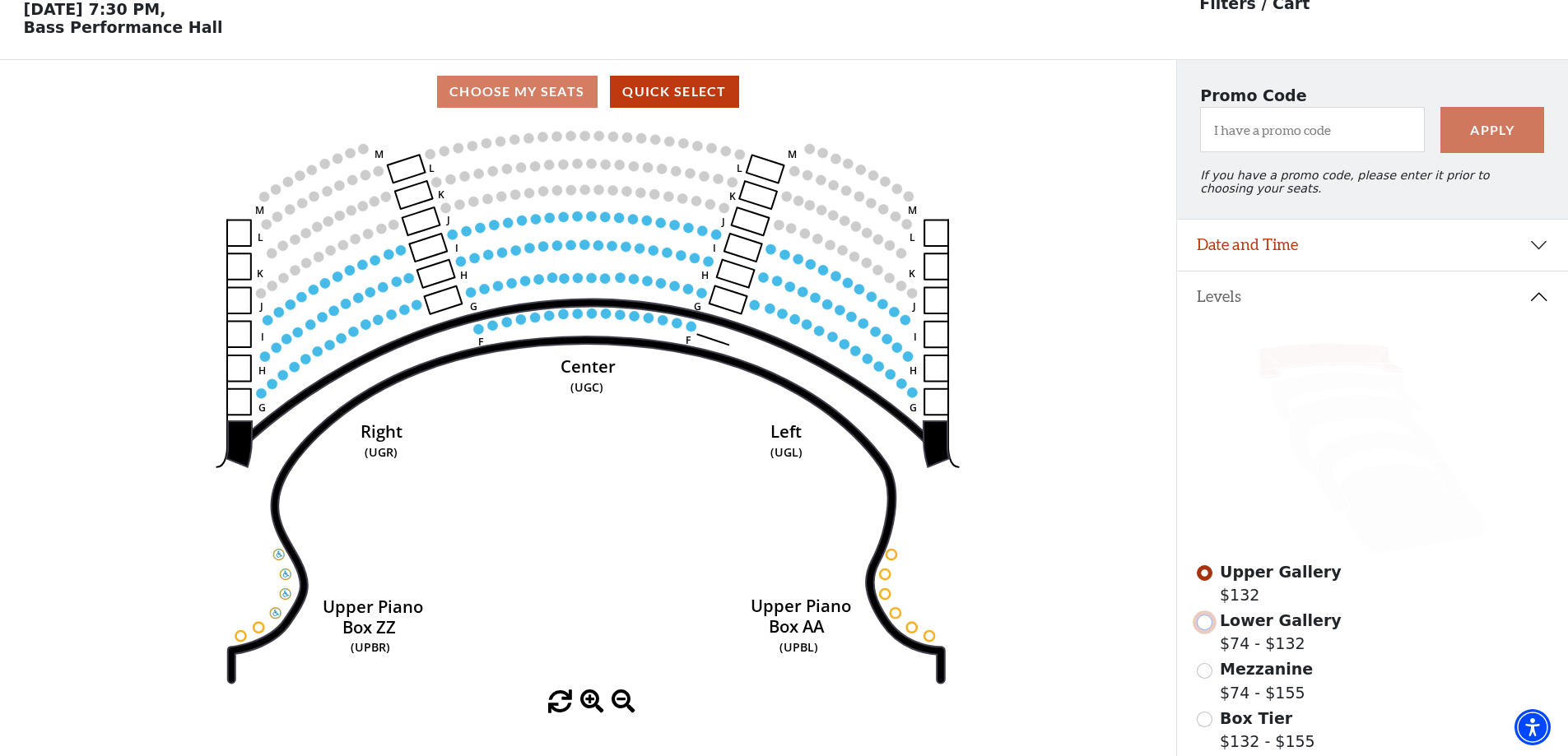
click at [1205, 631] on input "Lower Gallery$74 - $132\a" at bounding box center [1205, 622] width 16 height 16
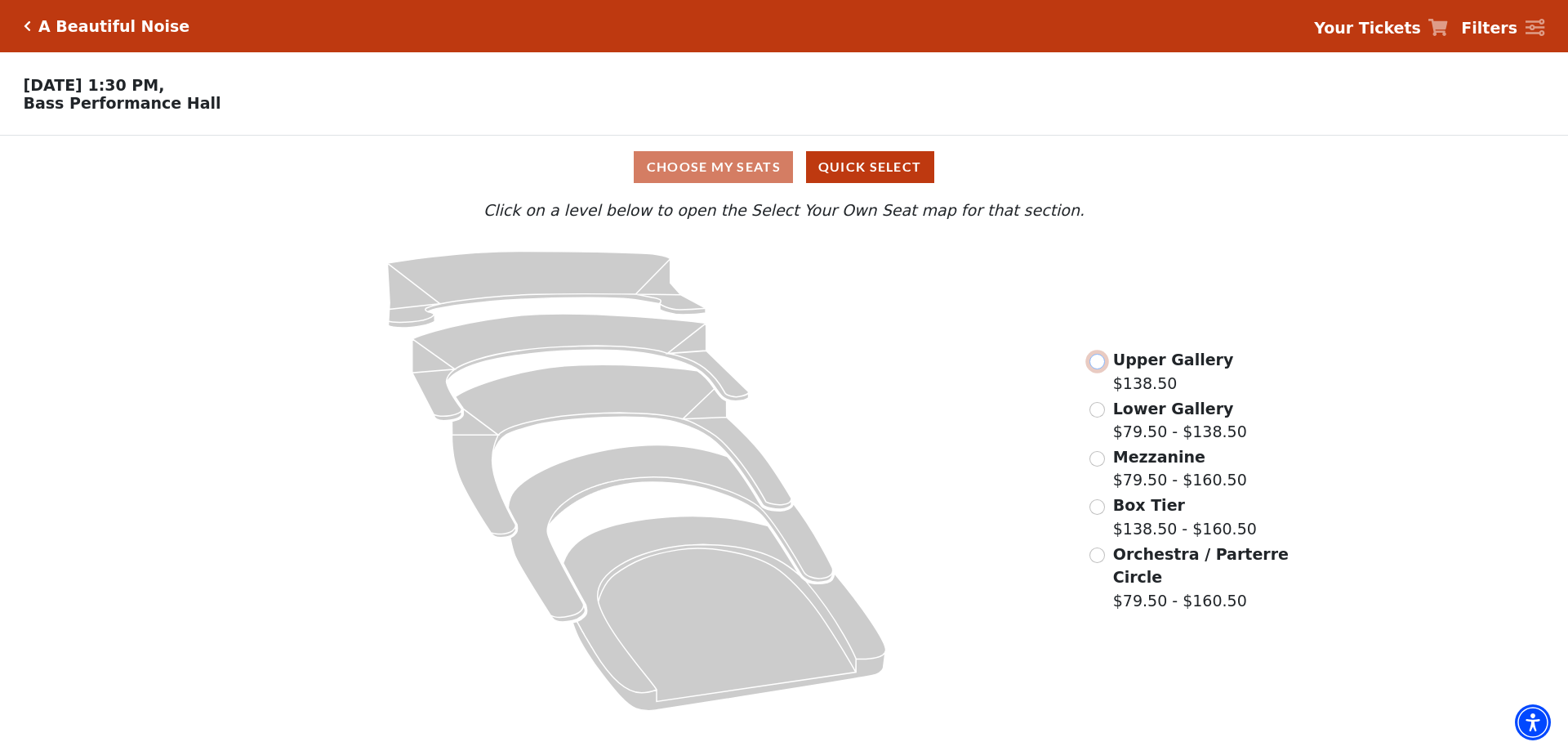
click at [1101, 368] on input "Upper Gallery$138.50\a" at bounding box center [1097, 362] width 16 height 16
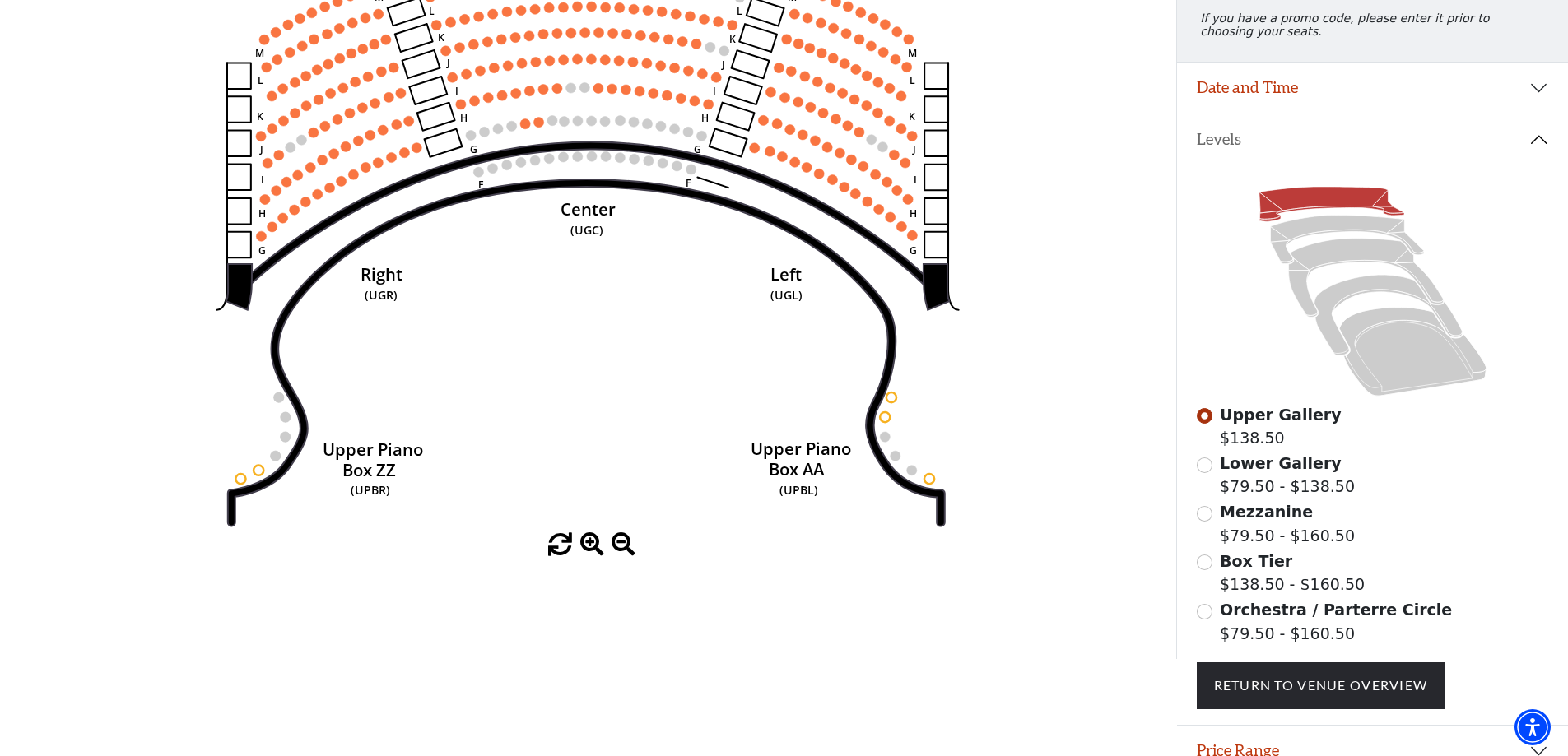
scroll to position [235, 0]
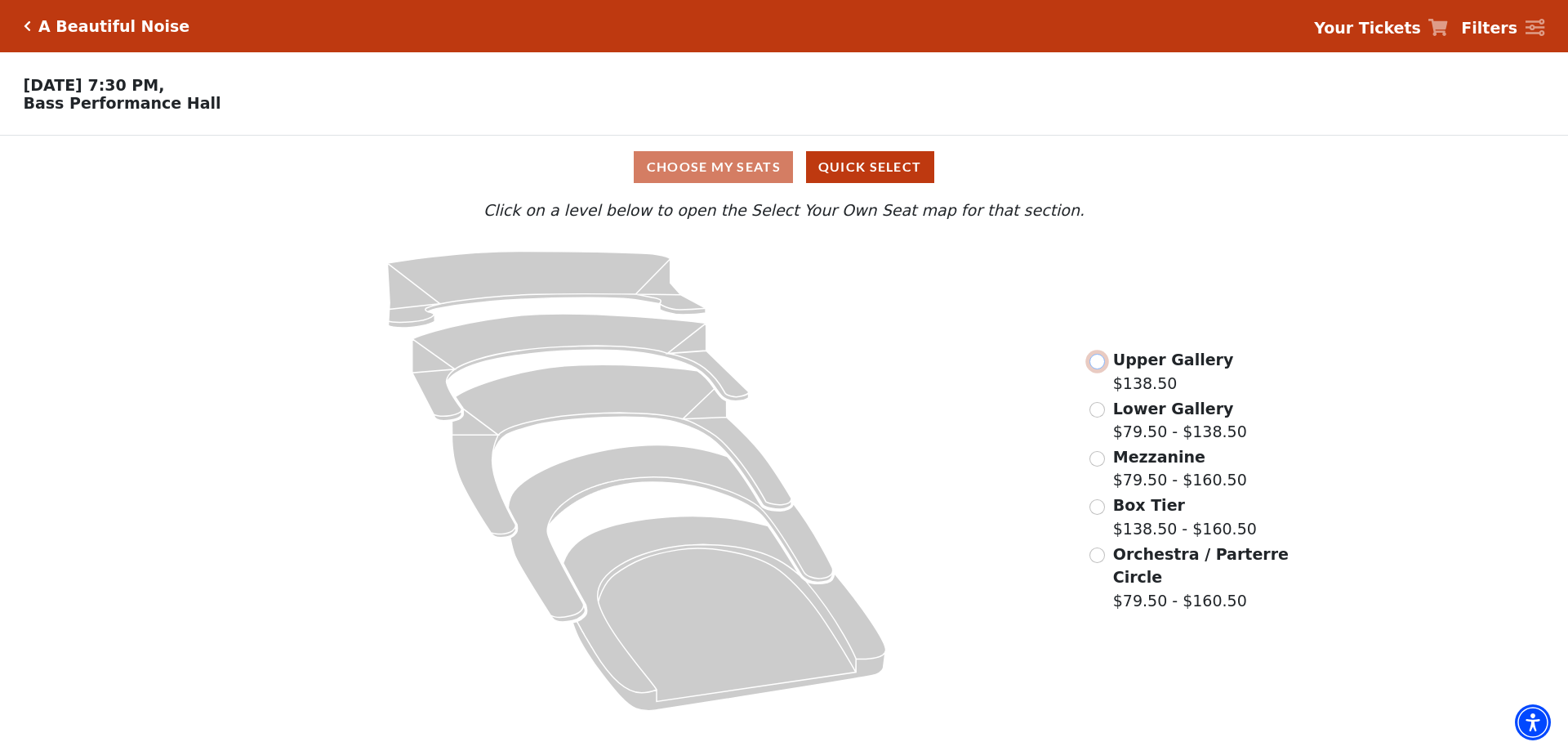
click at [1099, 369] on input "Upper Gallery$138.50\a" at bounding box center [1097, 362] width 16 height 16
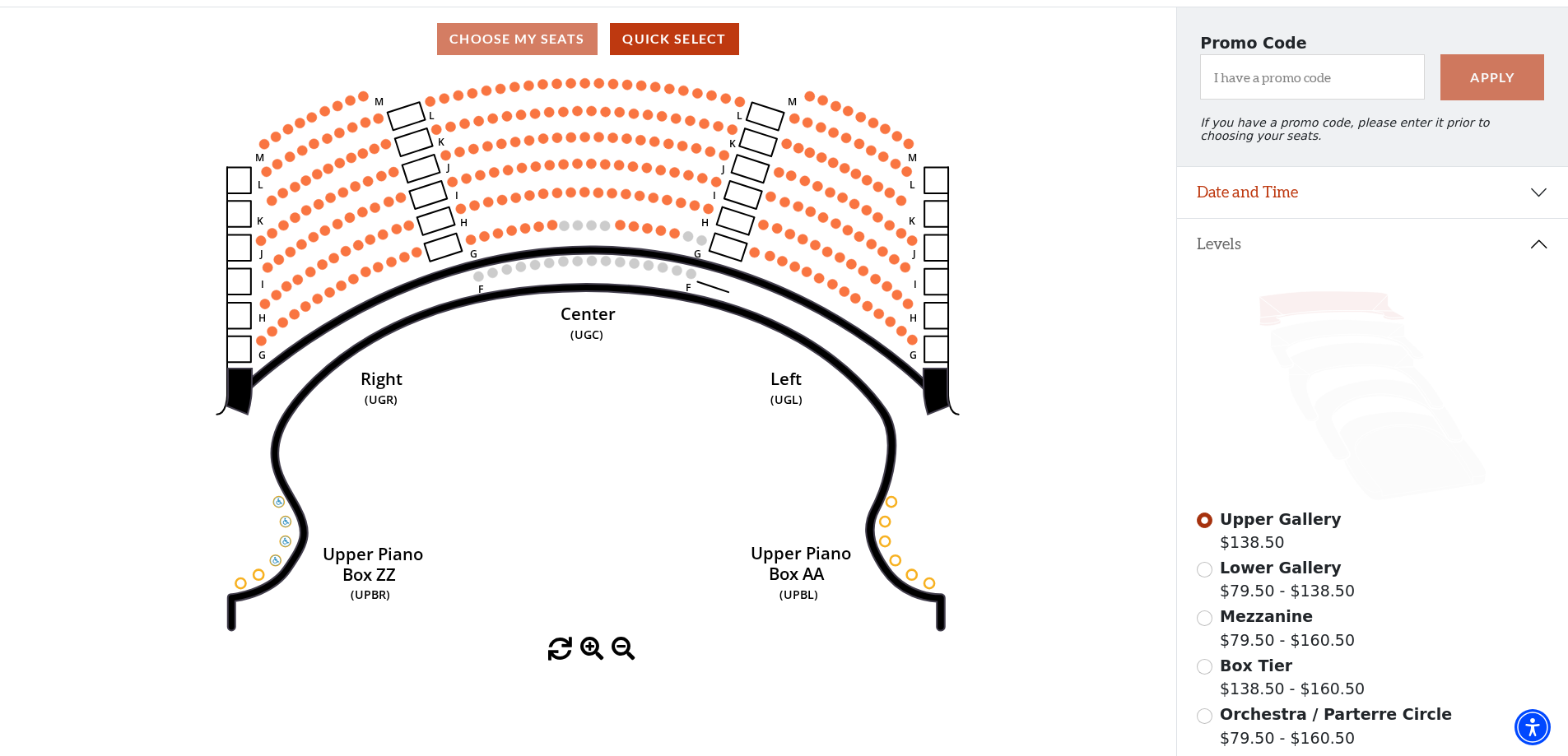
scroll to position [241, 0]
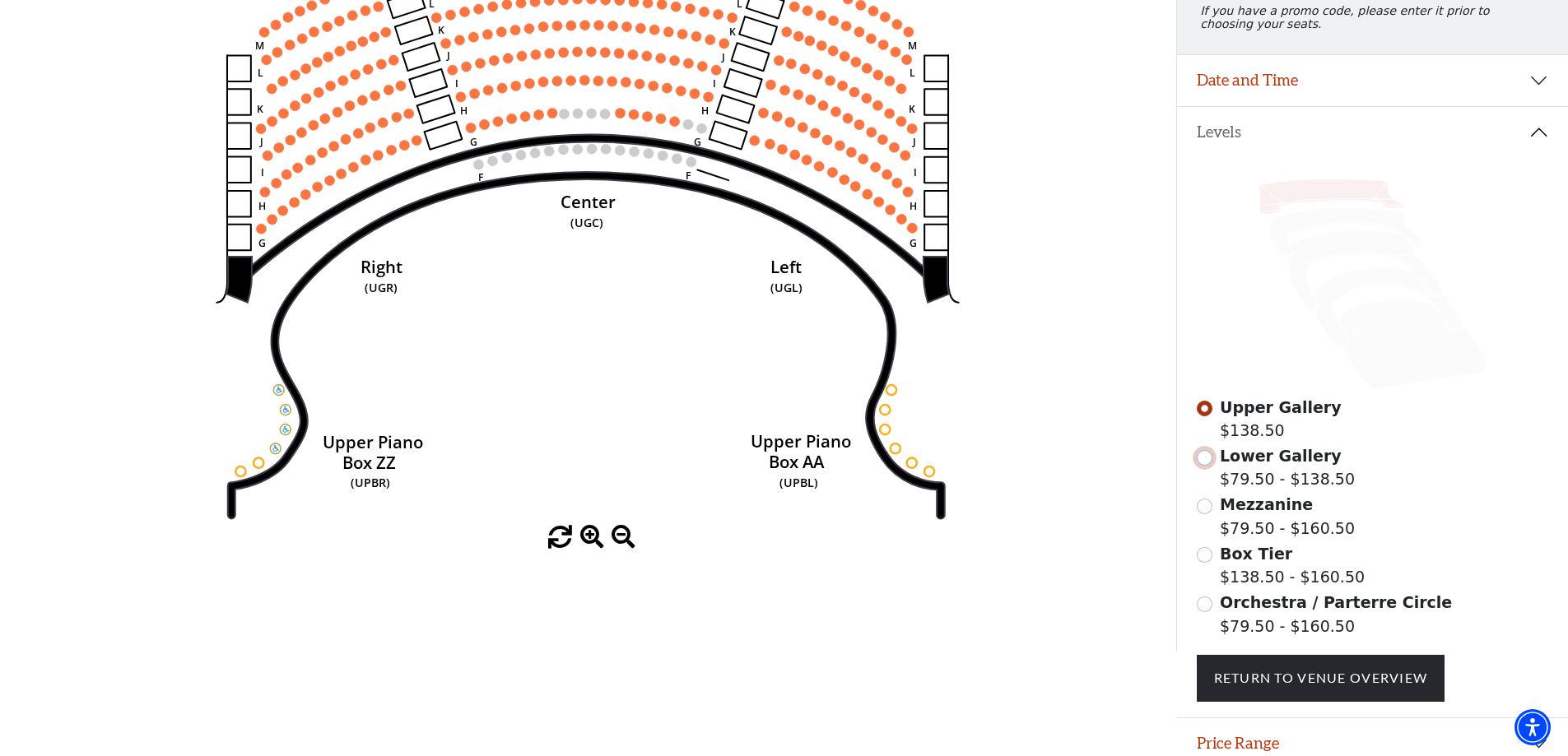
click at [1209, 466] on input "Lower Gallery$79.50 - $138.50\a" at bounding box center [1205, 458] width 16 height 16
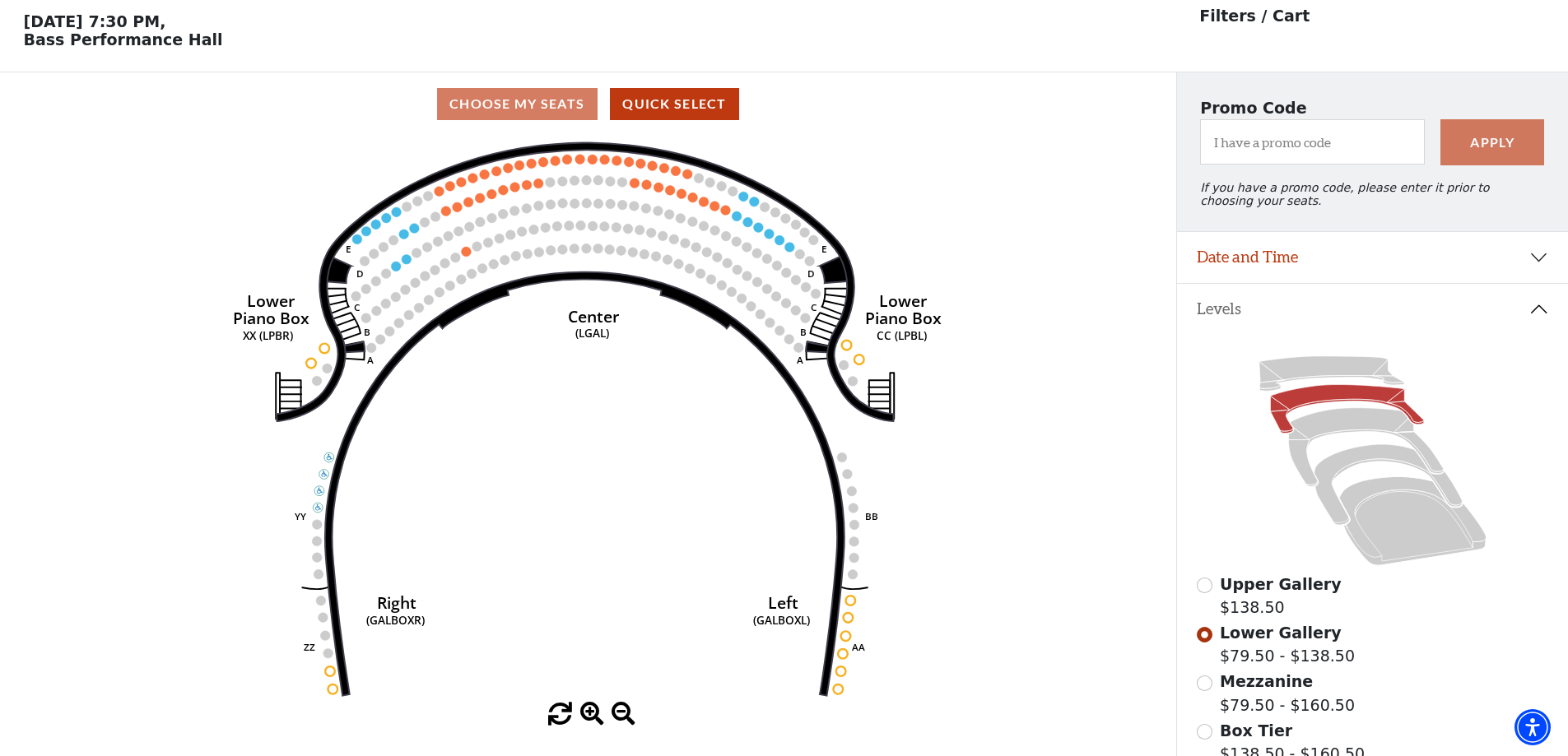
scroll to position [77, 0]
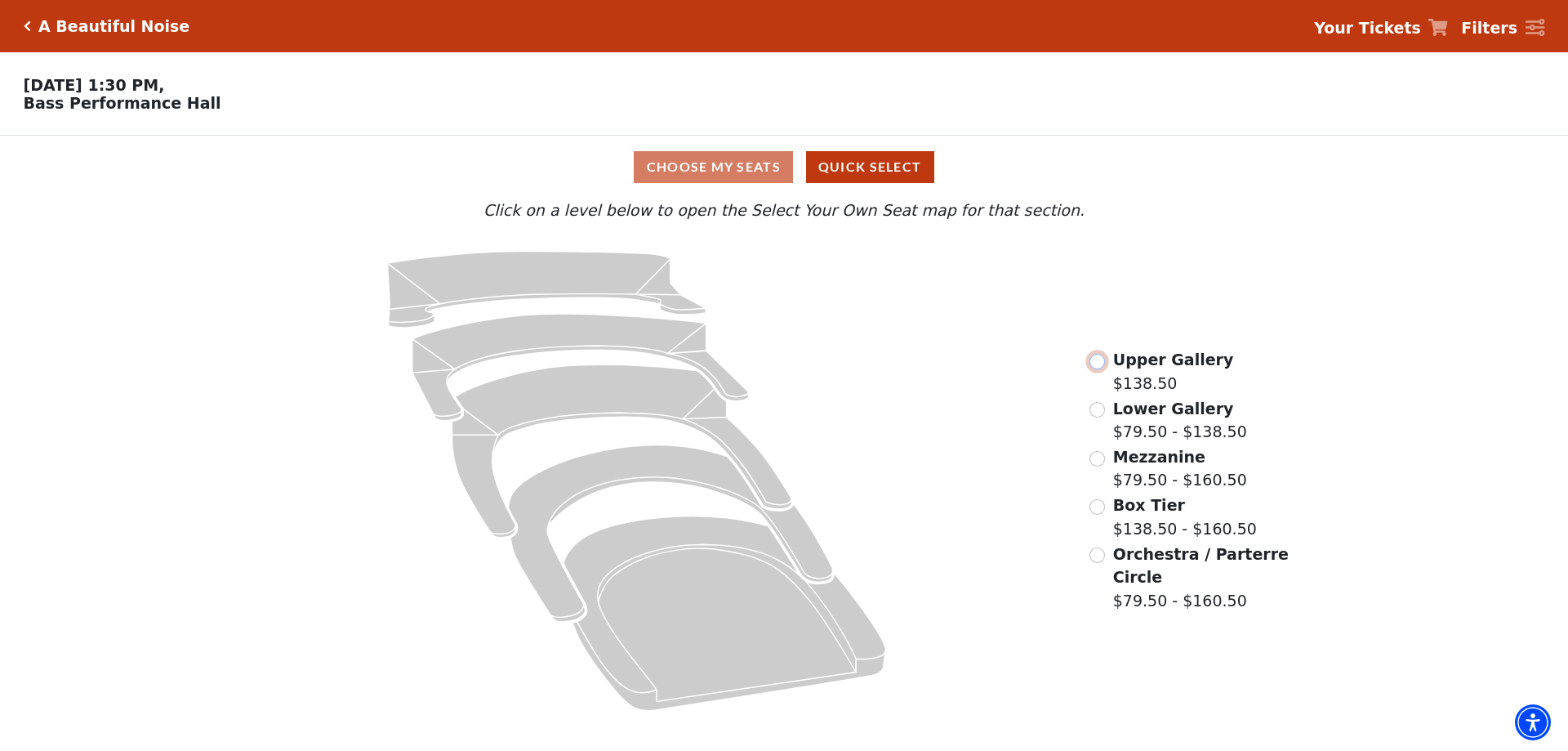
click at [1100, 369] on input "Upper Gallery$138.50\a" at bounding box center [1097, 362] width 16 height 16
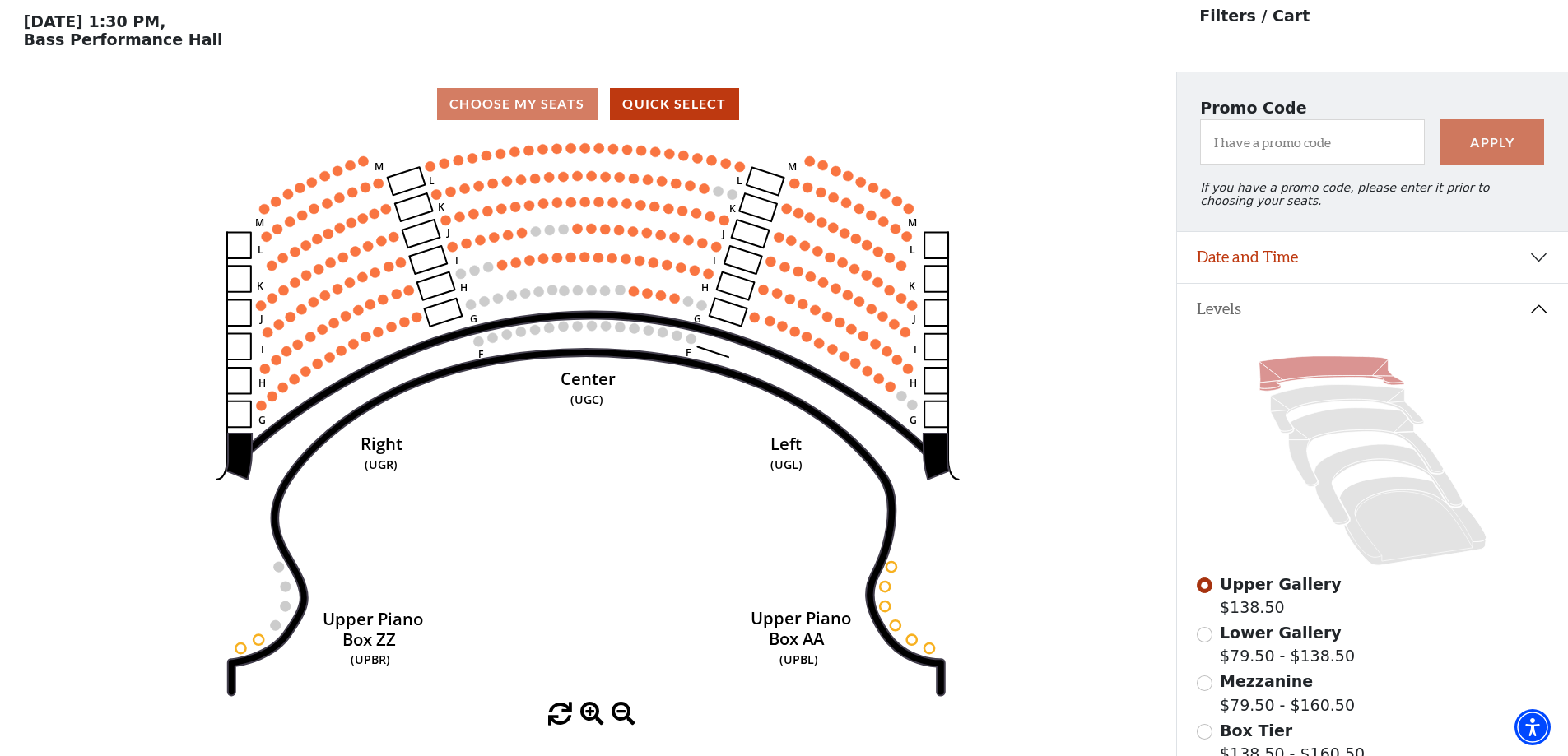
scroll to position [77, 0]
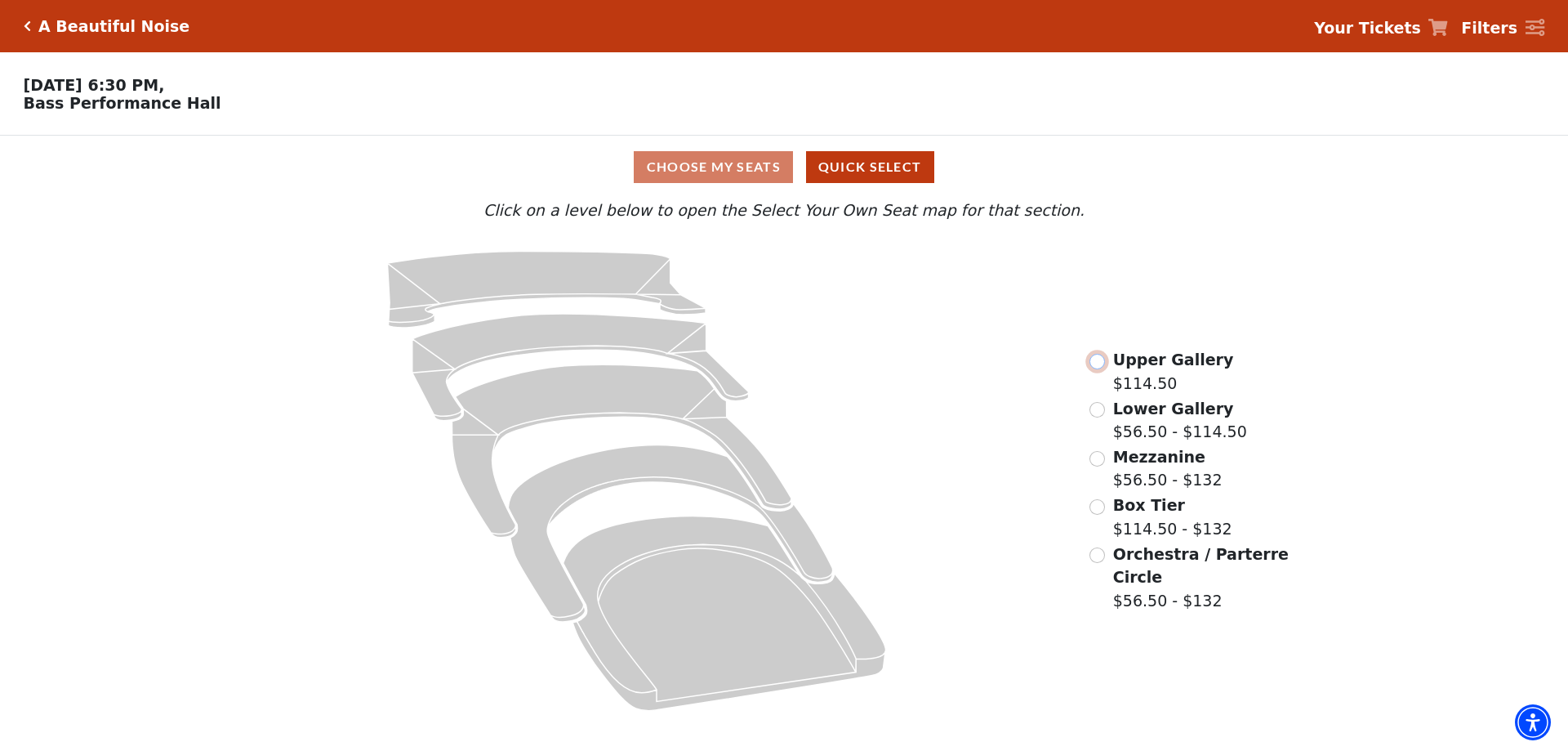
click at [1099, 369] on input "radio" at bounding box center [1097, 362] width 16 height 16
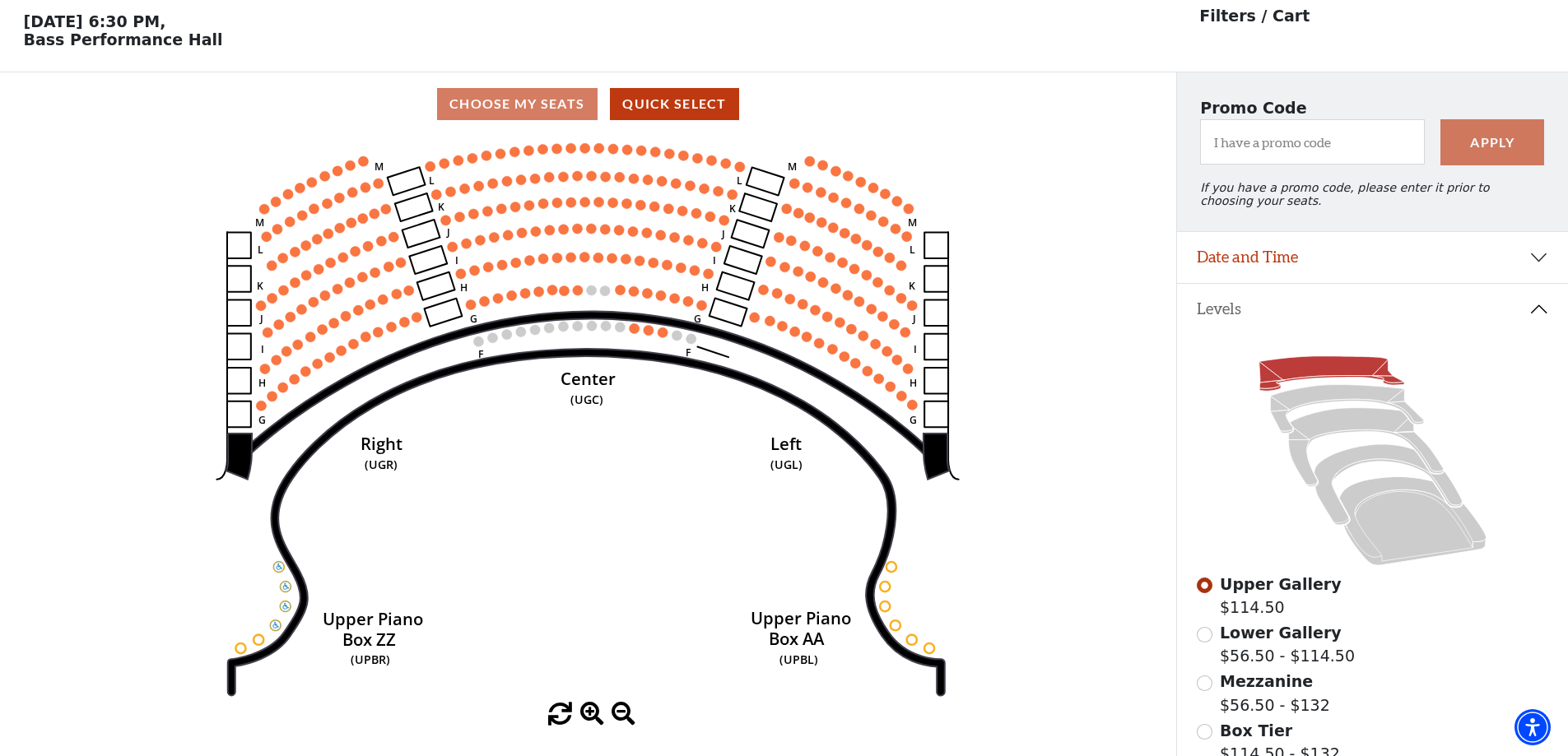
scroll to position [77, 0]
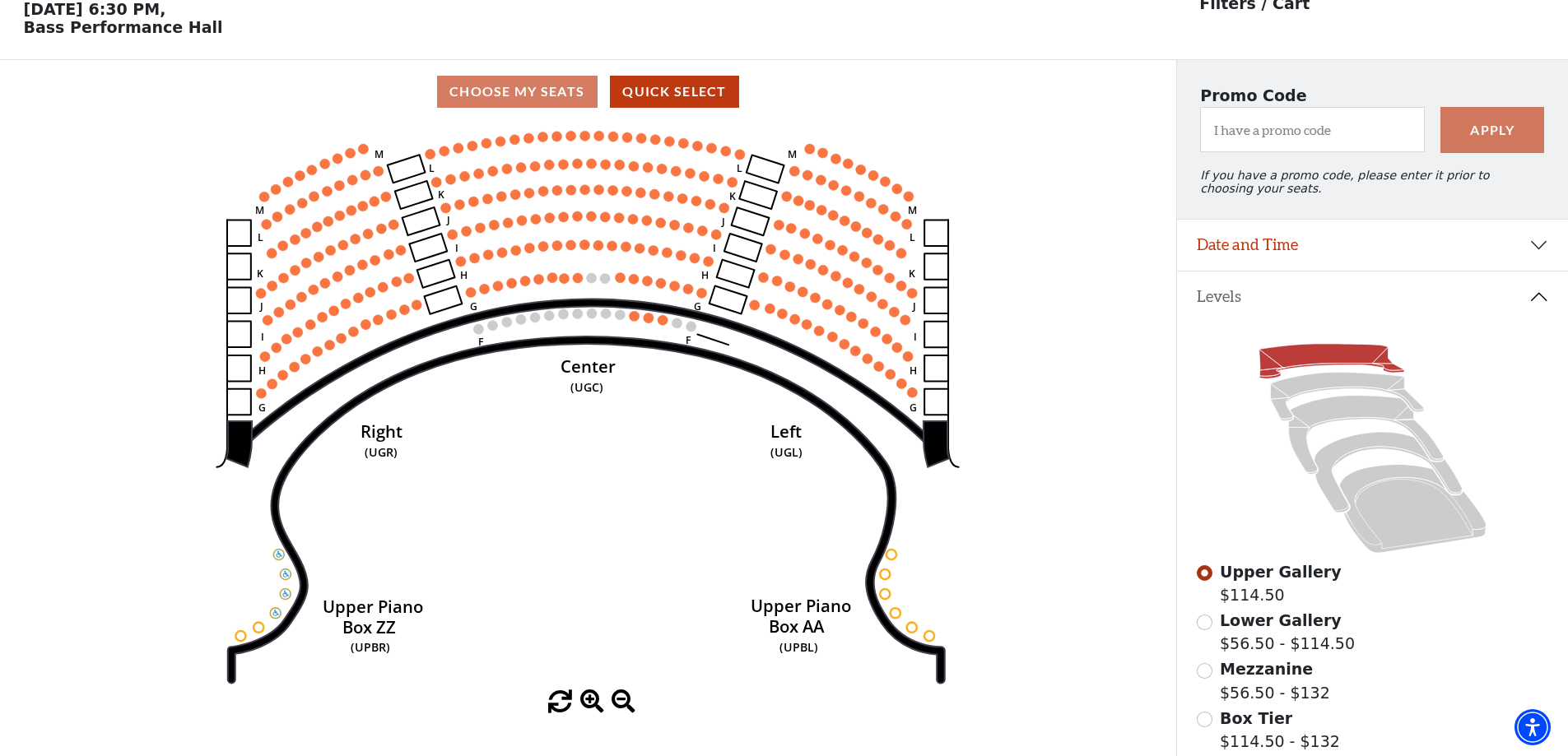
click at [1215, 635] on div "Lower Gallery $56.50 - $114.50" at bounding box center [1373, 632] width 352 height 47
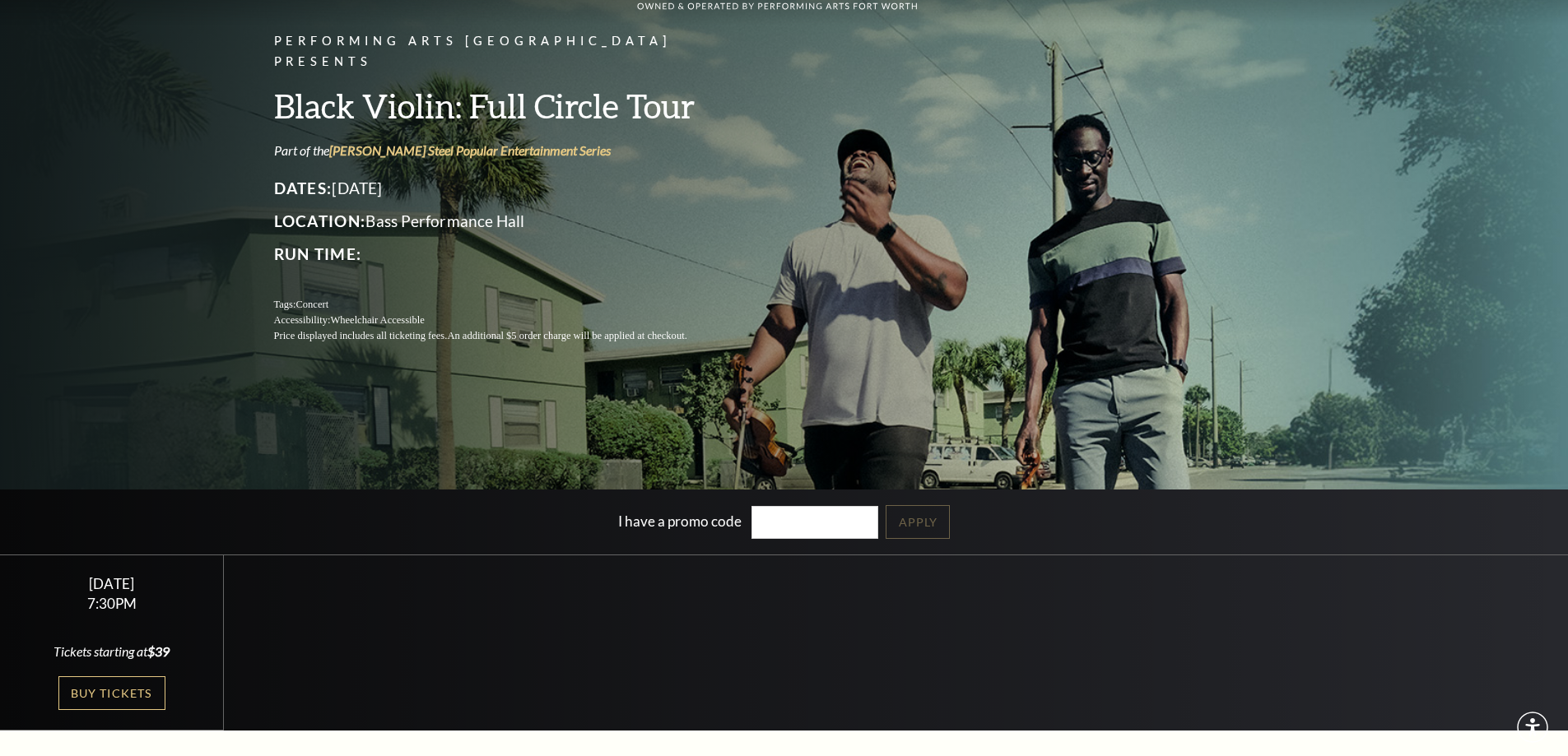
scroll to position [494, 0]
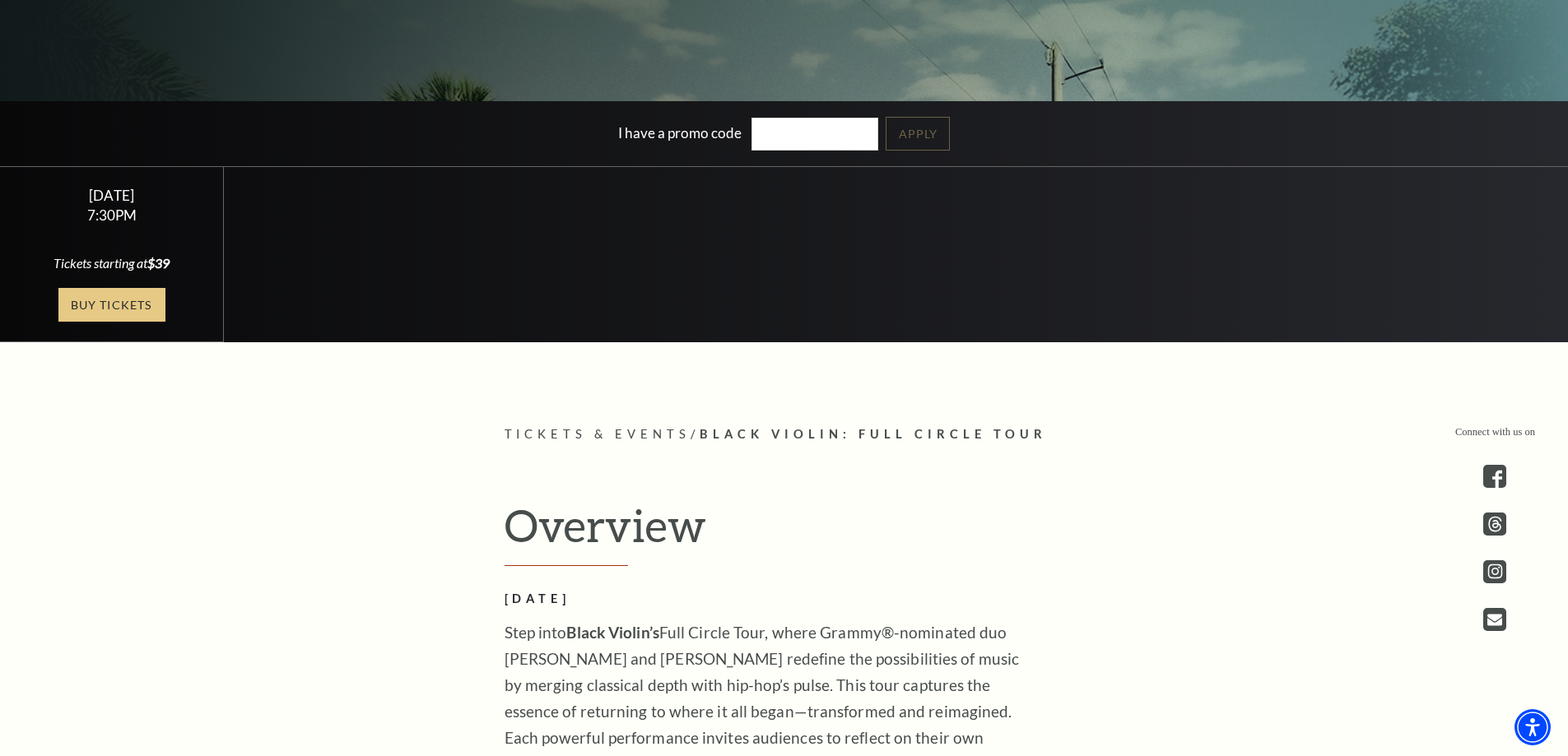
click at [123, 306] on link "Buy Tickets" at bounding box center [111, 305] width 107 height 34
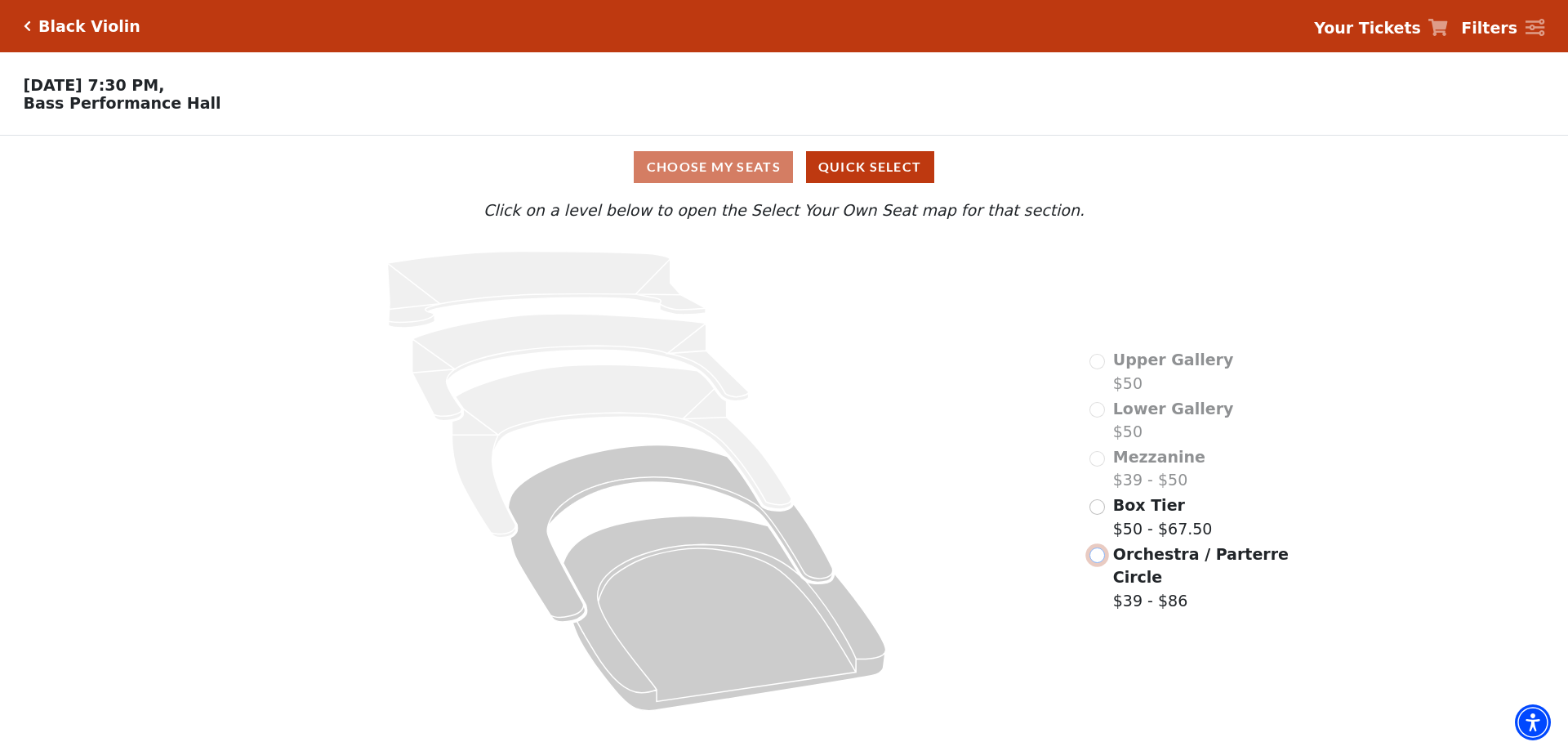
click at [1101, 563] on input "Orchestra / Parterre Circle$39 - $86\a" at bounding box center [1097, 555] width 16 height 16
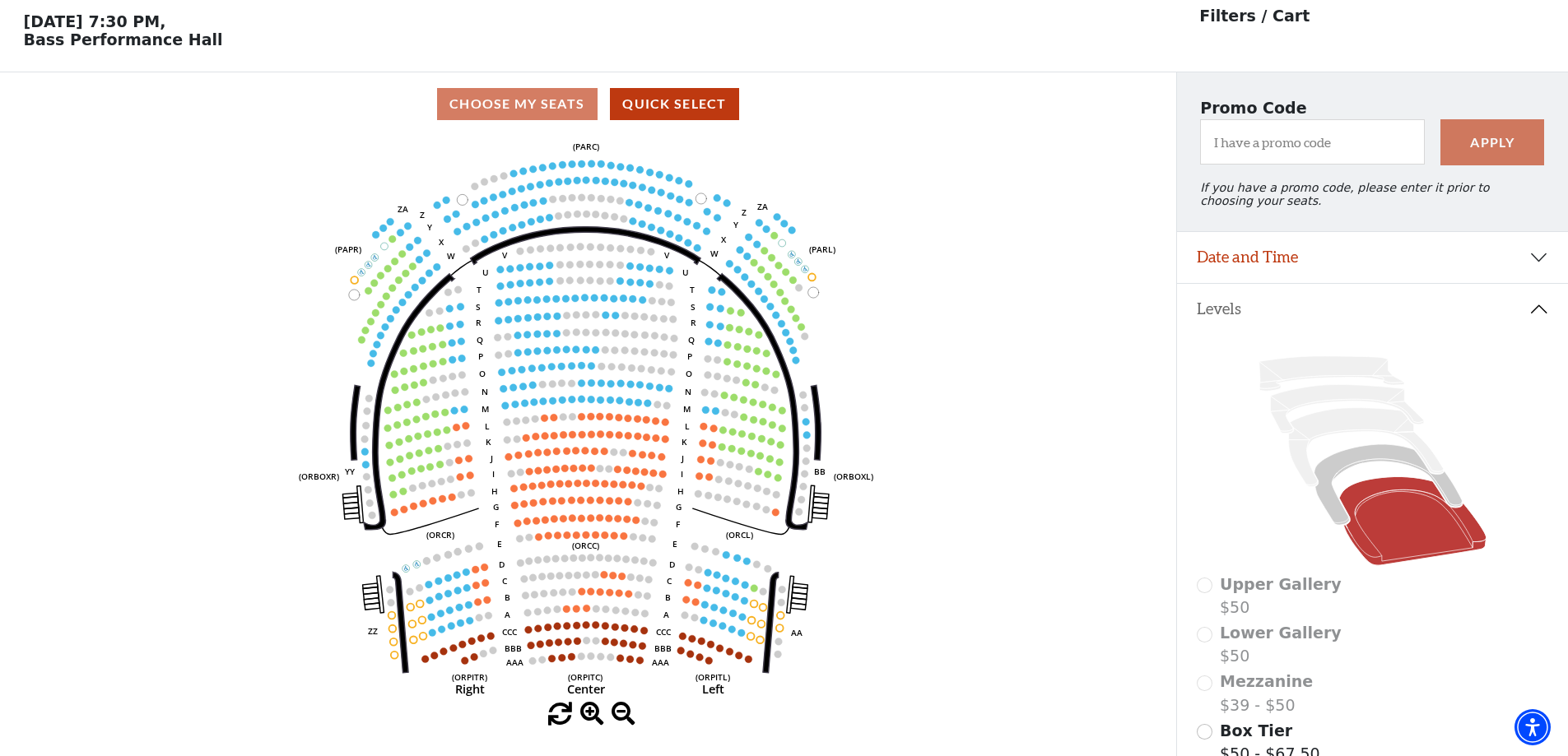
scroll to position [77, 0]
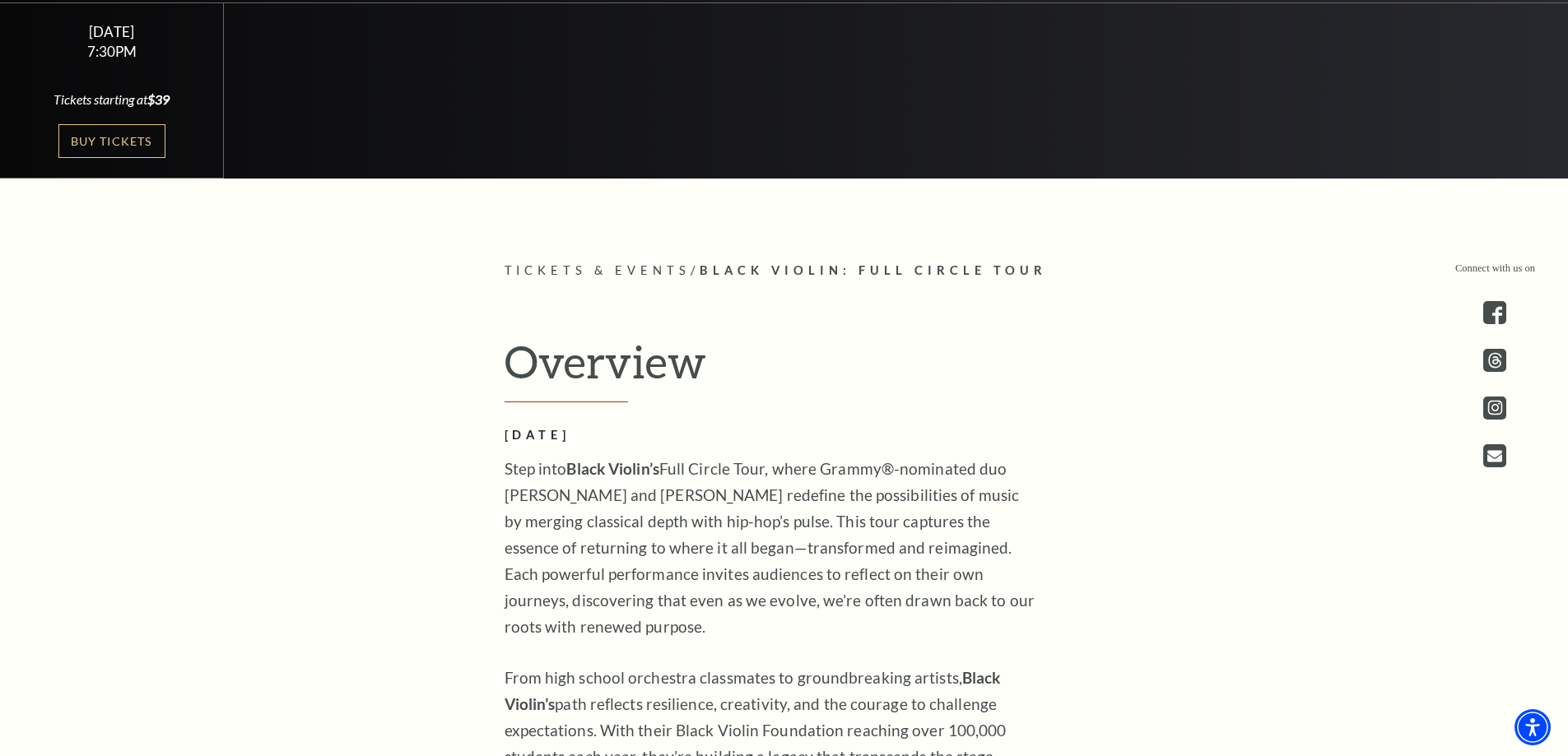
scroll to position [659, 0]
click at [92, 136] on link "Buy Tickets" at bounding box center [111, 140] width 107 height 34
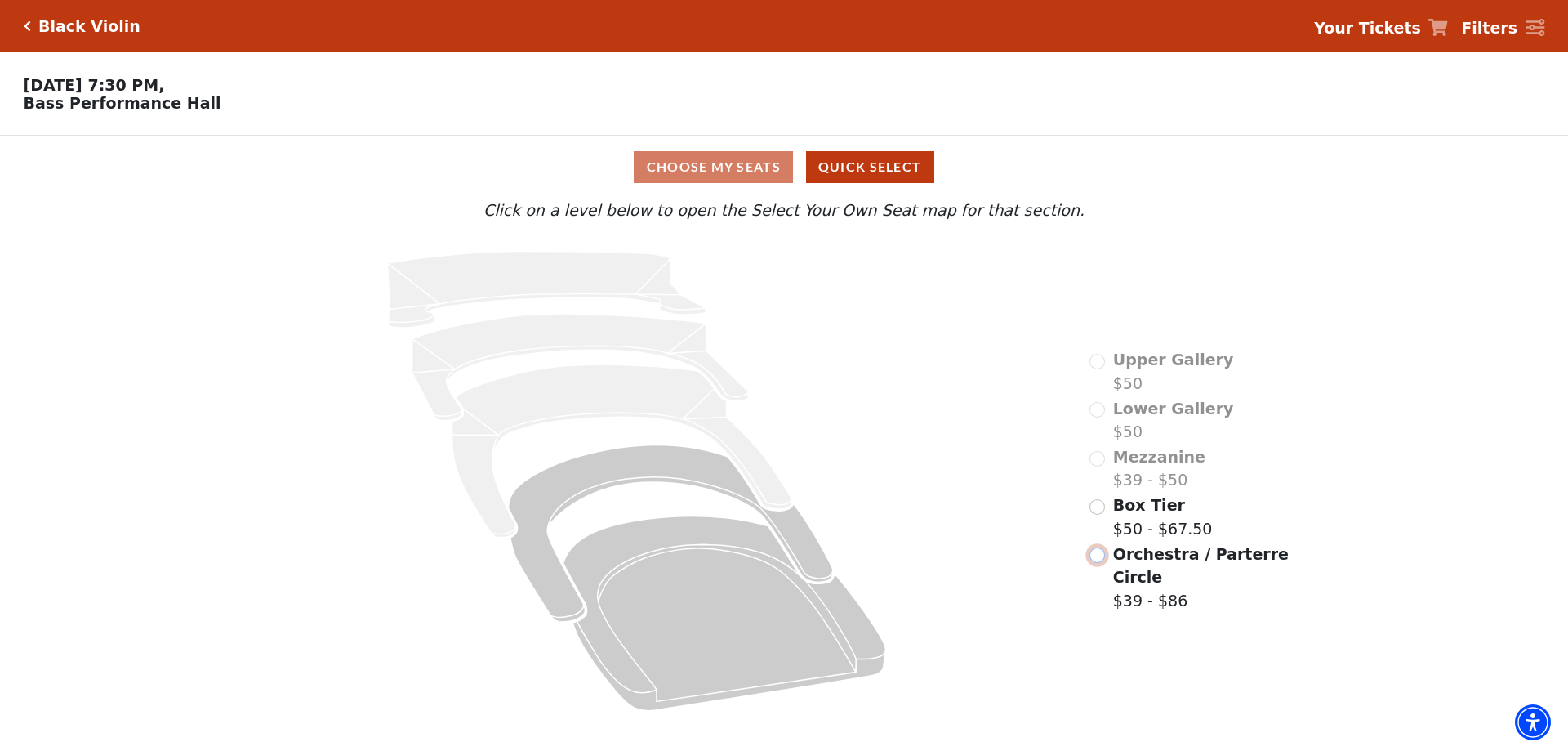
click at [1101, 562] on input "Orchestra / Parterre Circle$39 - $86\a" at bounding box center [1097, 555] width 16 height 16
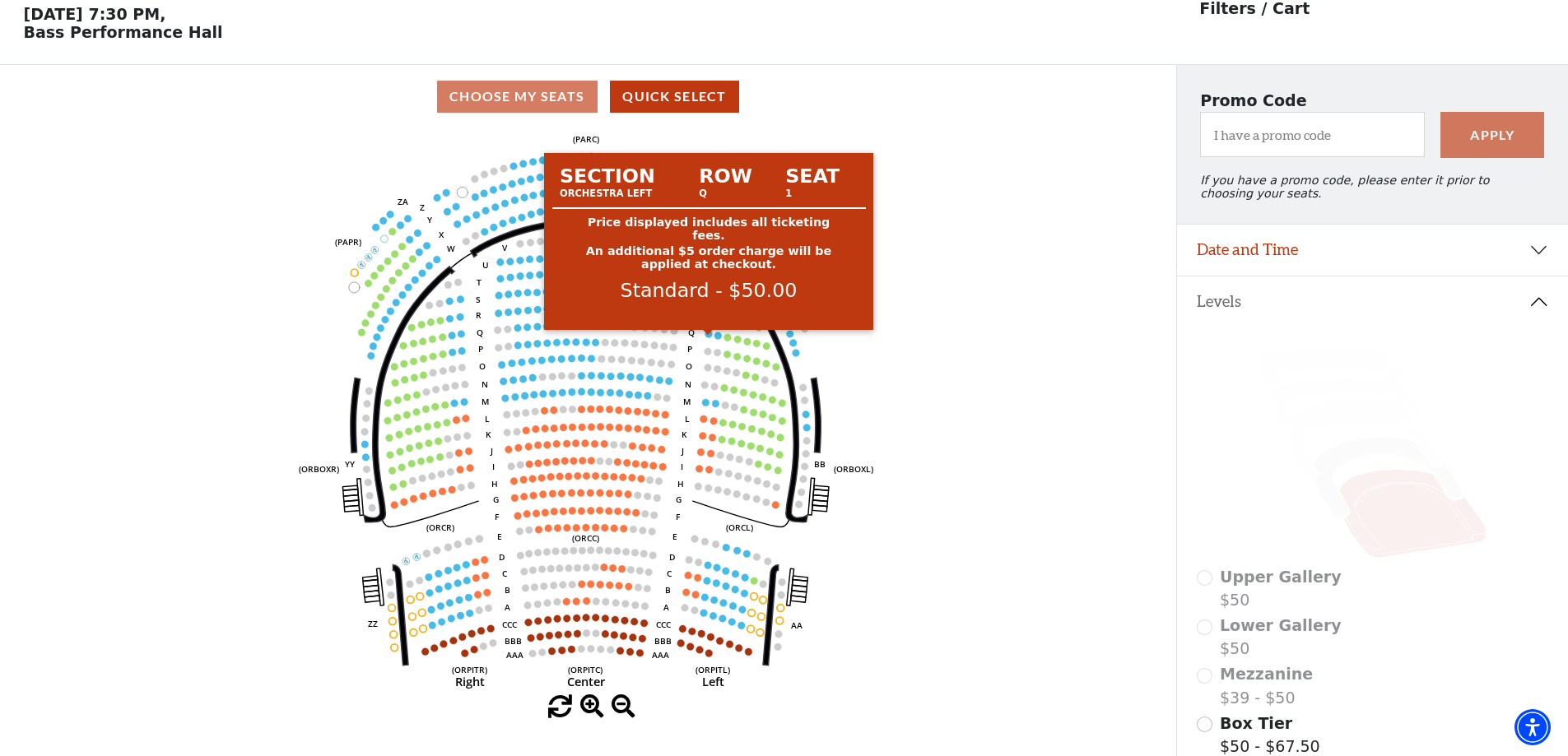
scroll to position [77, 0]
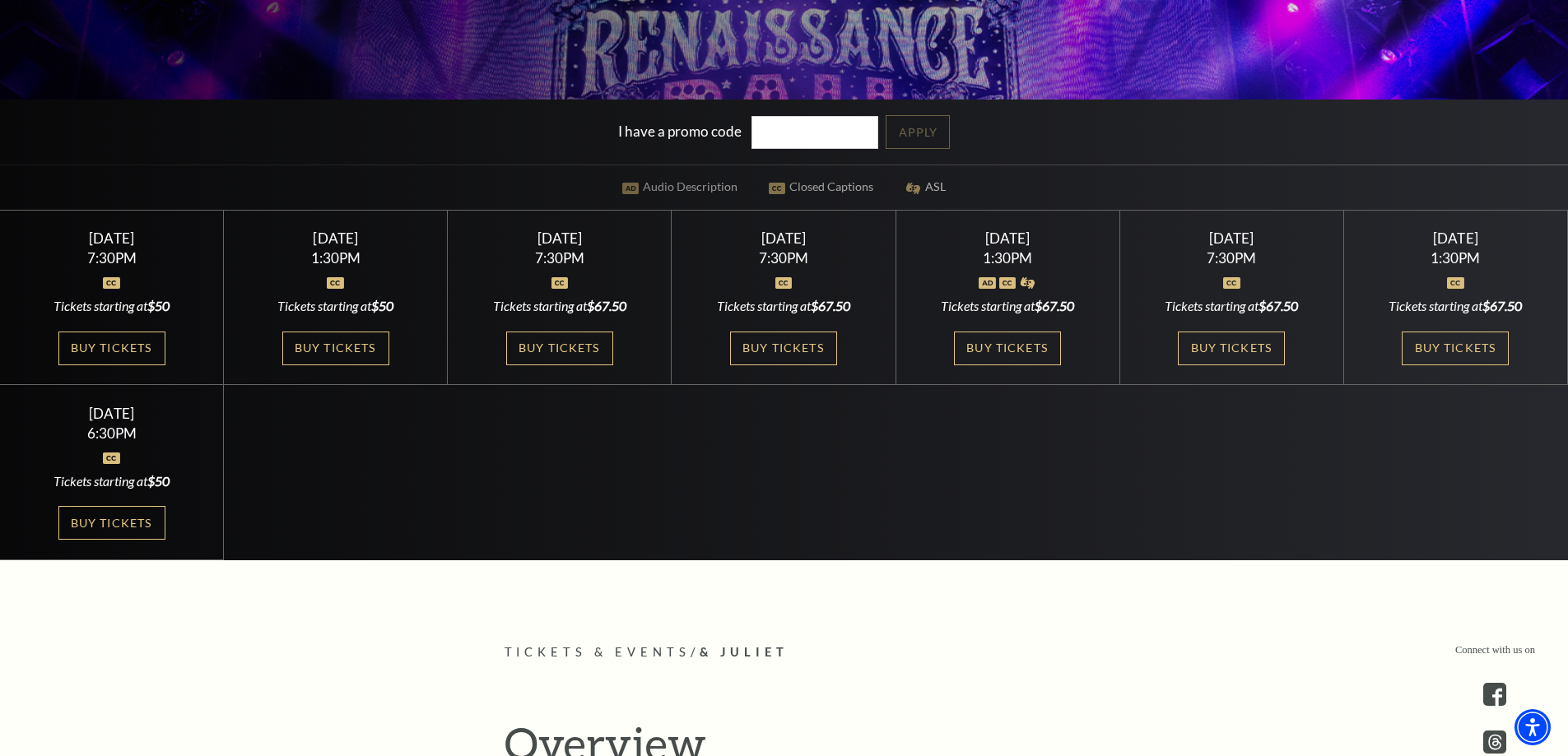
scroll to position [576, 0]
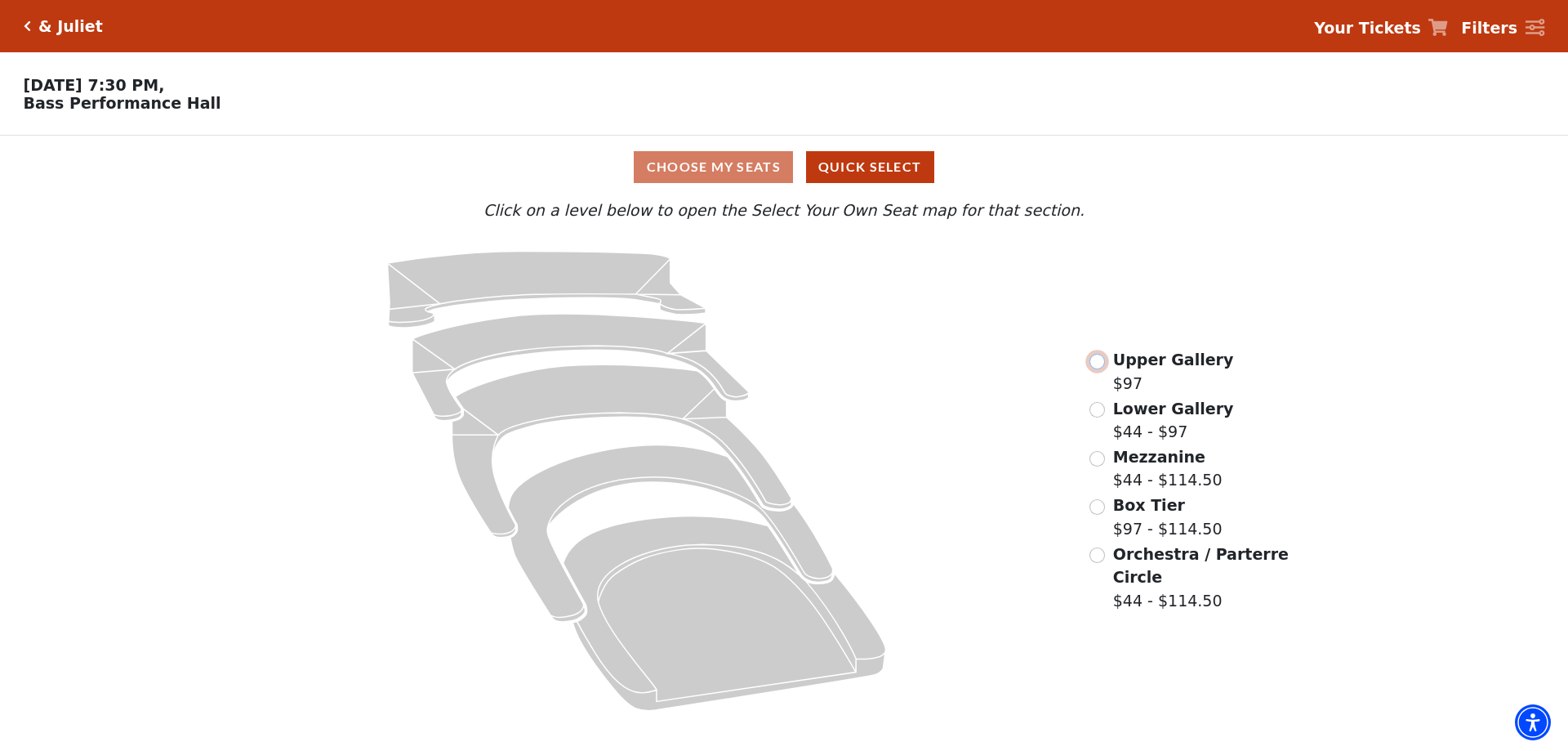
click at [1097, 365] on input "Upper Gallery$97\a" at bounding box center [1097, 362] width 16 height 16
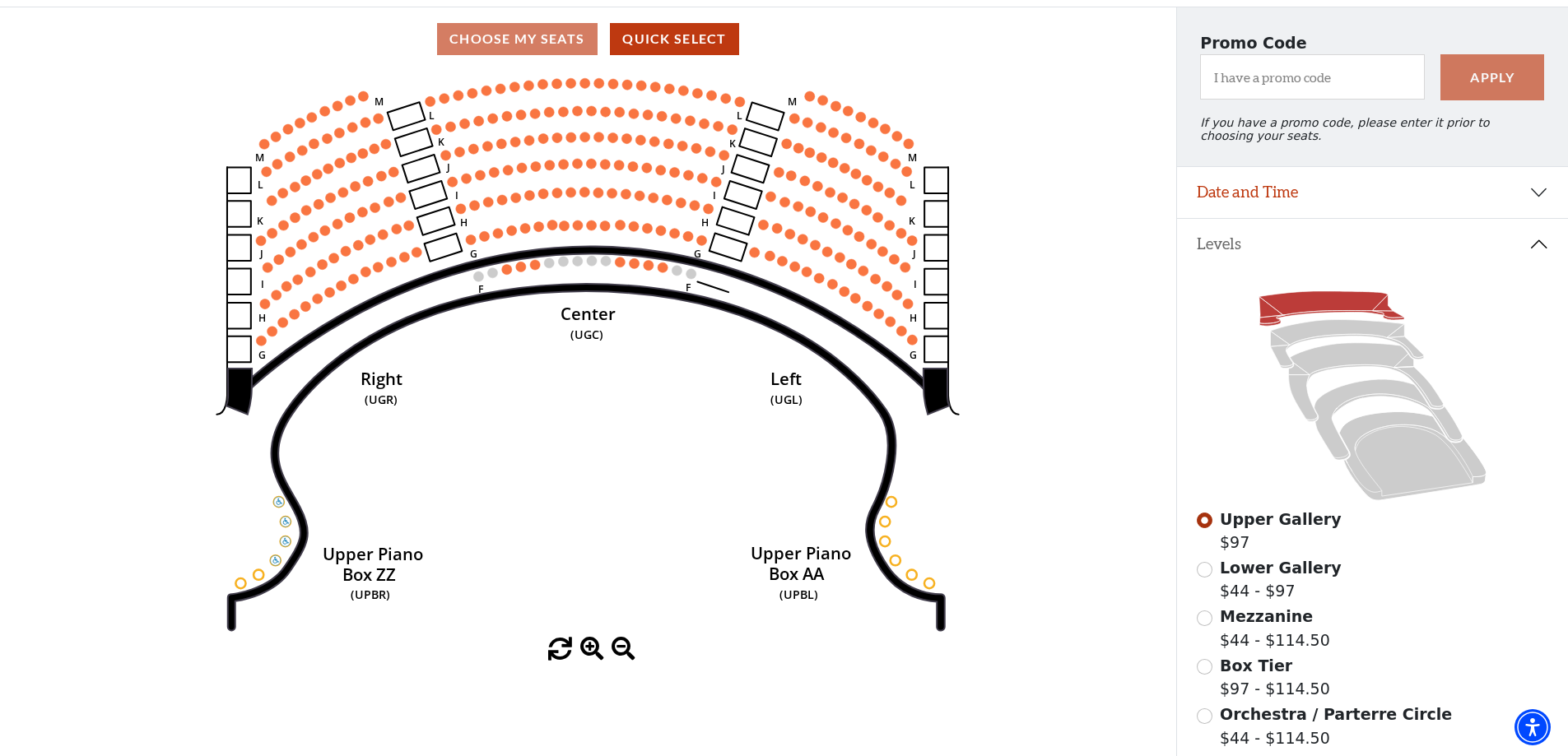
scroll to position [159, 0]
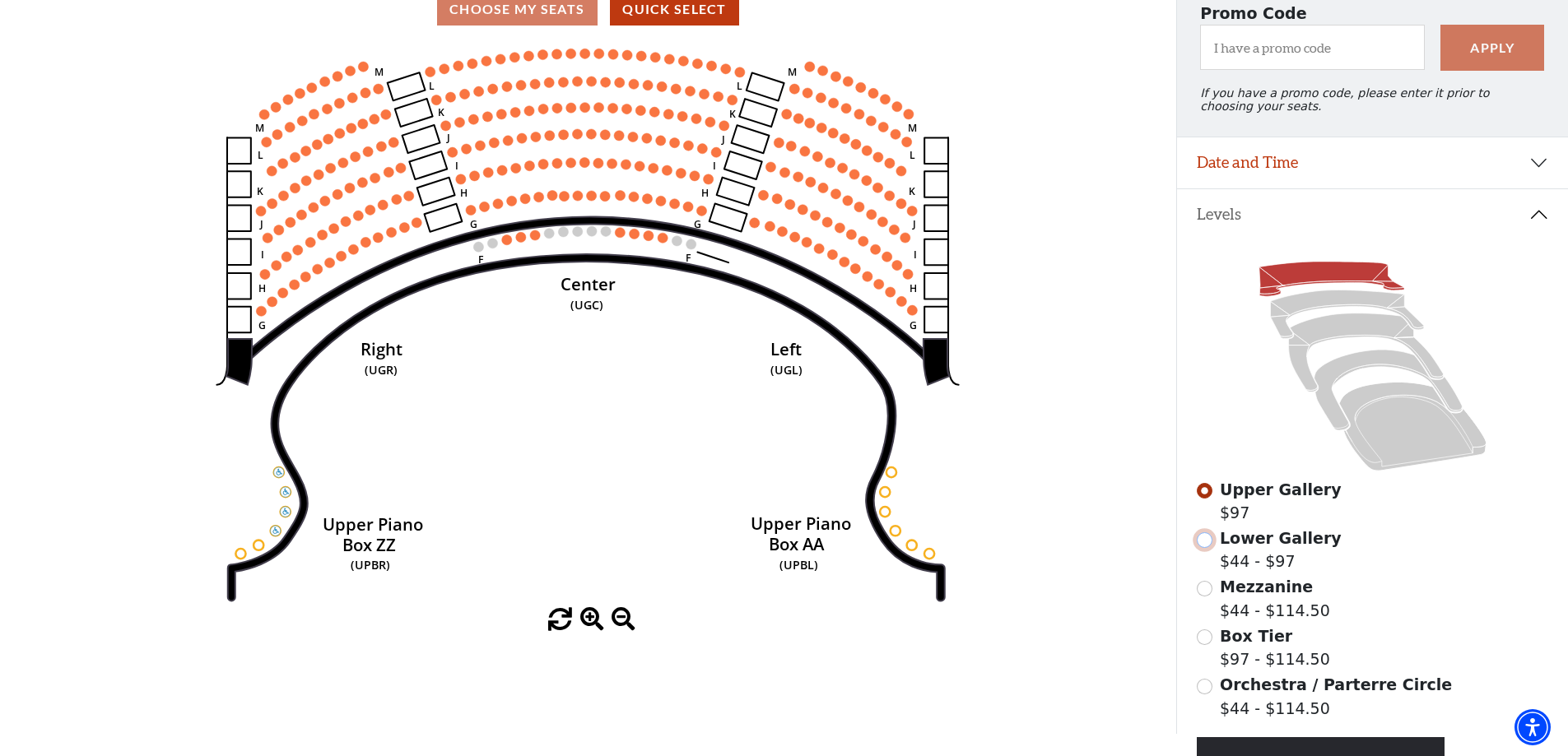
click at [1201, 548] on input "Lower Gallery$44 - $97\a" at bounding box center [1205, 540] width 16 height 16
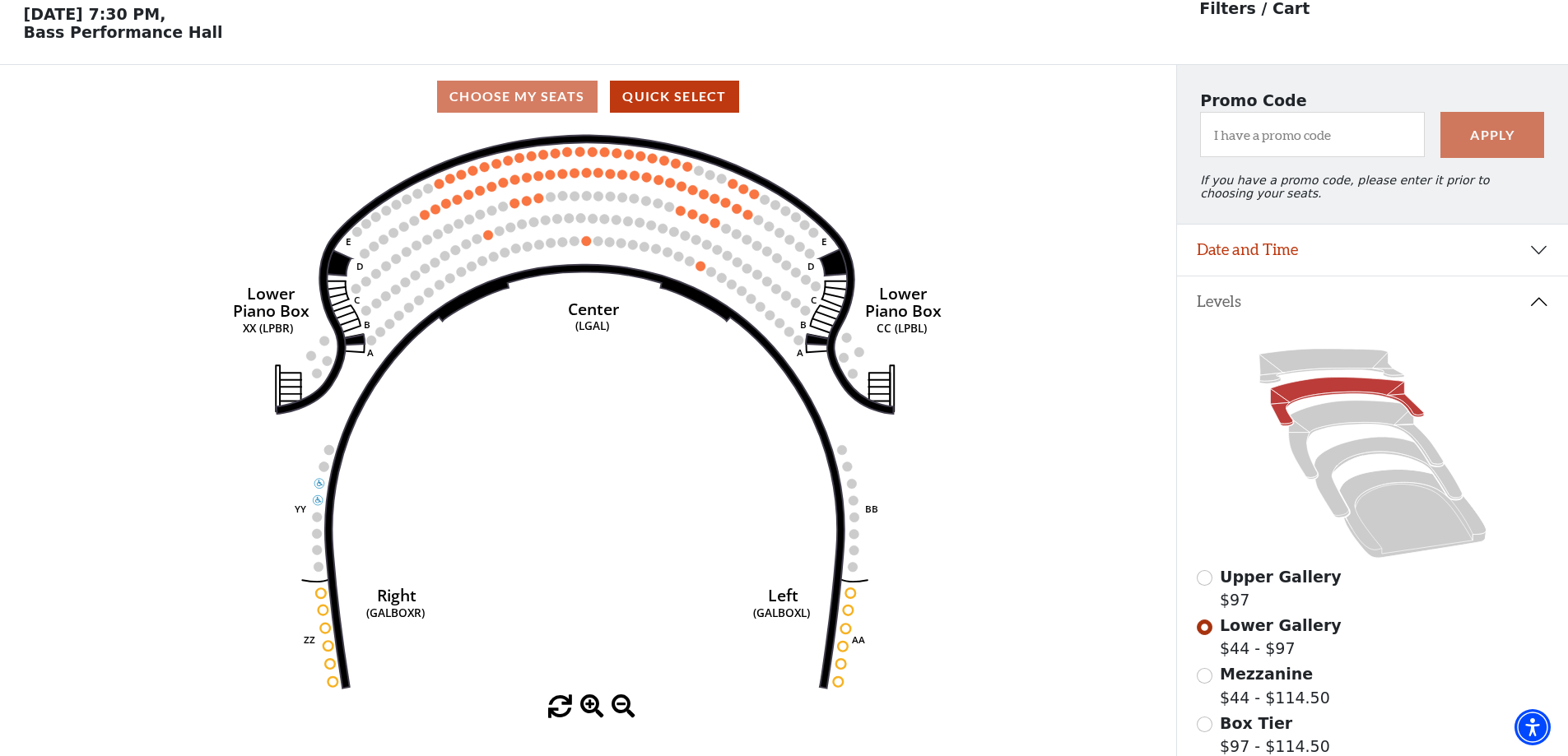
scroll to position [77, 0]
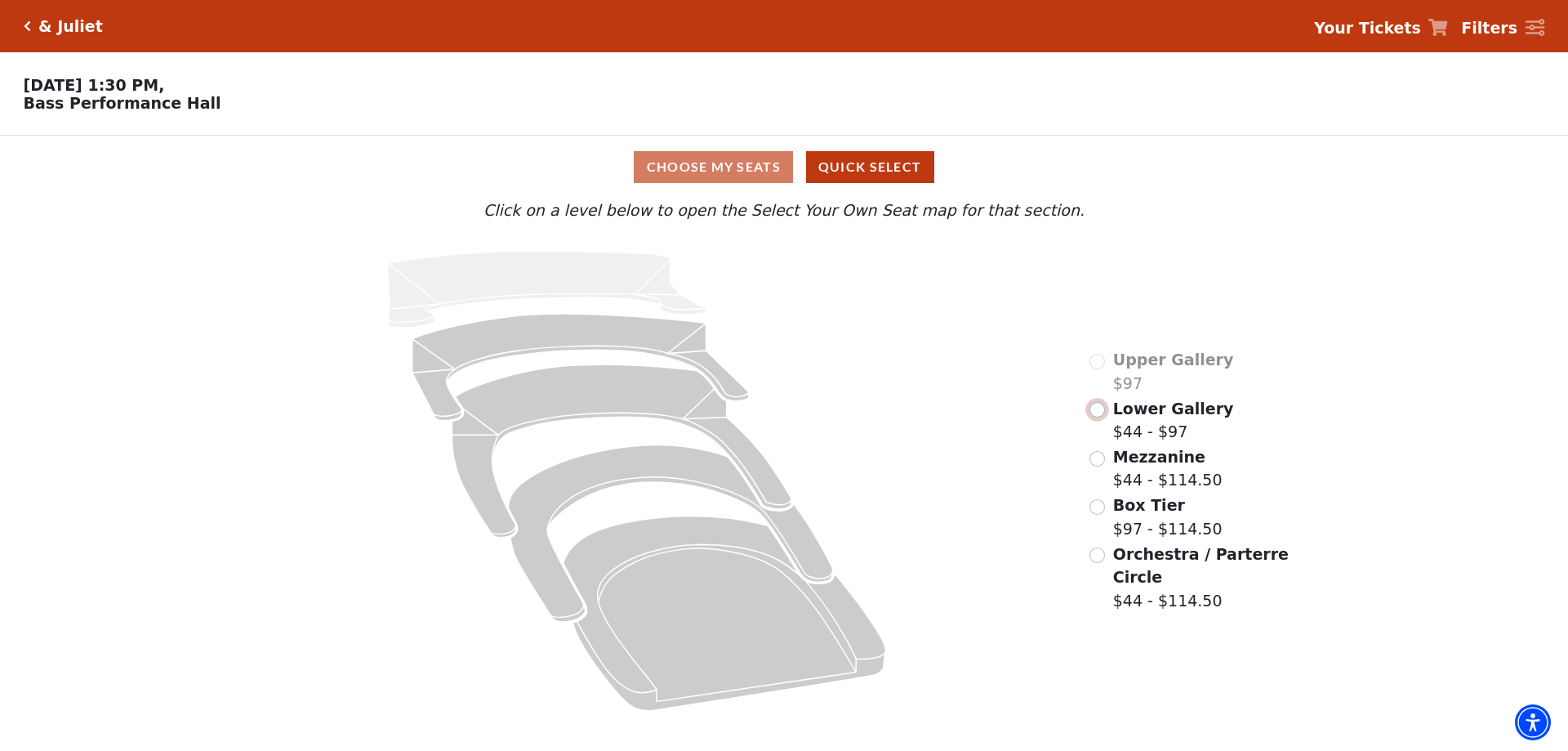
click at [1098, 416] on input "Lower Gallery$44 - $97\a" at bounding box center [1097, 410] width 16 height 16
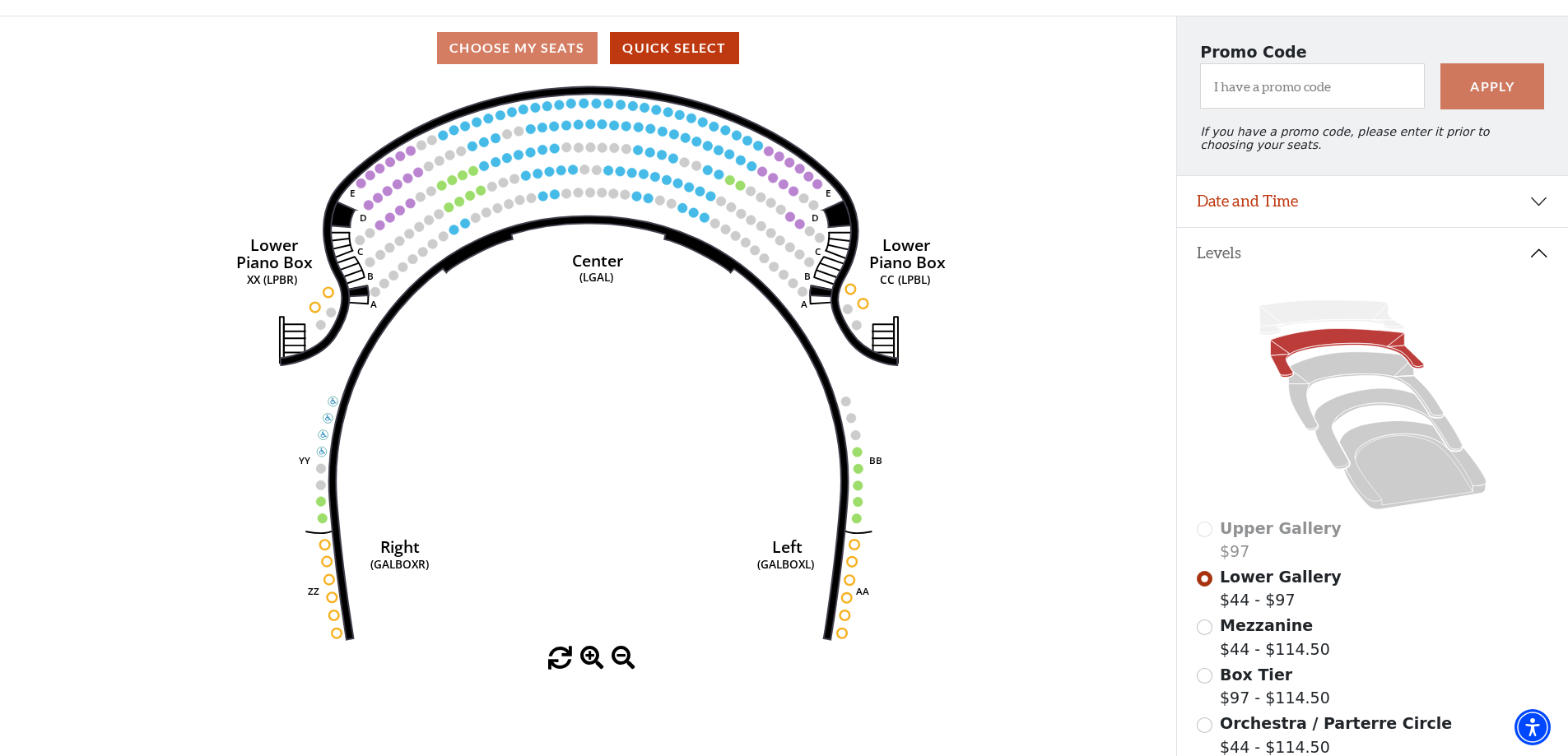
scroll to position [241, 0]
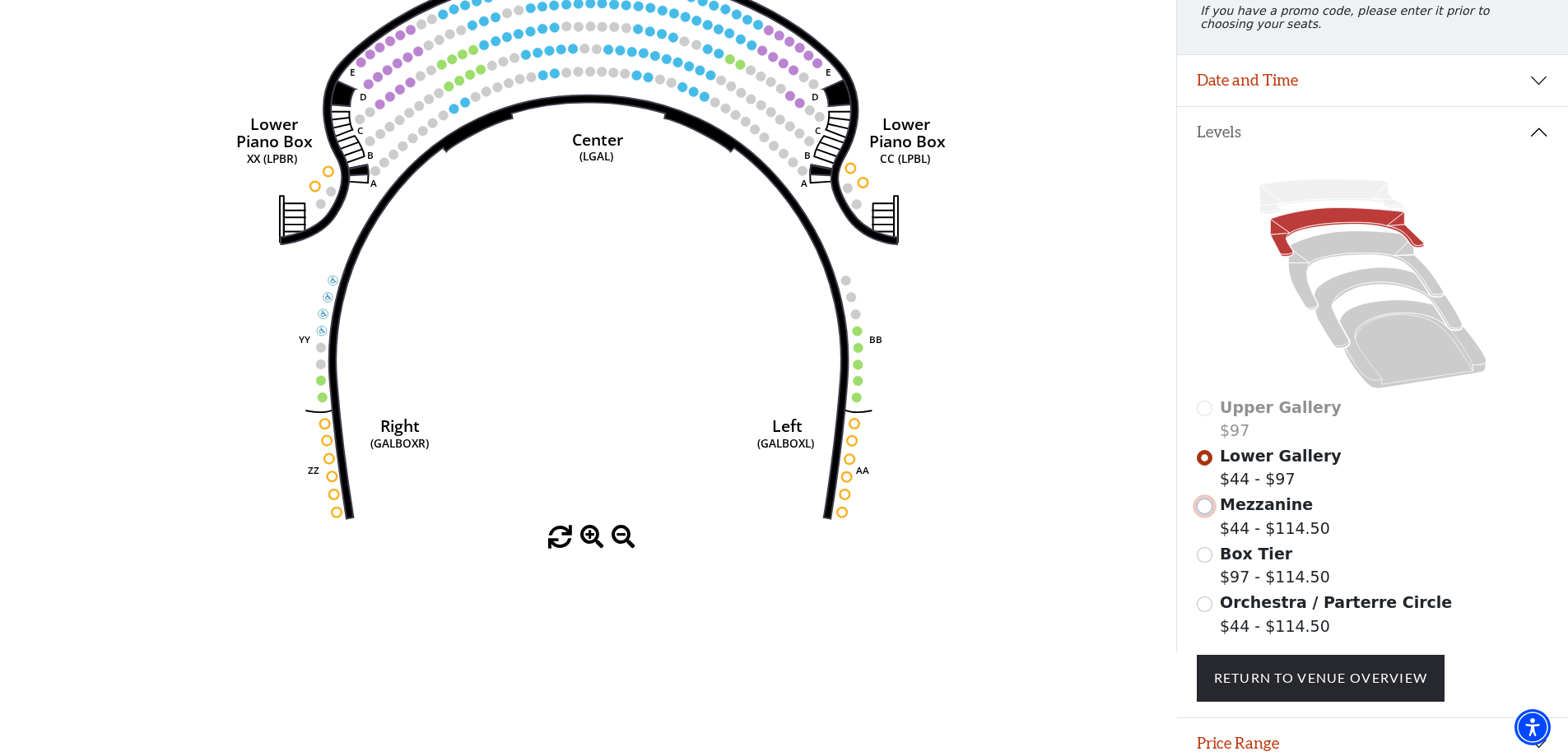
click at [1209, 515] on input "Mezzanine$44 - $114.50\a" at bounding box center [1205, 506] width 16 height 16
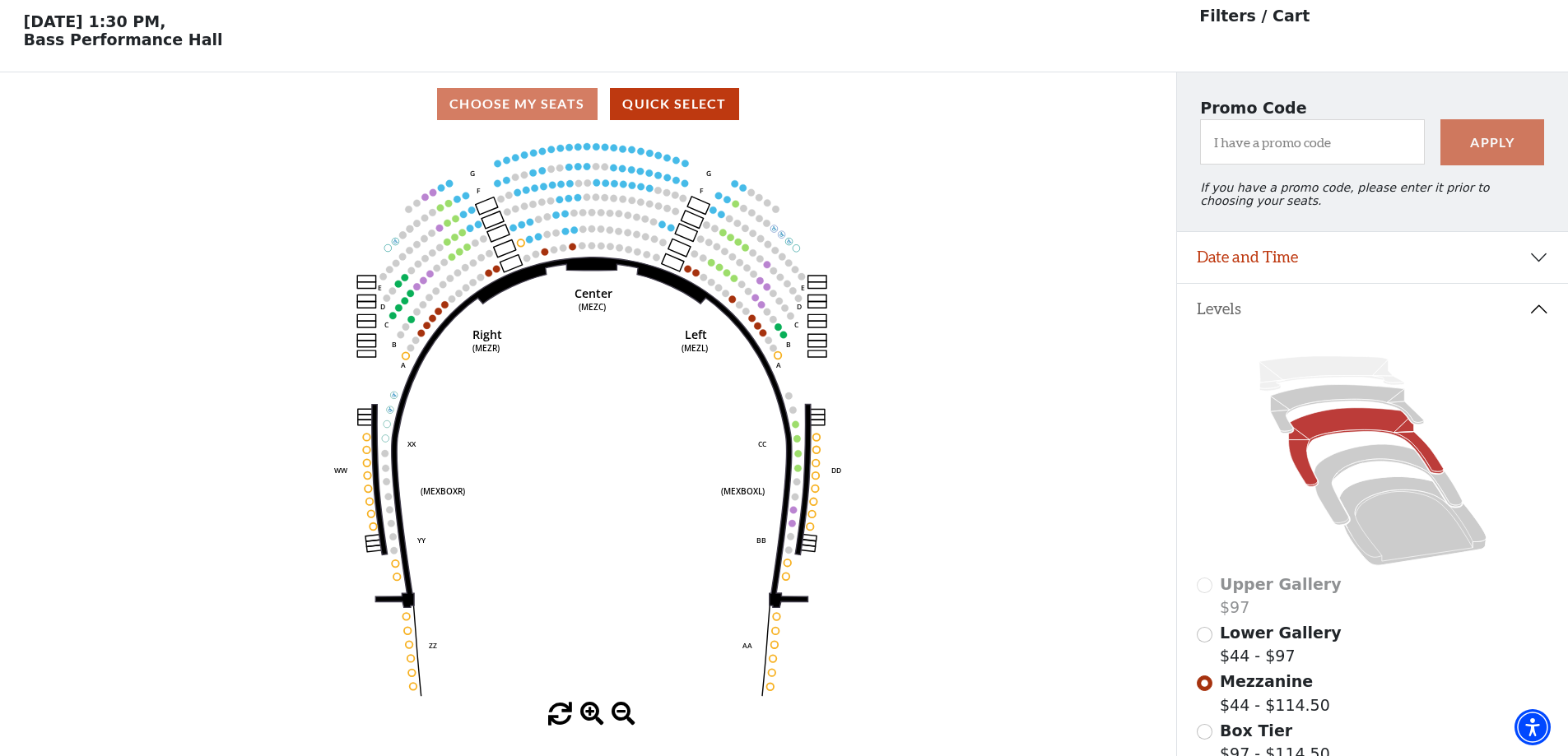
scroll to position [77, 0]
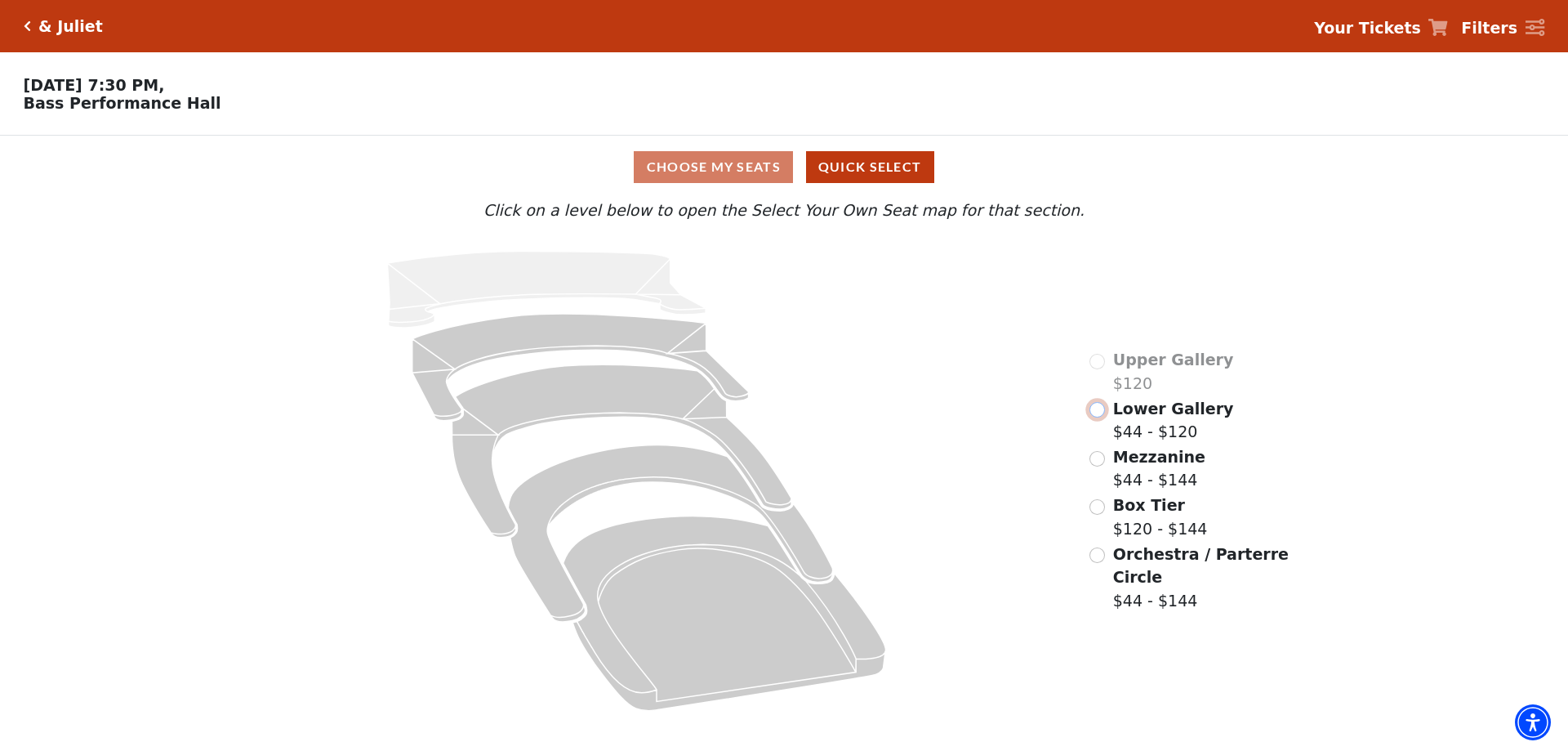
click at [1101, 417] on input "Lower Gallery$44 - $120\a" at bounding box center [1097, 410] width 16 height 16
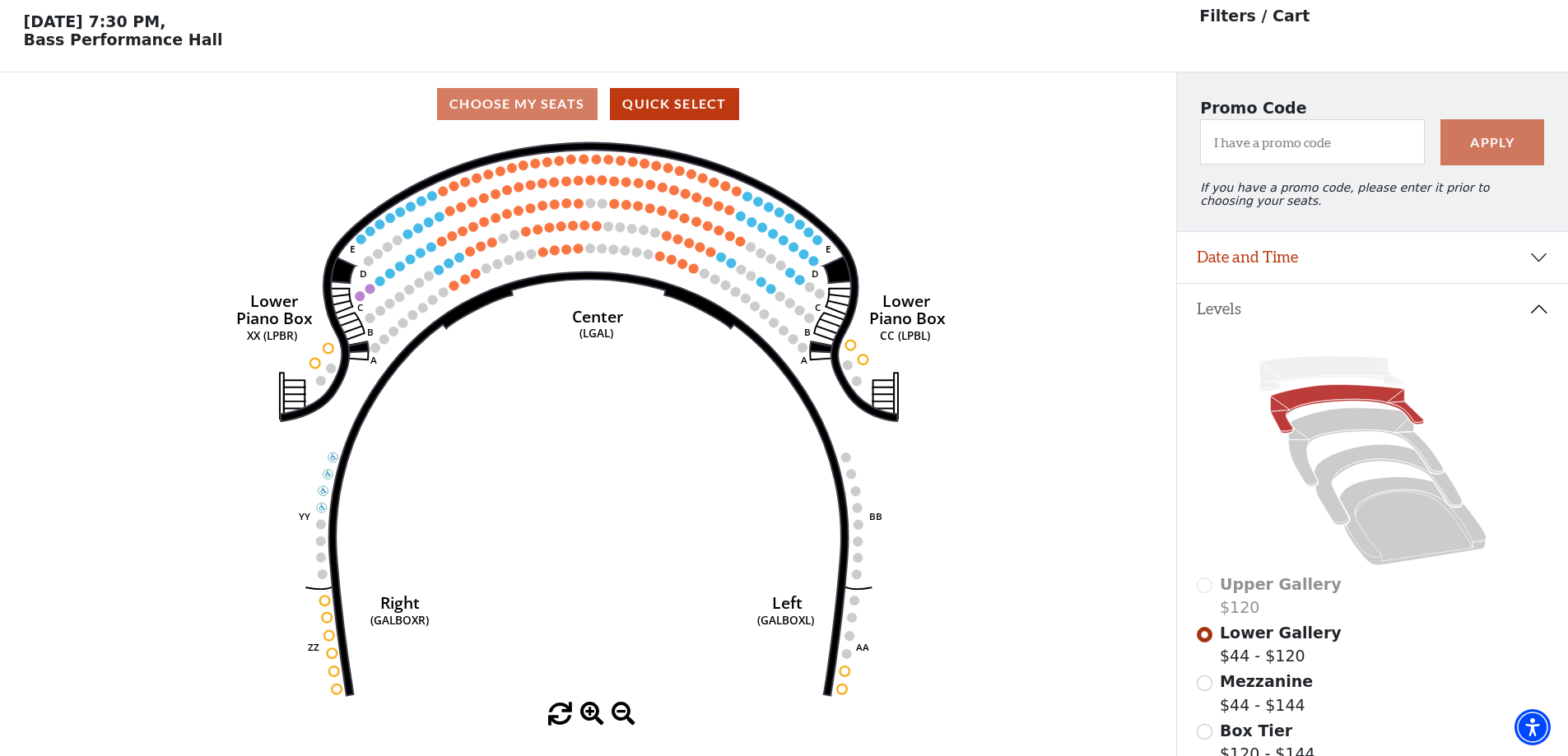
scroll to position [77, 0]
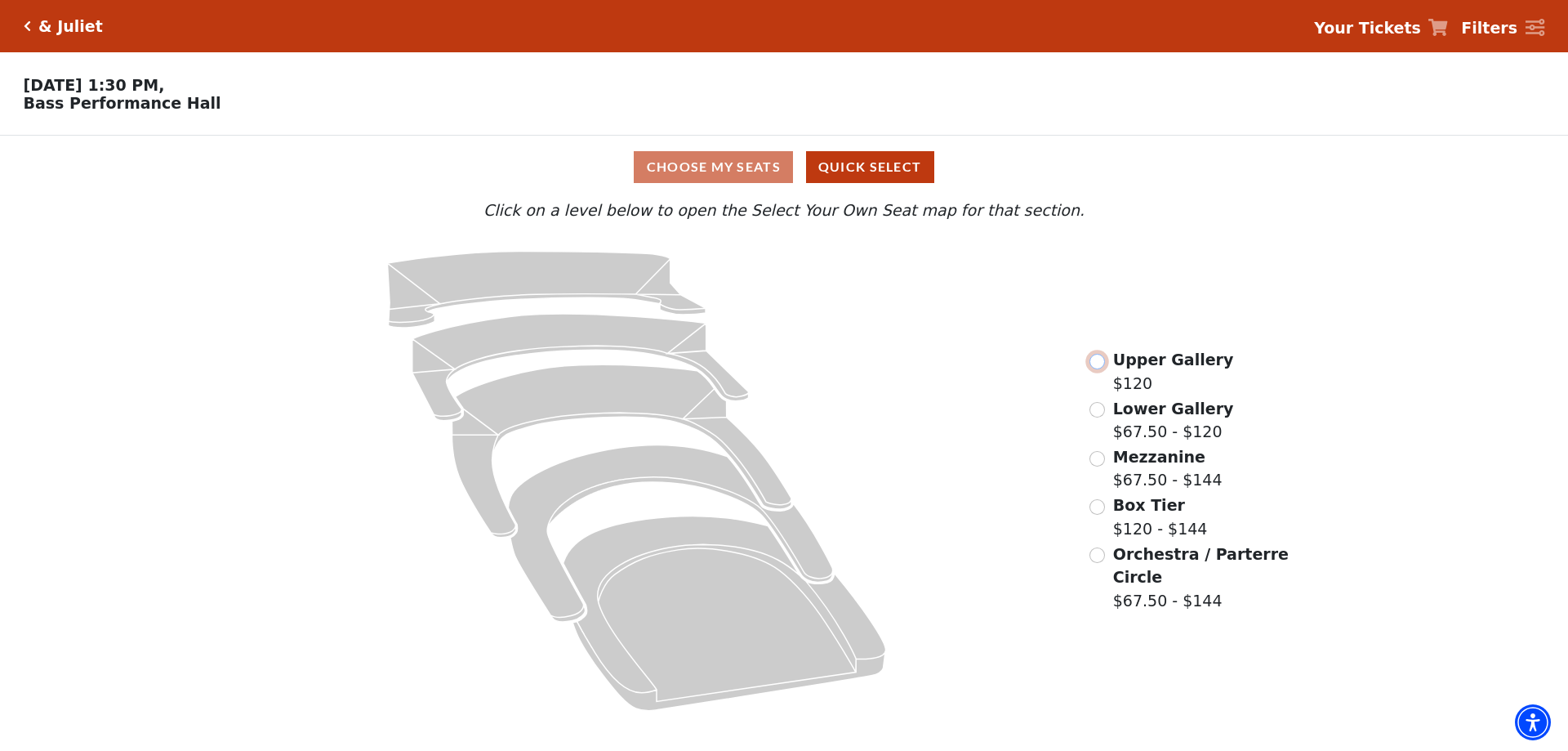
click at [1101, 363] on input "Upper Gallery$120\a" at bounding box center [1097, 362] width 16 height 16
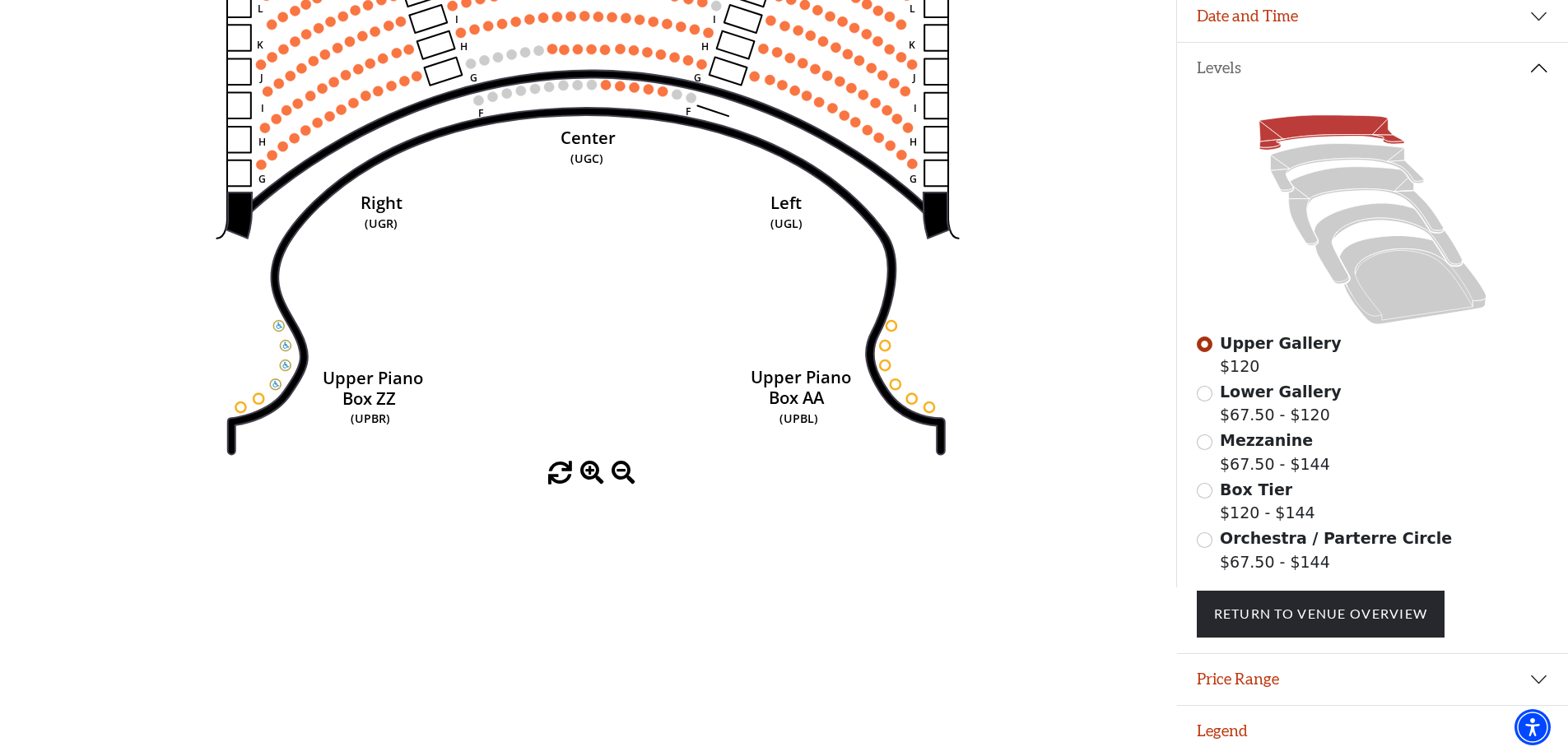
scroll to position [317, 0]
click at [1206, 393] on input "Lower Gallery$67.50 - $120\a" at bounding box center [1205, 393] width 16 height 16
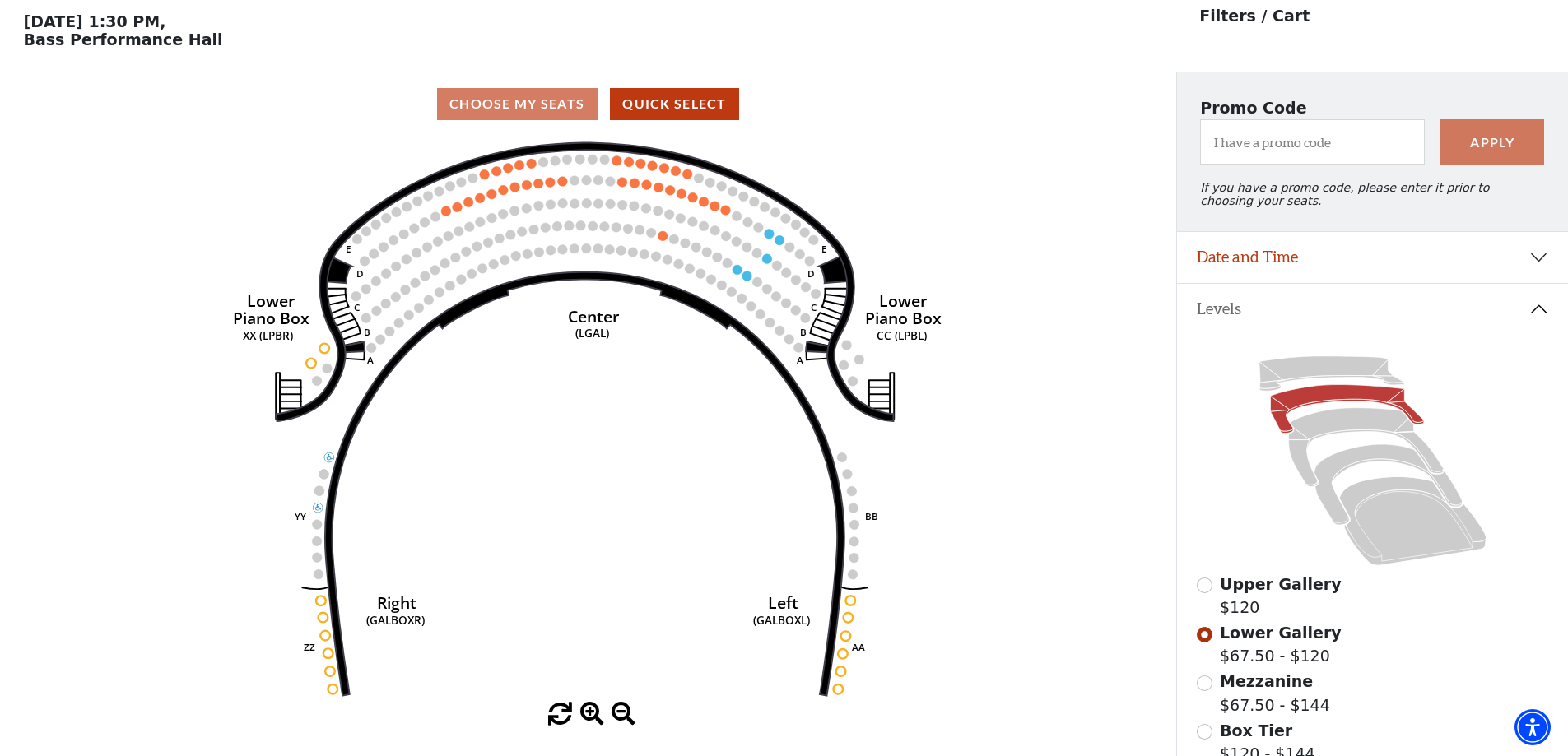
scroll to position [77, 0]
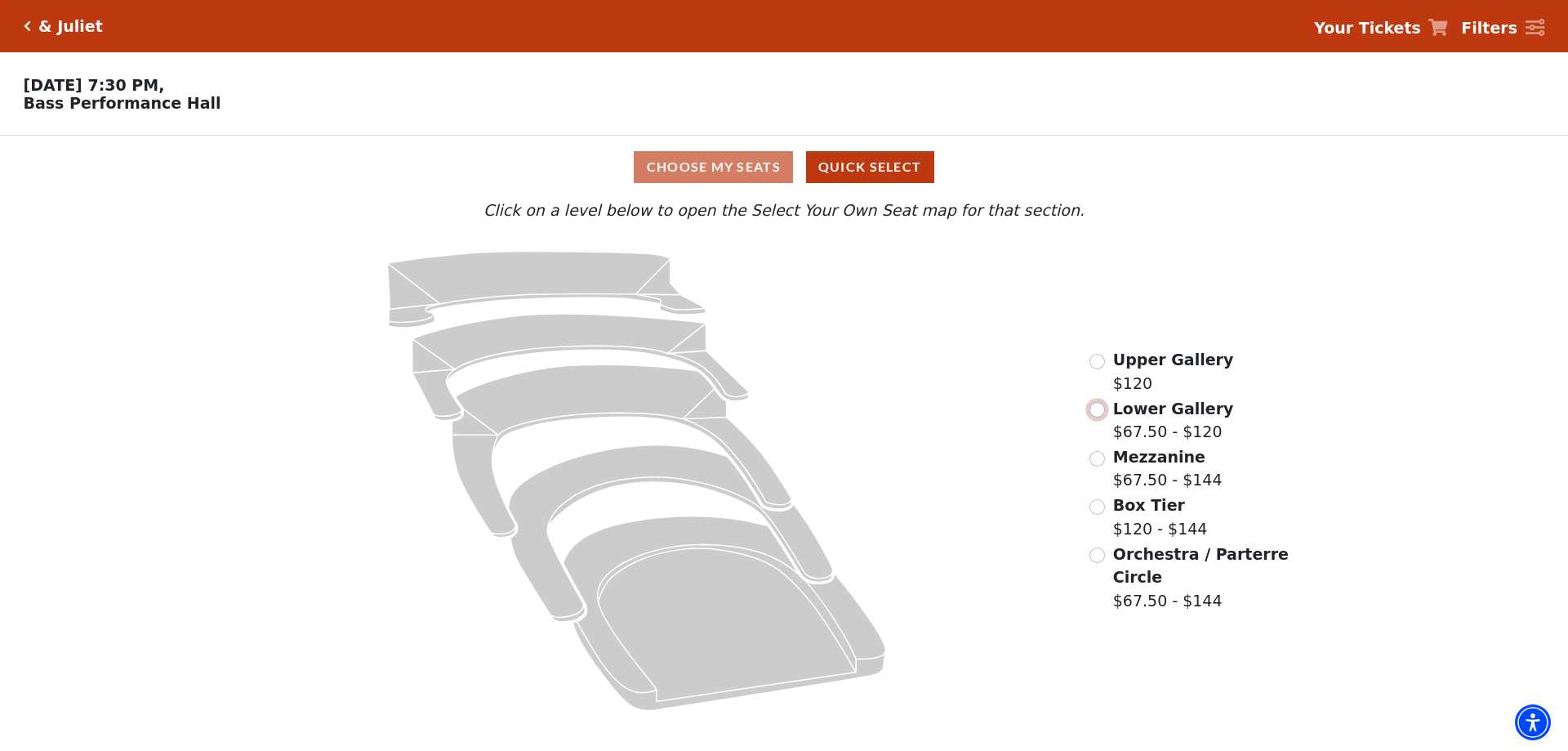
click at [1096, 415] on input "Lower Gallery$67.50 - $120\a" at bounding box center [1097, 410] width 16 height 16
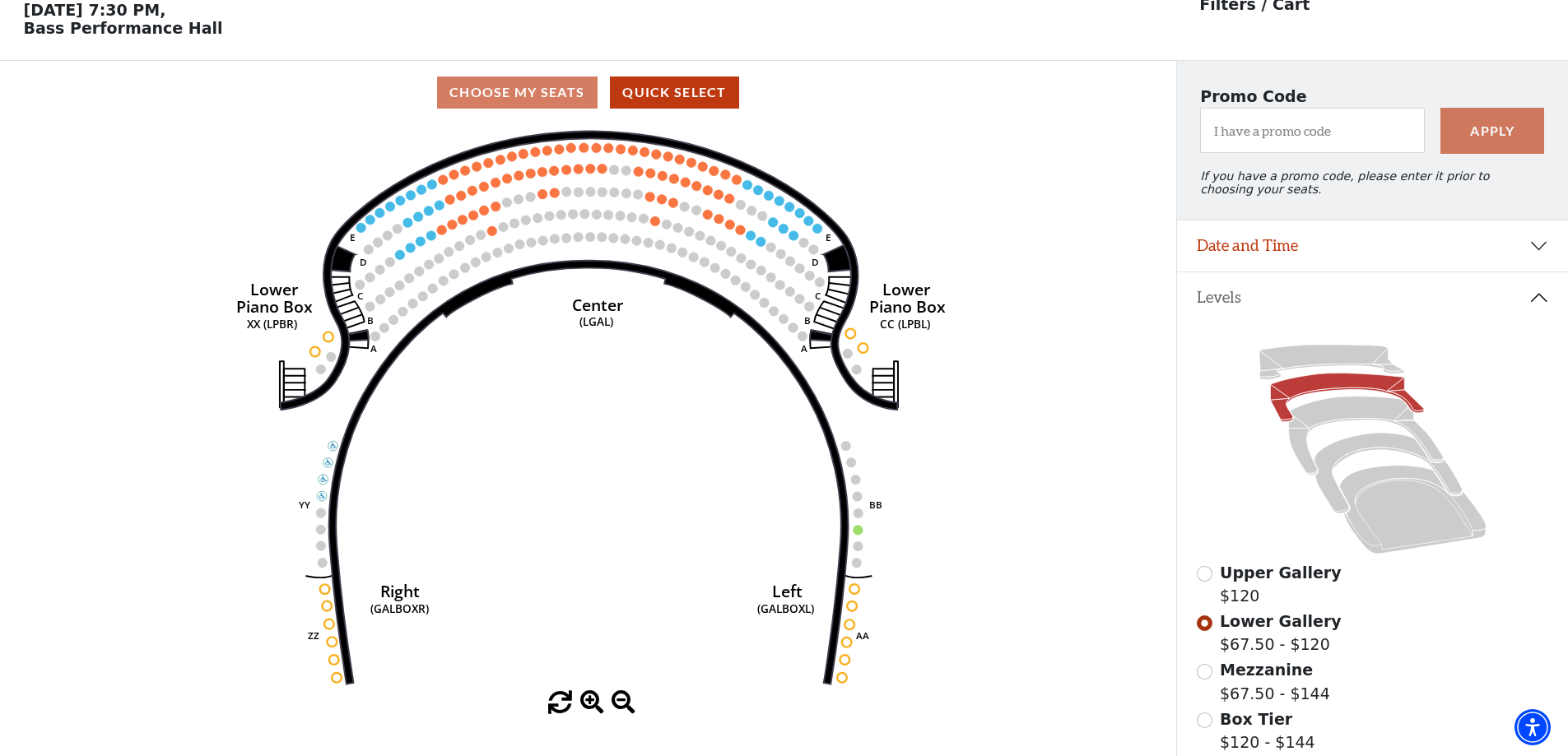
scroll to position [77, 0]
click at [1202, 581] on input "Upper Gallery$120\a" at bounding box center [1205, 573] width 16 height 16
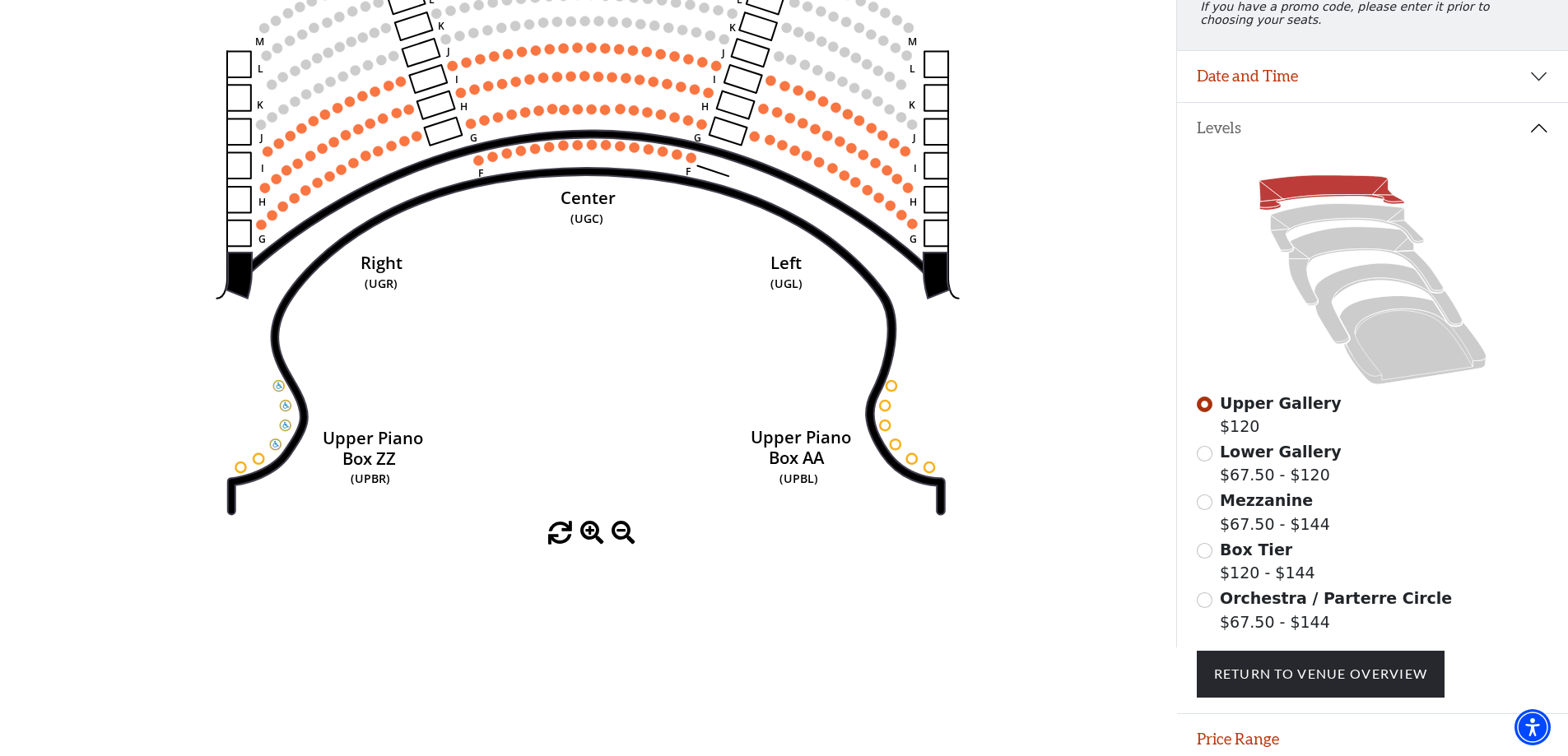
scroll to position [317, 0]
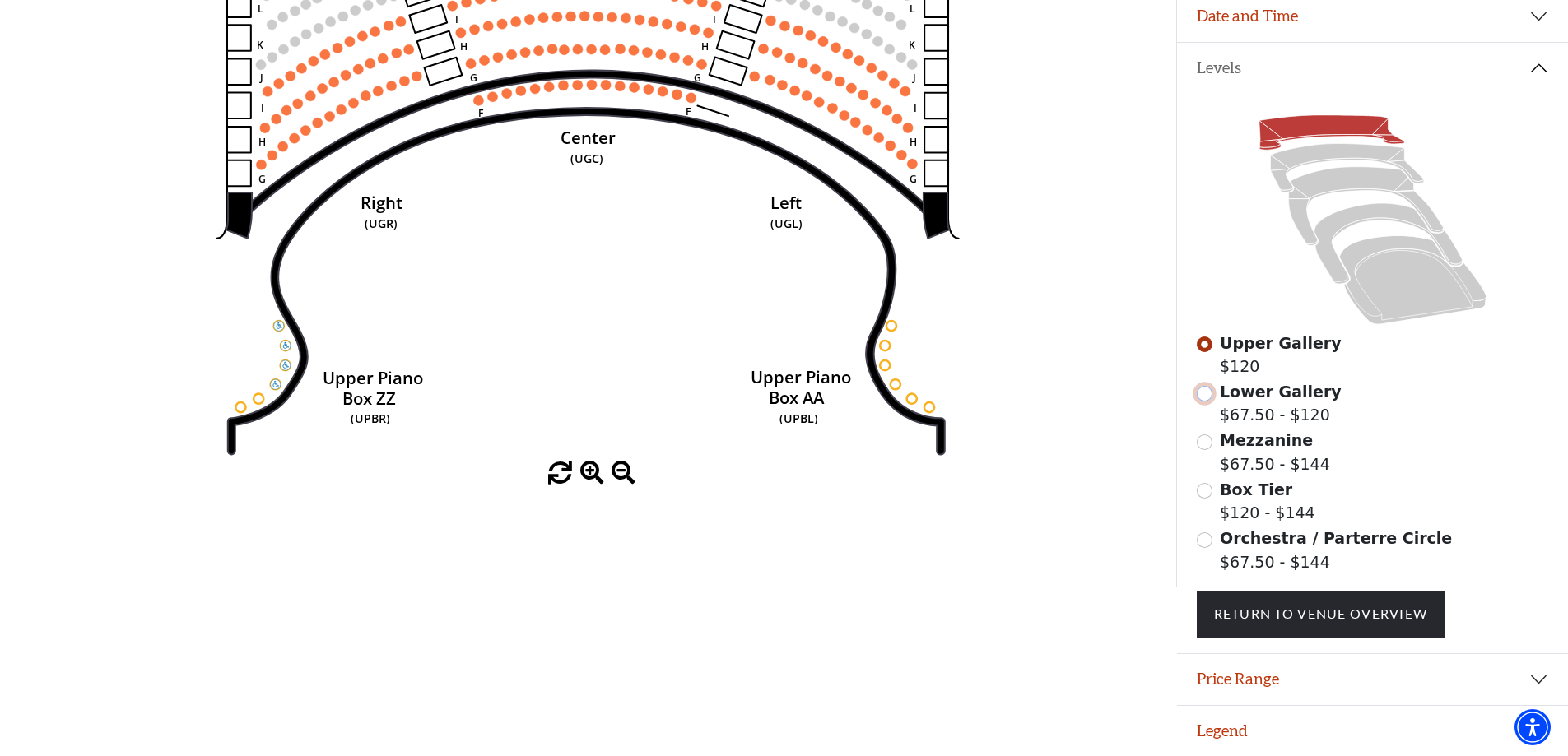
click at [1205, 398] on input "Lower Gallery$67.50 - $120\a" at bounding box center [1205, 393] width 16 height 16
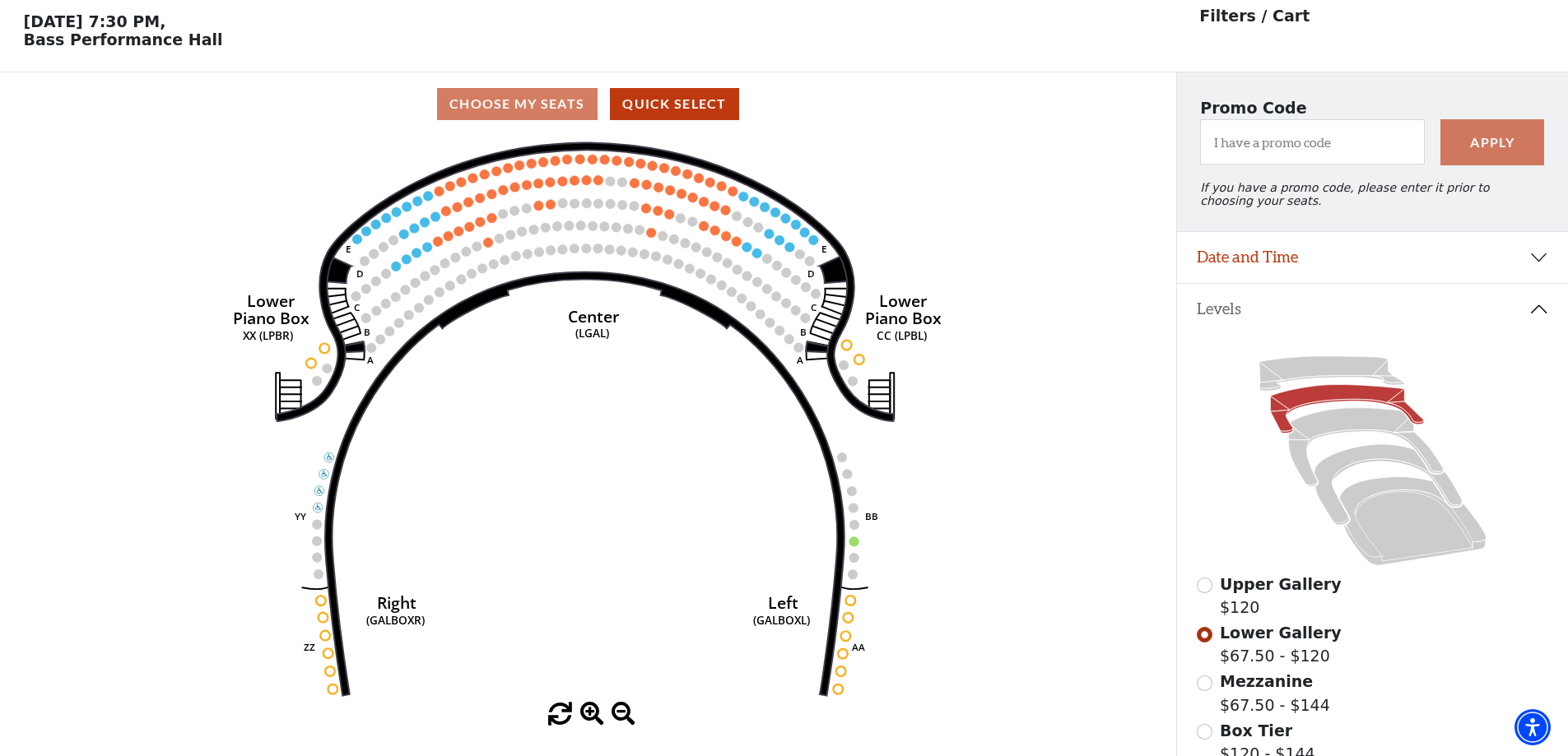
scroll to position [77, 0]
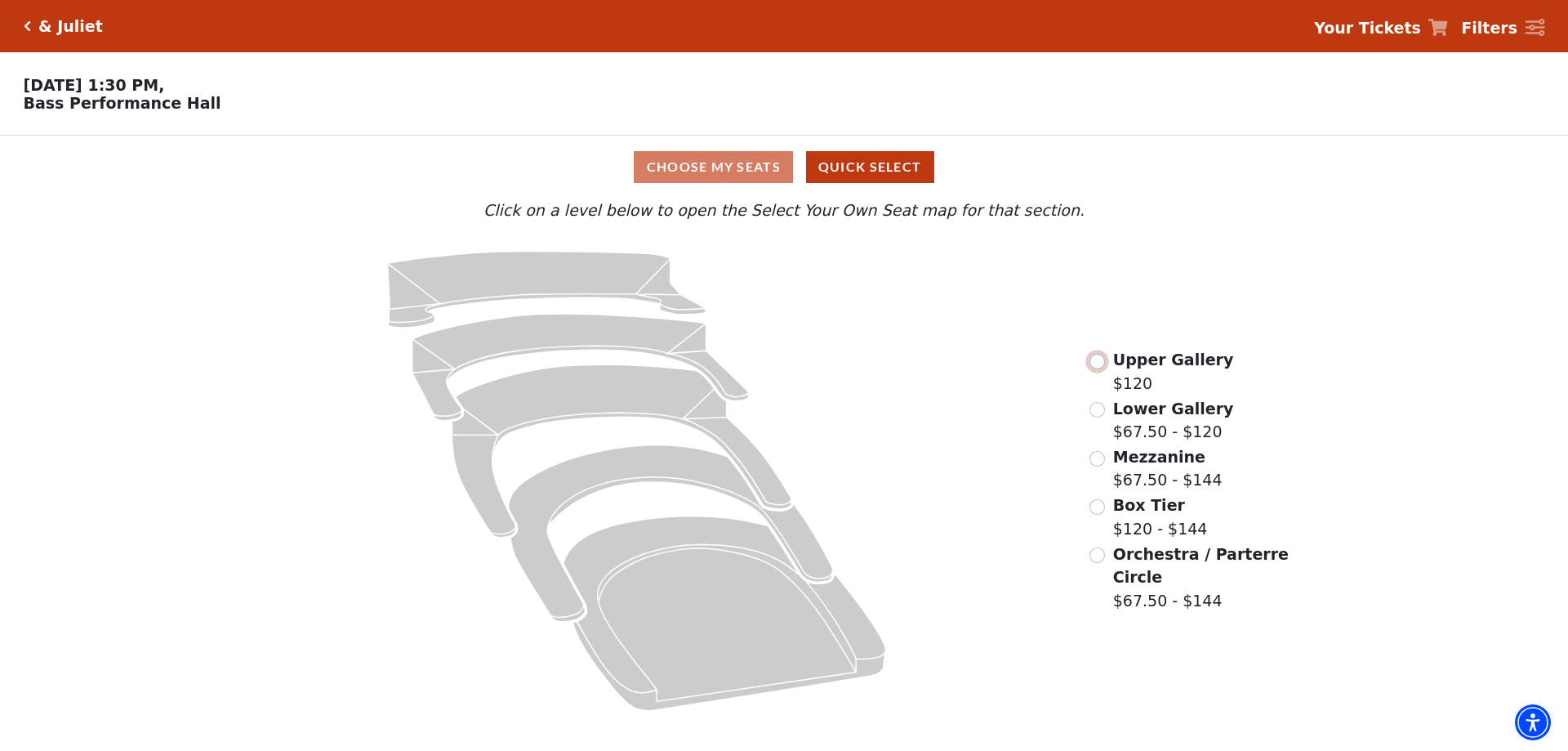
click at [1101, 363] on input "Upper Gallery$120\a" at bounding box center [1097, 362] width 16 height 16
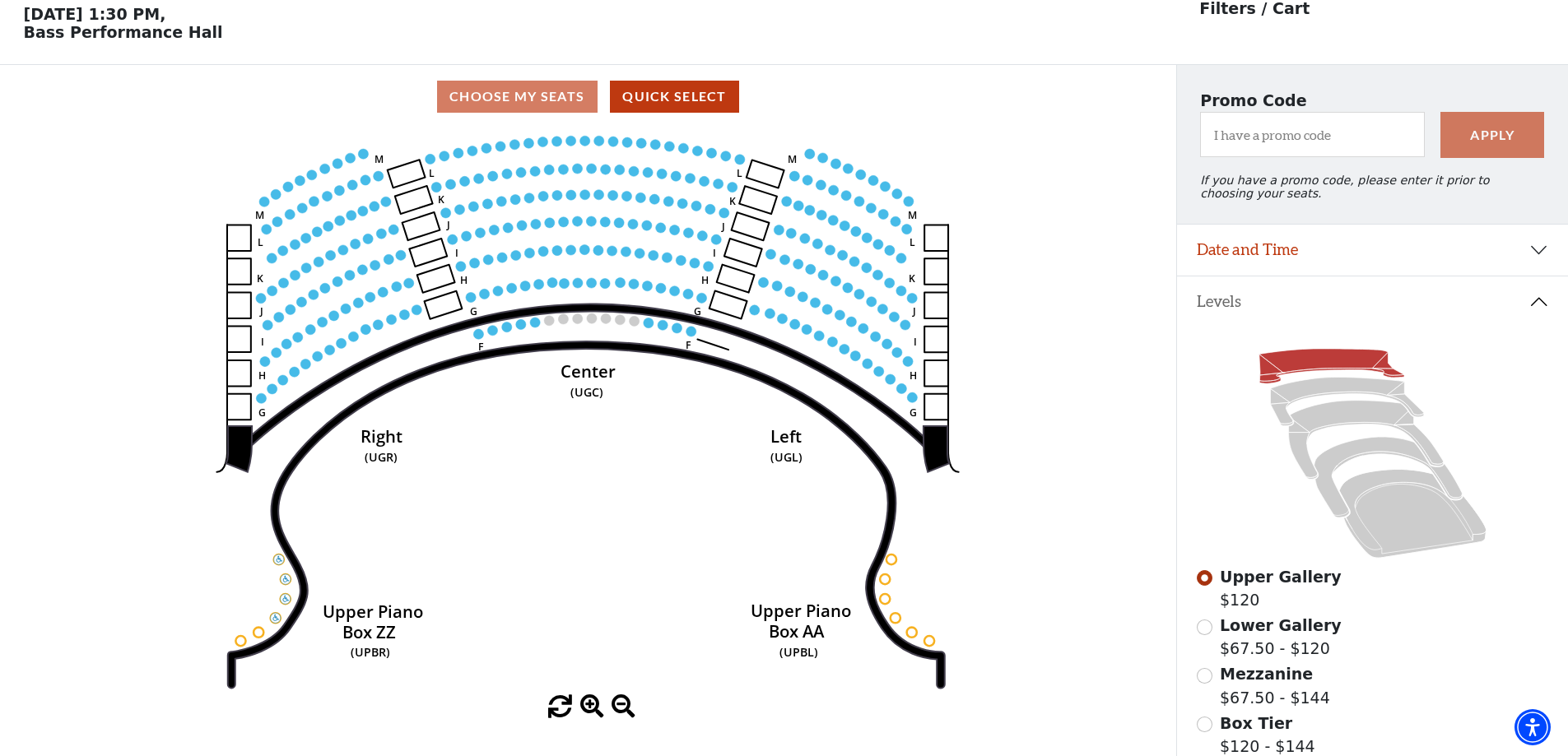
scroll to position [77, 0]
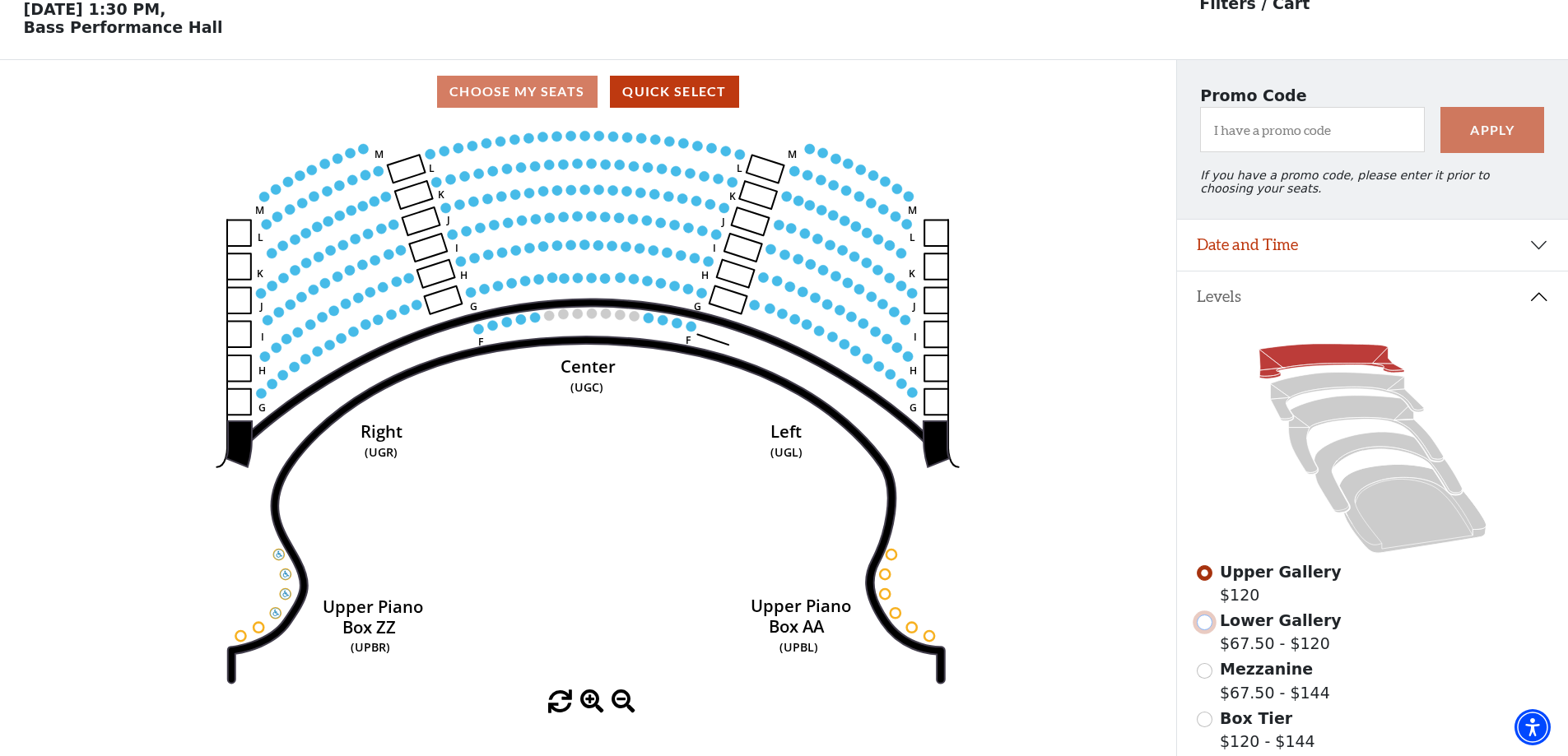
click at [1205, 631] on input "Lower Gallery$67.50 - $120\a" at bounding box center [1205, 622] width 16 height 16
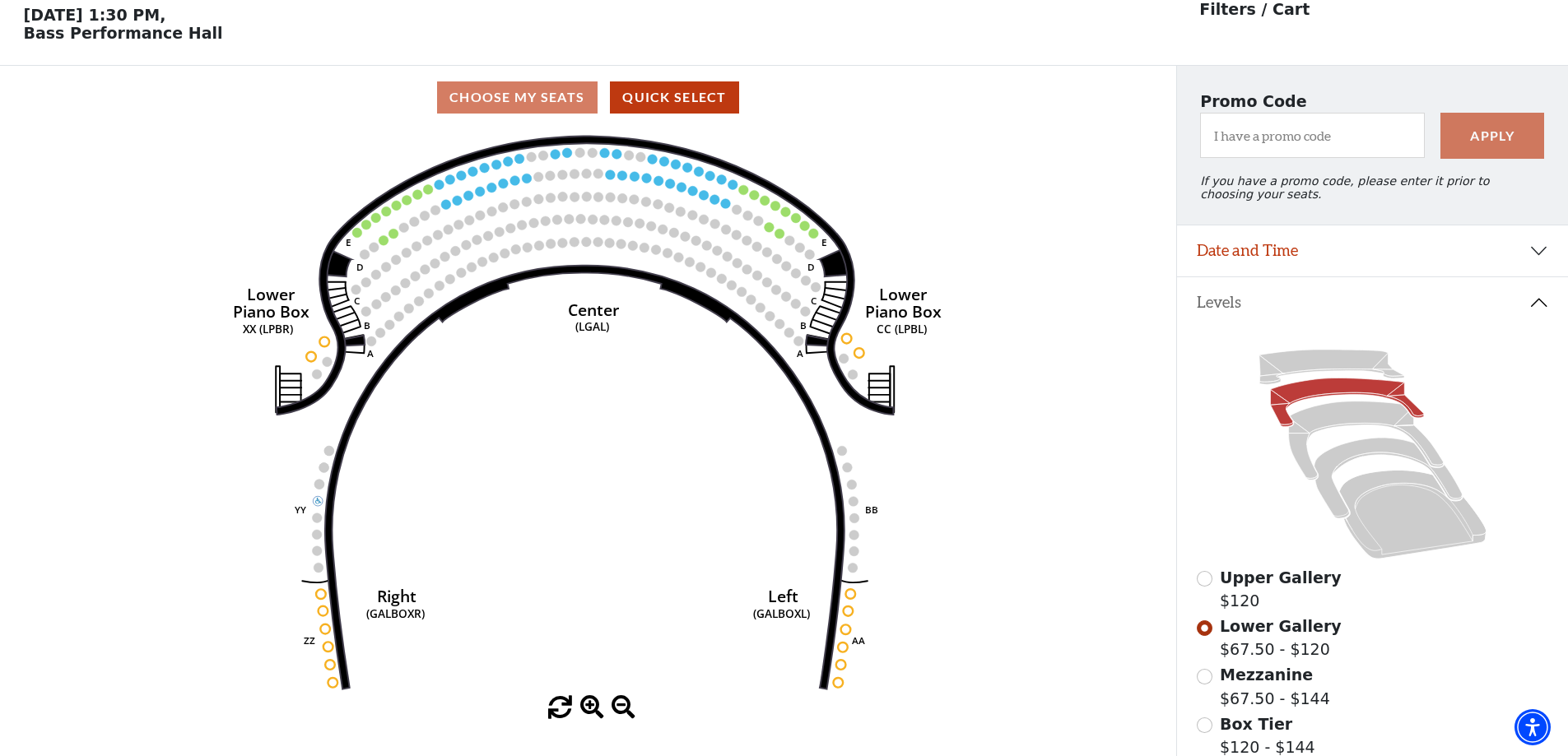
scroll to position [70, 0]
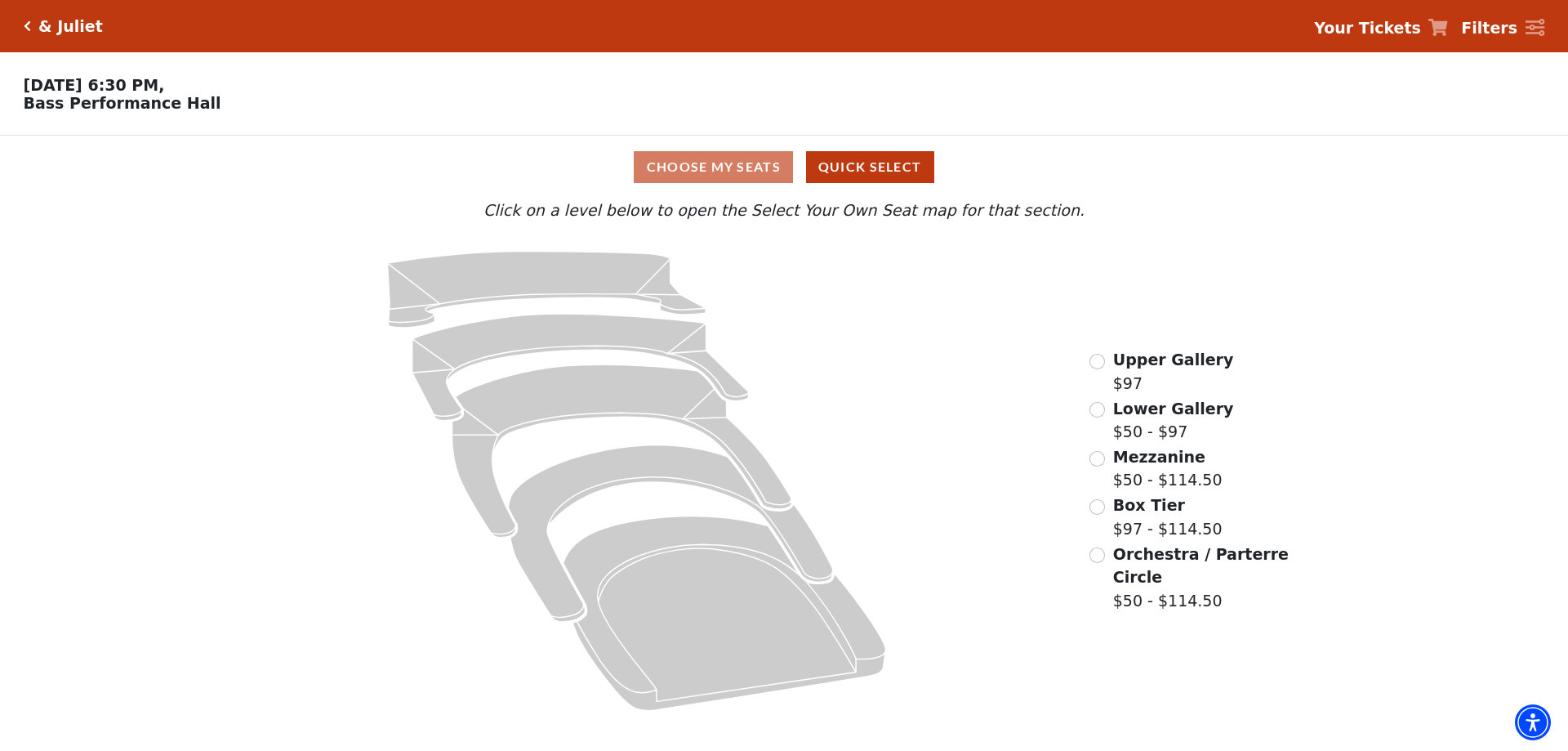
click at [1102, 367] on div "Upper Gallery $97" at bounding box center [1161, 372] width 144 height 46
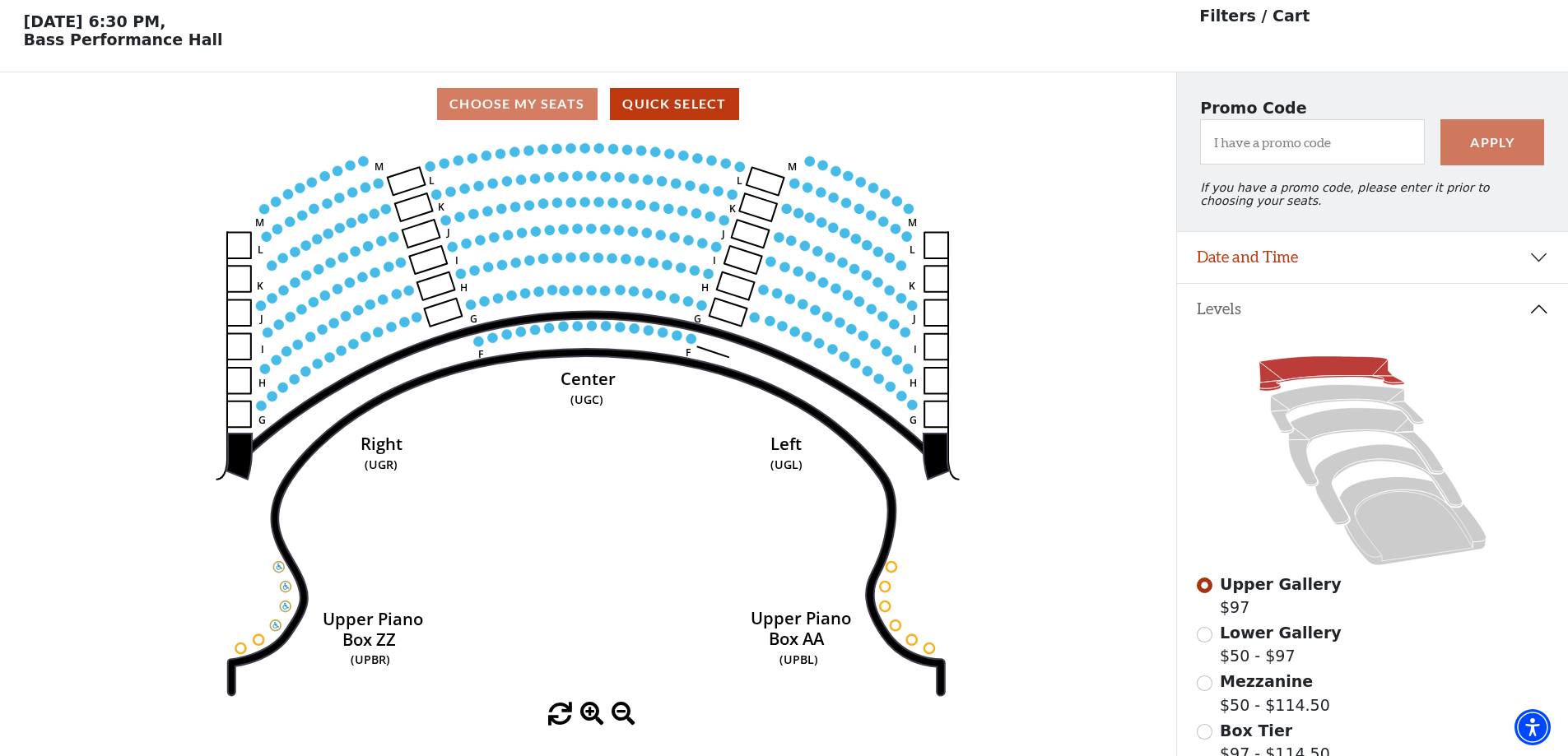
scroll to position [77, 0]
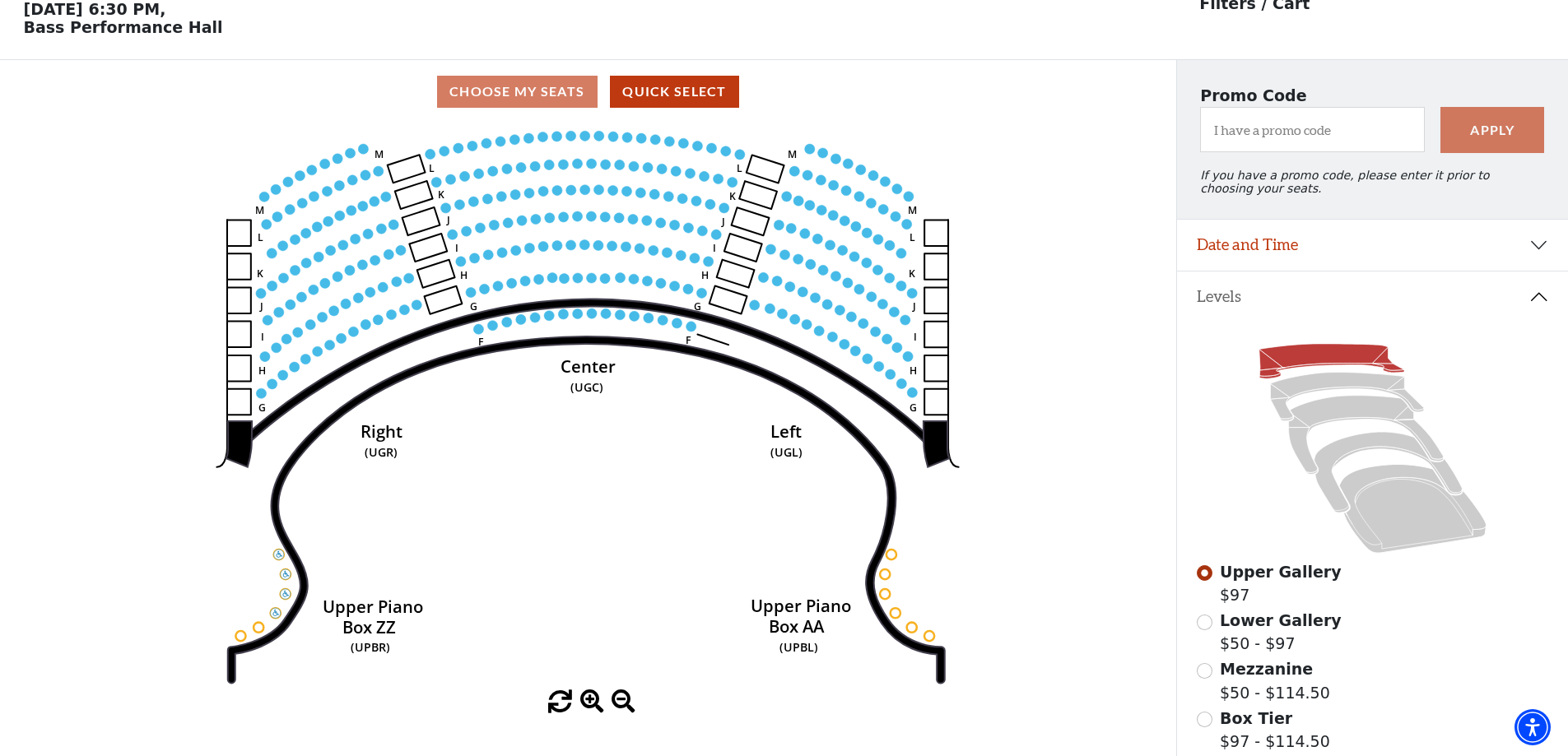
click at [1213, 633] on div "Lower Gallery $50 - $97" at bounding box center [1373, 632] width 352 height 47
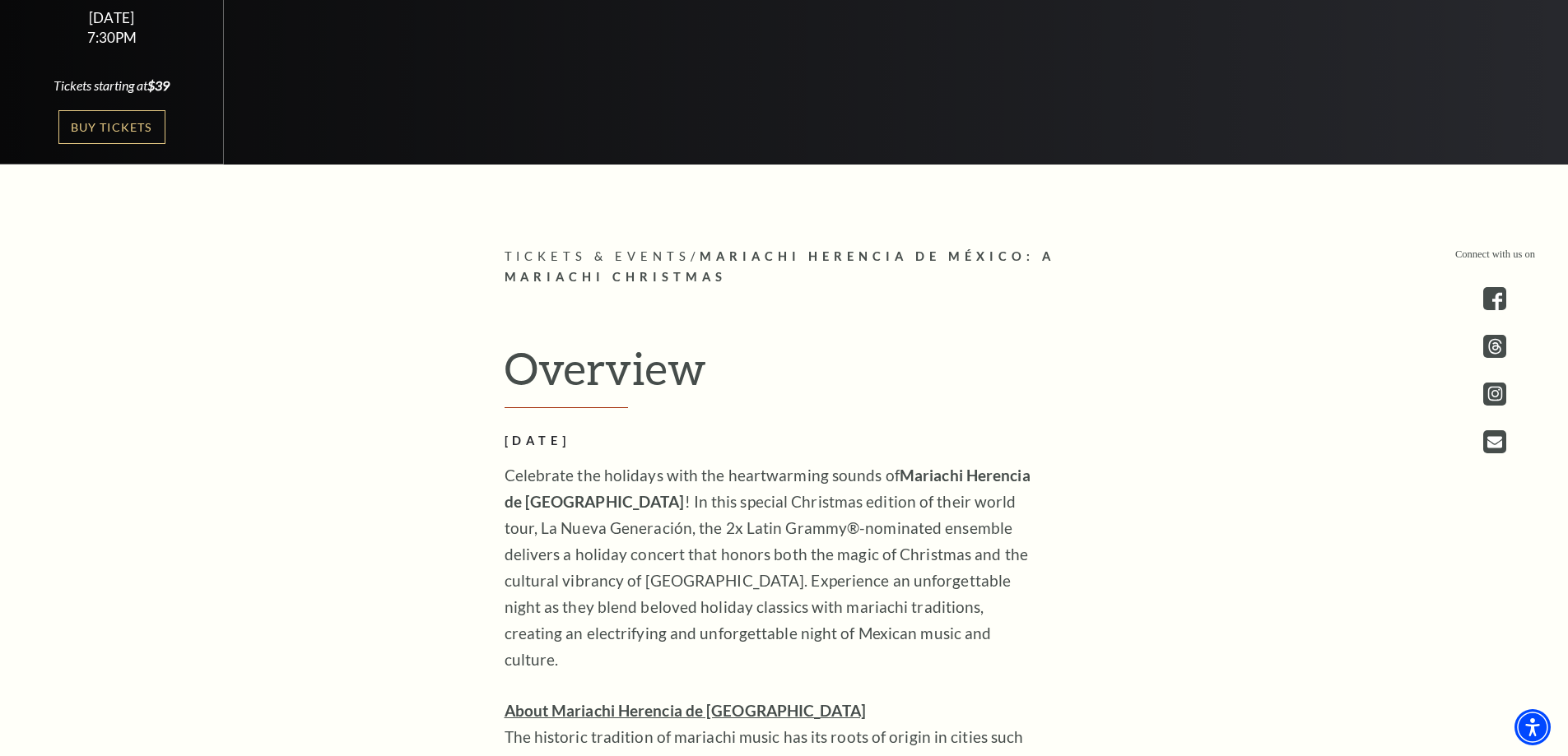
scroll to position [412, 0]
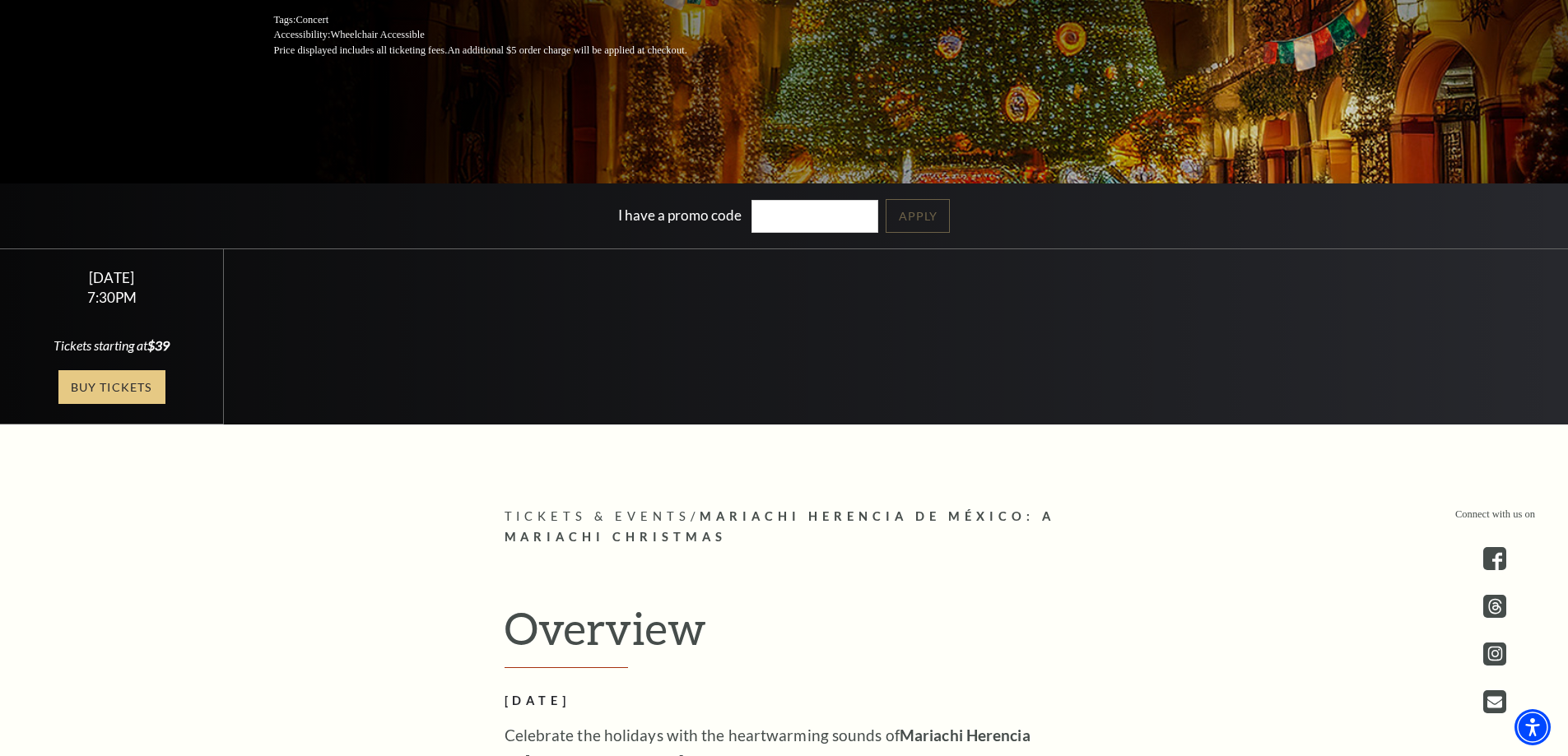
click at [136, 385] on link "Buy Tickets" at bounding box center [111, 387] width 107 height 34
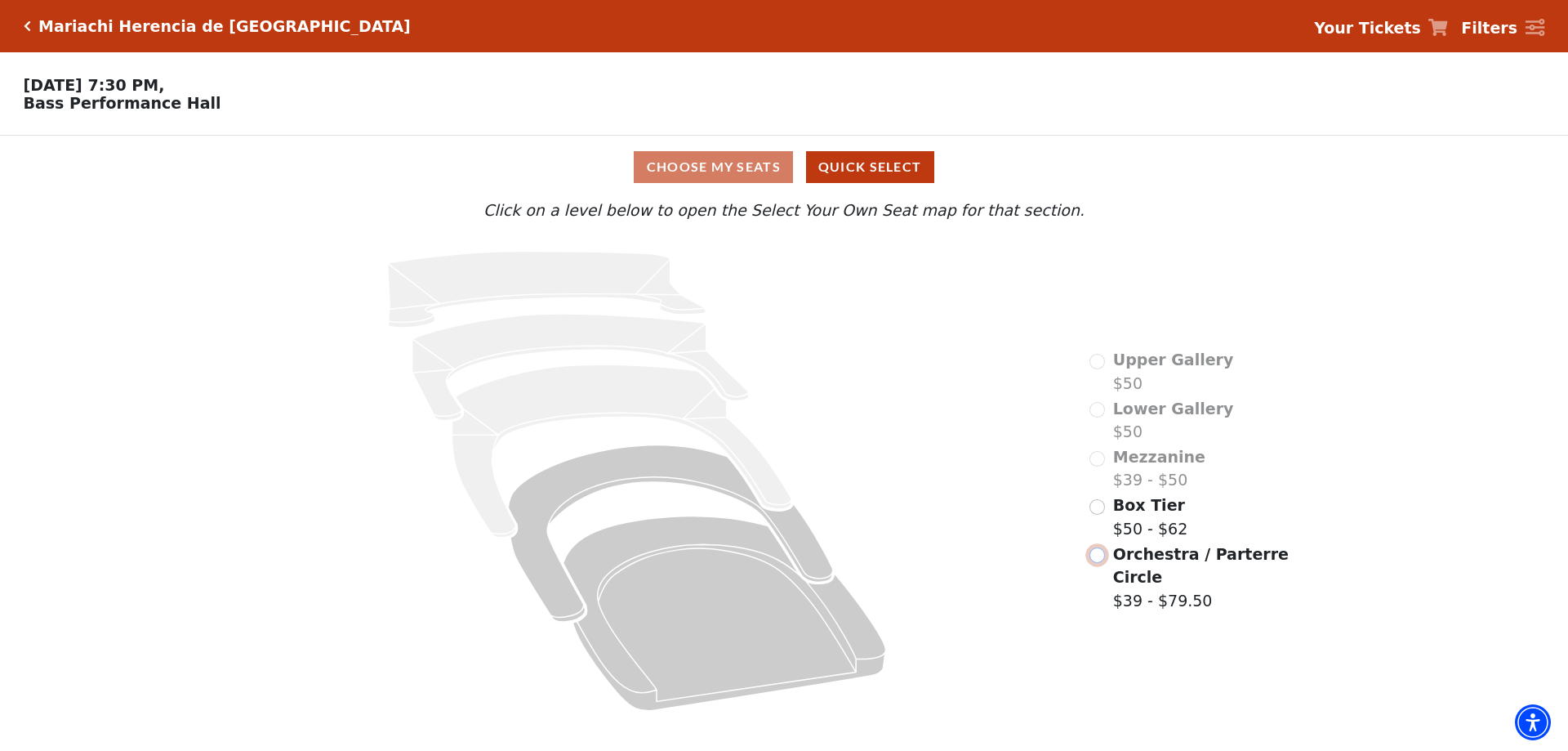
click at [1095, 547] on input "Orchestra / Parterre Circle$39 - $79.50\a" at bounding box center [1097, 555] width 16 height 16
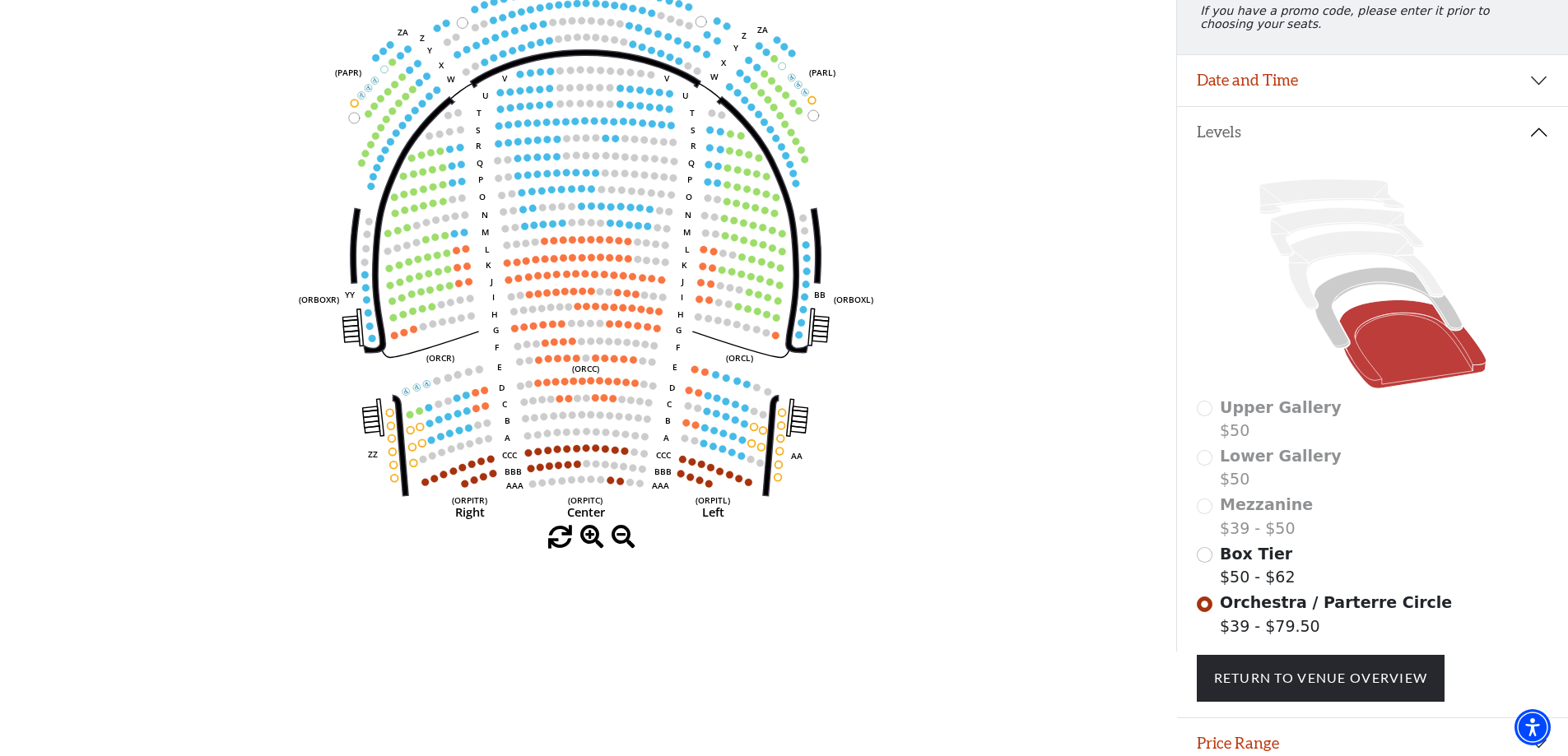
scroll to position [159, 0]
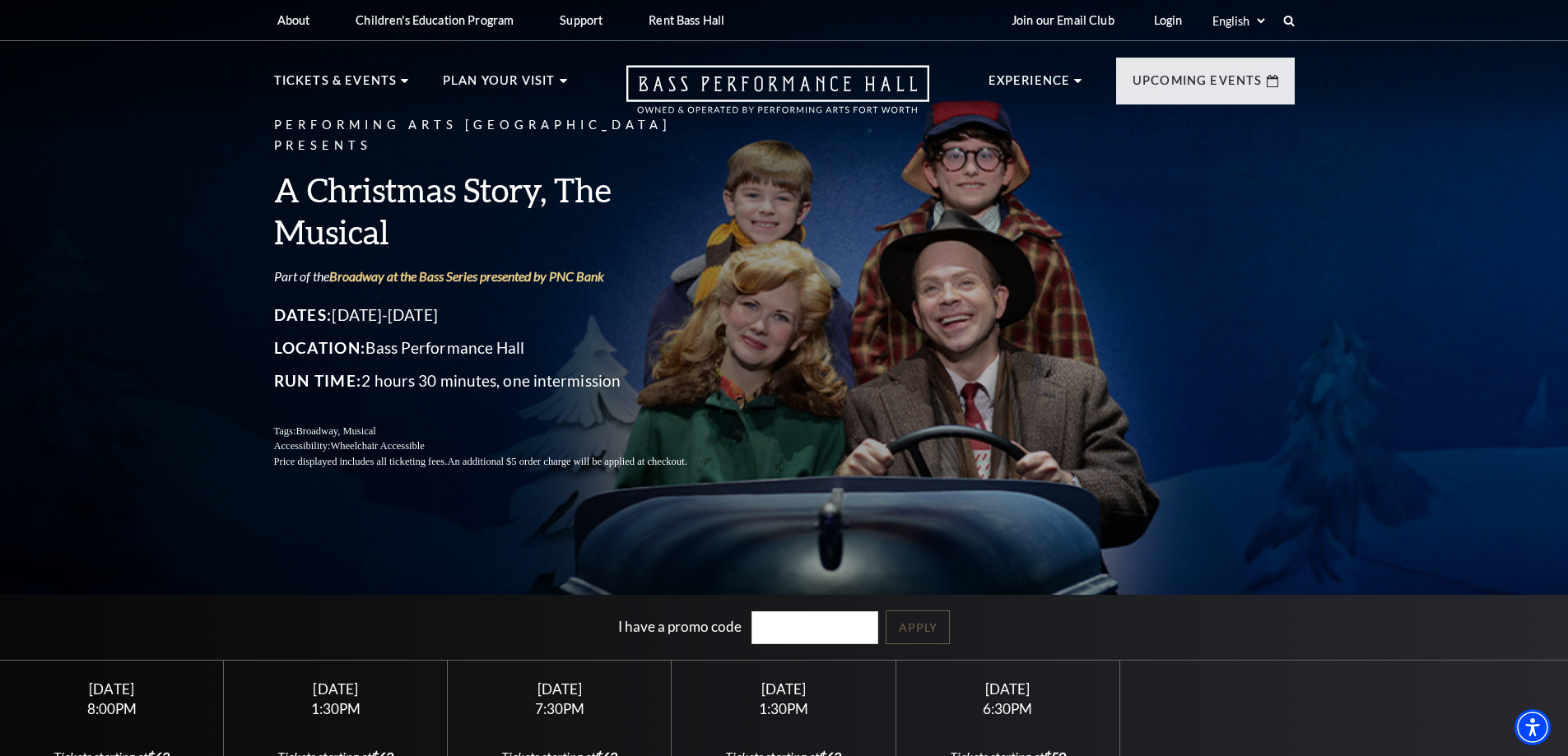
scroll to position [412, 0]
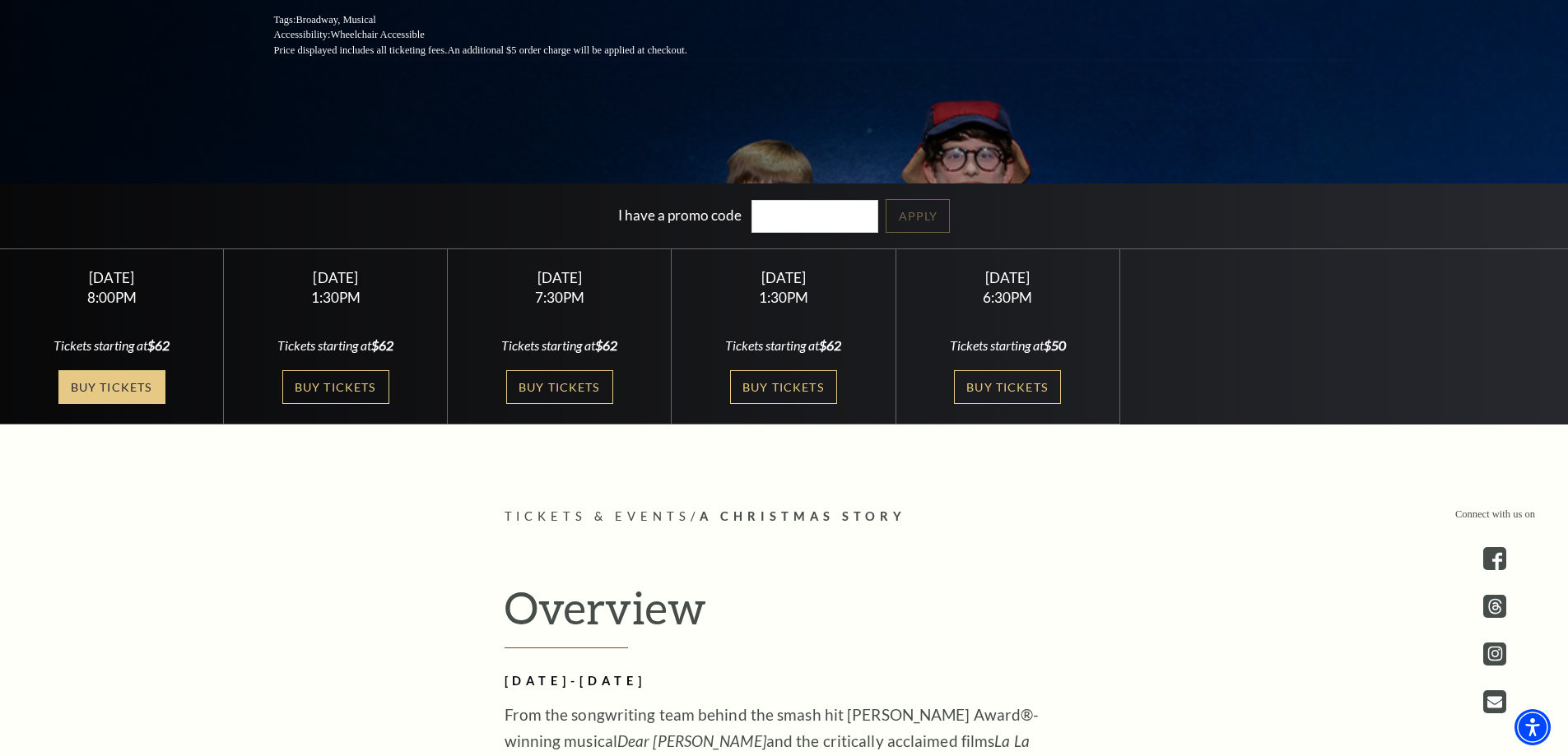
click at [141, 382] on link "Buy Tickets" at bounding box center [111, 387] width 107 height 34
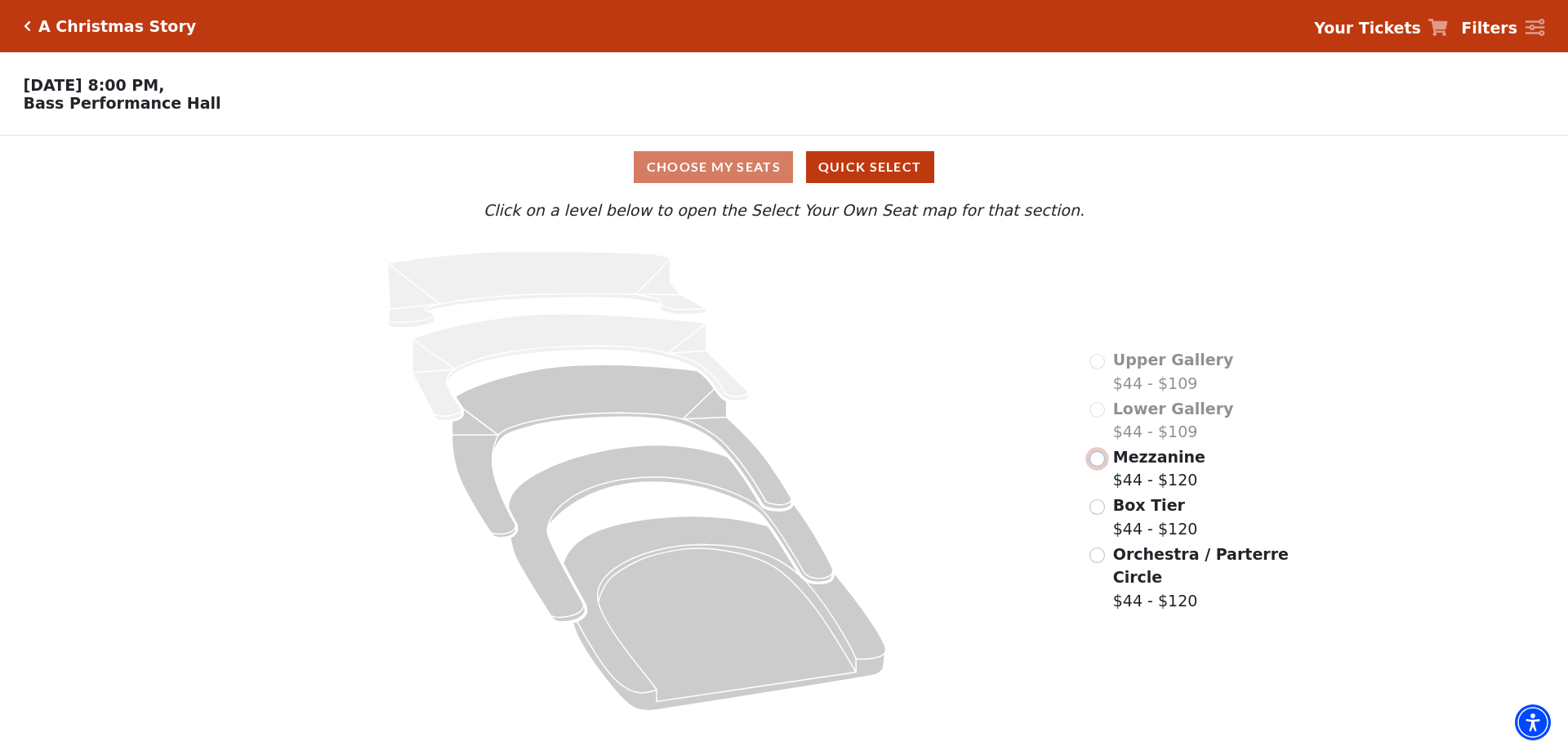
click at [1097, 467] on input "Mezzanine$44 - $120\a" at bounding box center [1097, 458] width 16 height 16
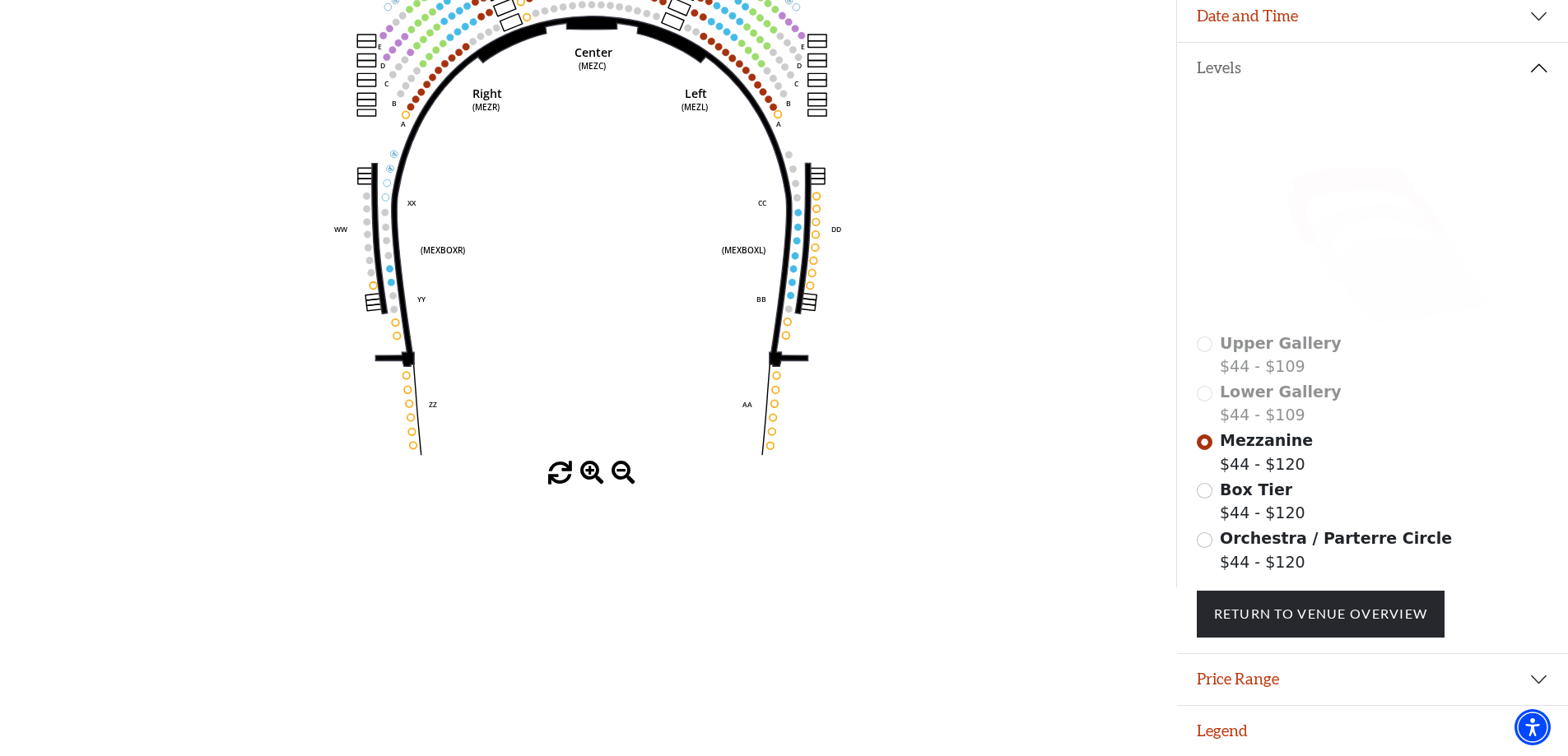
scroll to position [317, 0]
click at [1207, 538] on input "Orchestra / Parterre Circle$44 - $120\a" at bounding box center [1205, 540] width 16 height 16
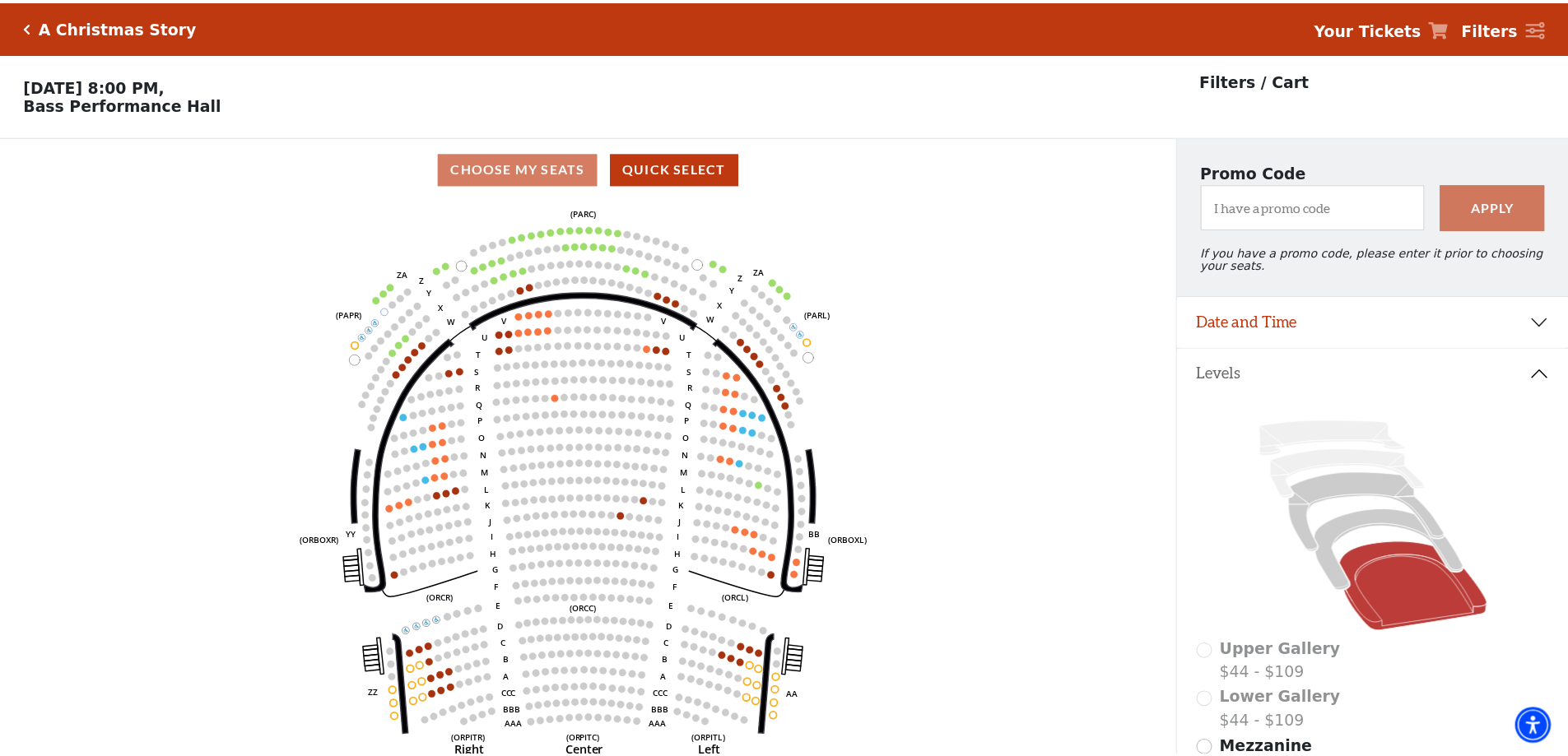
scroll to position [77, 0]
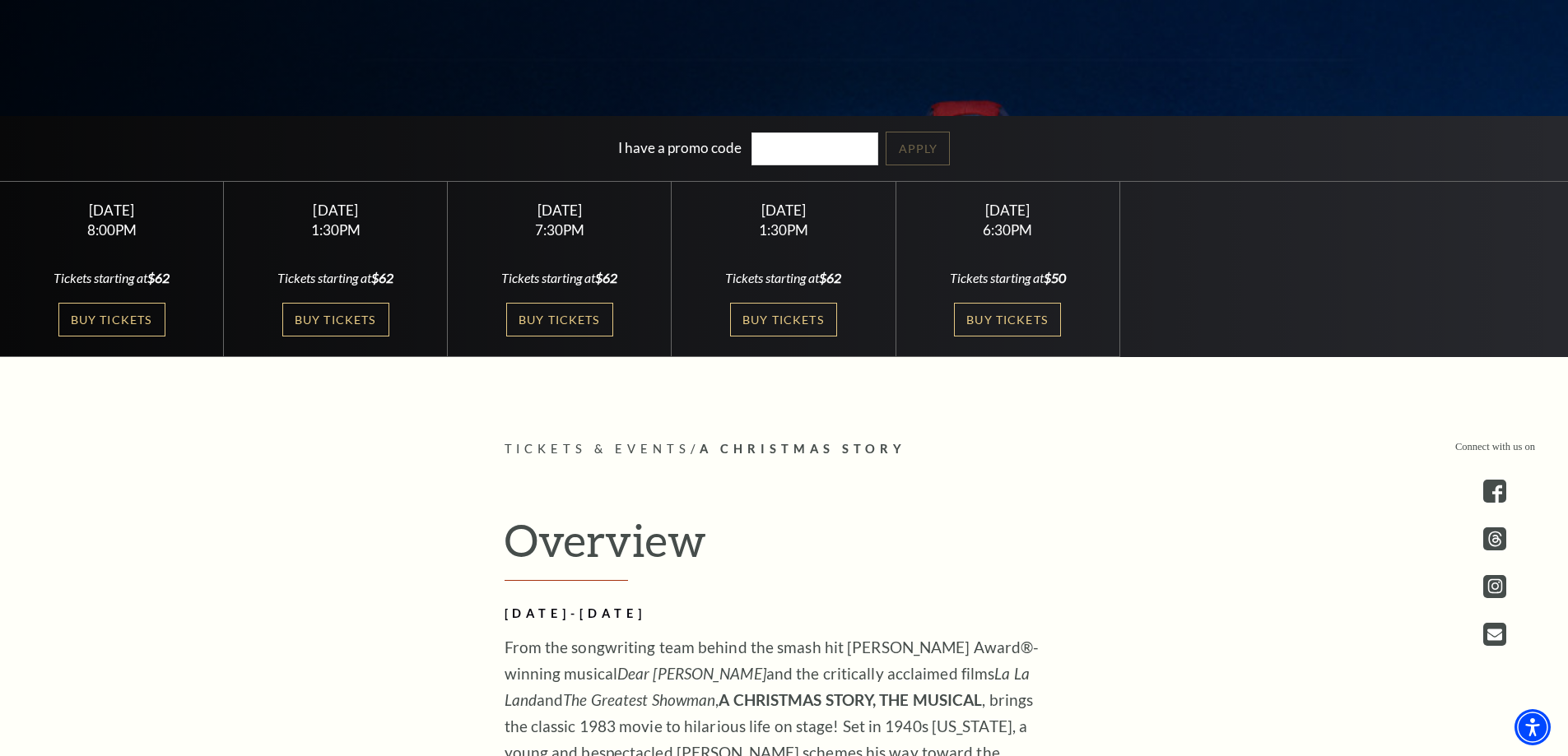
scroll to position [494, 0]
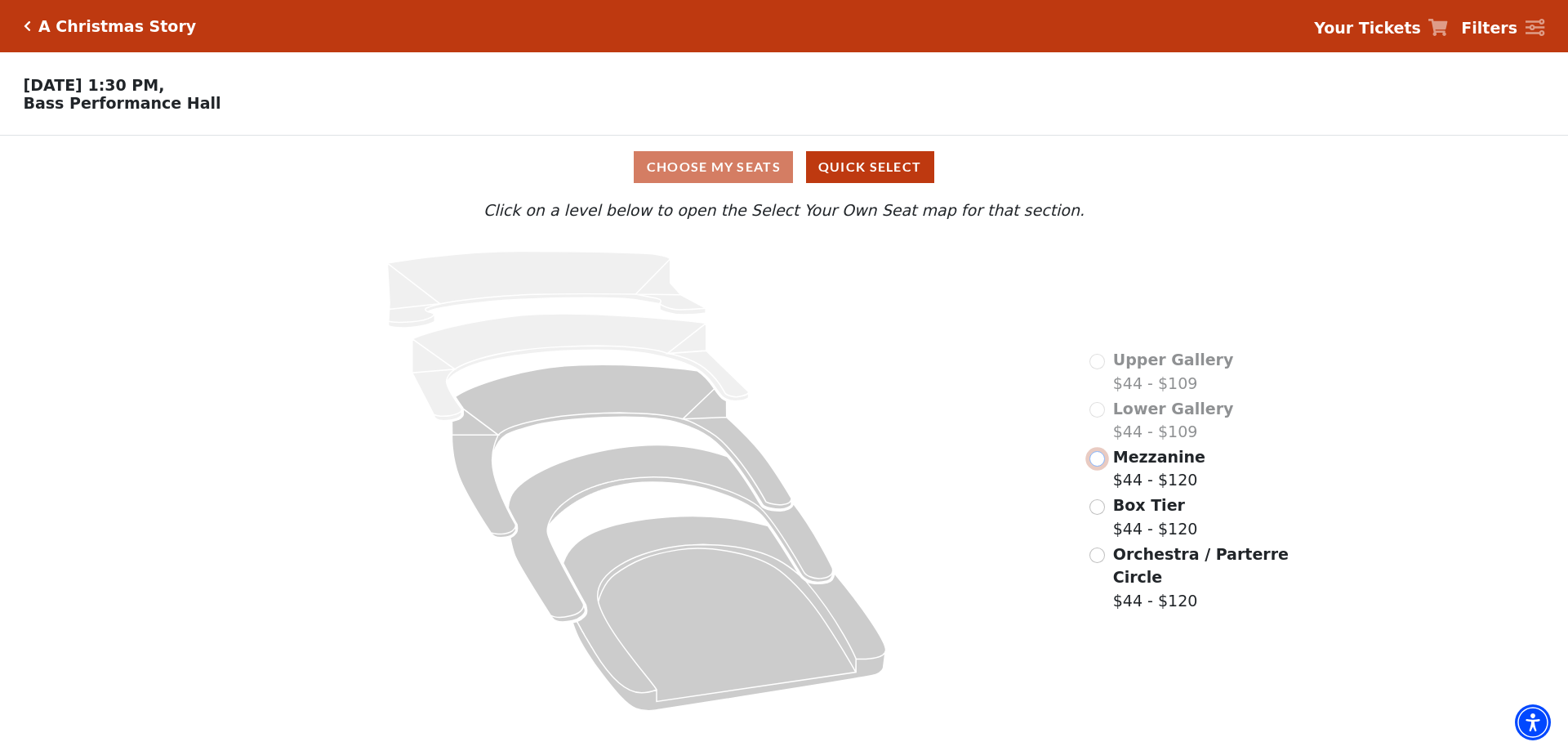
click at [1102, 467] on input "Mezzanine$44 - $120\a" at bounding box center [1097, 458] width 16 height 16
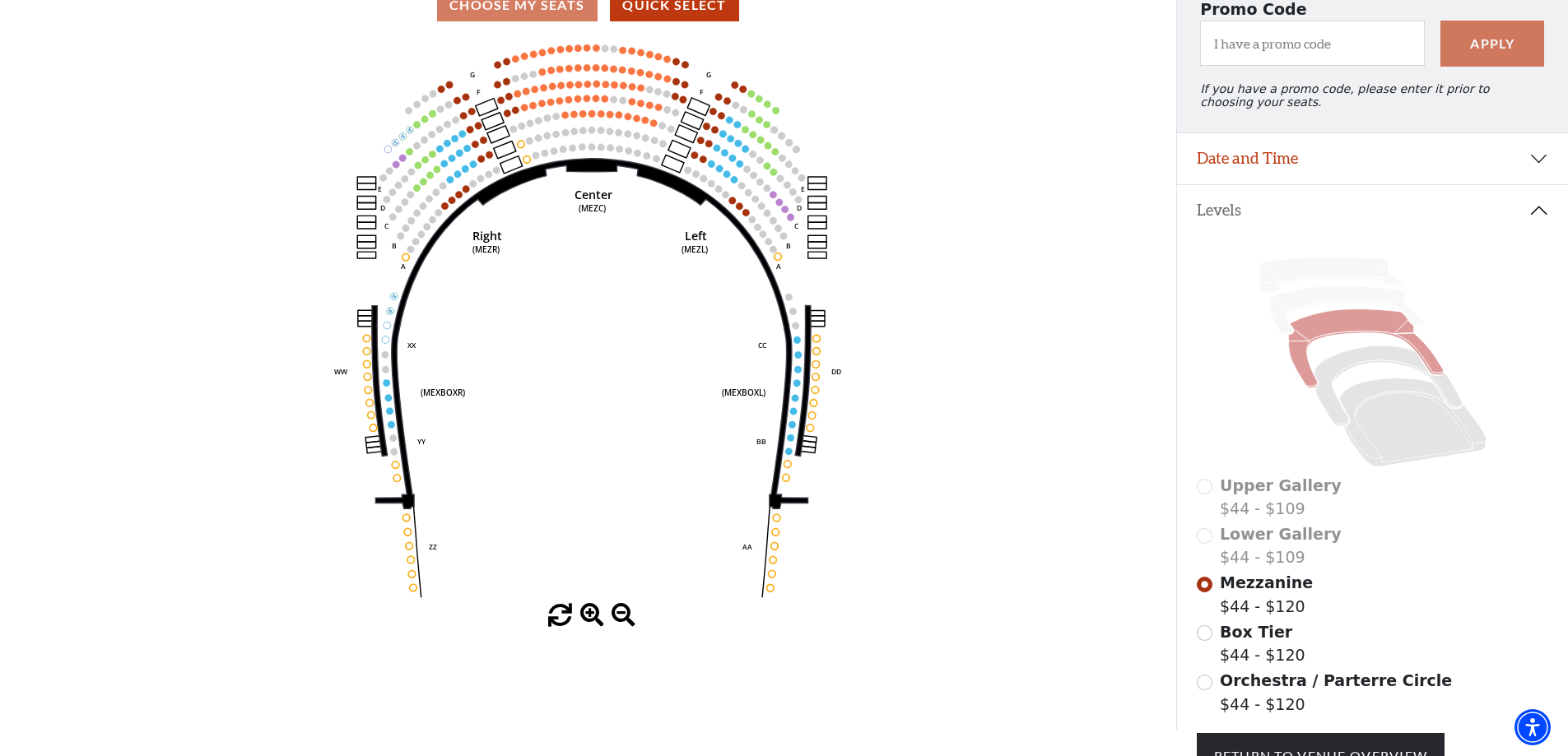
scroll to position [317, 0]
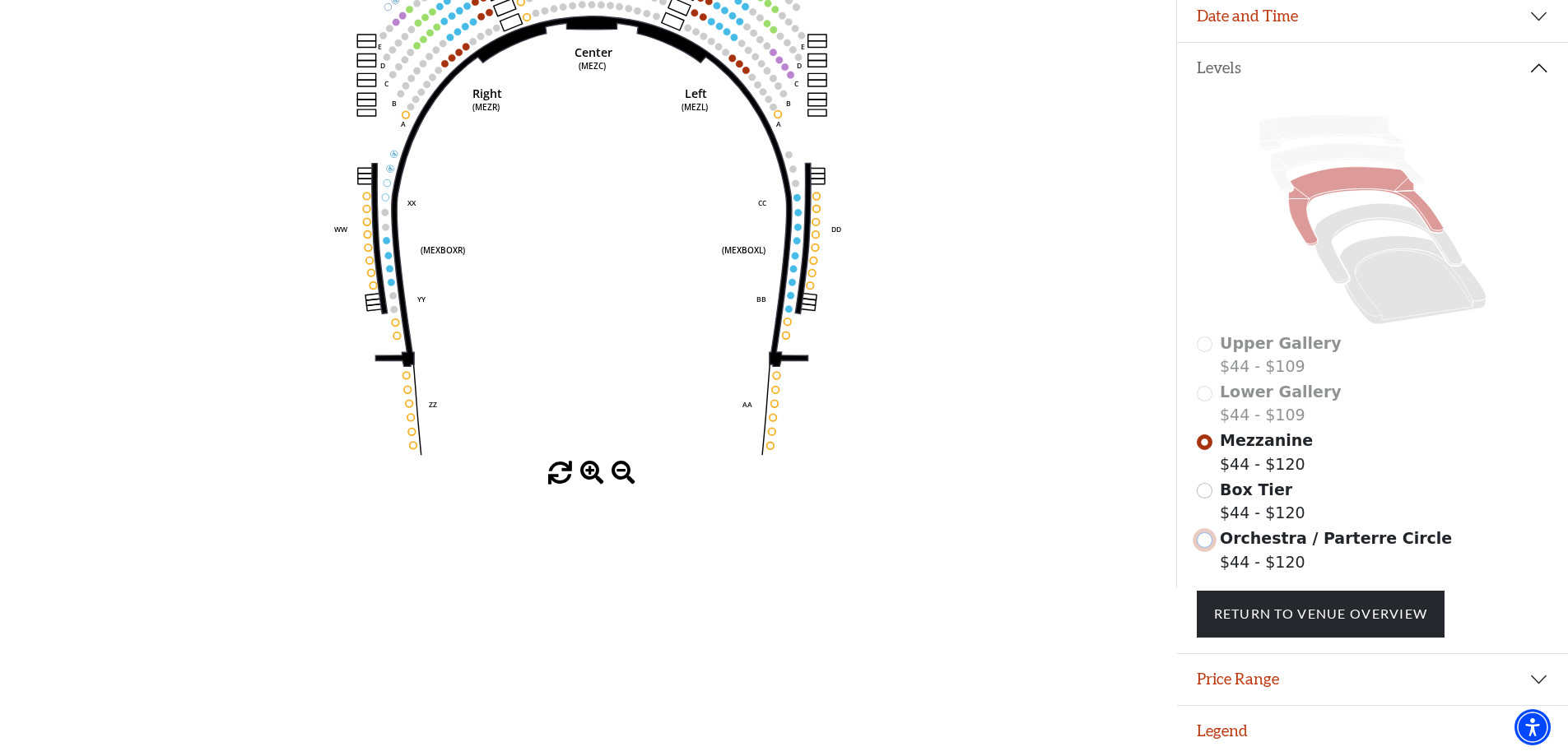
click at [1208, 544] on input "Orchestra / Parterre Circle$44 - $120\a" at bounding box center [1205, 540] width 16 height 16
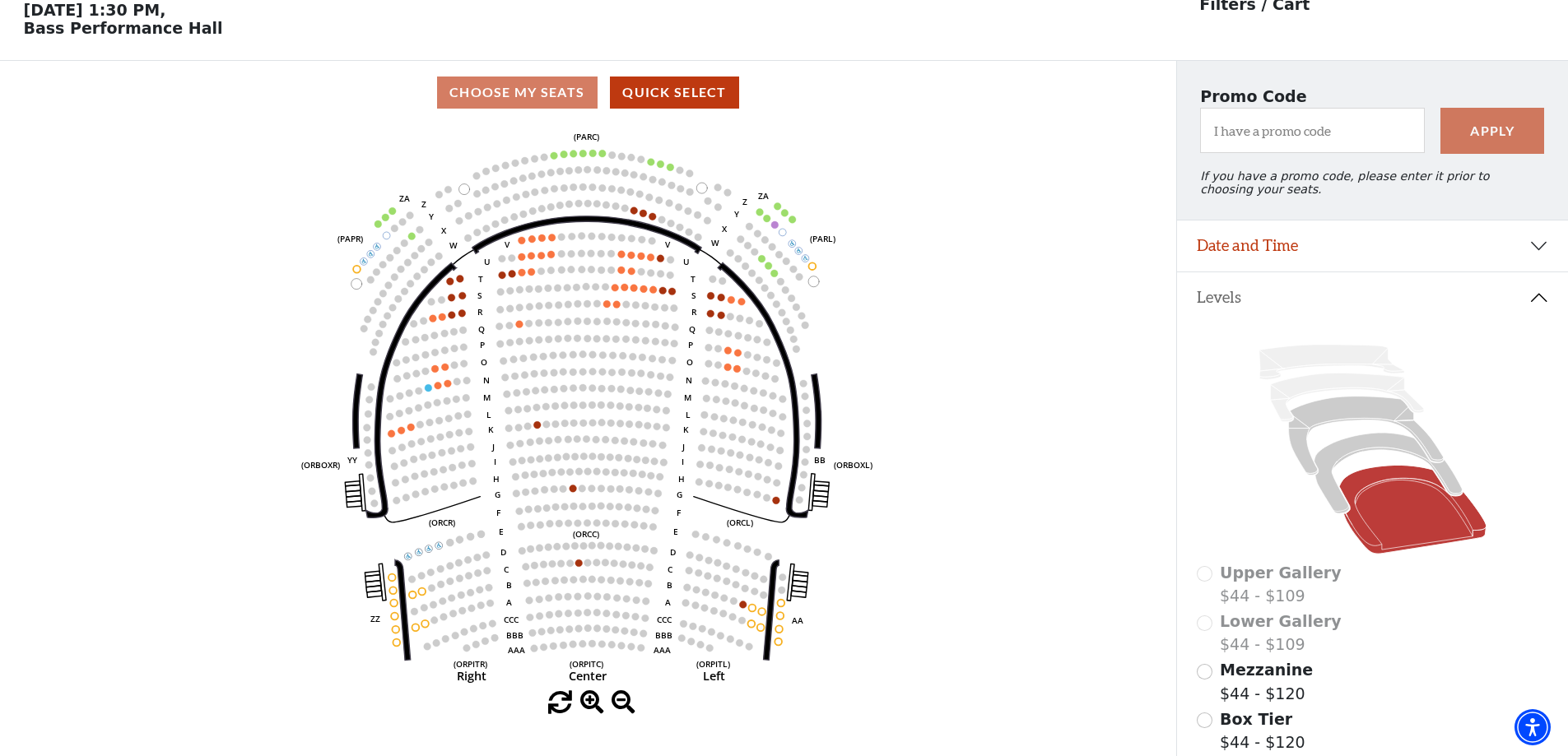
scroll to position [77, 0]
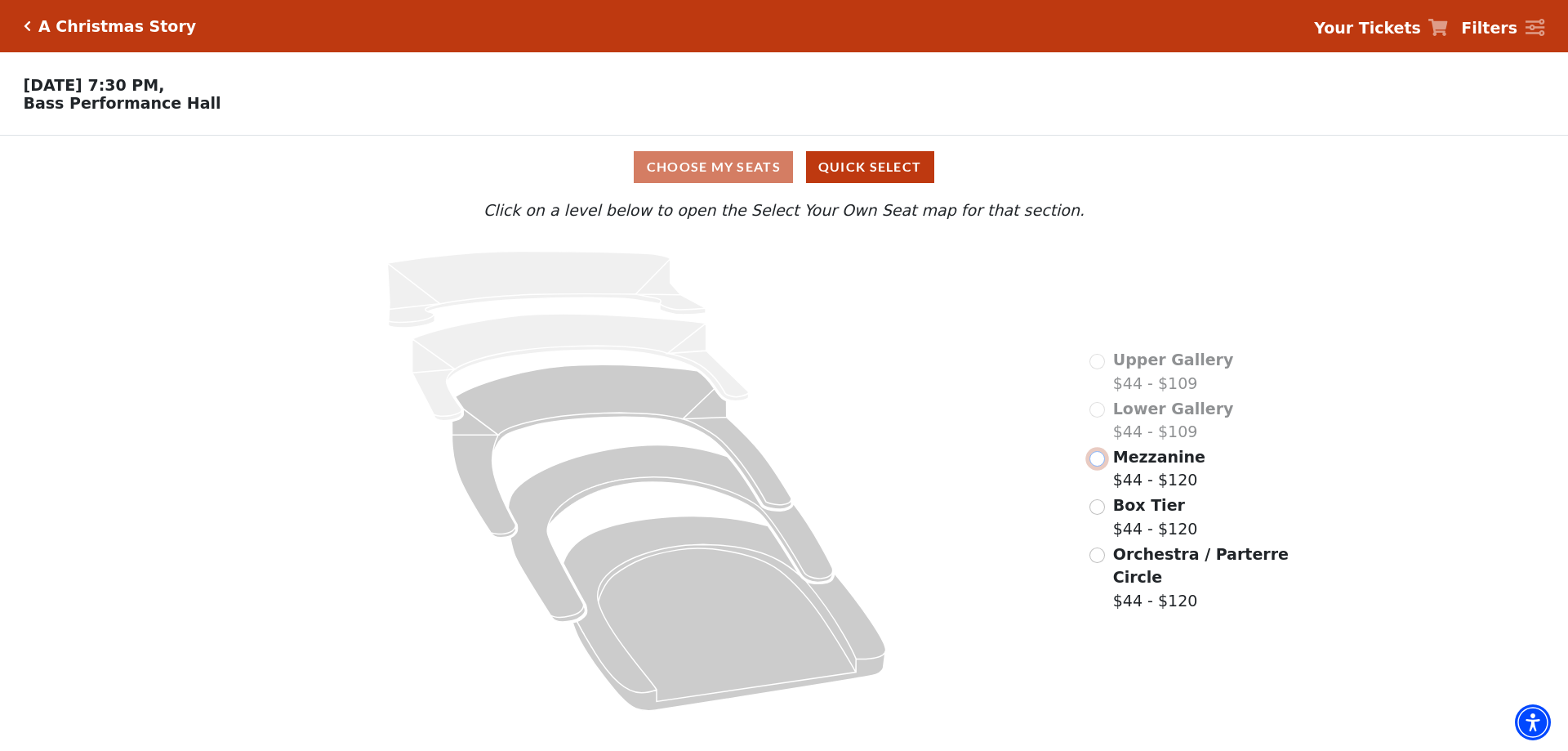
click at [1094, 467] on input "Mezzanine$44 - $120\a" at bounding box center [1097, 458] width 16 height 16
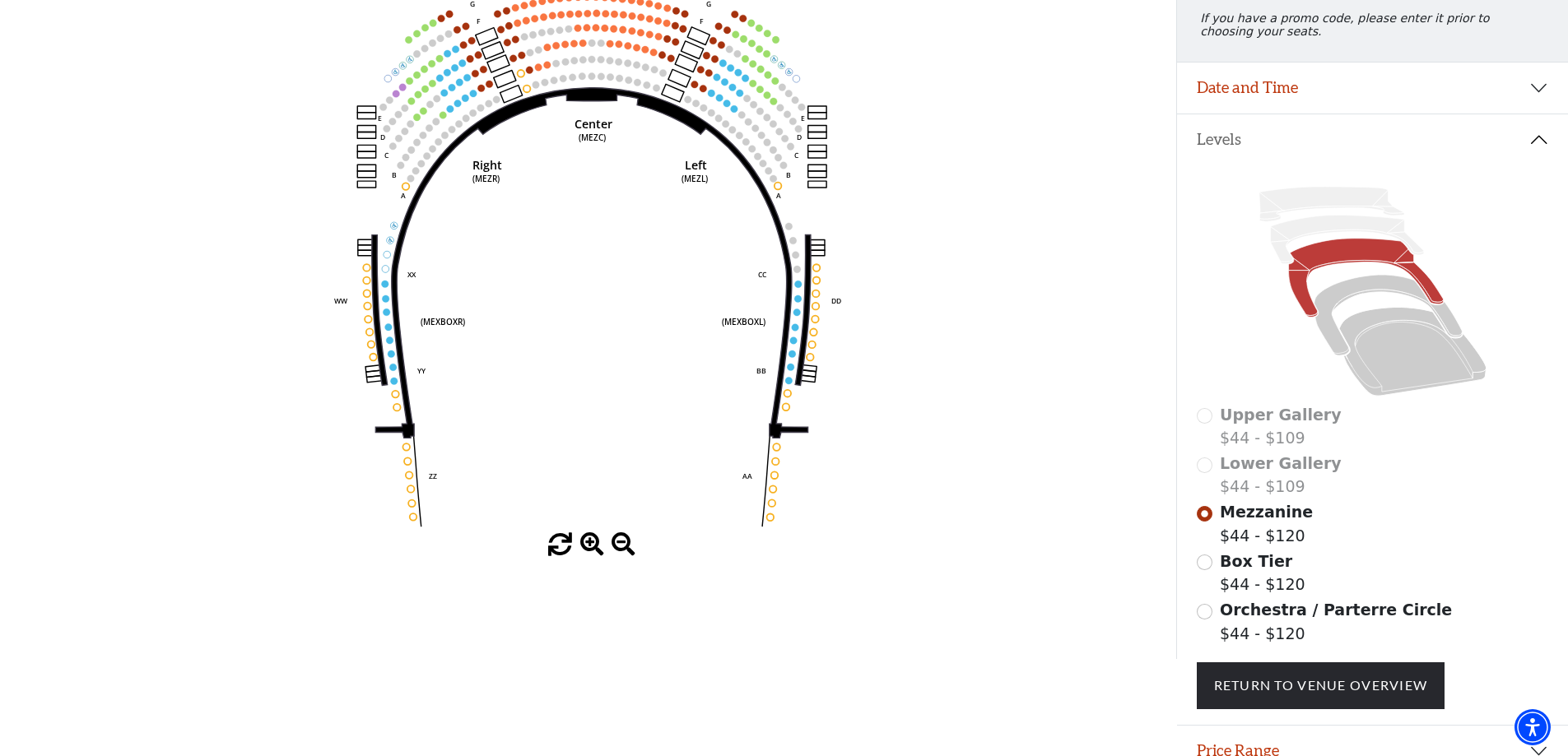
scroll to position [241, 0]
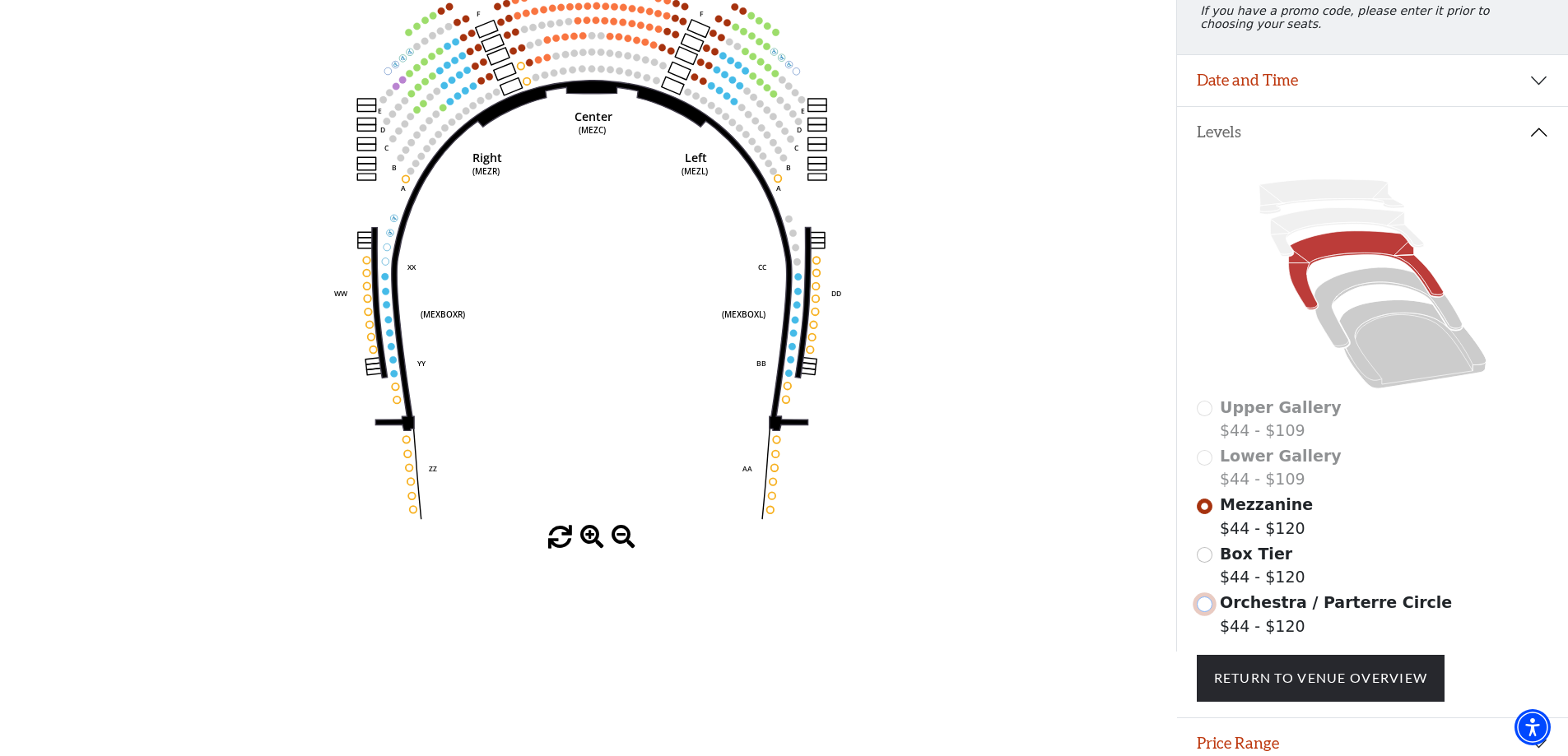
click at [1209, 612] on input "Orchestra / Parterre Circle$44 - $120\a" at bounding box center [1205, 604] width 16 height 16
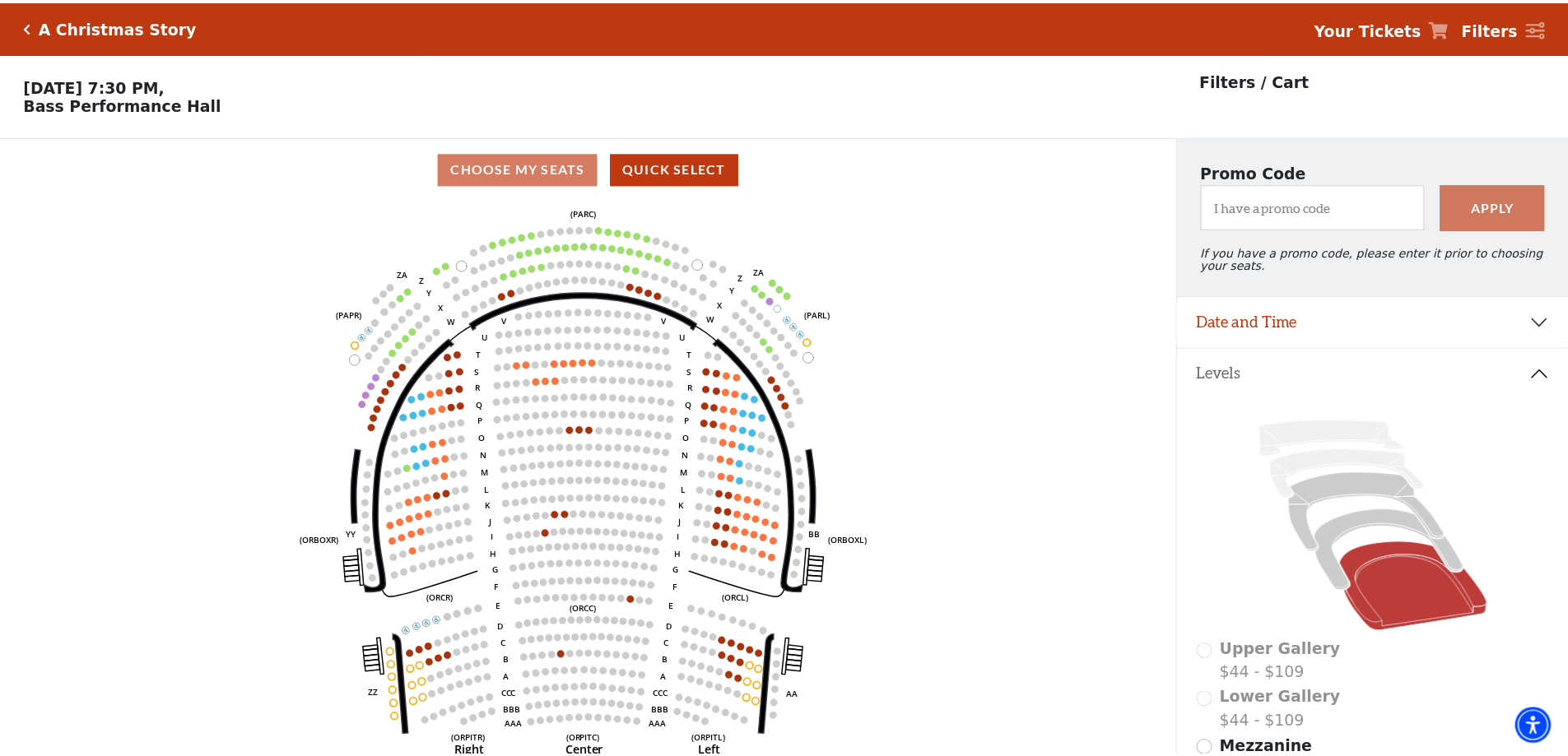
scroll to position [77, 0]
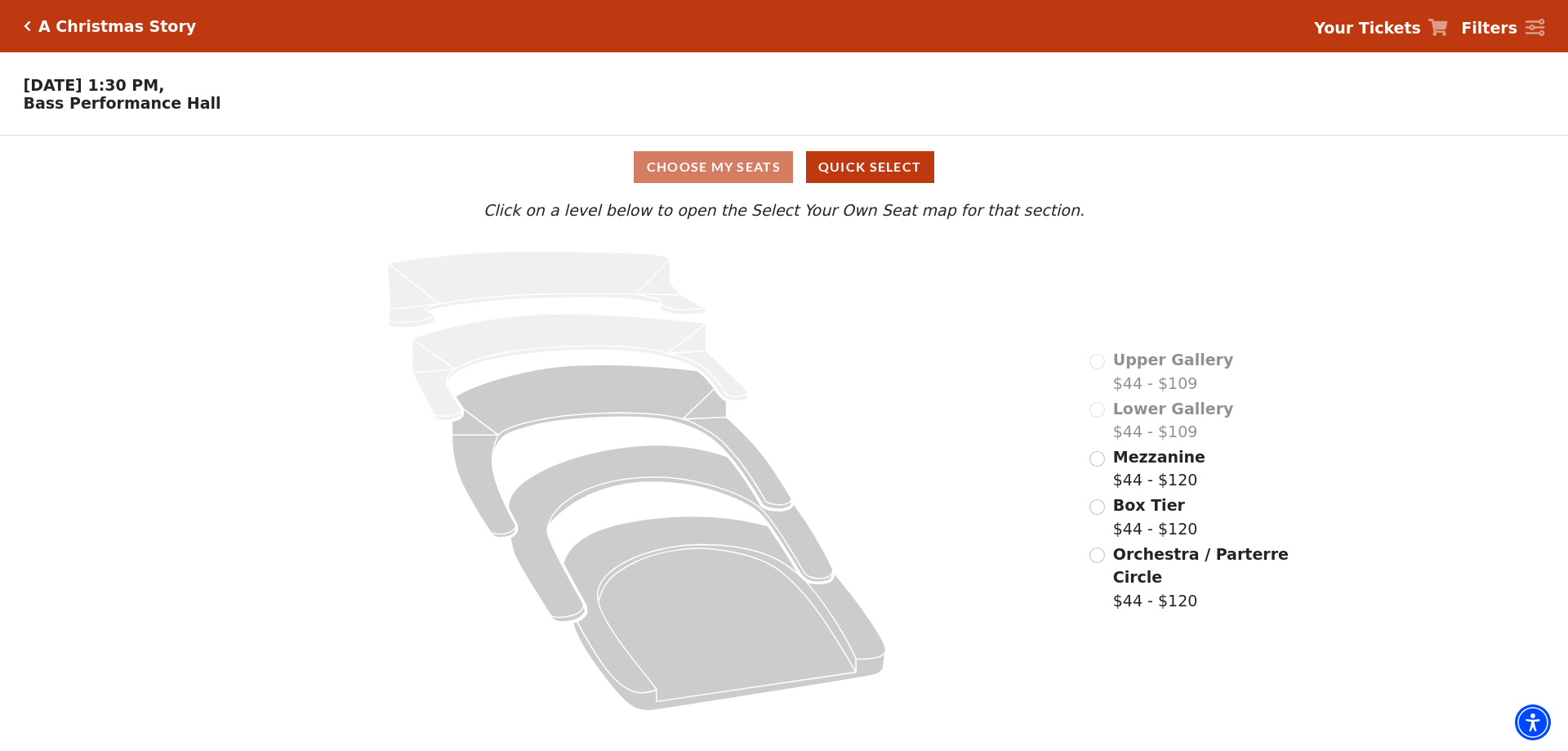
click at [1110, 492] on div "Mezzanine $44 - $120" at bounding box center [1147, 468] width 116 height 46
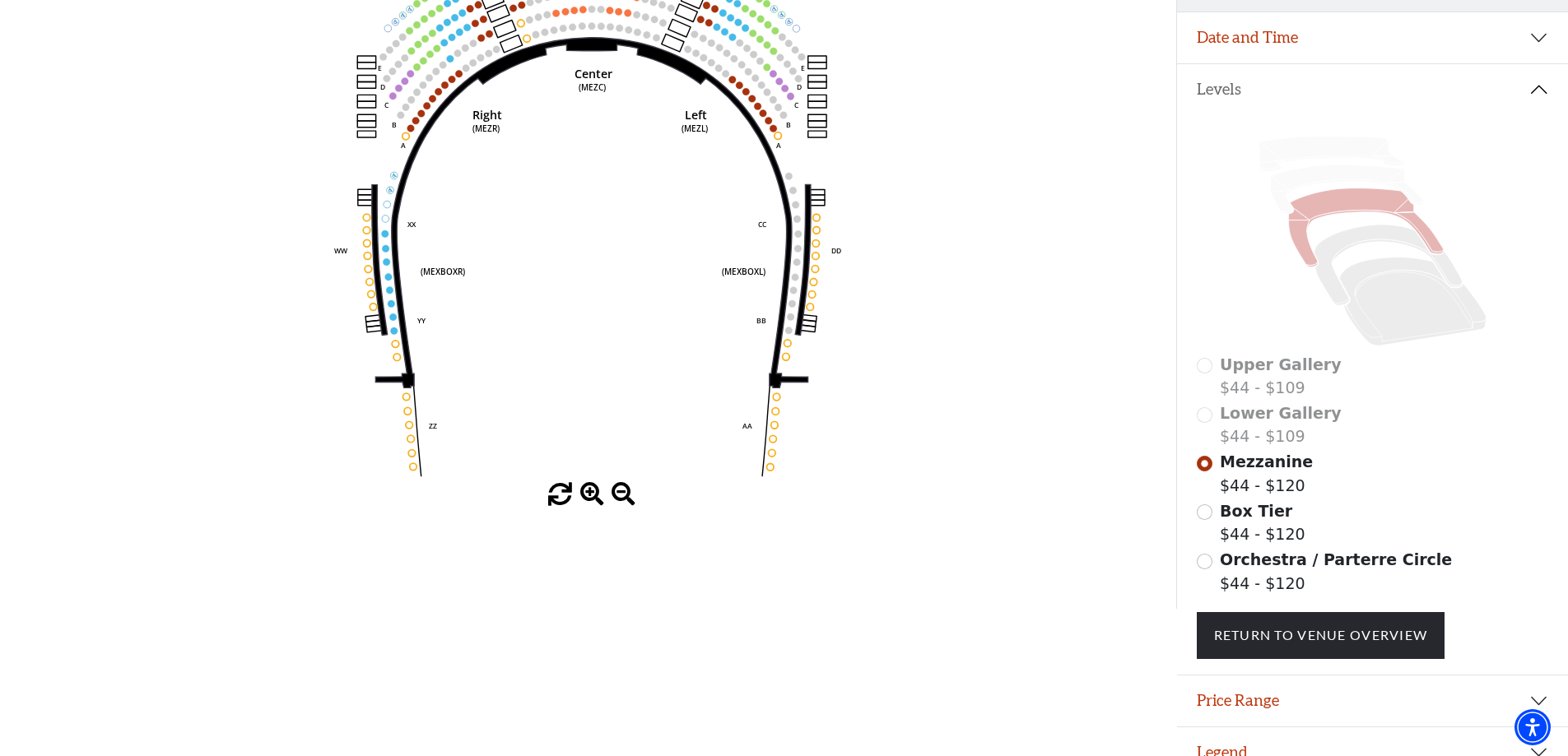
scroll to position [317, 0]
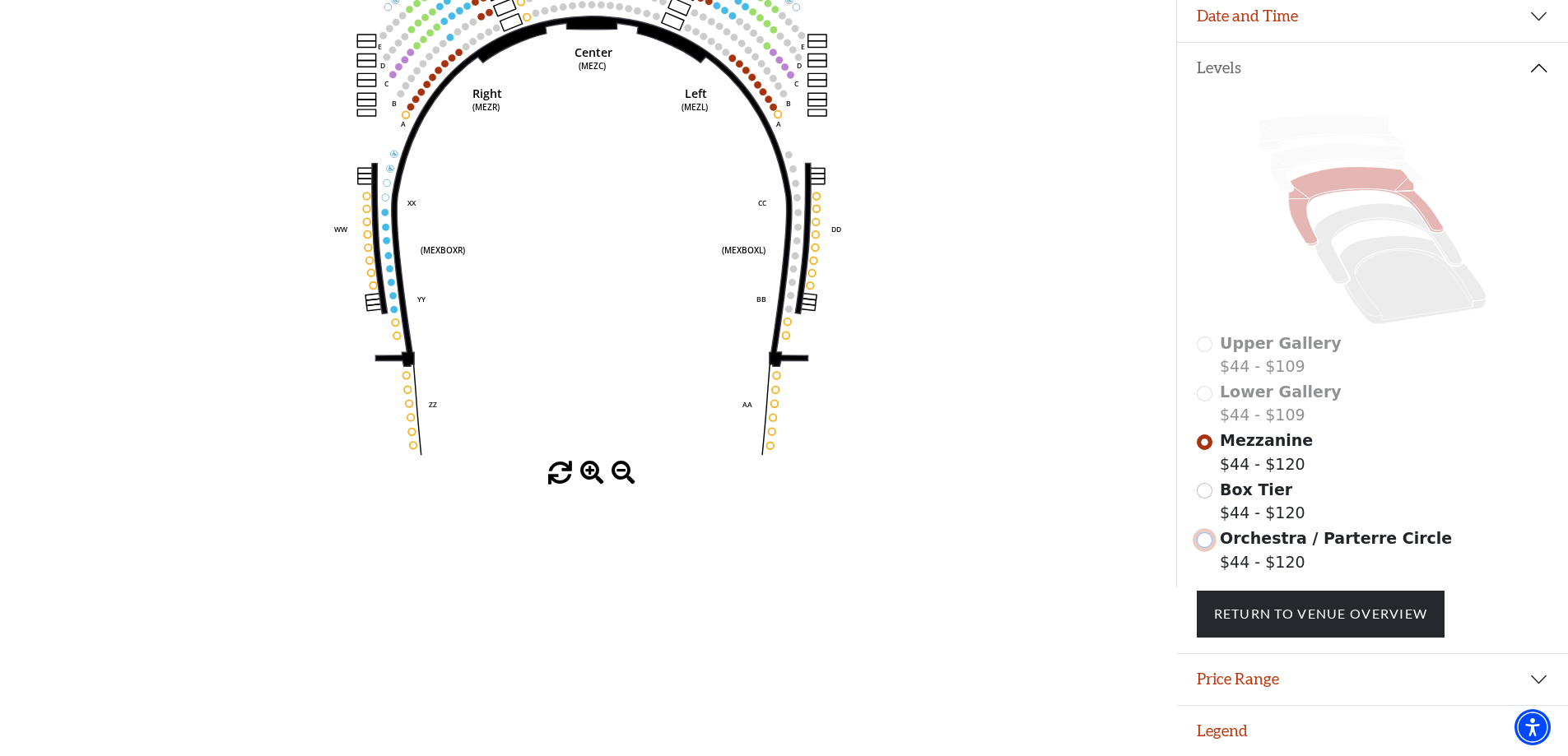
click at [1198, 539] on input "Orchestra / Parterre Circle$44 - $120\a" at bounding box center [1205, 540] width 16 height 16
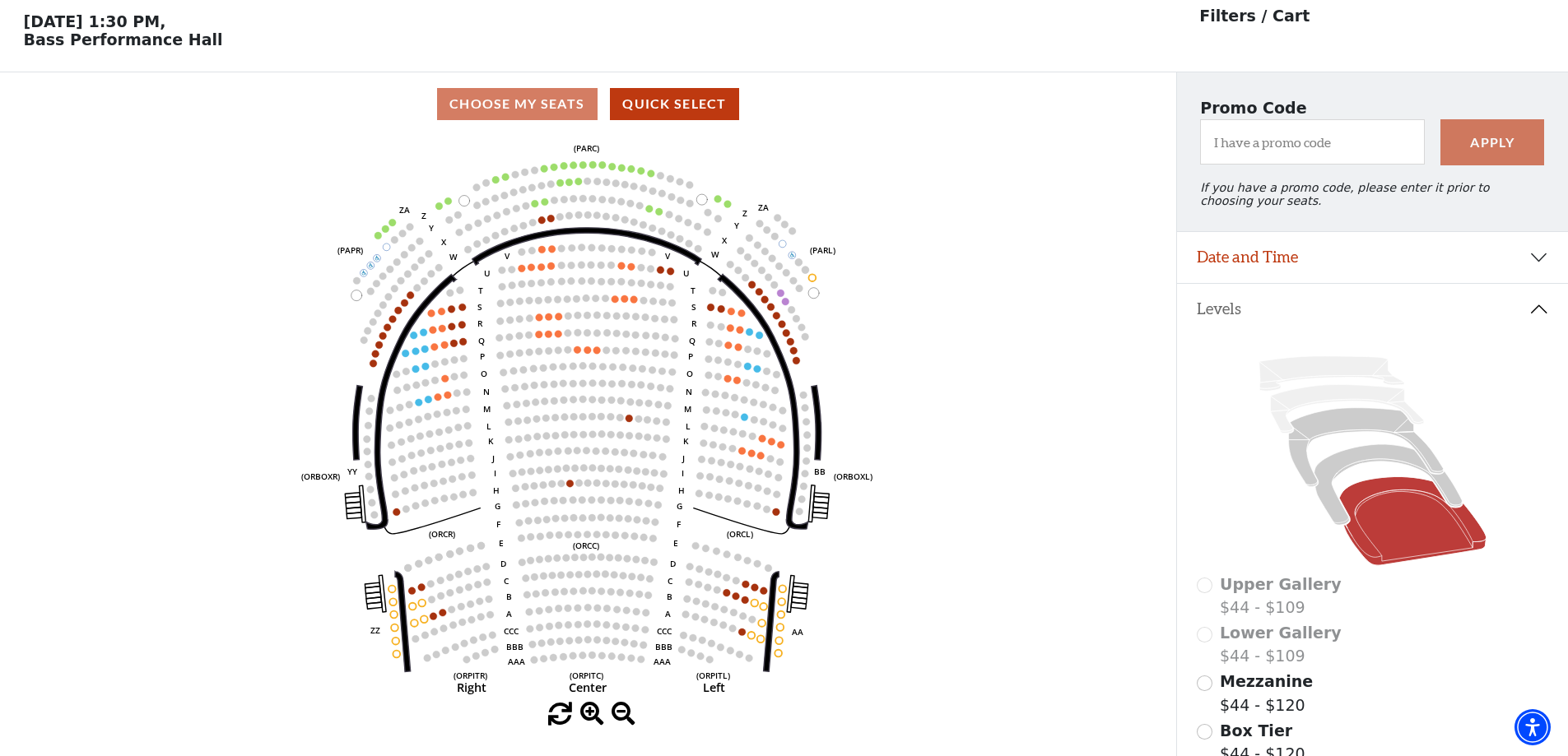
scroll to position [77, 0]
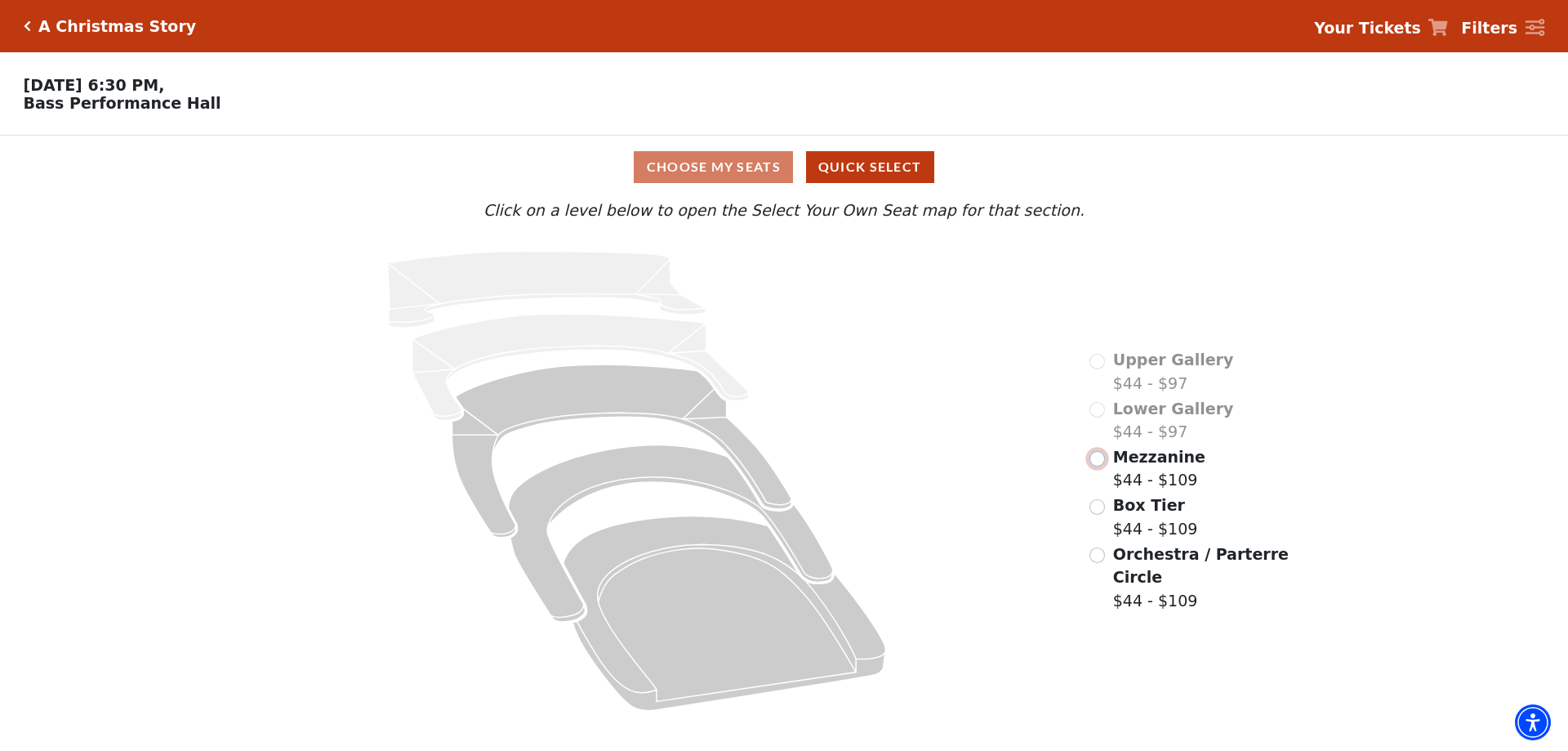
click at [1099, 467] on input "Mezzanine$44 - $109\a" at bounding box center [1097, 458] width 16 height 16
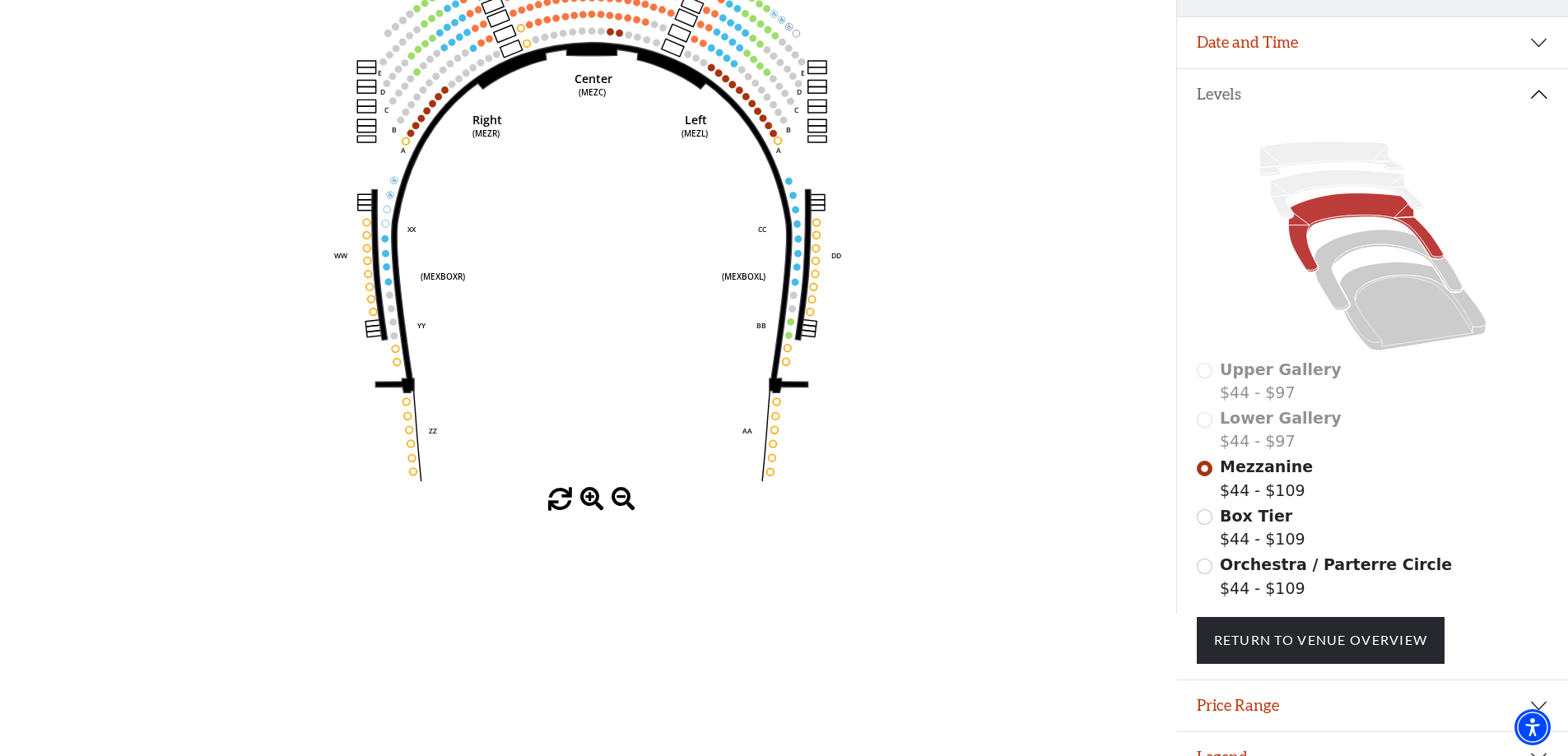
scroll to position [317, 0]
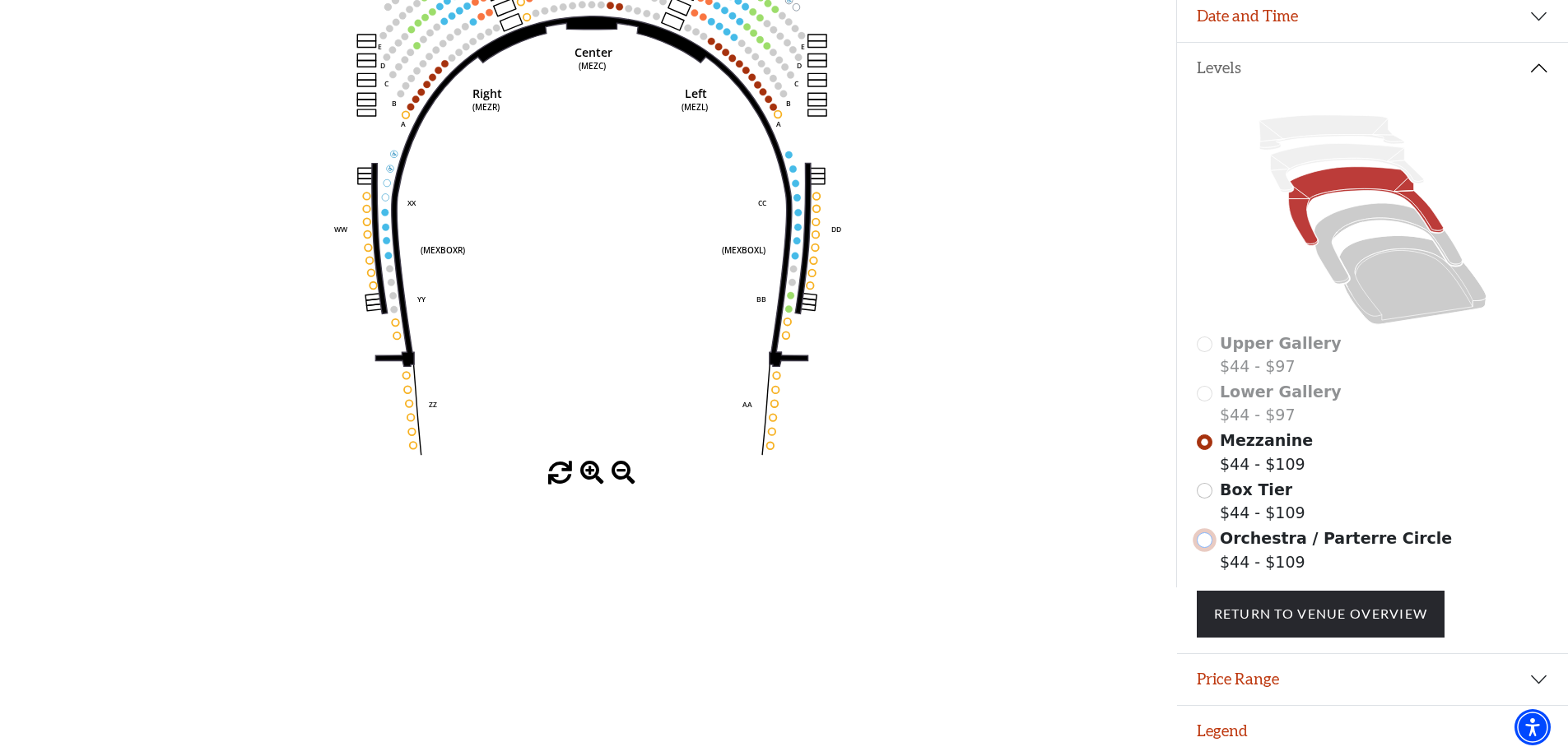
click at [1207, 538] on input "Orchestra / Parterre Circle$44 - $109\a" at bounding box center [1205, 540] width 16 height 16
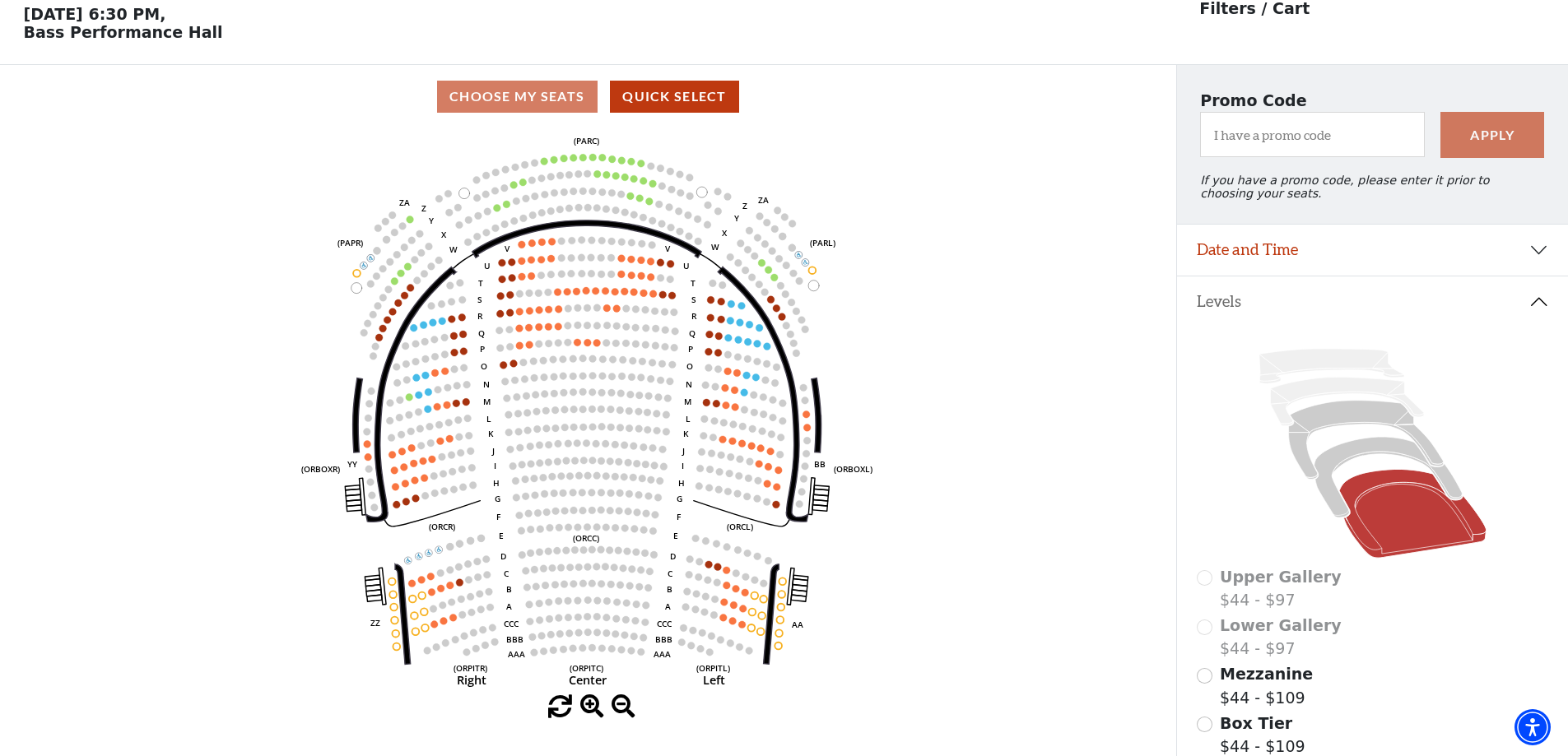
scroll to position [77, 0]
